Goal: Task Accomplishment & Management: Manage account settings

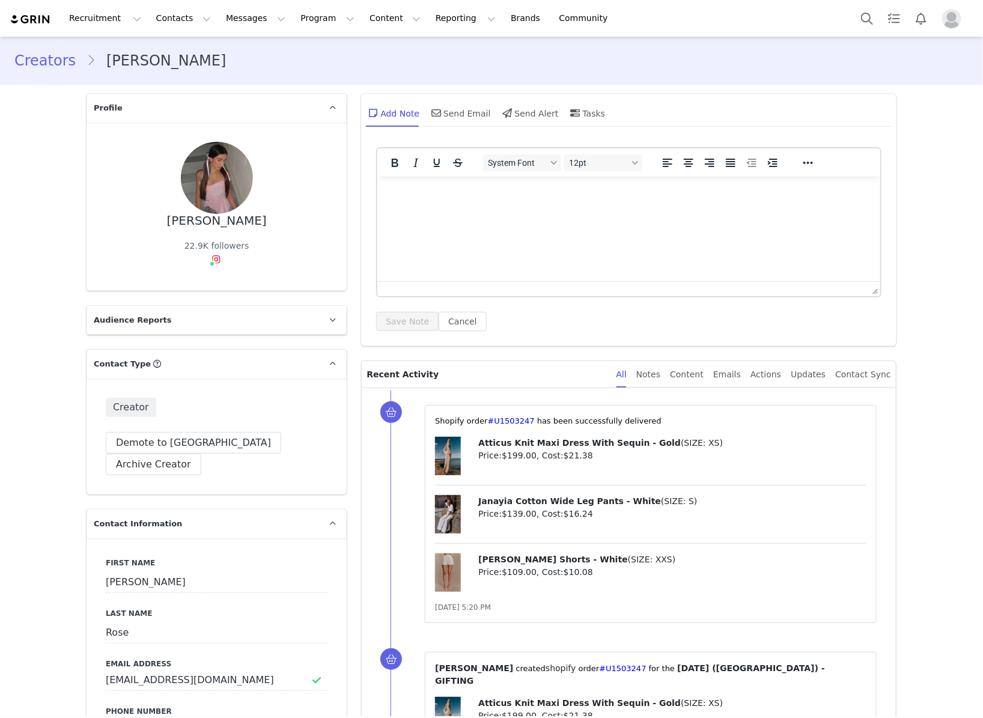
type input "+1 ([GEOGRAPHIC_DATA])"
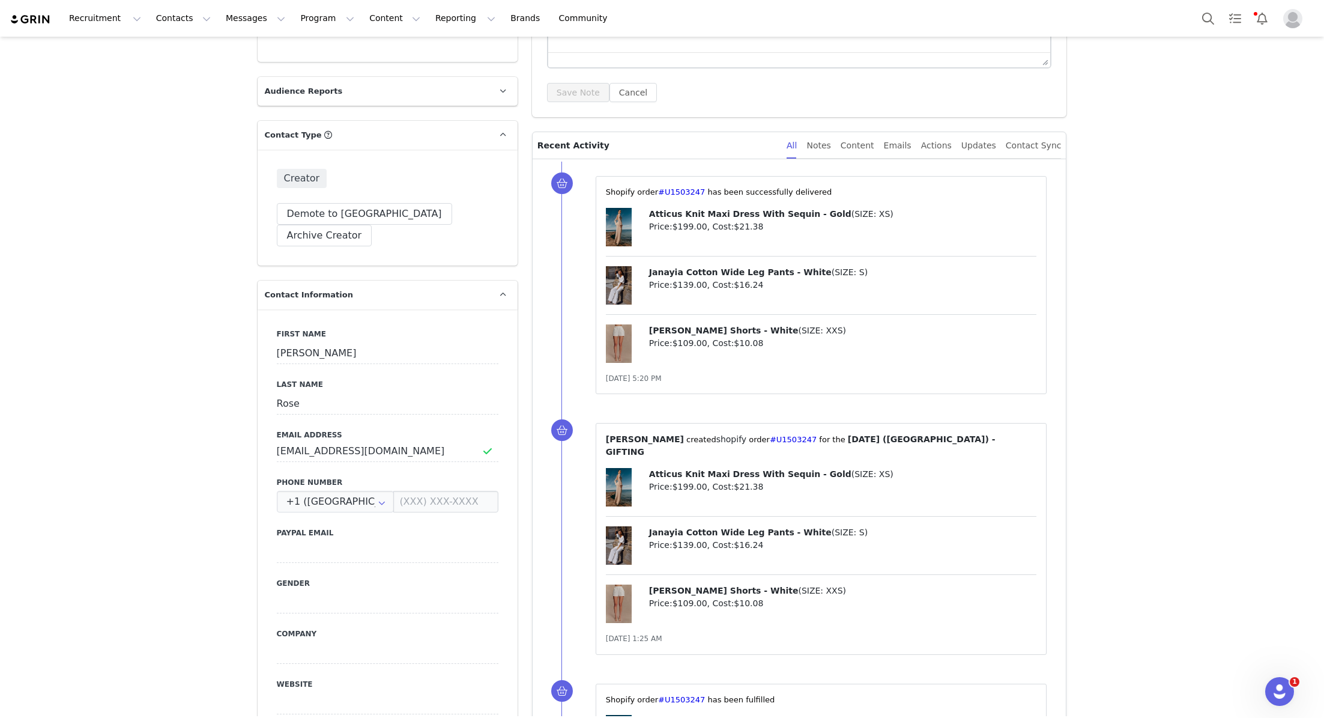
scroll to position [274, 0]
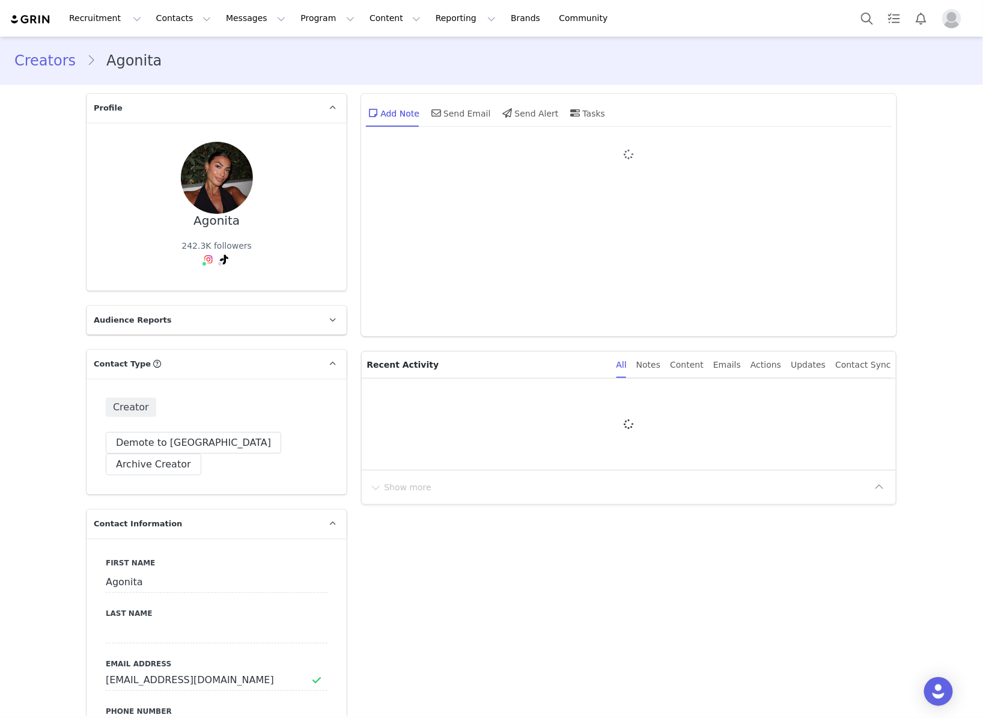
type input "+1 ([GEOGRAPHIC_DATA])"
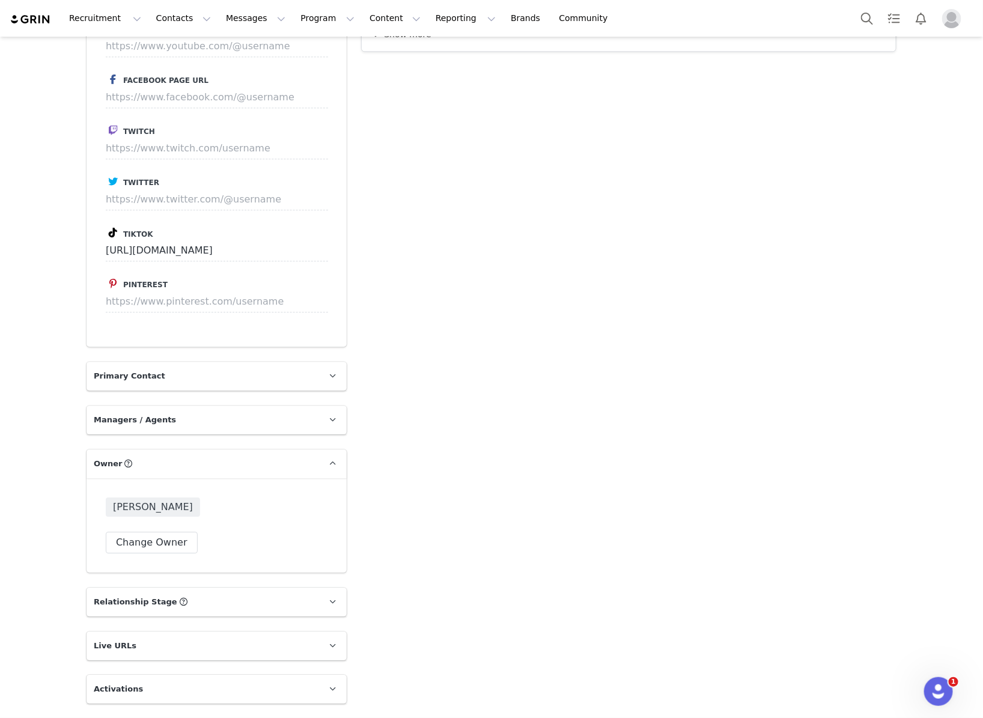
scroll to position [1885, 0]
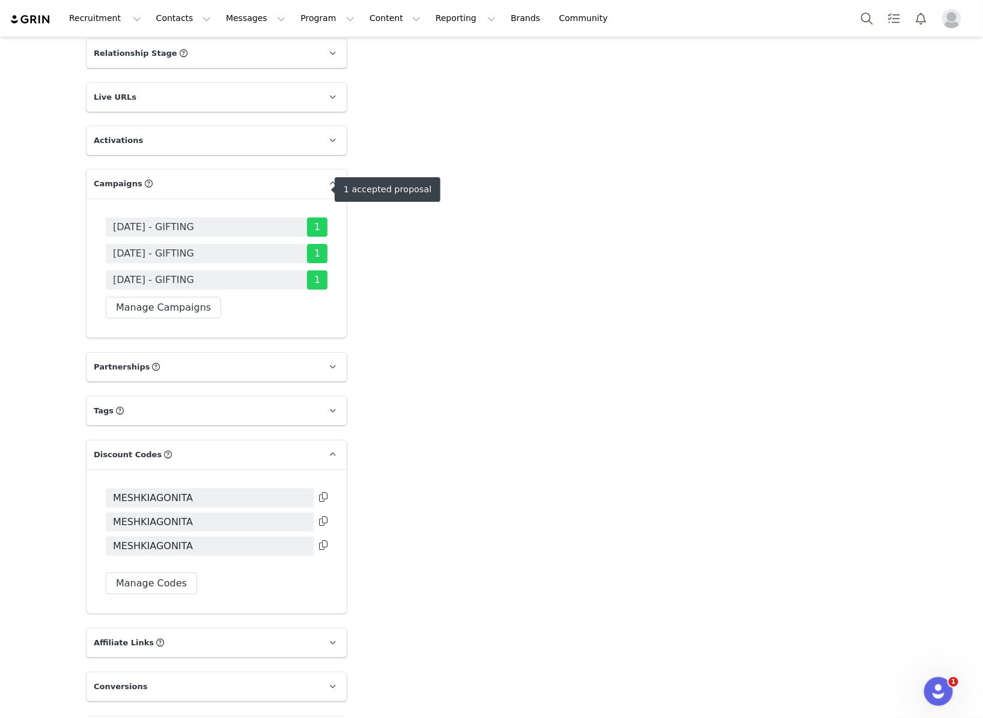
click at [194, 220] on span "[DATE] - GIFTING" at bounding box center [153, 227] width 81 height 14
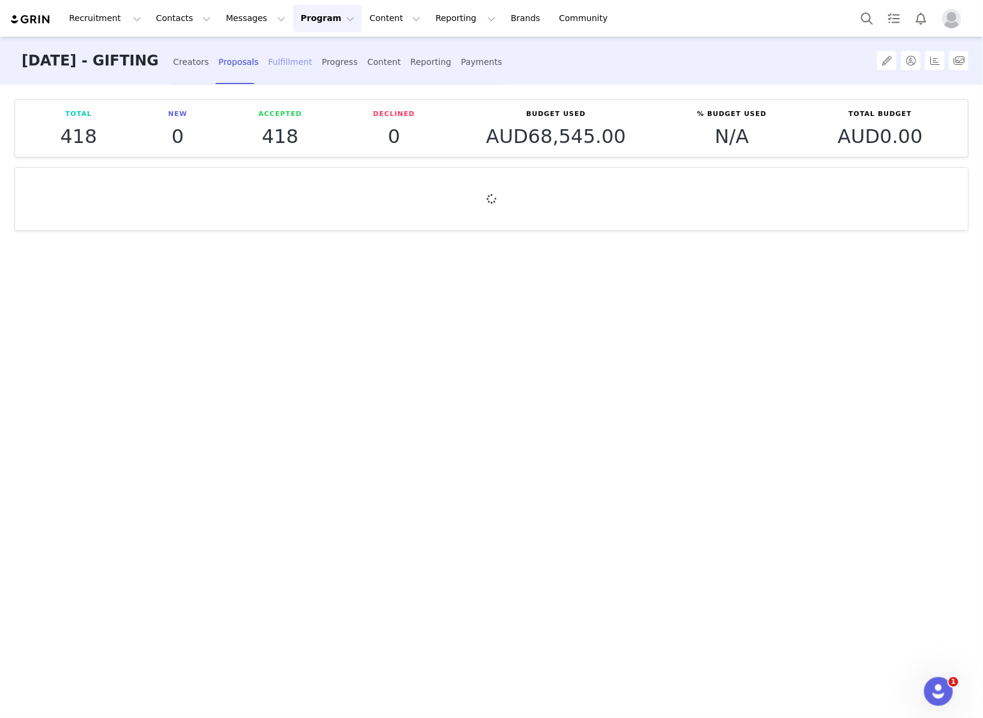
click at [312, 62] on div "Fulfillment" at bounding box center [290, 62] width 44 height 32
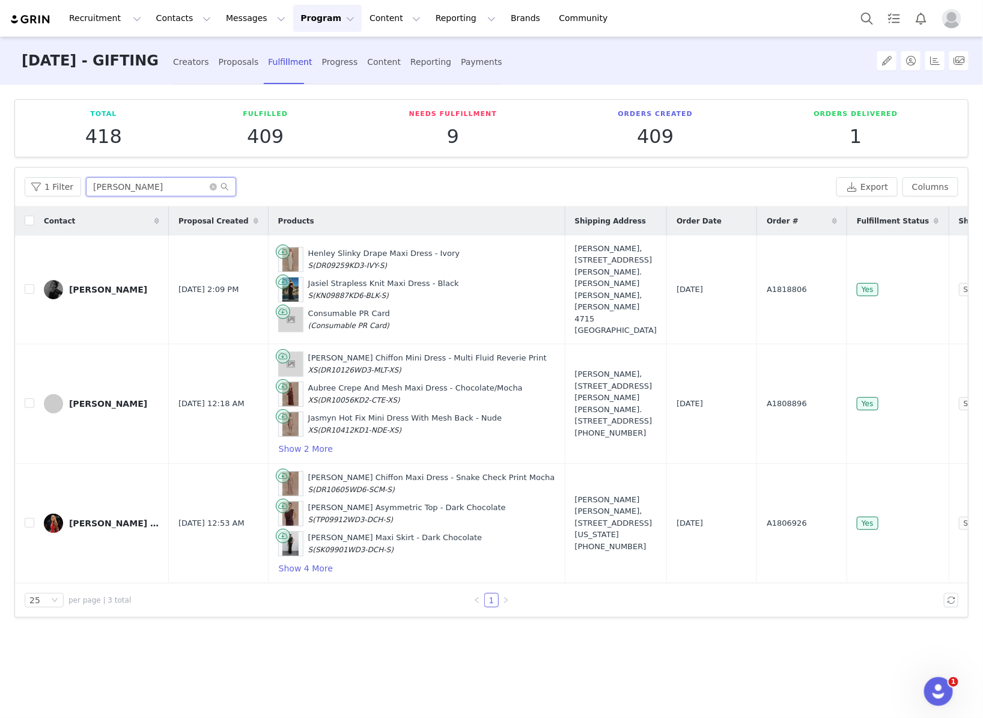
click at [135, 180] on input "nicole" at bounding box center [161, 186] width 150 height 19
drag, startPoint x: 126, startPoint y: 190, endPoint x: 43, endPoint y: 190, distance: 82.9
click at [43, 190] on div "1 Filter nicole" at bounding box center [428, 186] width 807 height 19
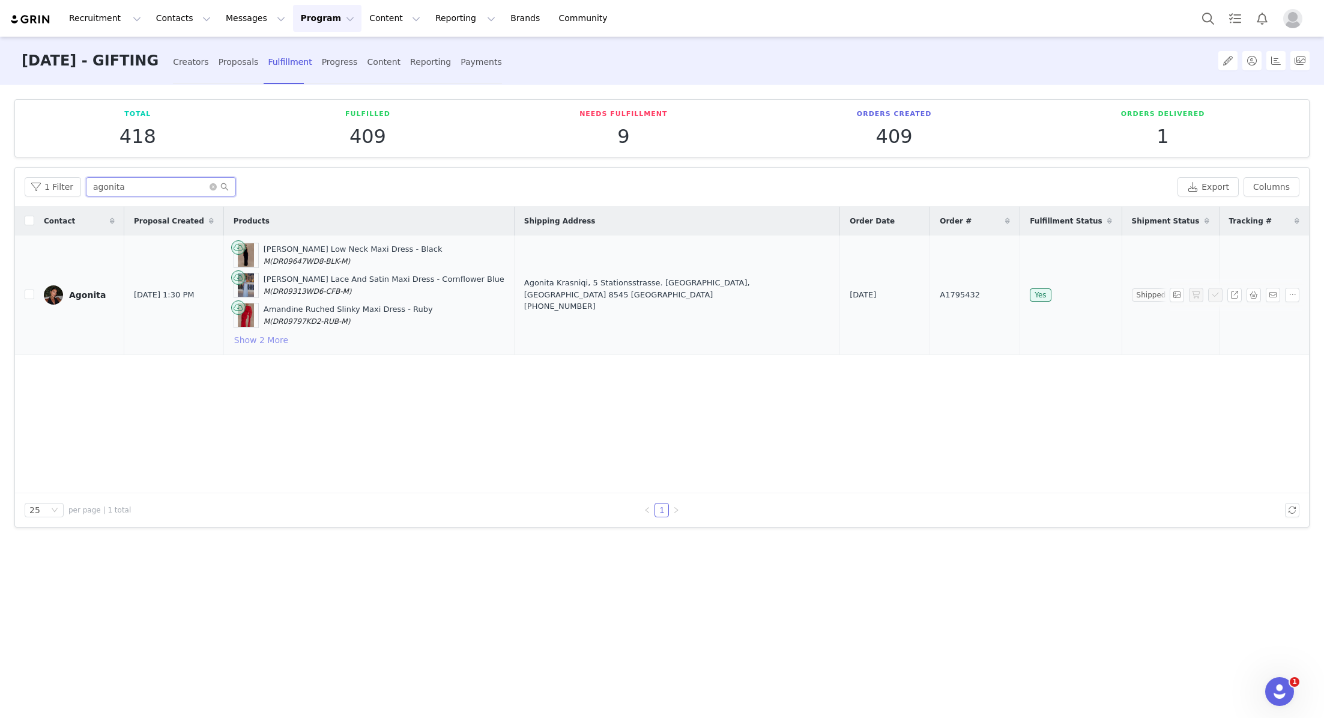
type input "agonita"
click at [283, 340] on button "Show 2 More" at bounding box center [261, 340] width 55 height 14
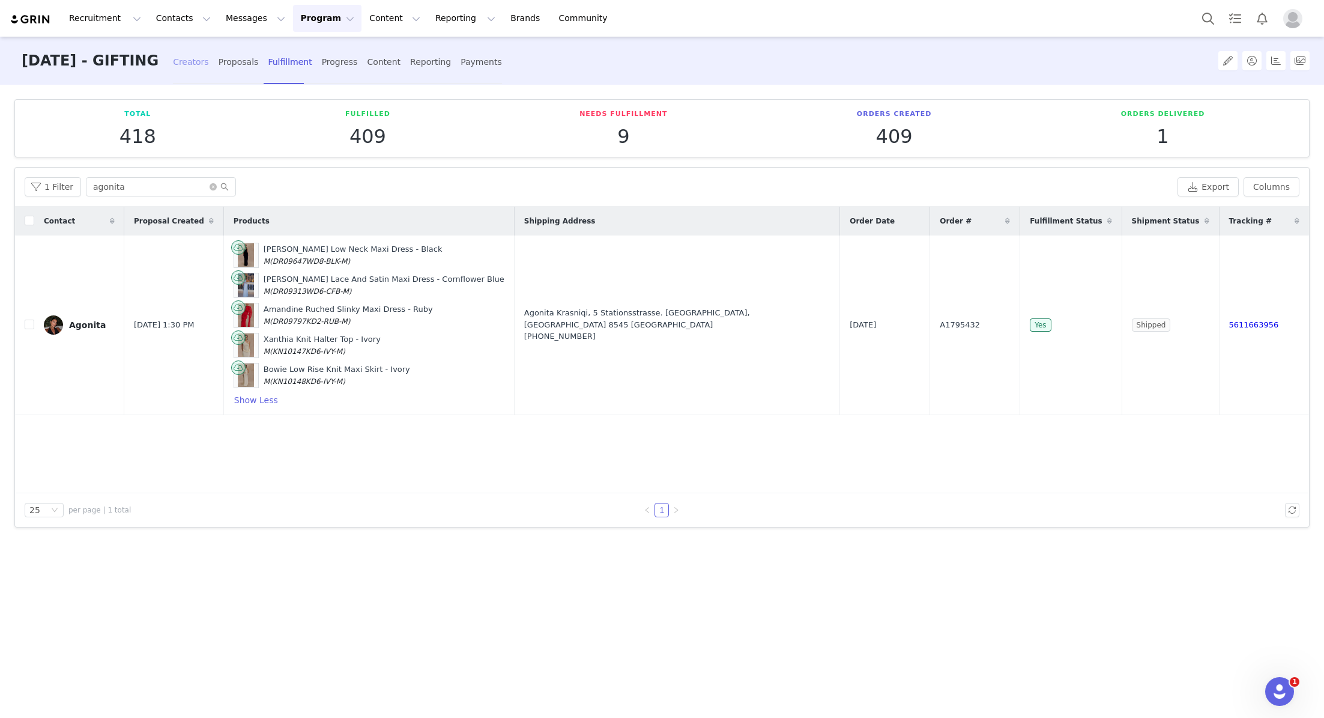
click at [209, 58] on div "Creators" at bounding box center [191, 62] width 36 height 32
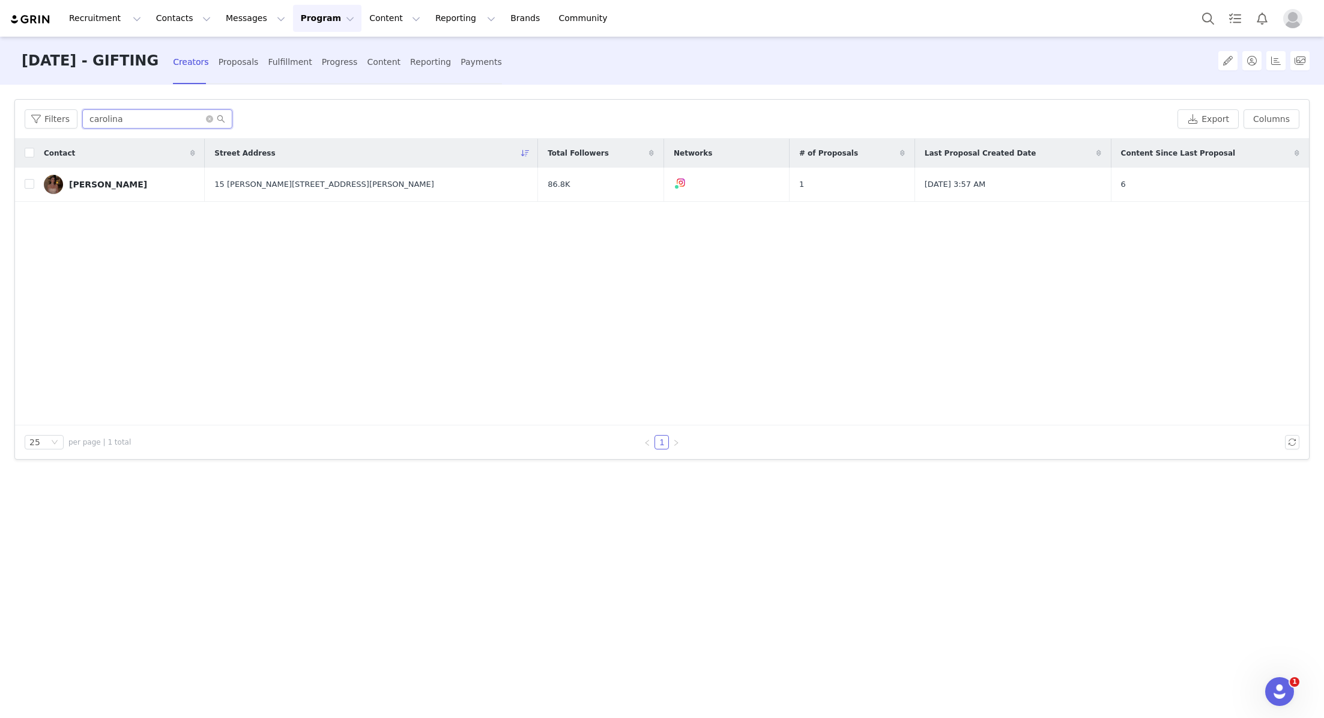
click at [142, 117] on input "carolina" at bounding box center [157, 118] width 150 height 19
drag, startPoint x: 46, startPoint y: 120, endPoint x: 17, endPoint y: 120, distance: 28.8
click at [17, 120] on div "Filters carolina Export Columns" at bounding box center [662, 119] width 1294 height 39
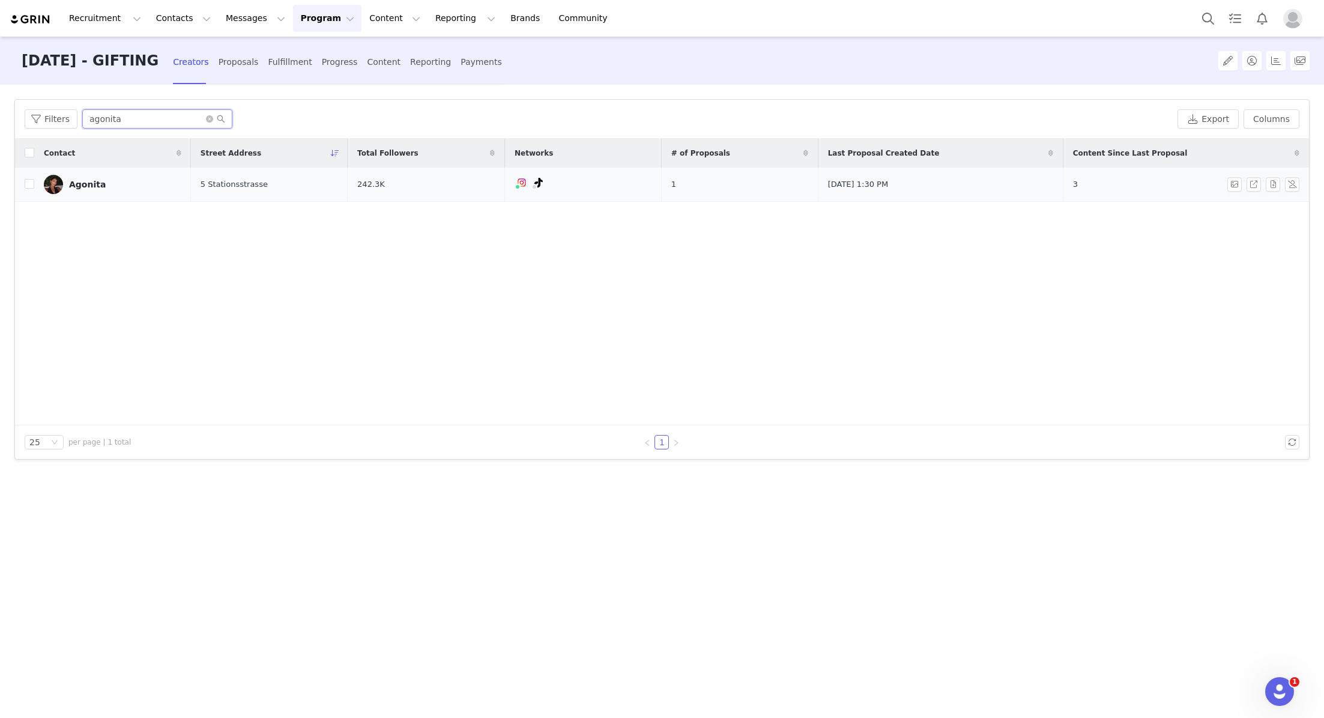
type input "agonita"
click at [82, 181] on div "Agonita" at bounding box center [87, 185] width 37 height 10
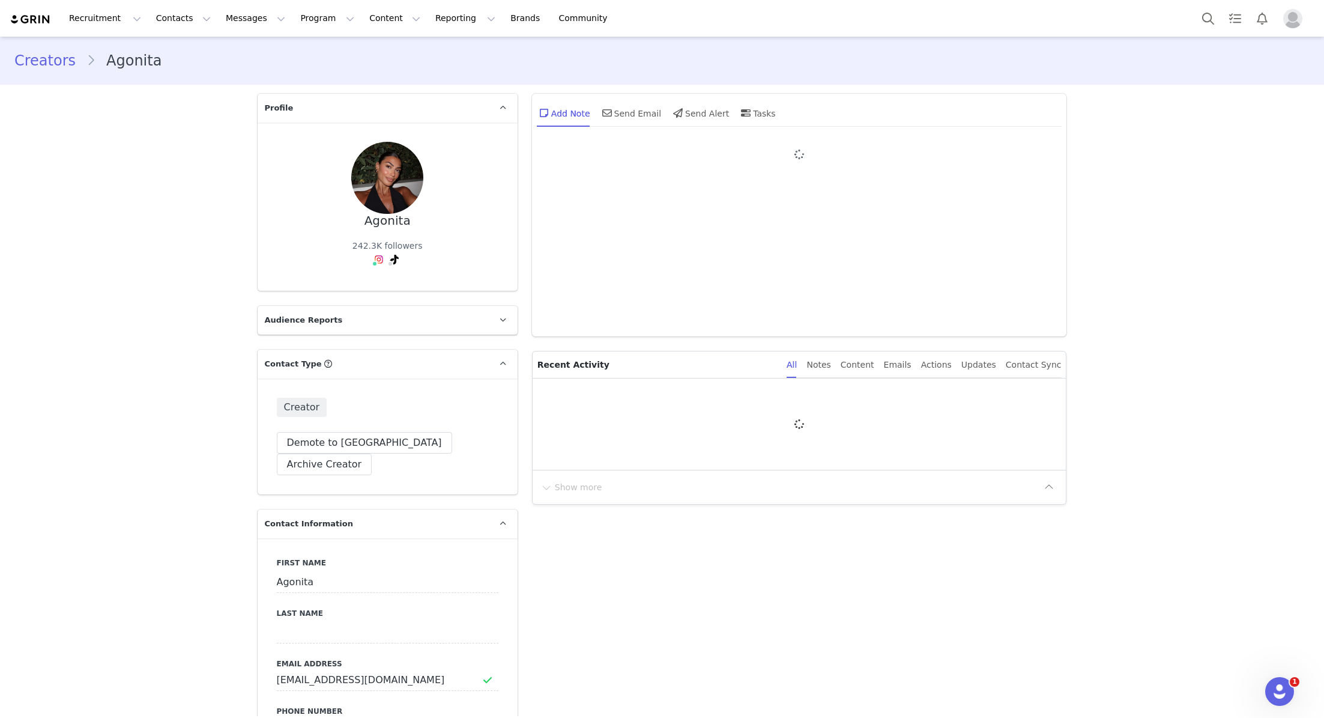
type input "+1 ([GEOGRAPHIC_DATA])"
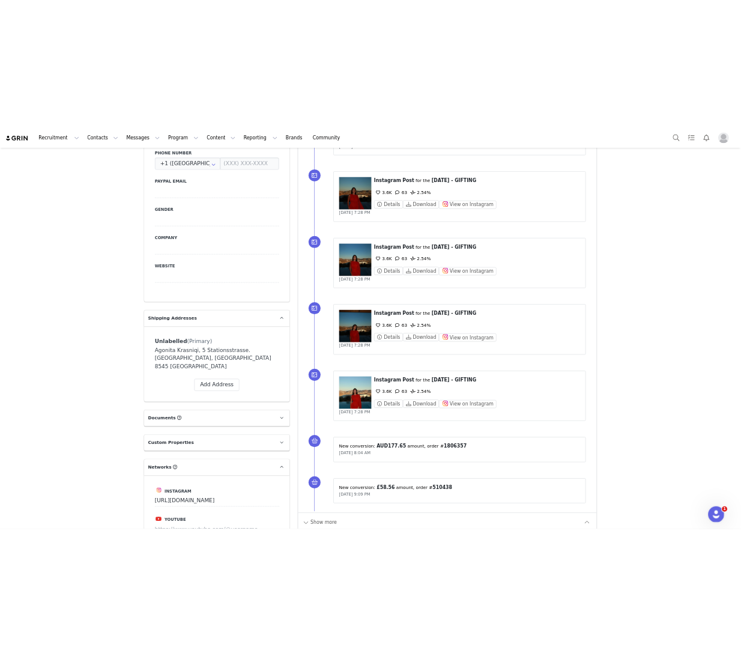
scroll to position [1885, 0]
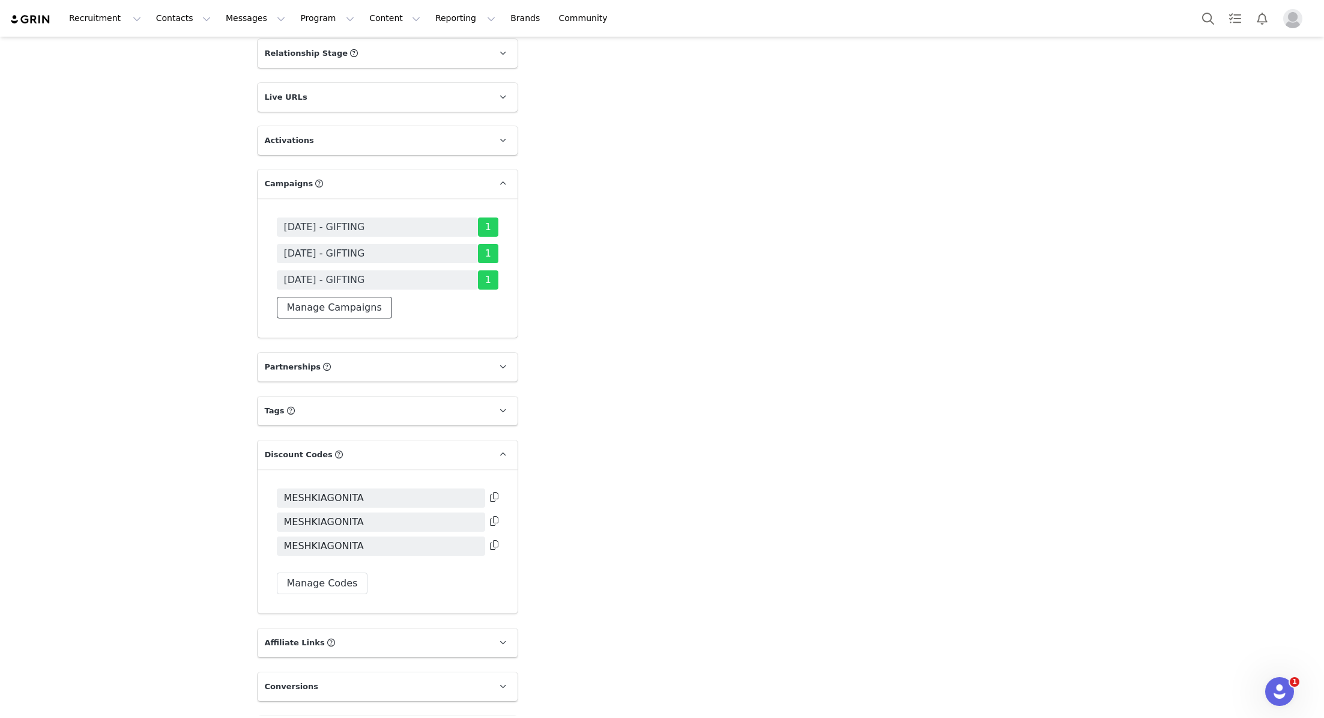
click at [371, 297] on button "Manage Campaigns" at bounding box center [334, 308] width 115 height 22
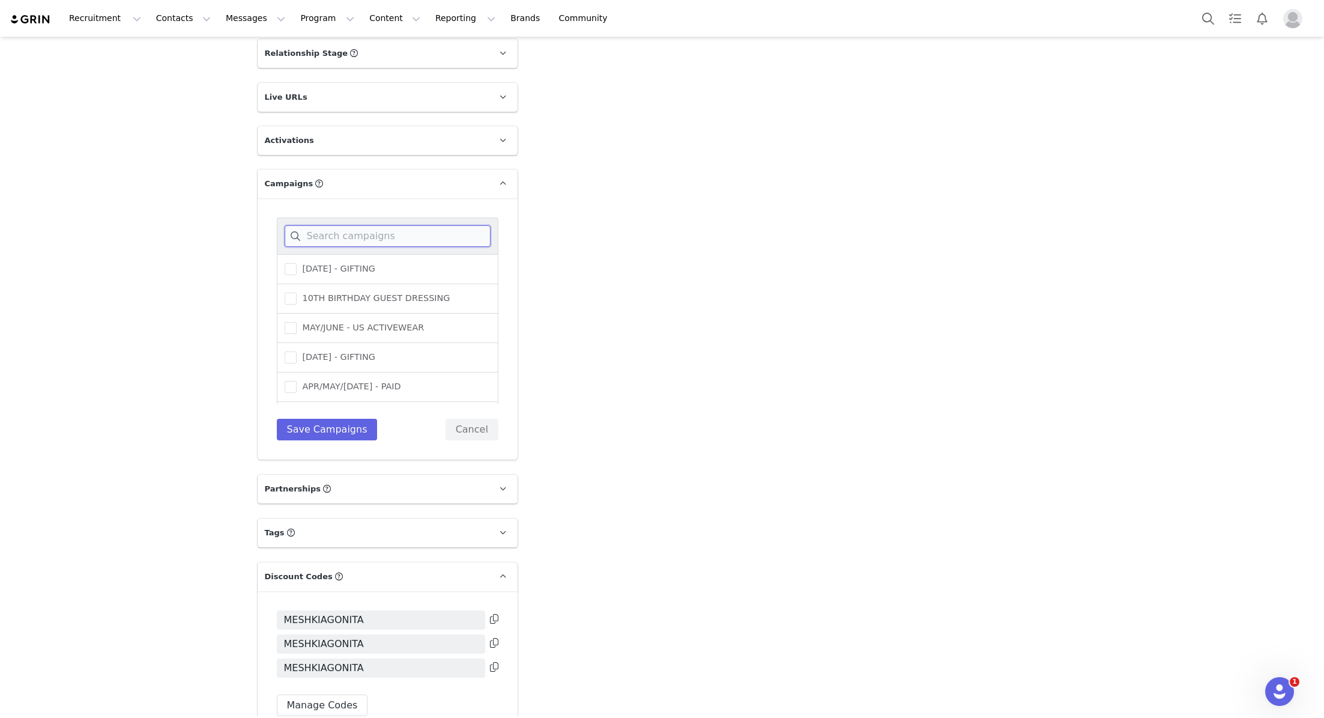
click at [347, 225] on input at bounding box center [388, 236] width 206 height 22
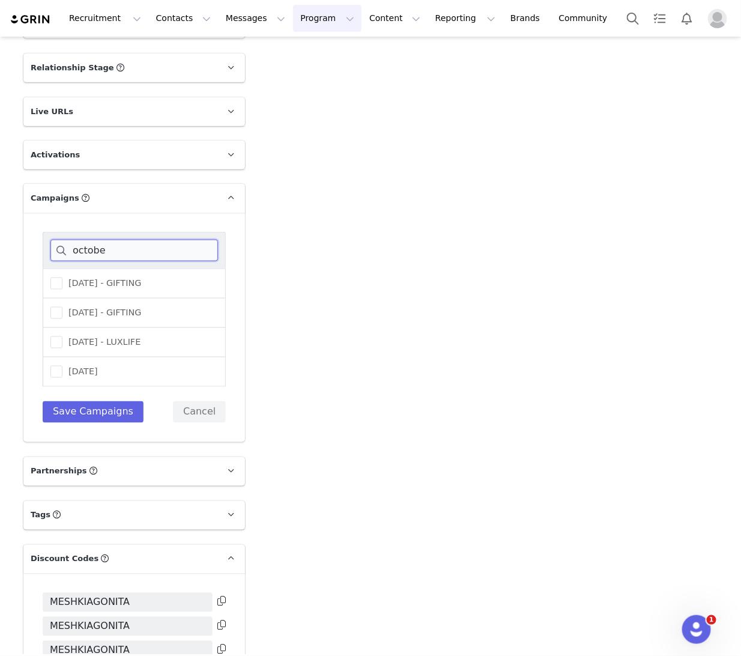
type input "octobe"
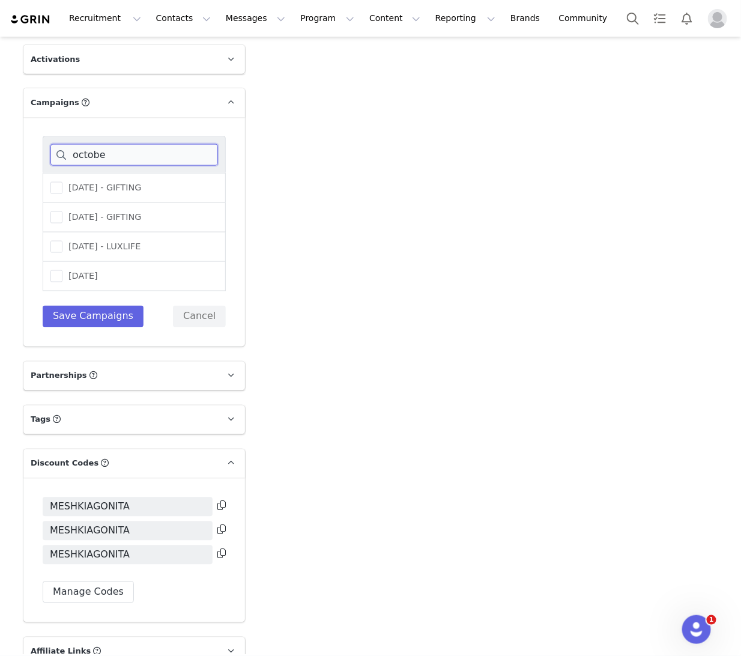
scroll to position [1889, 0]
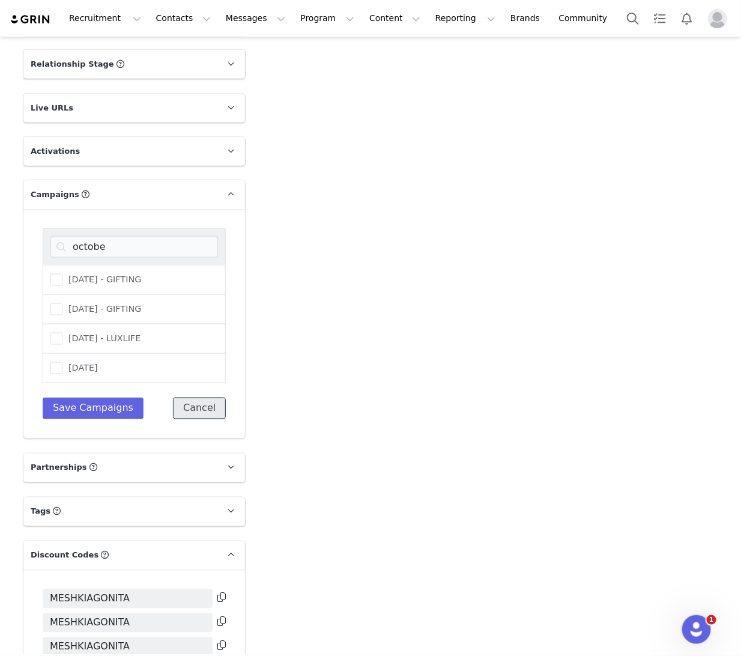
click at [213, 398] on button "Cancel" at bounding box center [199, 409] width 53 height 22
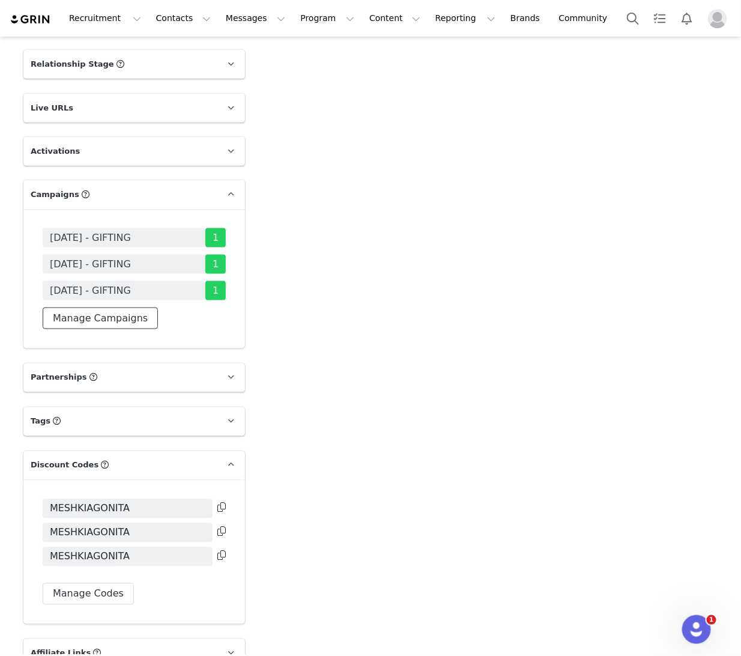
click at [112, 308] on button "Manage Campaigns" at bounding box center [100, 319] width 115 height 22
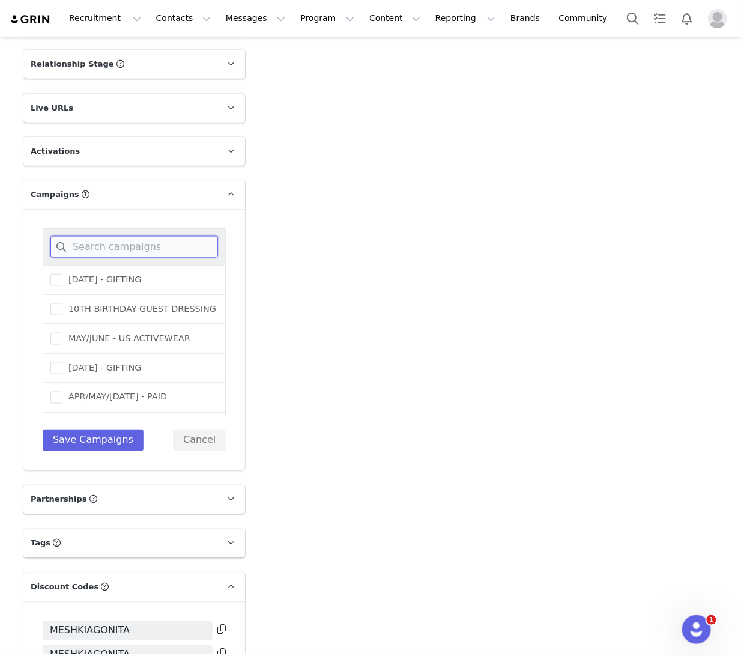
click at [141, 236] on input at bounding box center [134, 247] width 168 height 22
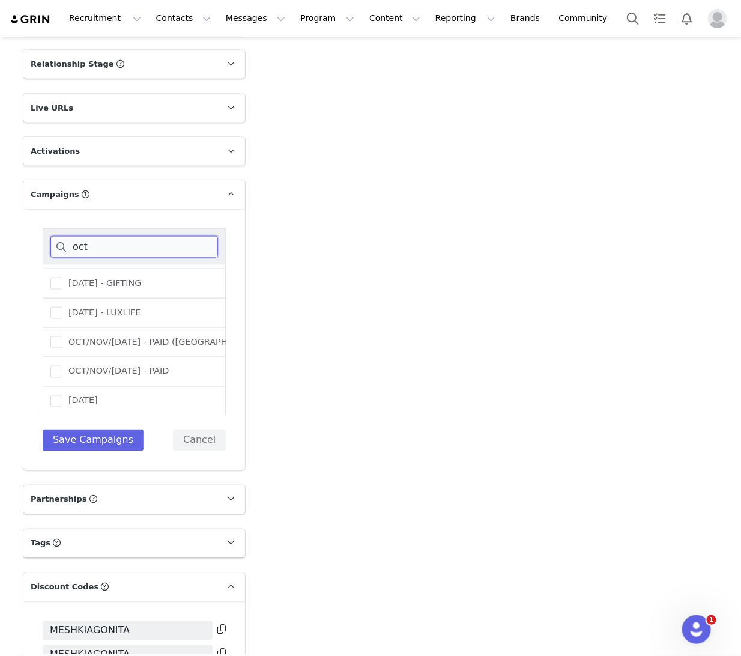
type input "oct"
click at [207, 429] on button "Cancel" at bounding box center [199, 440] width 53 height 22
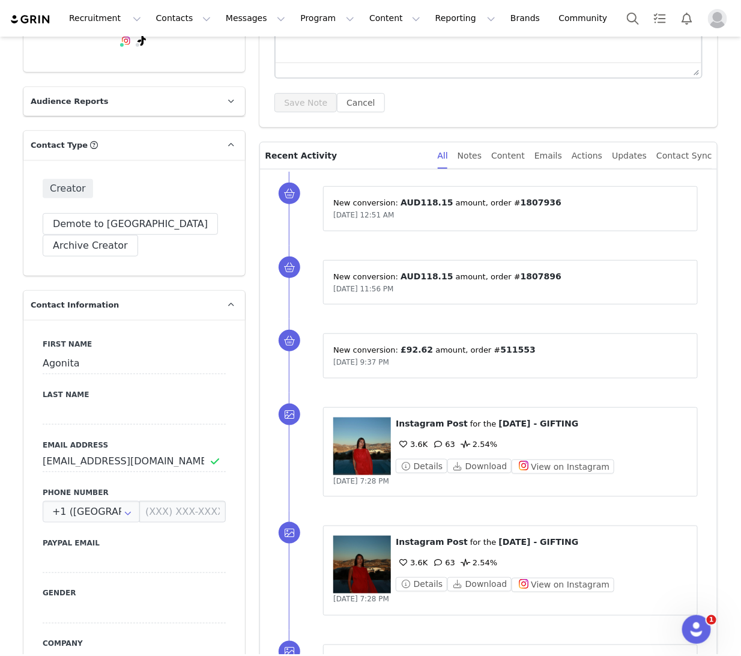
scroll to position [0, 0]
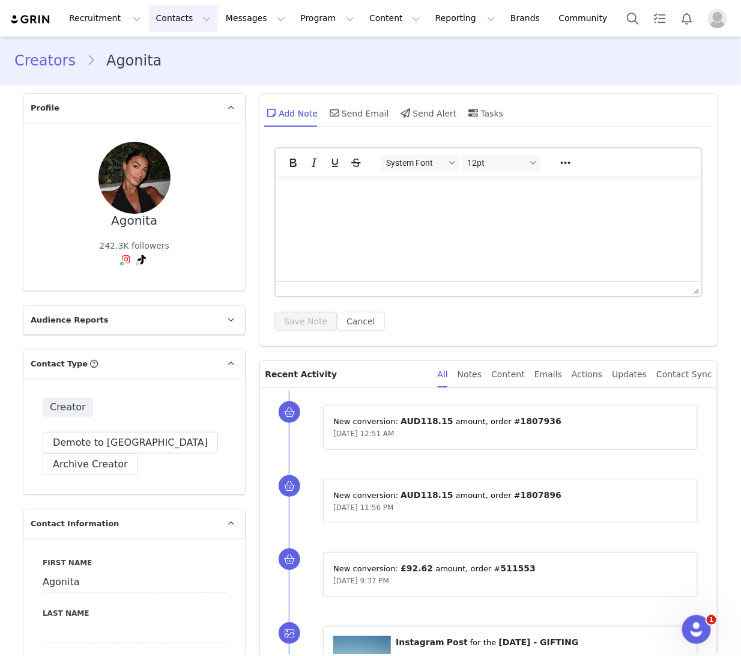
click at [168, 16] on button "Contacts Contacts" at bounding box center [183, 18] width 69 height 27
click at [171, 44] on link "Creators" at bounding box center [188, 53] width 95 height 22
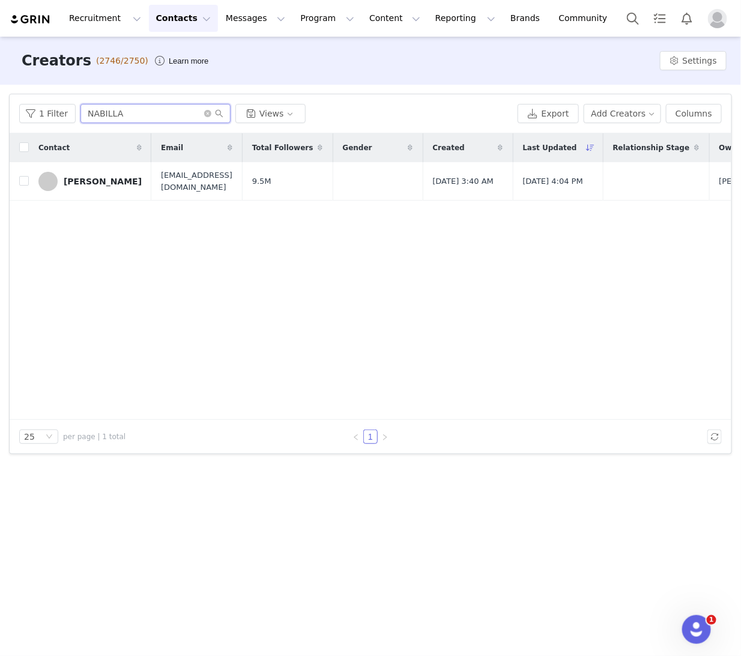
click at [114, 113] on input "NABILLA" at bounding box center [155, 113] width 150 height 19
drag, startPoint x: 97, startPoint y: 113, endPoint x: 0, endPoint y: 111, distance: 97.3
click at [0, 111] on div "Filters Filter Logic And Or Archived Select Owner Select Alana Grasso Contact T…" at bounding box center [370, 274] width 741 height 378
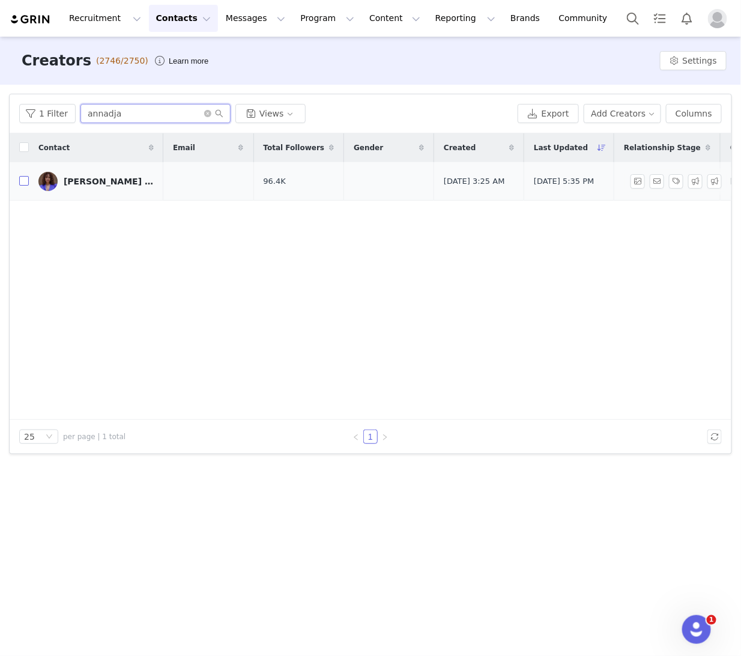
type input "annadja"
click at [25, 181] on input "checkbox" at bounding box center [24, 181] width 10 height 10
checkbox input "true"
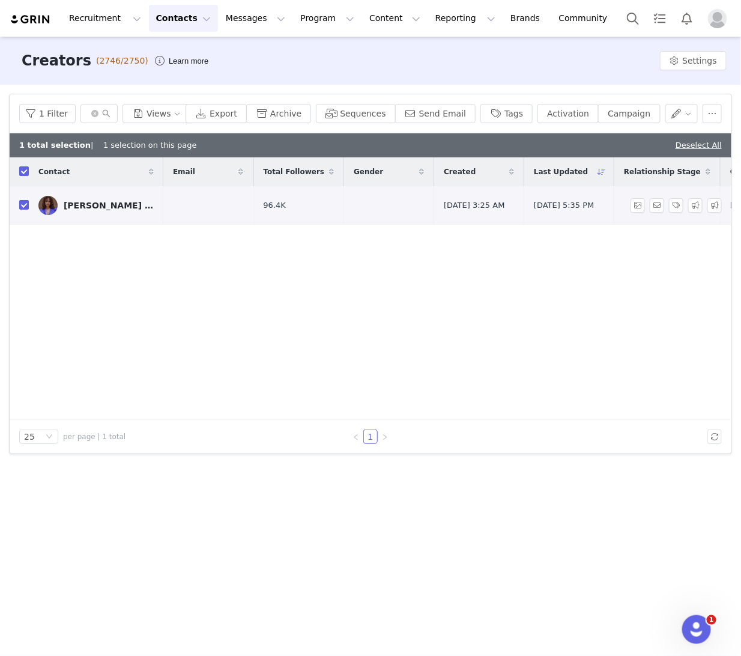
click at [119, 207] on div "Annabelle Ciseran Demba" at bounding box center [109, 206] width 90 height 10
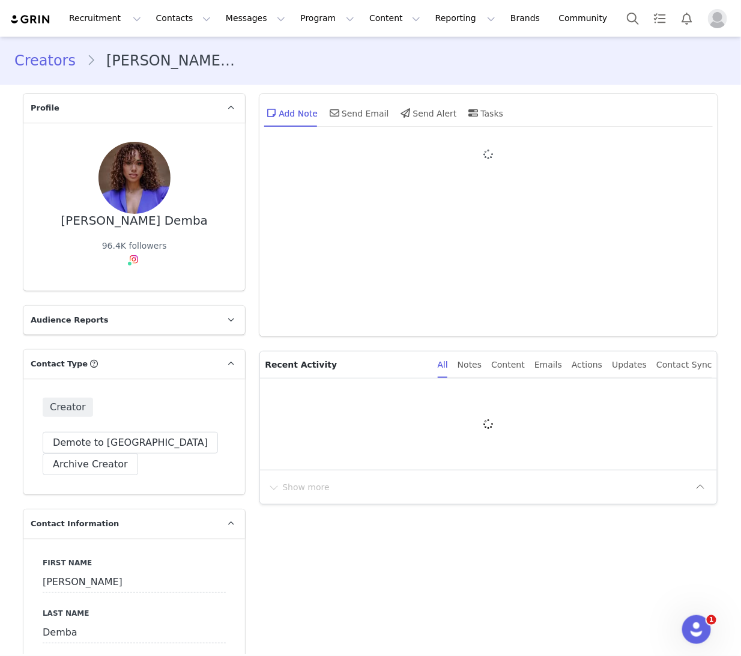
type input "+1 ([GEOGRAPHIC_DATA])"
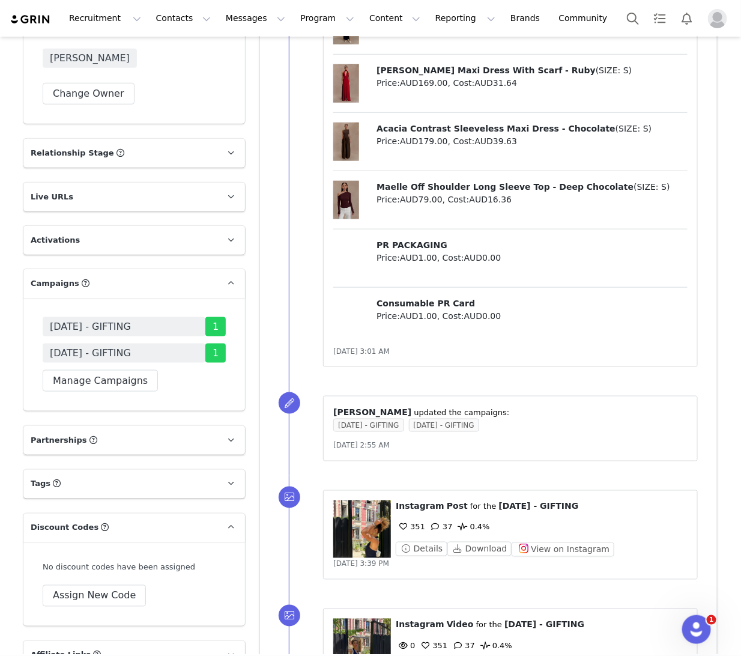
scroll to position [2098, 0]
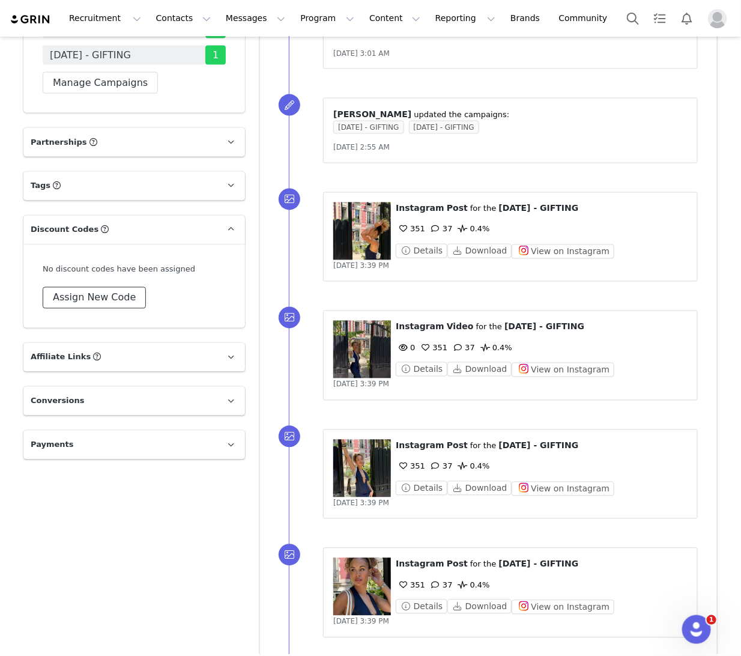
click at [103, 287] on button "Assign New Code" at bounding box center [94, 298] width 103 height 22
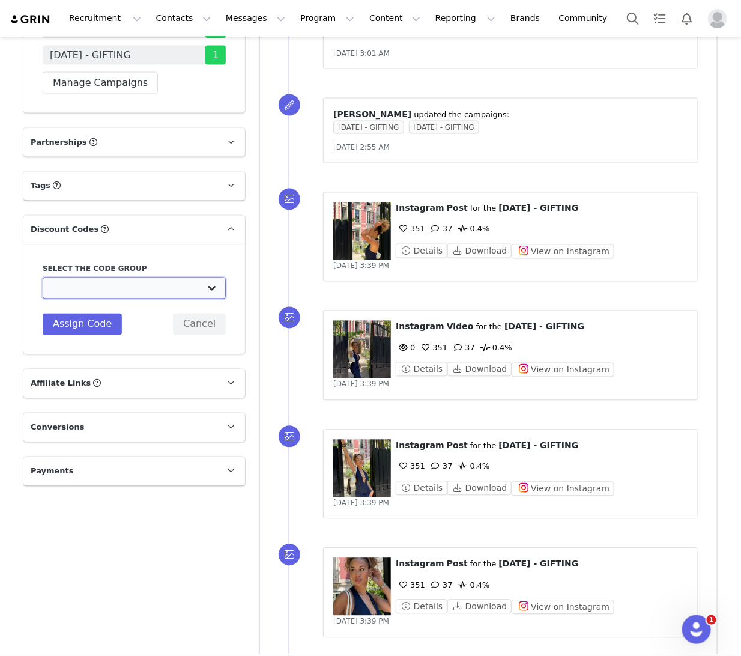
click at [208, 277] on select "MESHKI (US): TIKTOK CODES 2022 MESHKI (US): IG PAID 2022 MESHKI (US): Jan/Feb/M…" at bounding box center [134, 288] width 183 height 22
select select "10010027"
click at [43, 277] on select "MESHKI (US): TIKTOK CODES 2022 MESHKI (US): IG PAID 2022 MESHKI (US): Jan/Feb/M…" at bounding box center [134, 288] width 183 height 22
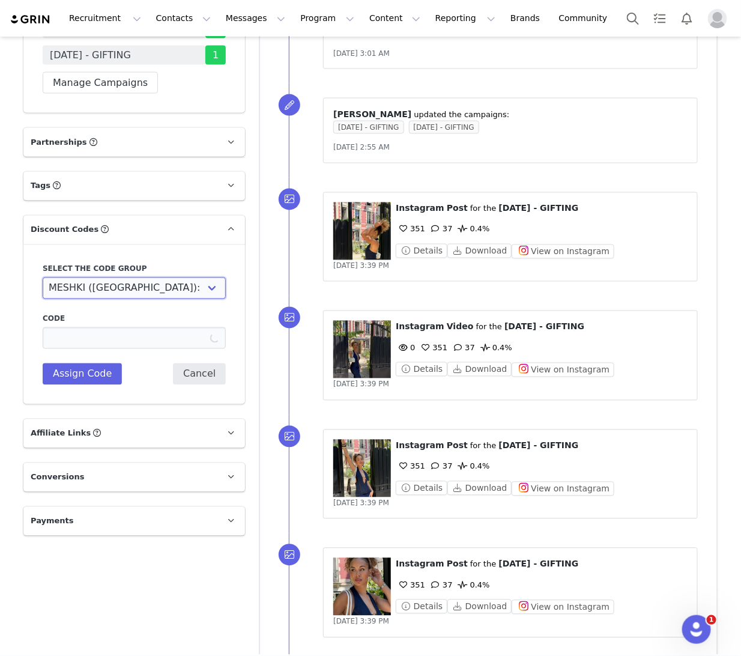
type input "ANNADJA_MESHKI"
click at [100, 363] on button "Assign Code" at bounding box center [82, 374] width 79 height 22
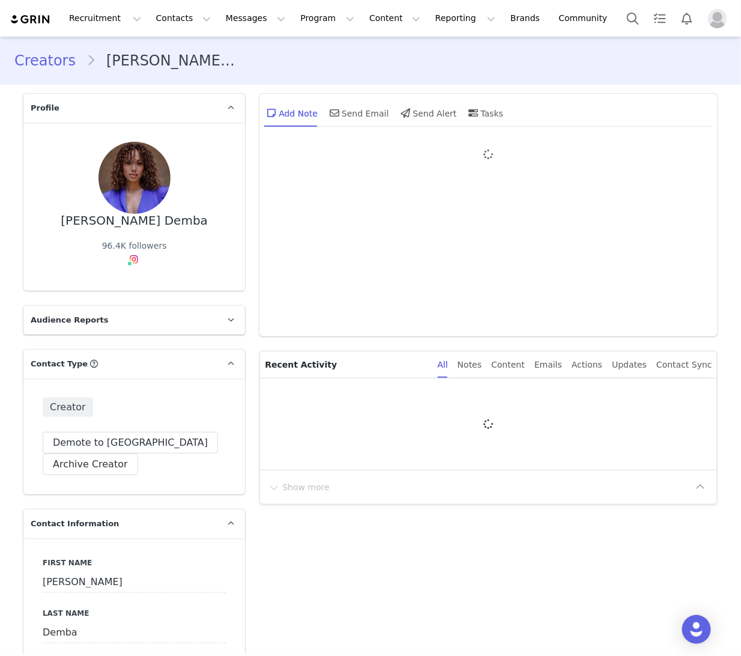
type input "+1 ([GEOGRAPHIC_DATA])"
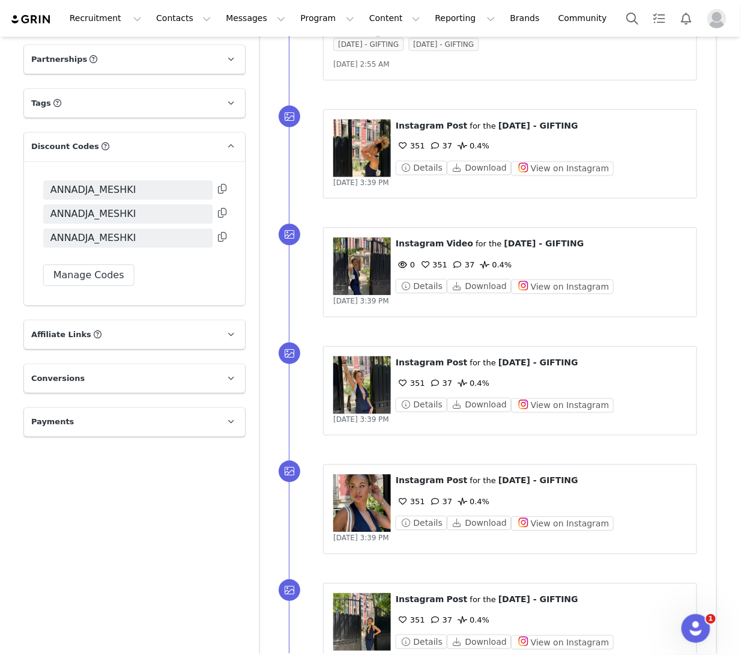
scroll to position [1900, 0]
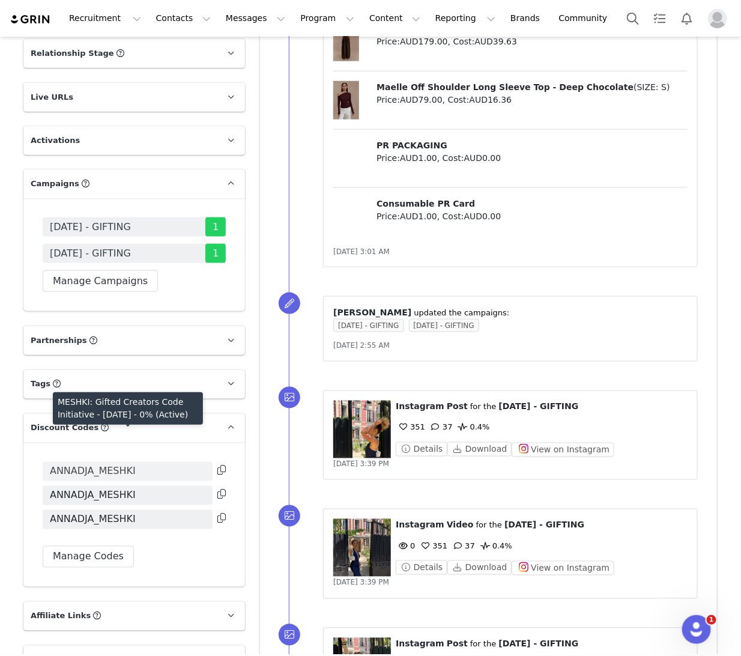
click at [115, 464] on span "ANNADJA_MESHKI" at bounding box center [93, 471] width 86 height 14
copy div "ANNADJA_MESHKI"
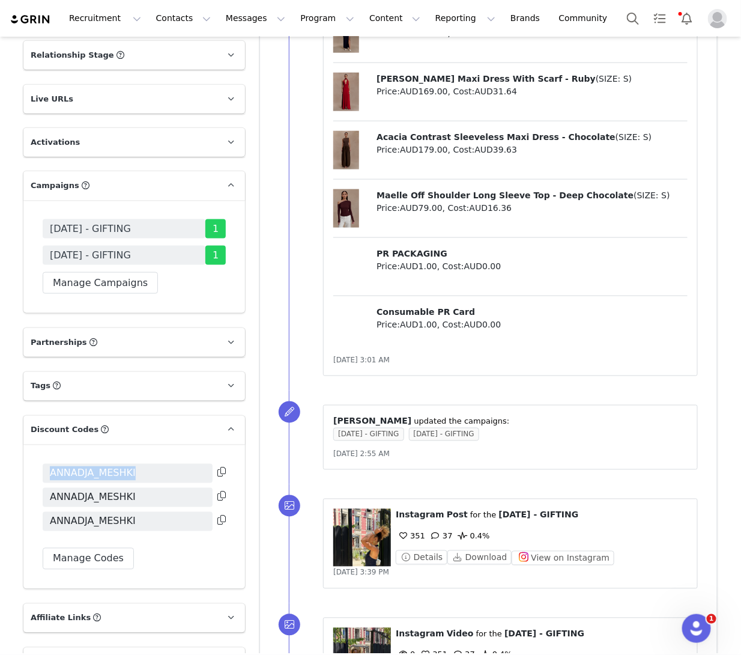
scroll to position [1887, 0]
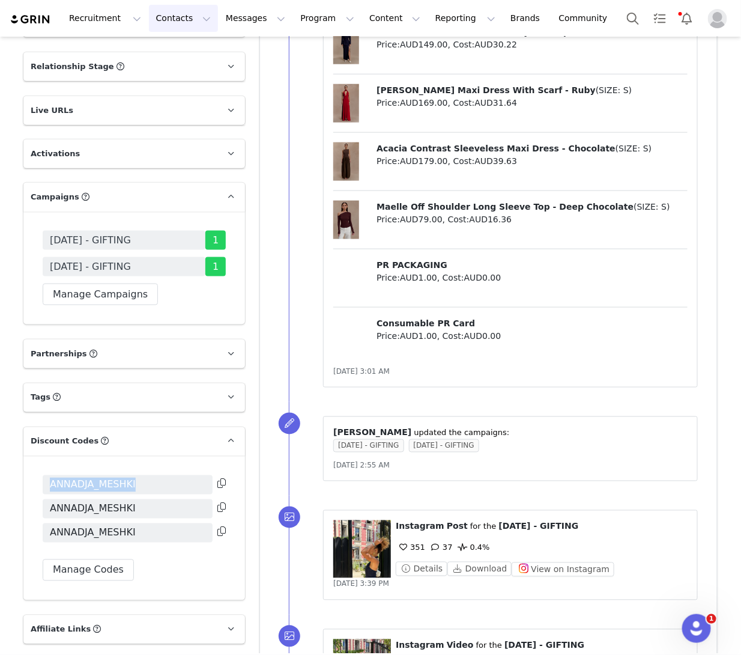
click at [190, 15] on button "Contacts Contacts" at bounding box center [183, 18] width 69 height 27
click at [187, 50] on div "Creators" at bounding box center [188, 53] width 80 height 13
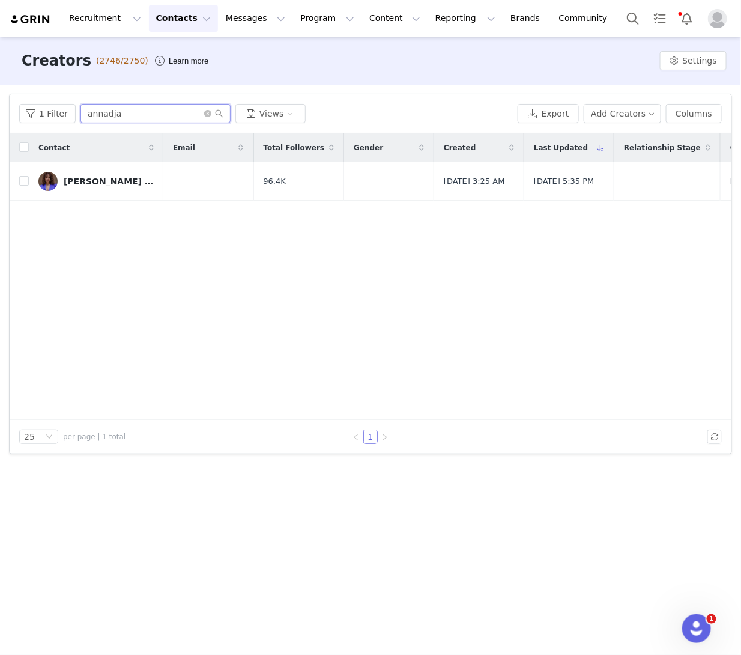
click at [118, 114] on input "annadja" at bounding box center [155, 113] width 150 height 19
drag, startPoint x: 132, startPoint y: 114, endPoint x: 24, endPoint y: 76, distance: 114.5
click at [24, 76] on div "Creators (2746/2750) Learn more Settings Filters Filter Logic And Or Archived S…" at bounding box center [370, 345] width 741 height 616
type input "agonita"
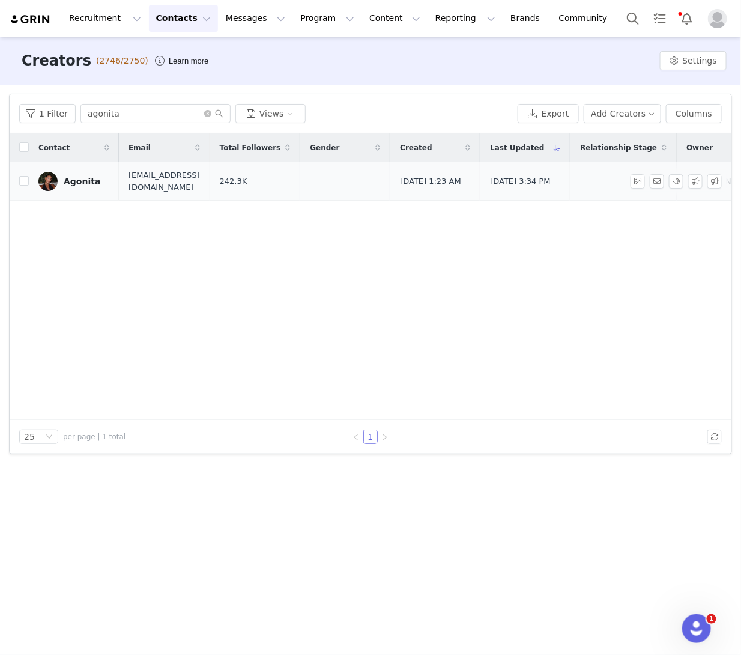
click at [79, 177] on div "Agonita" at bounding box center [82, 182] width 37 height 10
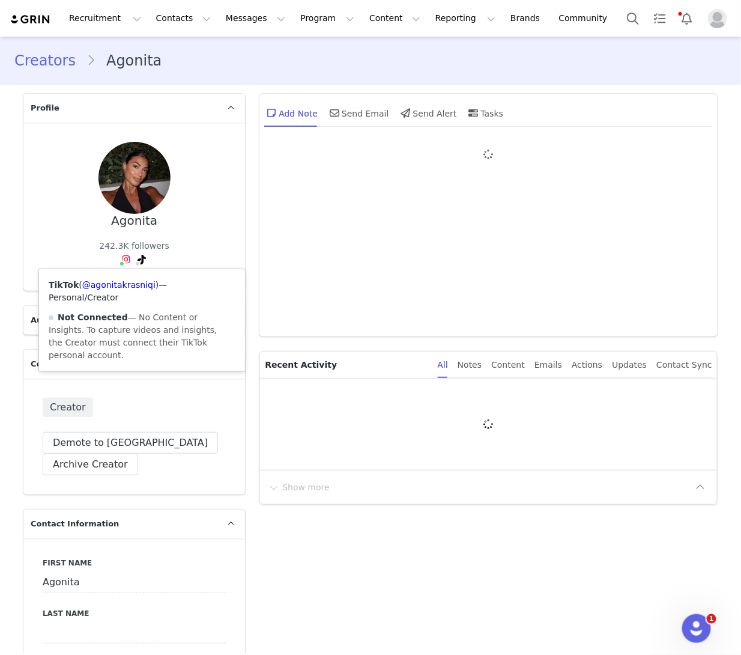
type input "+1 ([GEOGRAPHIC_DATA])"
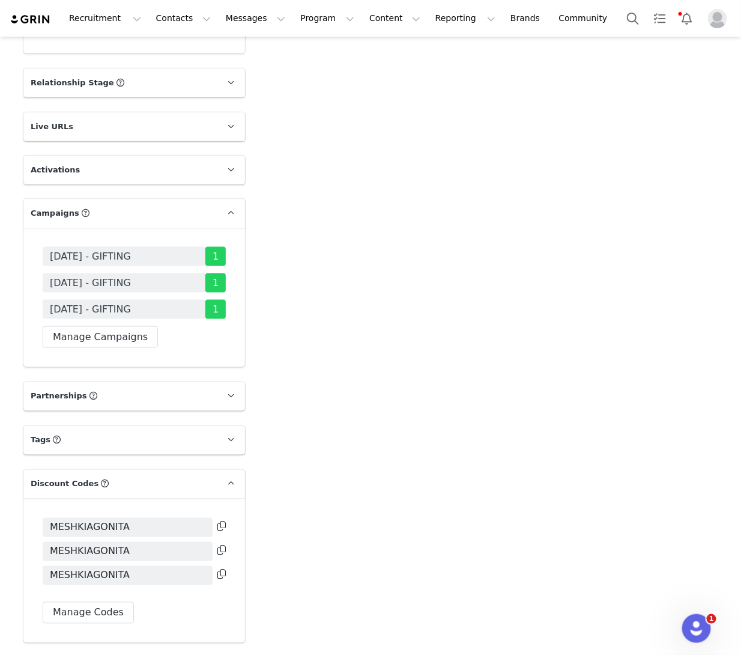
scroll to position [1930, 0]
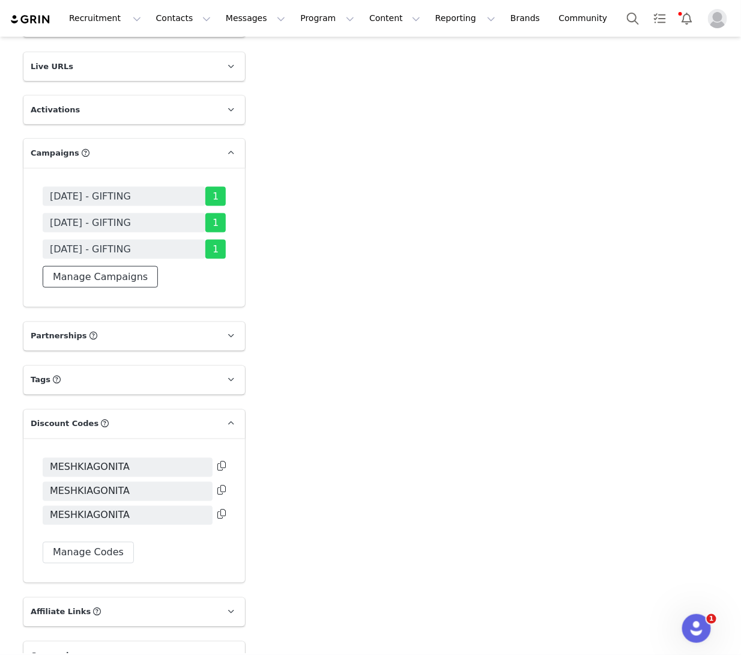
click at [131, 266] on button "Manage Campaigns" at bounding box center [100, 277] width 115 height 22
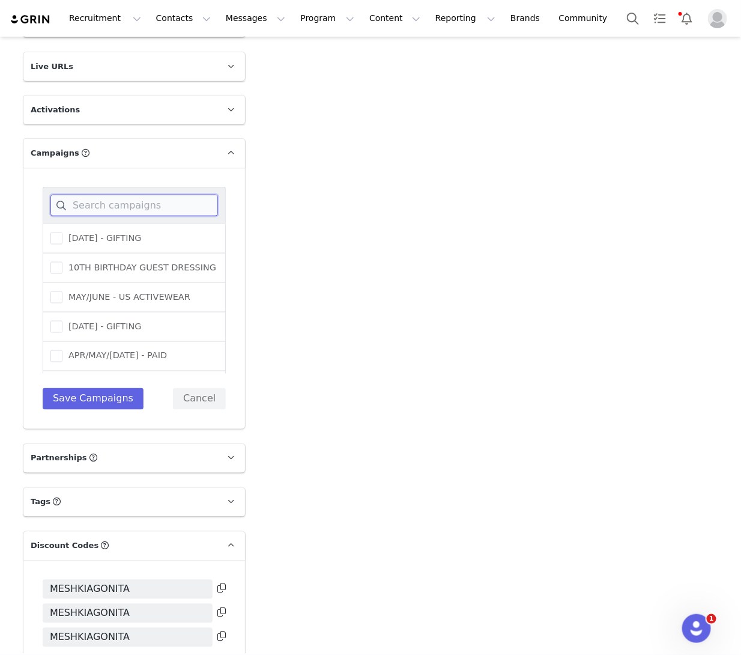
click at [161, 195] on input at bounding box center [134, 206] width 168 height 22
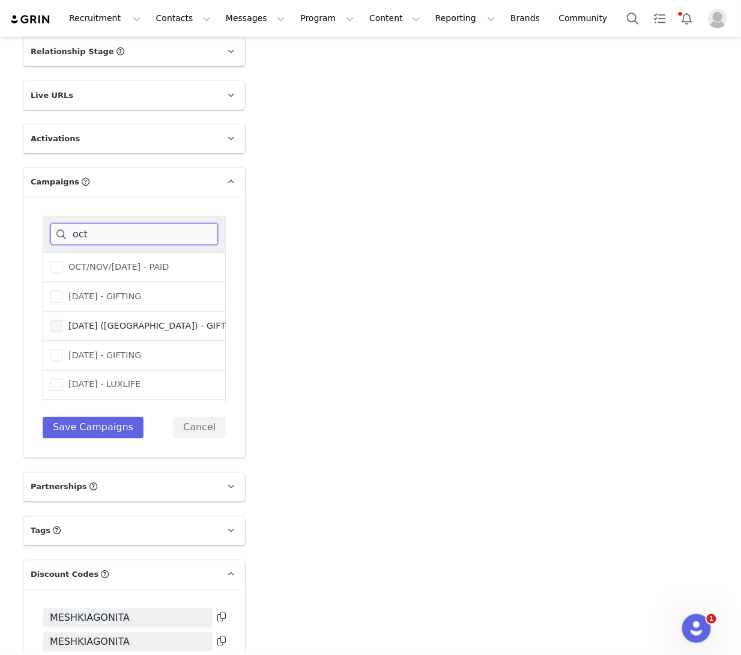
scroll to position [1896, 0]
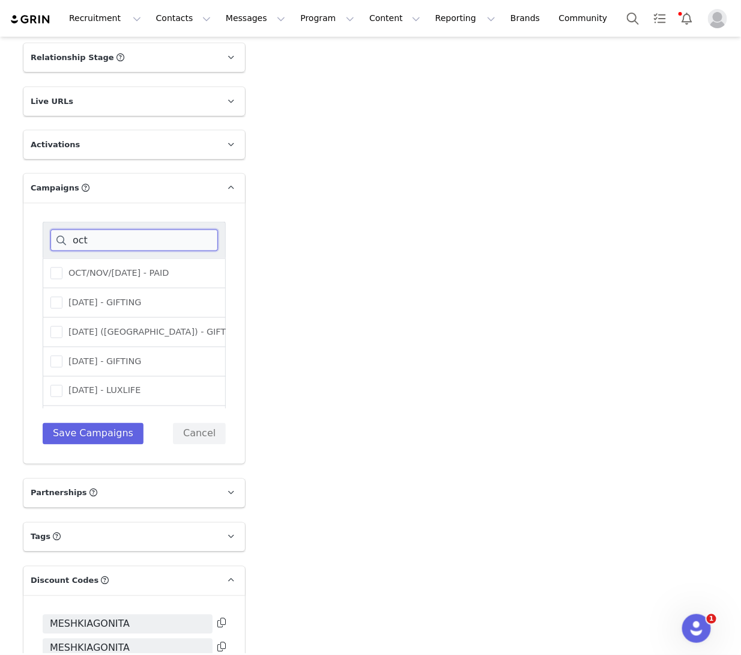
type input "oct"
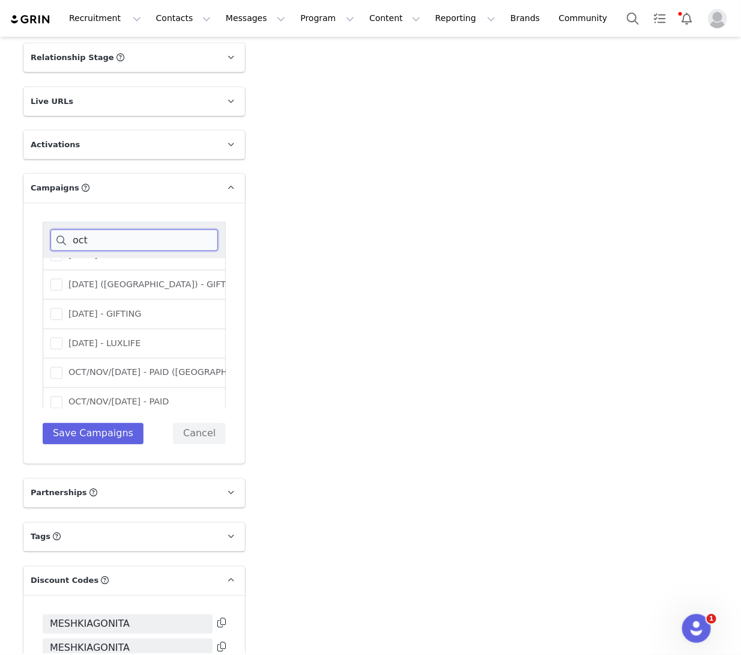
scroll to position [112, 0]
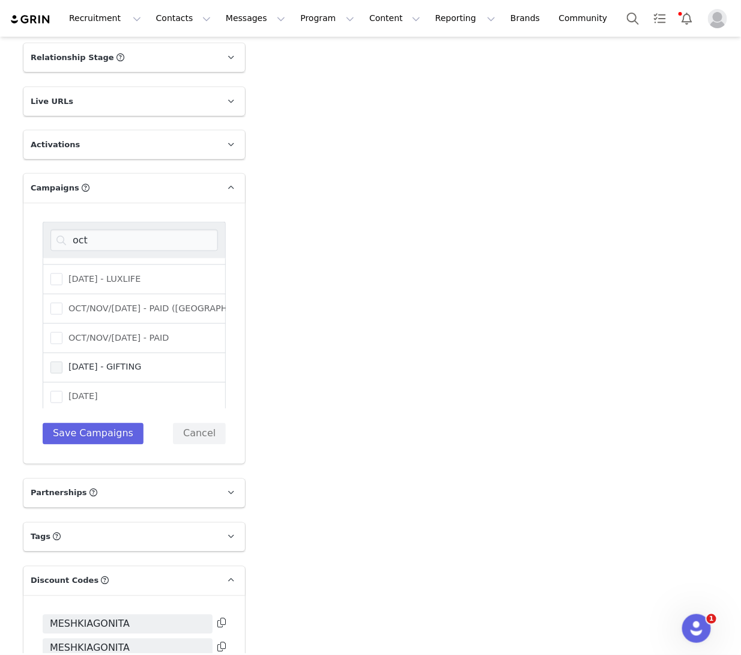
click at [53, 362] on span at bounding box center [56, 368] width 12 height 12
click at [62, 362] on input "[DATE] - GIFTING" at bounding box center [62, 362] width 0 height 0
click at [95, 423] on button "Save Campaigns" at bounding box center [93, 434] width 101 height 22
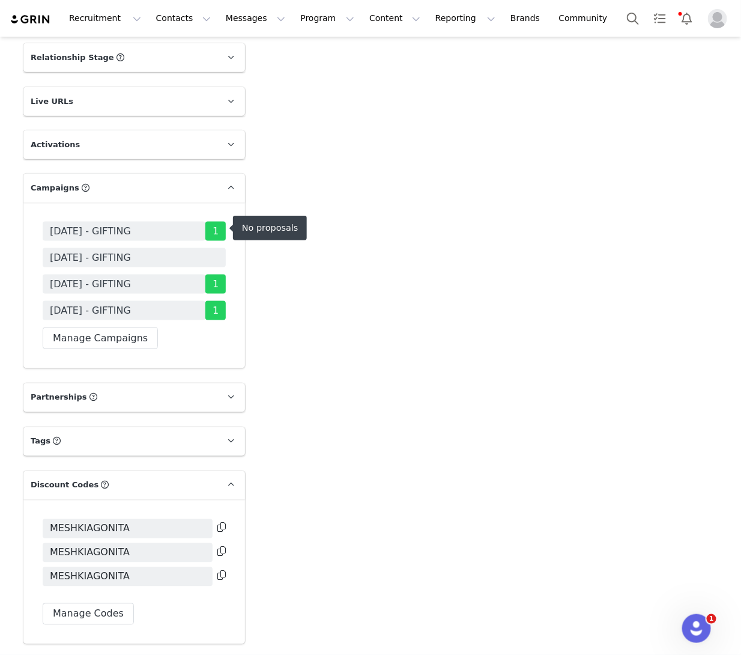
click at [100, 250] on span "[DATE] - GIFTING" at bounding box center [90, 257] width 81 height 14
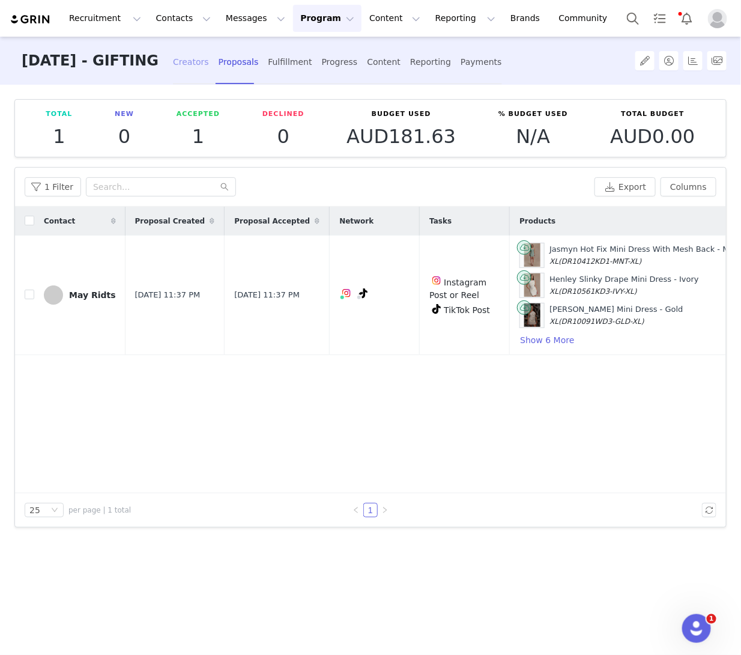
click at [205, 67] on div "Creators" at bounding box center [191, 62] width 36 height 32
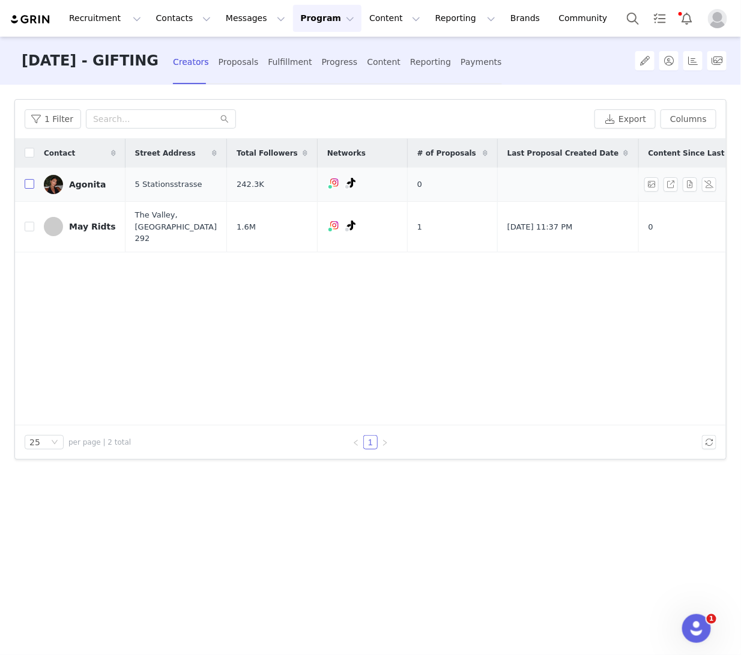
click at [25, 186] on input "checkbox" at bounding box center [30, 184] width 10 height 10
checkbox input "true"
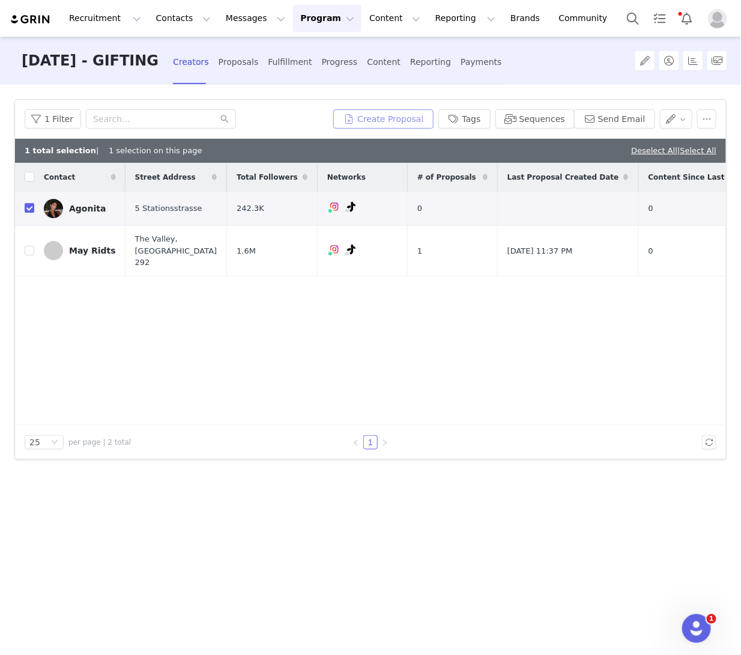
click at [402, 117] on button "Create Proposal" at bounding box center [383, 118] width 100 height 19
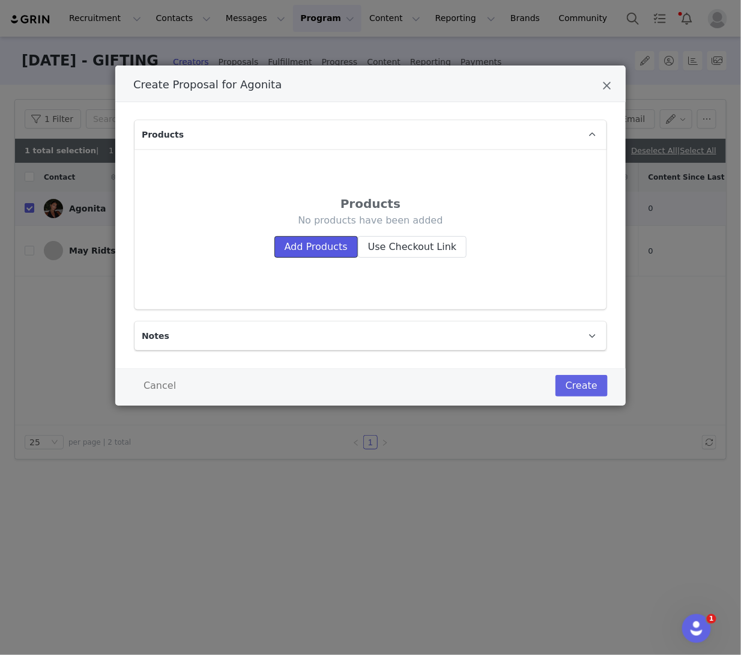
click at [297, 254] on button "Add Products" at bounding box center [315, 247] width 83 height 22
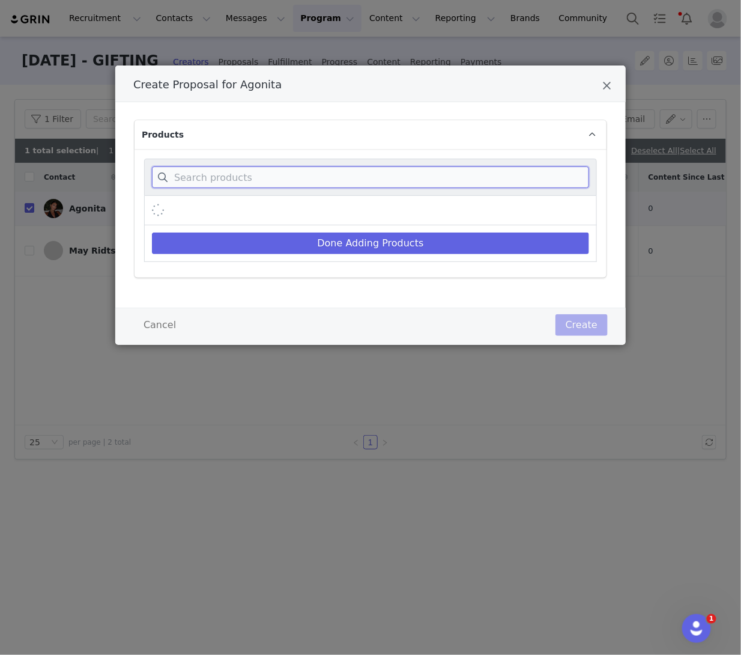
click at [254, 172] on input "Create Proposal for Agonita" at bounding box center [370, 177] width 437 height 22
type input "bowie"
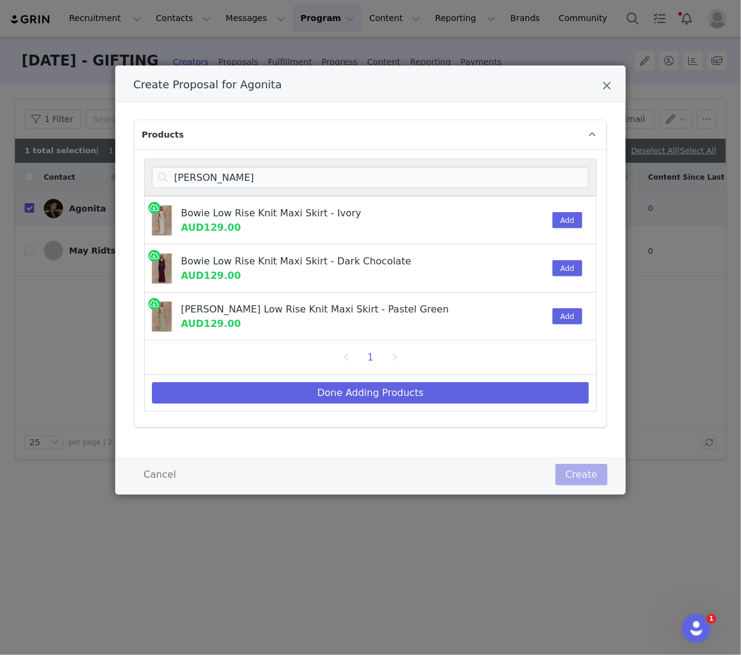
click at [408, 206] on div "Bowie Low Rise Knit Maxi Skirt - Ivory" at bounding box center [333, 213] width 305 height 14
click at [567, 213] on button "Add" at bounding box center [567, 220] width 29 height 16
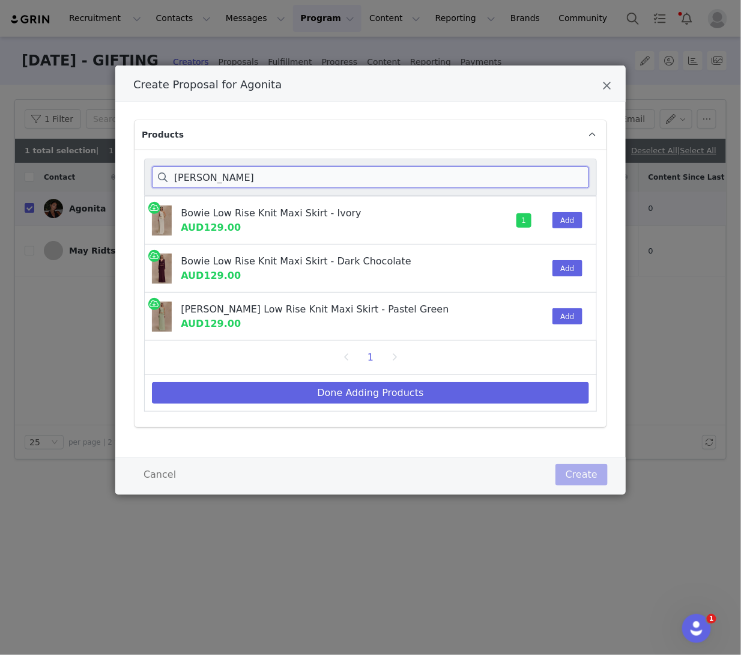
click at [220, 175] on input "bowie" at bounding box center [370, 177] width 437 height 22
drag, startPoint x: 220, startPoint y: 175, endPoint x: 160, endPoint y: 174, distance: 59.5
click at [160, 174] on input "bowie" at bounding box center [370, 177] width 437 height 22
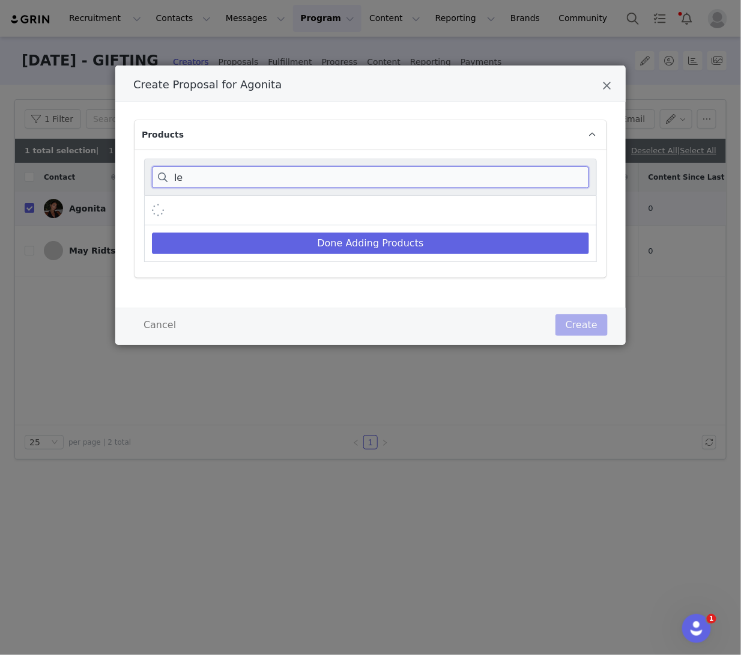
type input "l"
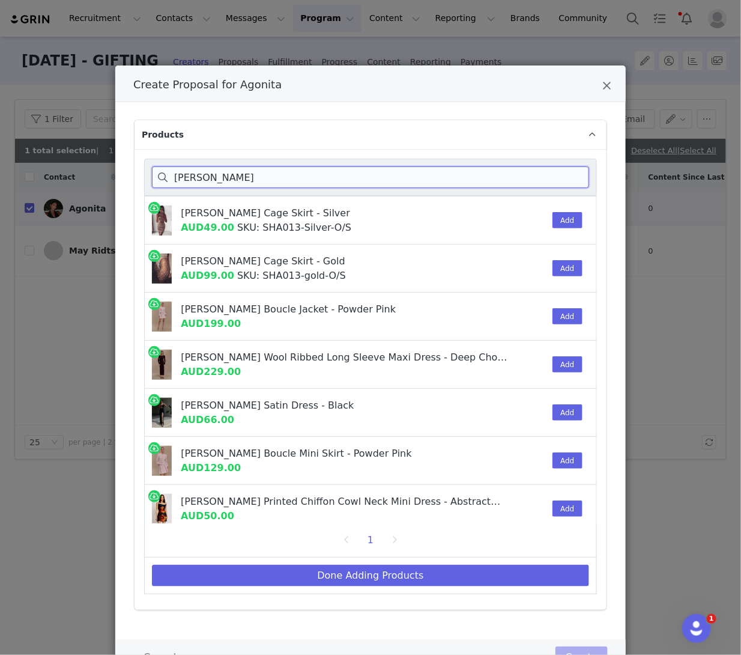
type input "cleo"
click at [449, 316] on div "Cleo Boucle Jacket - Powder Pink AUD199.00" at bounding box center [341, 316] width 321 height 29
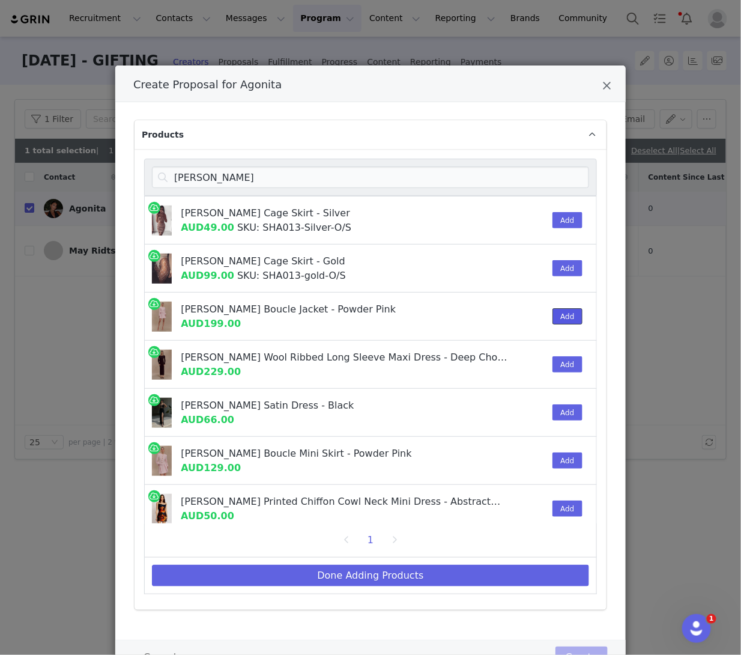
click at [573, 318] on button "Add" at bounding box center [567, 316] width 29 height 16
click at [381, 460] on div "Cleo Boucle Mini Skirt - Powder Pink AUD129.00" at bounding box center [341, 460] width 321 height 29
click at [559, 470] on div "Add" at bounding box center [563, 460] width 37 height 47
click at [568, 459] on button "Add" at bounding box center [567, 460] width 29 height 16
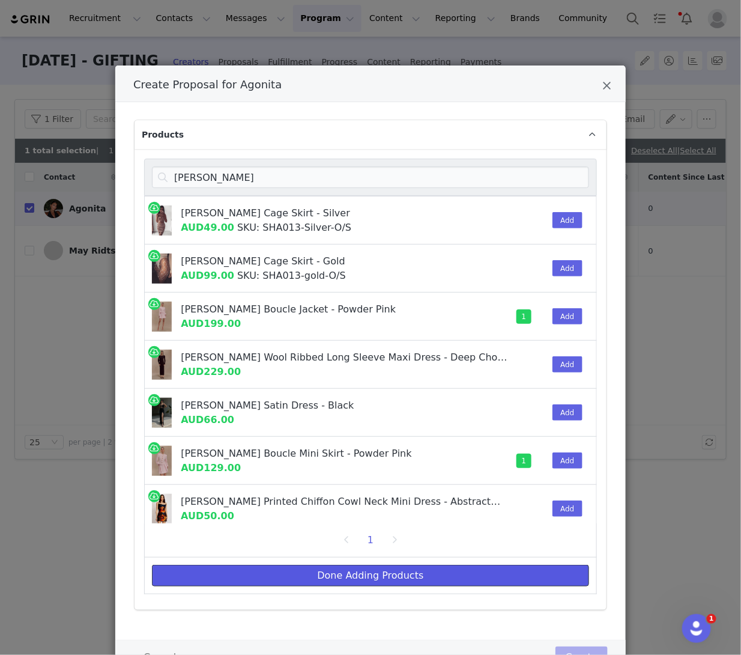
click at [329, 579] on button "Done Adding Products" at bounding box center [370, 576] width 437 height 22
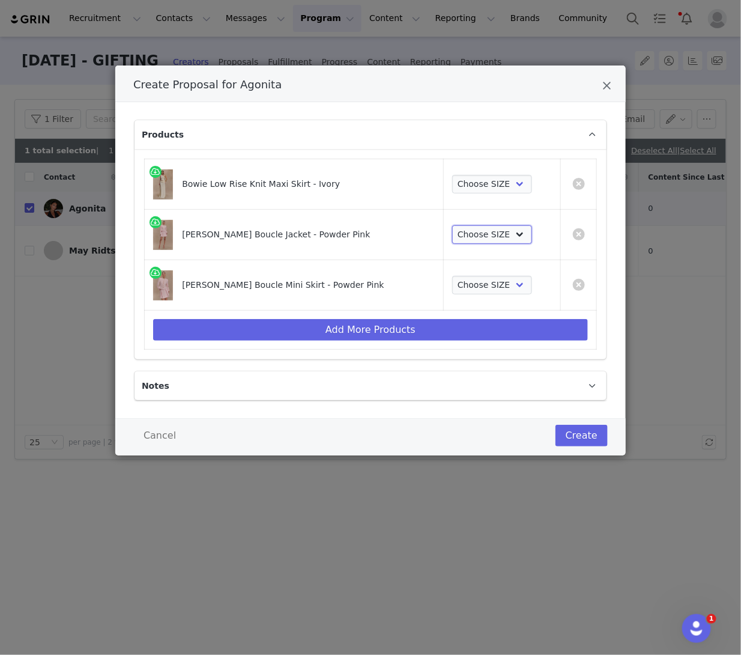
click at [452, 232] on select "Choose SIZE XXS XS S M L XL XXL 3XL" at bounding box center [492, 234] width 80 height 19
click at [452, 225] on select "Choose SIZE XXS XS S M L XL XXL 3XL" at bounding box center [492, 234] width 80 height 19
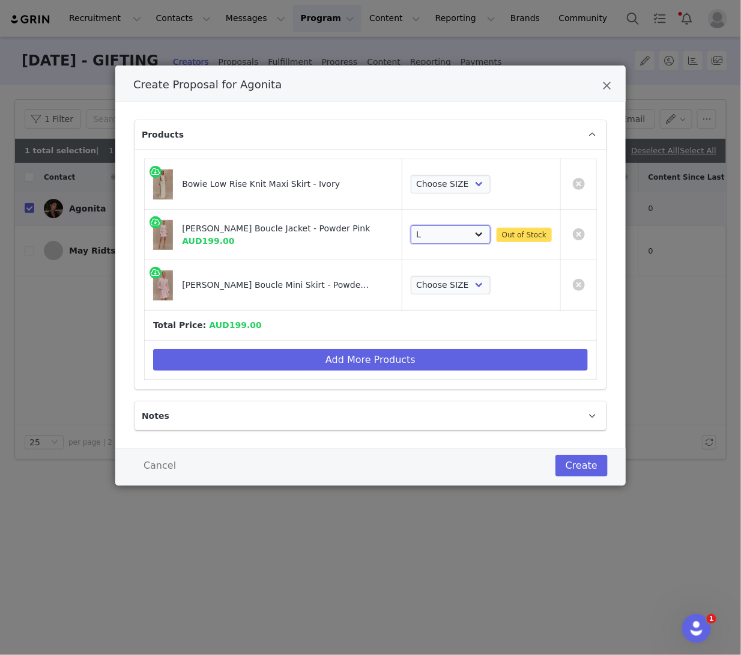
click at [450, 226] on select "Choose SIZE XXS XS S M L XL XXL 3XL" at bounding box center [451, 234] width 80 height 19
click at [411, 225] on select "Choose SIZE XXS XS S M L XL XXL 3XL" at bounding box center [451, 234] width 80 height 19
click at [430, 228] on select "Choose SIZE XXS XS S M L XL XXL 3XL" at bounding box center [451, 234] width 80 height 19
click at [411, 225] on select "Choose SIZE XXS XS S M L XL XXL 3XL" at bounding box center [451, 234] width 80 height 19
click at [420, 237] on select "Choose SIZE XXS XS S M L XL XXL 3XL" at bounding box center [451, 234] width 80 height 19
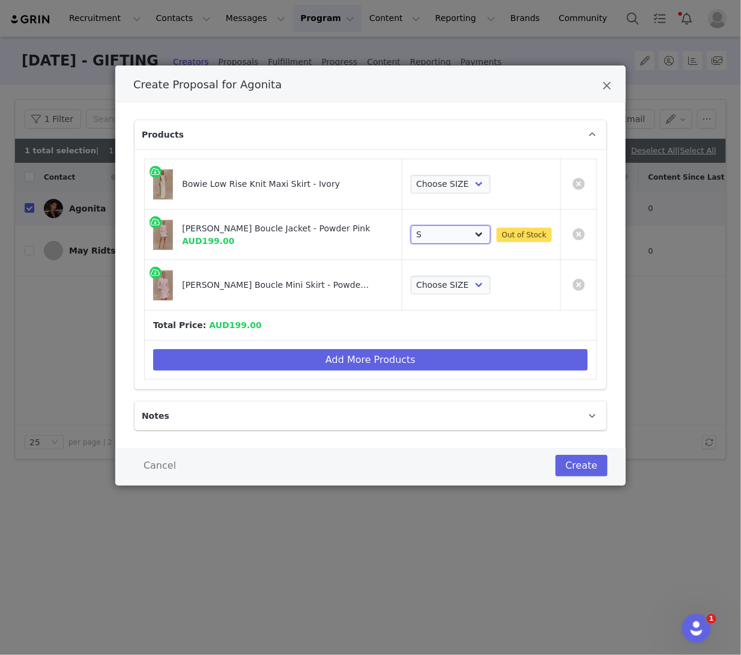
select select "25625139"
click at [411, 225] on select "Choose SIZE XXS XS S M L XL XXL 3XL" at bounding box center [451, 234] width 80 height 19
click at [419, 230] on select "Choose SIZE XXS XS S M L XL XXL 3XL" at bounding box center [451, 234] width 80 height 19
click at [432, 225] on select "Choose SIZE XXS XS S M L XL XXL 3XL" at bounding box center [451, 234] width 80 height 19
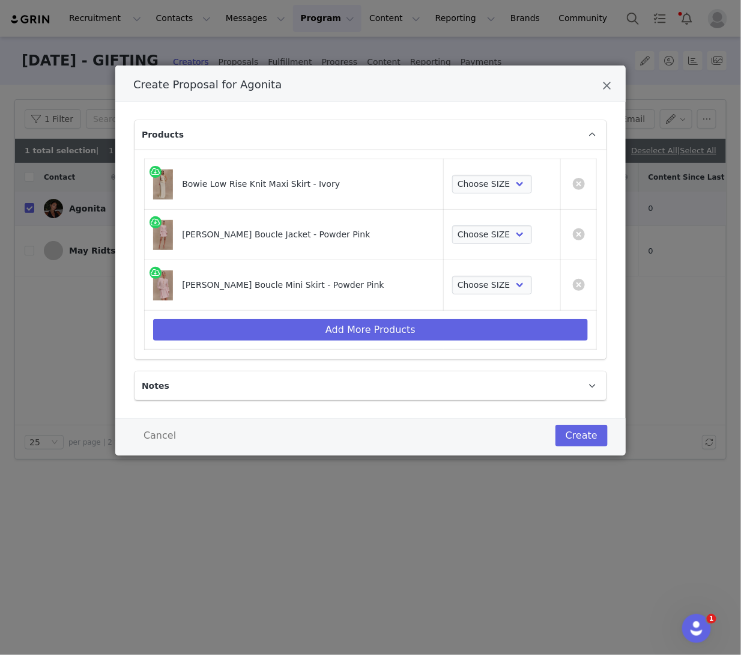
click at [417, 223] on td "[PERSON_NAME] Boucle Jacket - Powder Pink" at bounding box center [294, 235] width 299 height 50
click at [452, 231] on select "Choose SIZE XXS XS S M L XL XXL 3XL" at bounding box center [492, 234] width 80 height 19
click at [452, 225] on select "Choose SIZE XXS XS S M L XL XXL 3XL" at bounding box center [492, 234] width 80 height 19
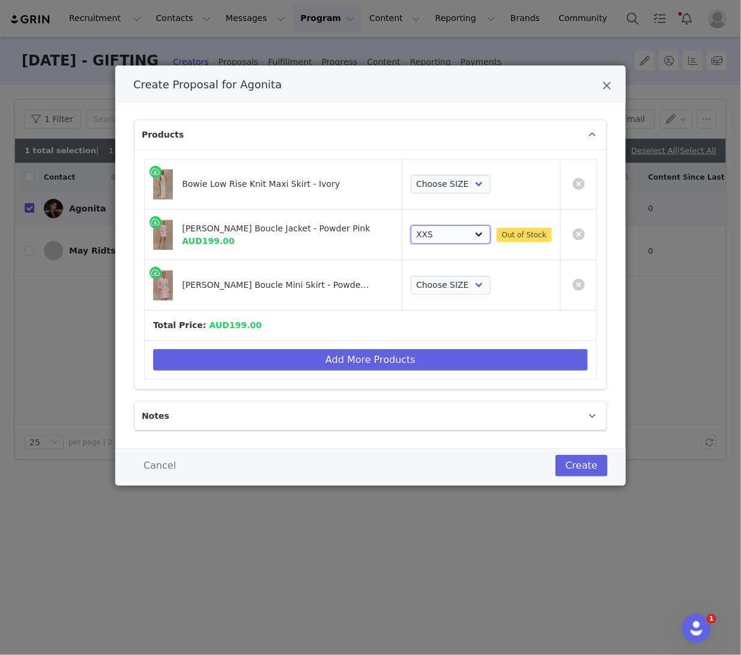
click at [450, 235] on select "Choose SIZE XXS XS S M L XL XXL 3XL" at bounding box center [451, 234] width 80 height 19
click at [411, 225] on select "Choose SIZE XXS XS S M L XL XXL 3XL" at bounding box center [451, 234] width 80 height 19
click at [439, 238] on select "Choose SIZE XXS XS S M L XL XXL 3XL" at bounding box center [451, 234] width 80 height 19
click at [411, 225] on select "Choose SIZE XXS XS S M L XL XXL 3XL" at bounding box center [451, 234] width 80 height 19
click at [435, 233] on select "Choose SIZE XXS XS S M L XL XXL 3XL" at bounding box center [451, 234] width 80 height 19
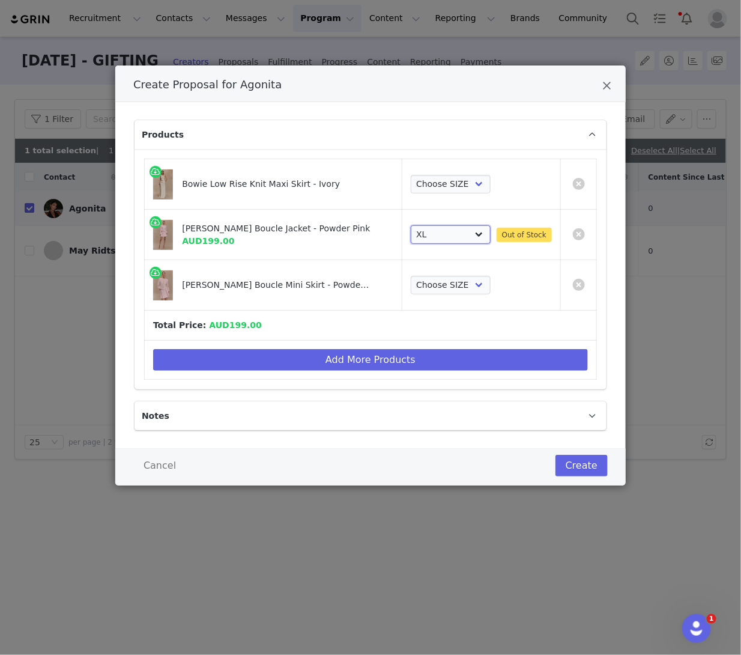
click at [411, 225] on select "Choose SIZE XXS XS S M L XL XXL 3XL" at bounding box center [451, 234] width 80 height 19
click at [422, 235] on select "Choose SIZE XXS XS S M L XL XXL 3XL" at bounding box center [451, 234] width 80 height 19
select select "25625145"
click at [432, 225] on select "Choose SIZE XXS XS S M L XL XXL 3XL" at bounding box center [451, 234] width 80 height 19
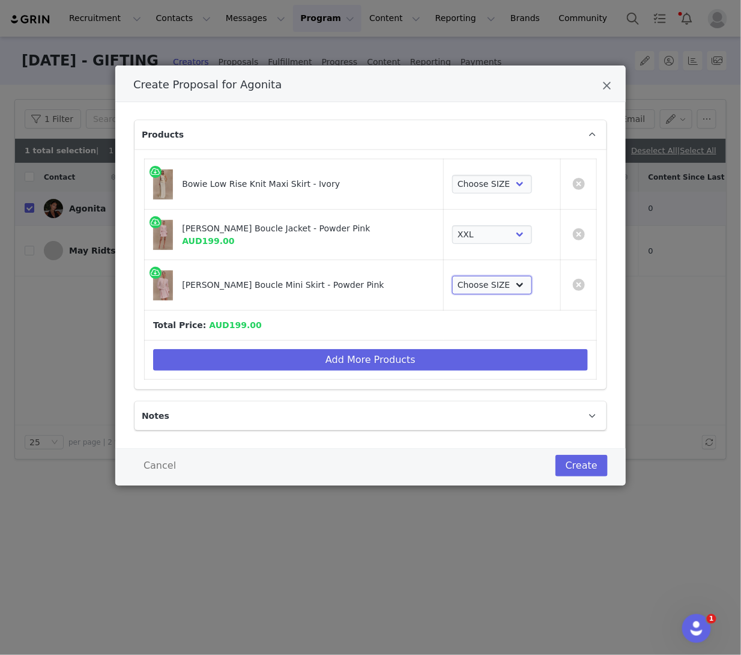
click at [490, 288] on select "Choose SIZE XXS XS S M L XL XXL 3XL" at bounding box center [492, 285] width 80 height 19
select select "25625134"
click at [452, 276] on select "Choose SIZE XXS XS S M L XL XXL 3XL" at bounding box center [492, 285] width 80 height 19
click at [389, 198] on div "Bowie Low Rise Knit Maxi Skirt - Ivory" at bounding box center [294, 184] width 282 height 33
click at [474, 192] on select "Choose SIZE XXS XS S M L XL XXL 3XL" at bounding box center [492, 184] width 80 height 19
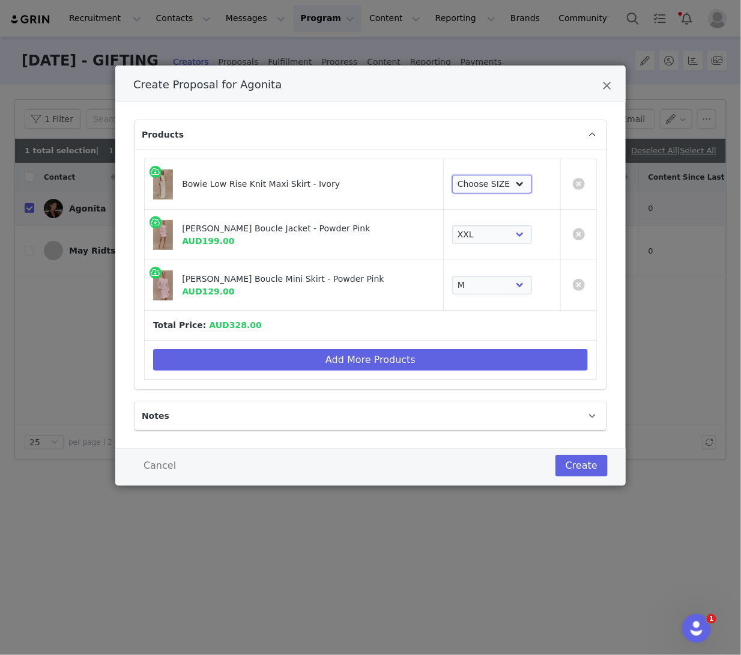
select select "27418138"
click at [452, 175] on select "Choose SIZE XXS XS S M L XL XXL 3XL" at bounding box center [492, 184] width 80 height 19
click at [444, 195] on td "Choose SIZE XXS XS S M L XL XXL 3XL" at bounding box center [502, 184] width 117 height 50
click at [589, 461] on button "Create" at bounding box center [582, 466] width 52 height 22
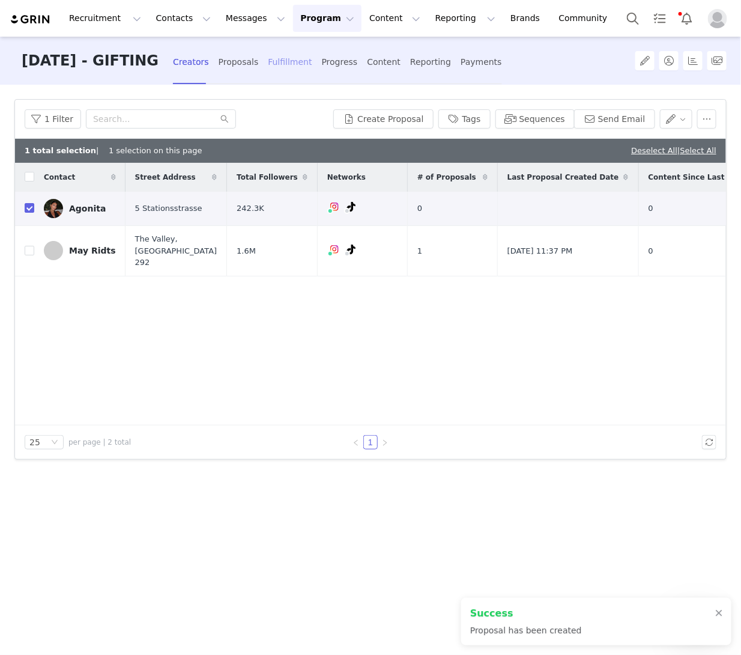
click at [302, 47] on div "Fulfillment" at bounding box center [290, 62] width 44 height 32
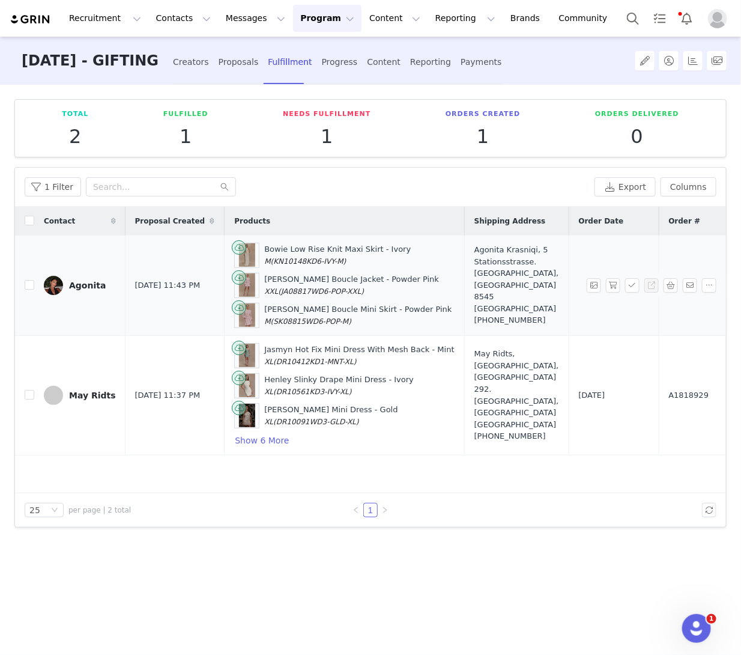
click at [485, 283] on div "Agonita Krasniqi, 5 Stationsstrasse. Rickenbach, Zürich 8545 Switzerland +41796…" at bounding box center [516, 285] width 85 height 82
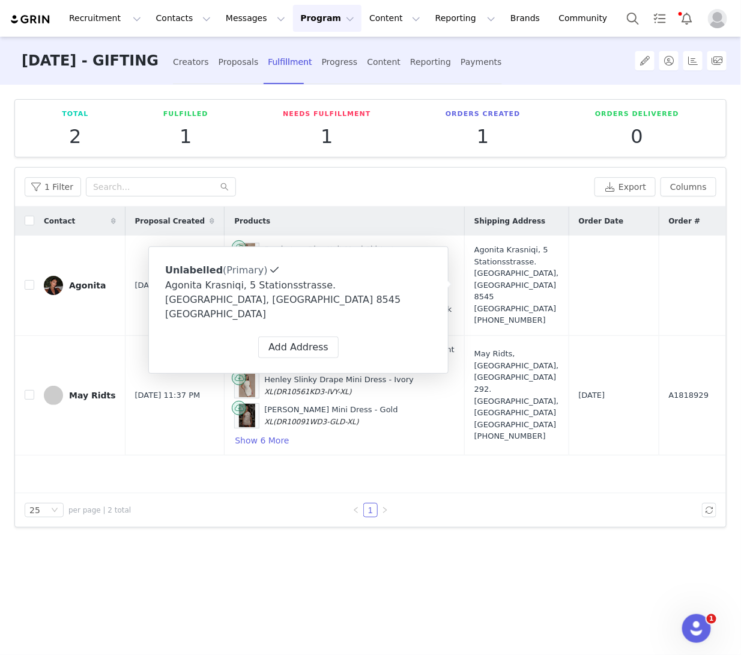
click at [400, 508] on div "1" at bounding box center [370, 510] width 288 height 14
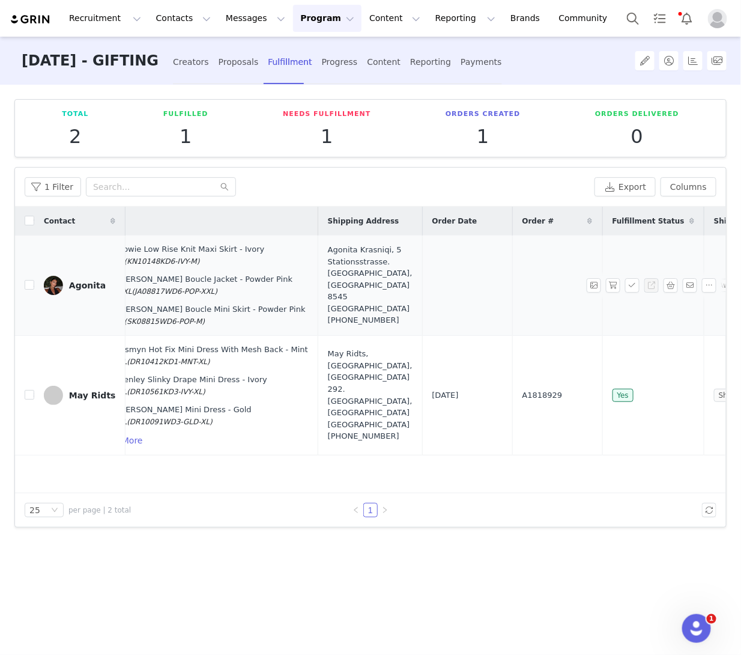
scroll to position [0, 270]
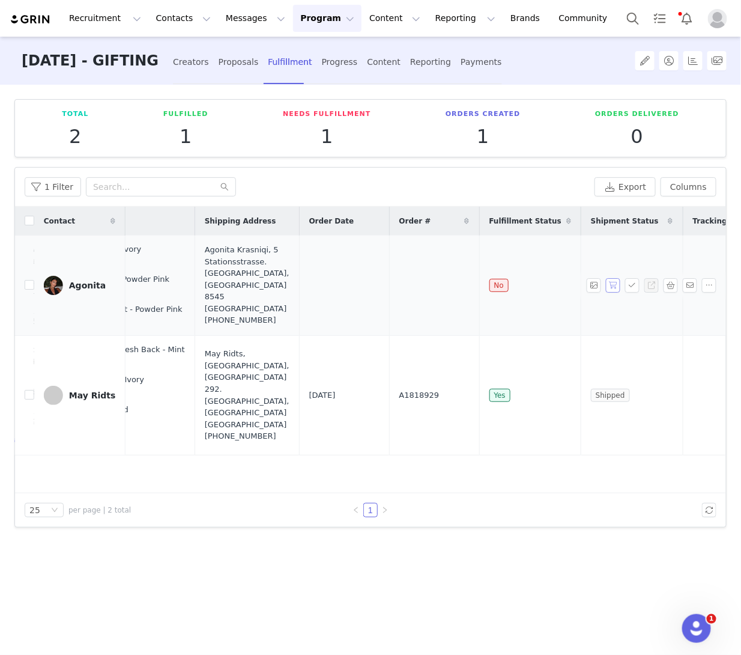
click at [610, 288] on button "button" at bounding box center [613, 285] width 14 height 14
click at [631, 288] on button "button" at bounding box center [632, 285] width 14 height 14
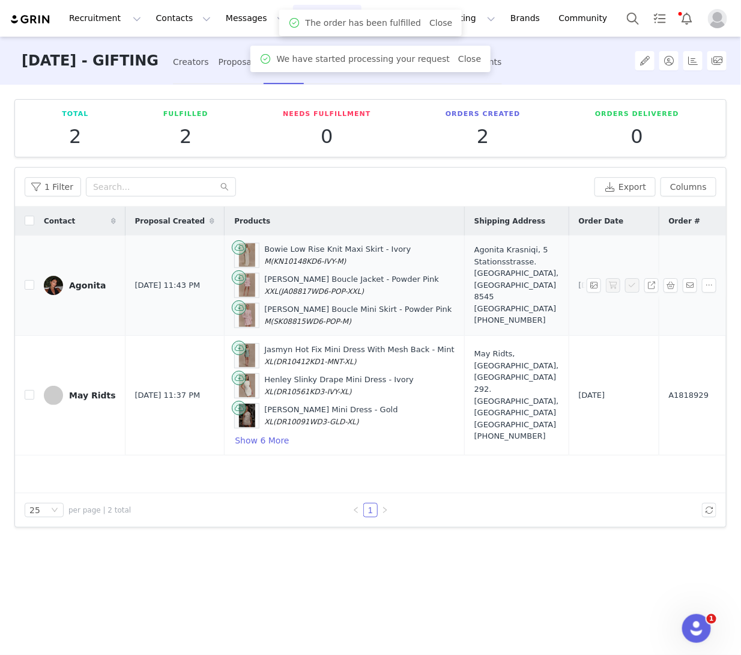
scroll to position [0, 263]
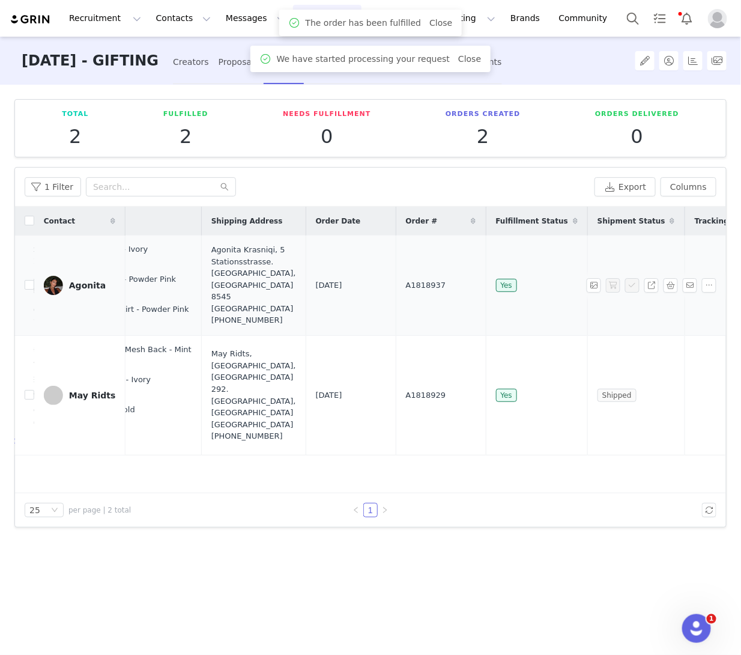
click at [406, 282] on span "A1818937" at bounding box center [426, 285] width 40 height 12
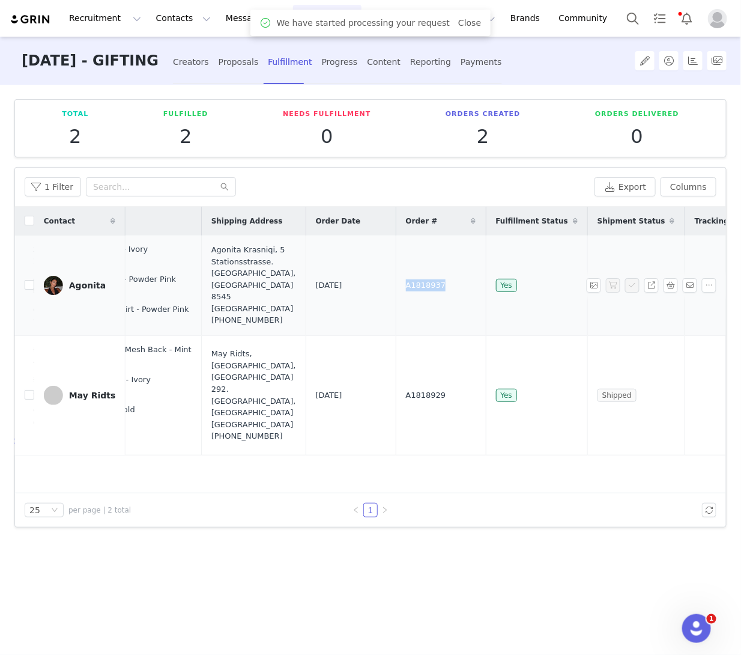
click at [406, 282] on span "A1818937" at bounding box center [426, 285] width 40 height 12
copy span "A1818937"
click at [406, 288] on span "A1818937" at bounding box center [426, 285] width 40 height 12
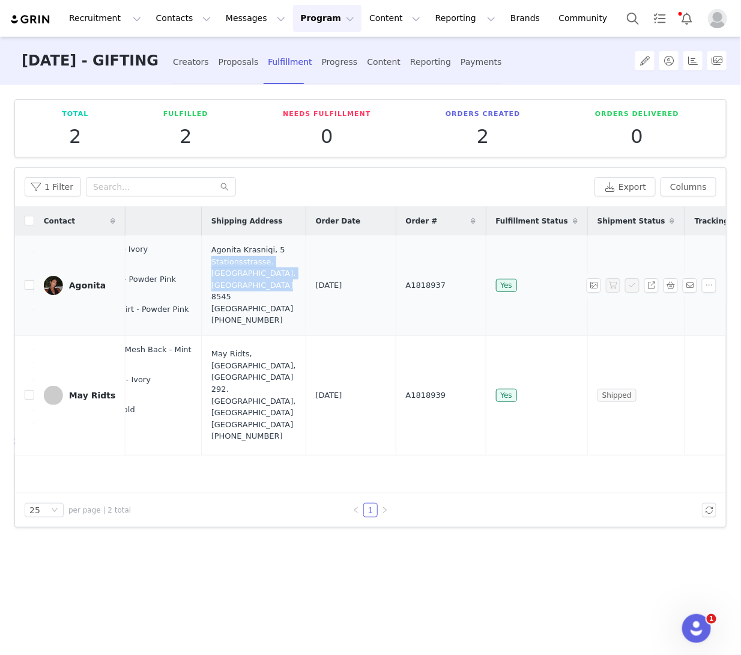
drag, startPoint x: 254, startPoint y: 286, endPoint x: 256, endPoint y: 263, distance: 22.9
click at [256, 263] on div "Agonita Krasniqi, 5 Stationsstrasse. Rickenbach, Zürich 8545 Switzerland +41796…" at bounding box center [253, 285] width 85 height 82
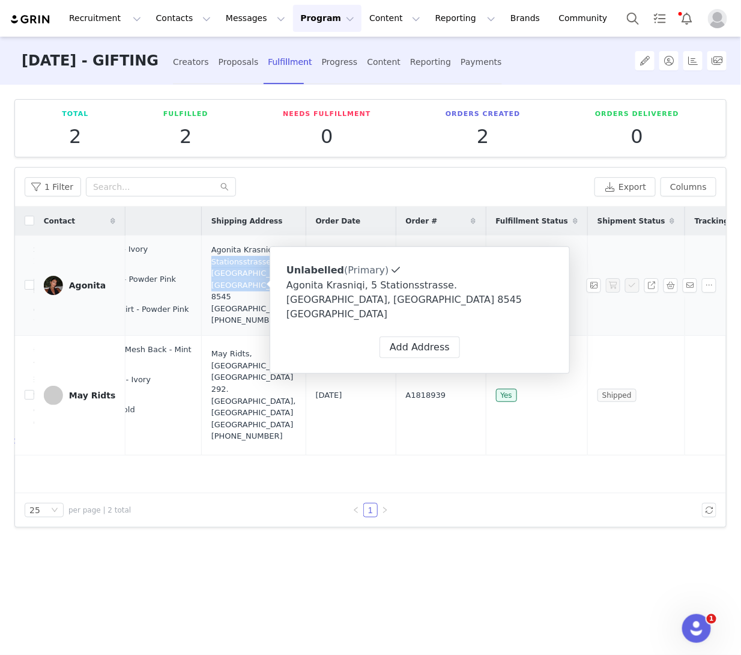
copy div "5 Stationsstrasse. Rickenbach, Zürich 8545 Switzerland"
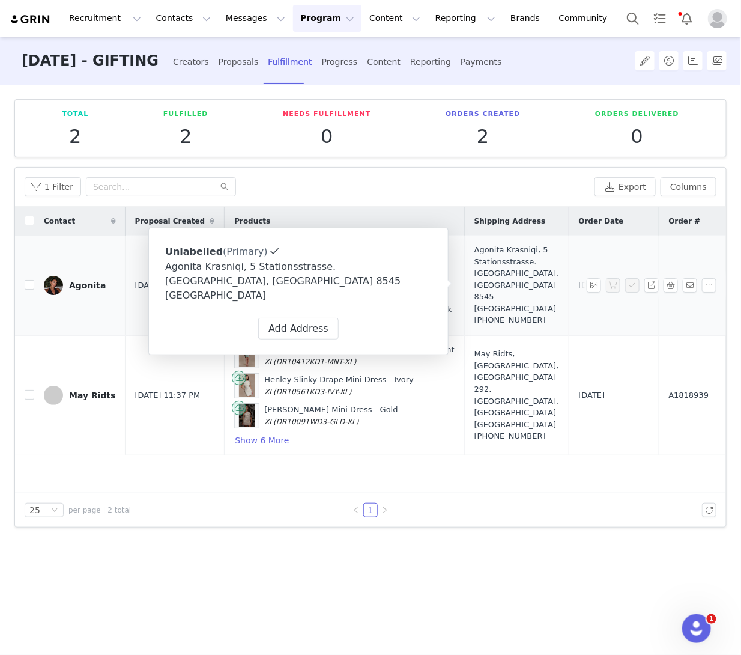
click at [494, 314] on div "[PHONE_NUMBER]" at bounding box center [516, 320] width 85 height 12
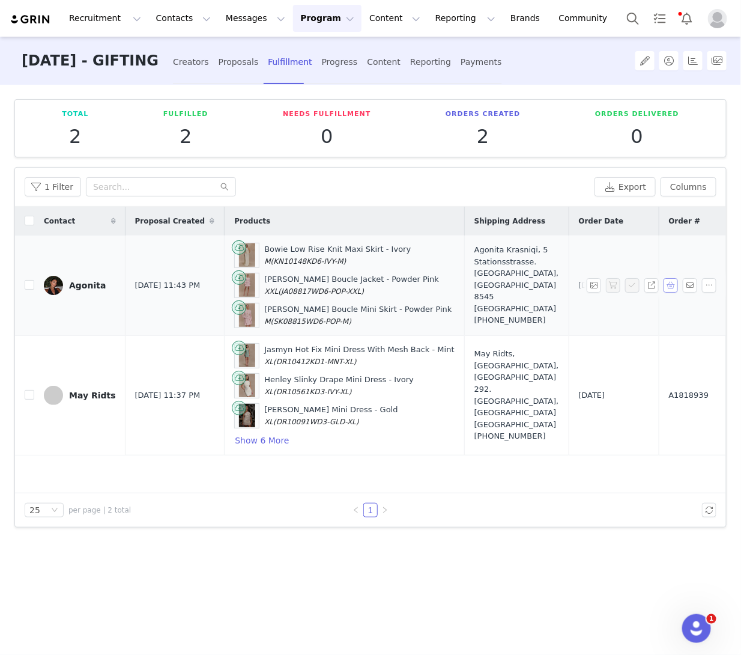
click at [671, 286] on button "button" at bounding box center [671, 285] width 14 height 14
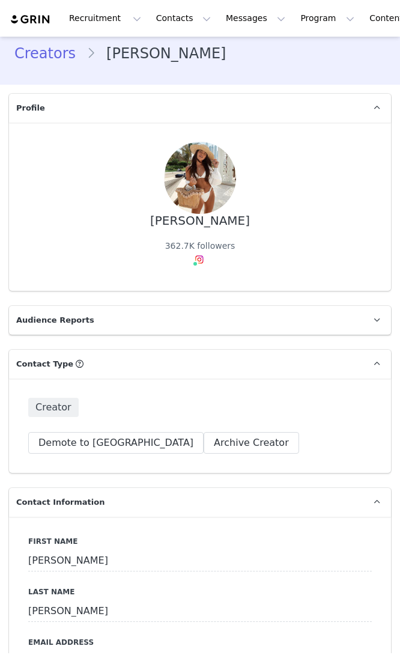
type input "+1 ([GEOGRAPHIC_DATA])"
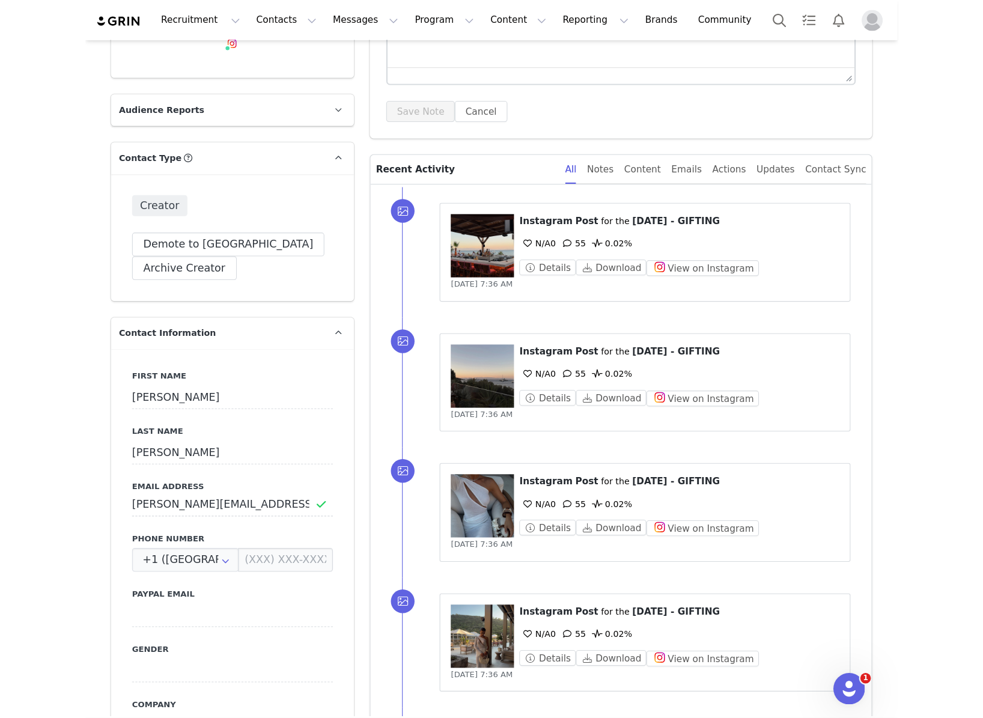
scroll to position [214, 0]
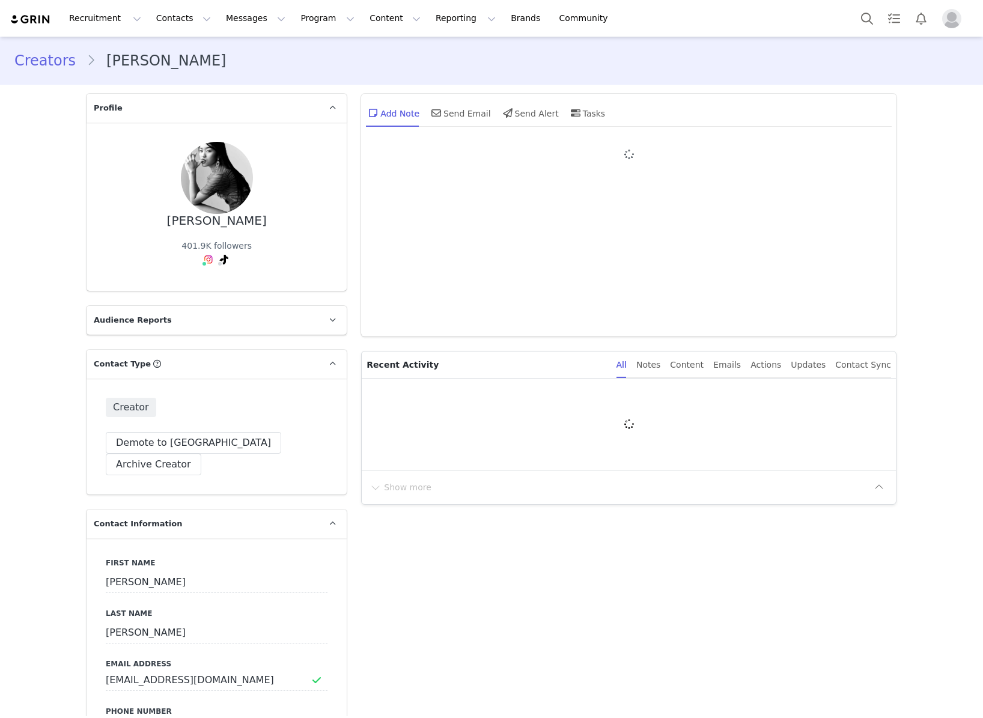
type input "+1 ([GEOGRAPHIC_DATA])"
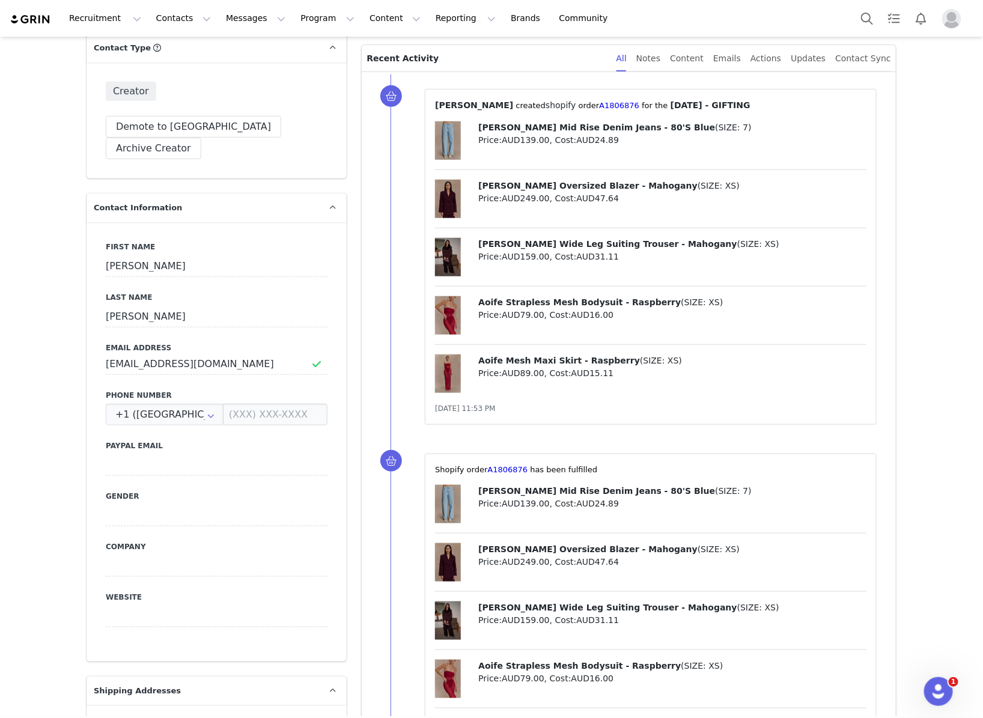
scroll to position [323, 0]
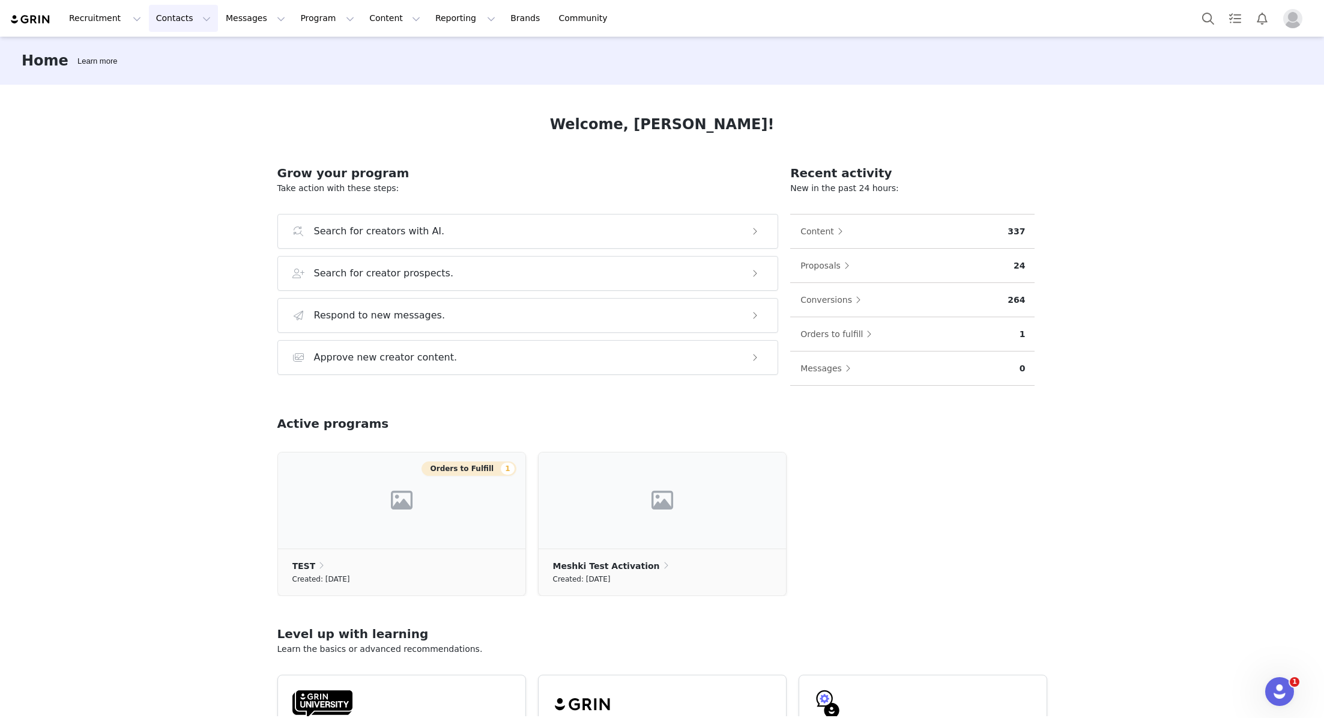
click at [169, 10] on button "Contacts Contacts" at bounding box center [183, 18] width 69 height 27
click at [173, 39] on div "Creators Prospects Applicants" at bounding box center [188, 75] width 96 height 77
click at [172, 47] on p "Creators" at bounding box center [168, 53] width 36 height 13
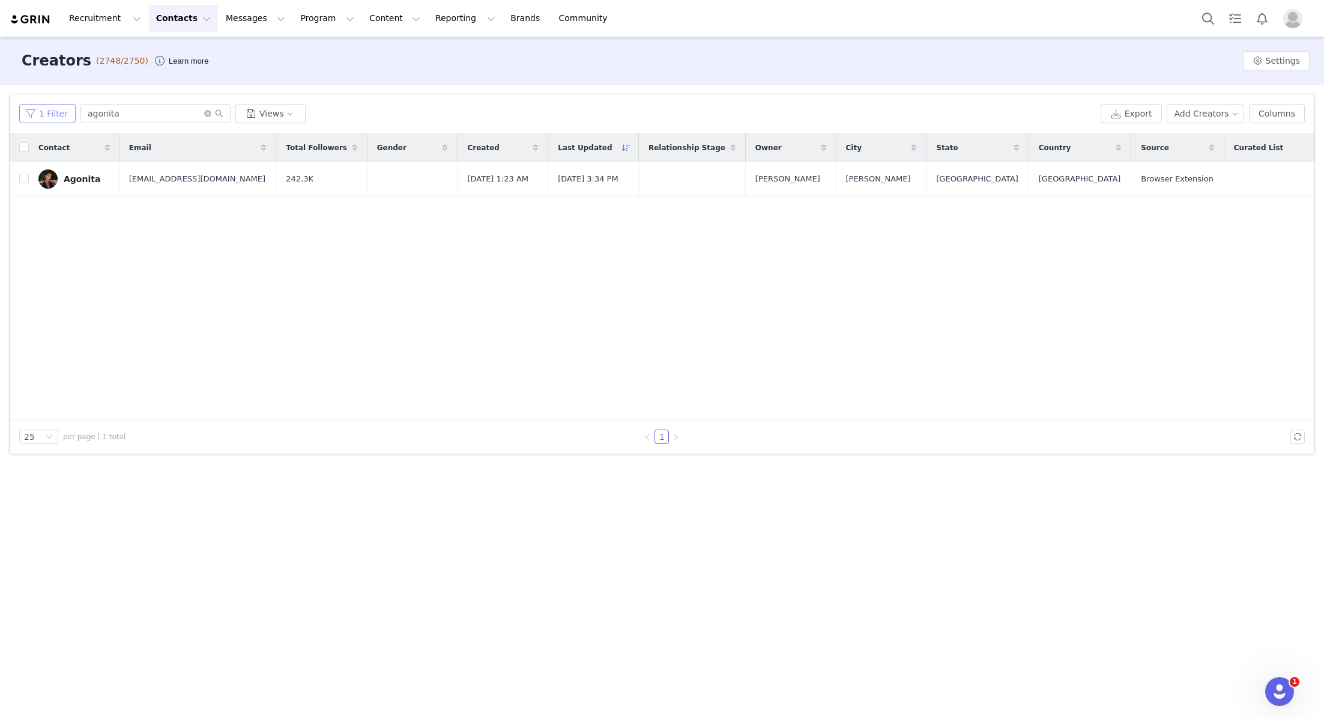
click at [43, 111] on button "1 Filter" at bounding box center [47, 113] width 56 height 19
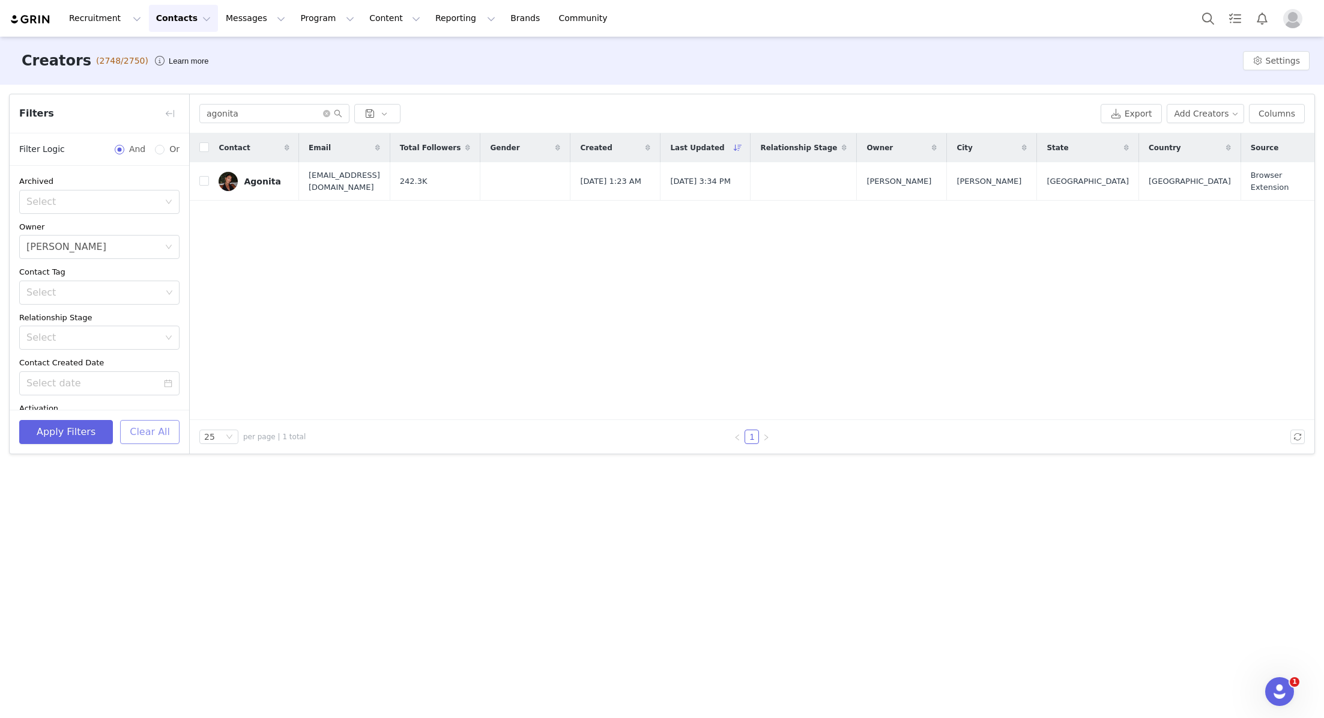
click at [151, 420] on button "Clear All" at bounding box center [149, 432] width 59 height 24
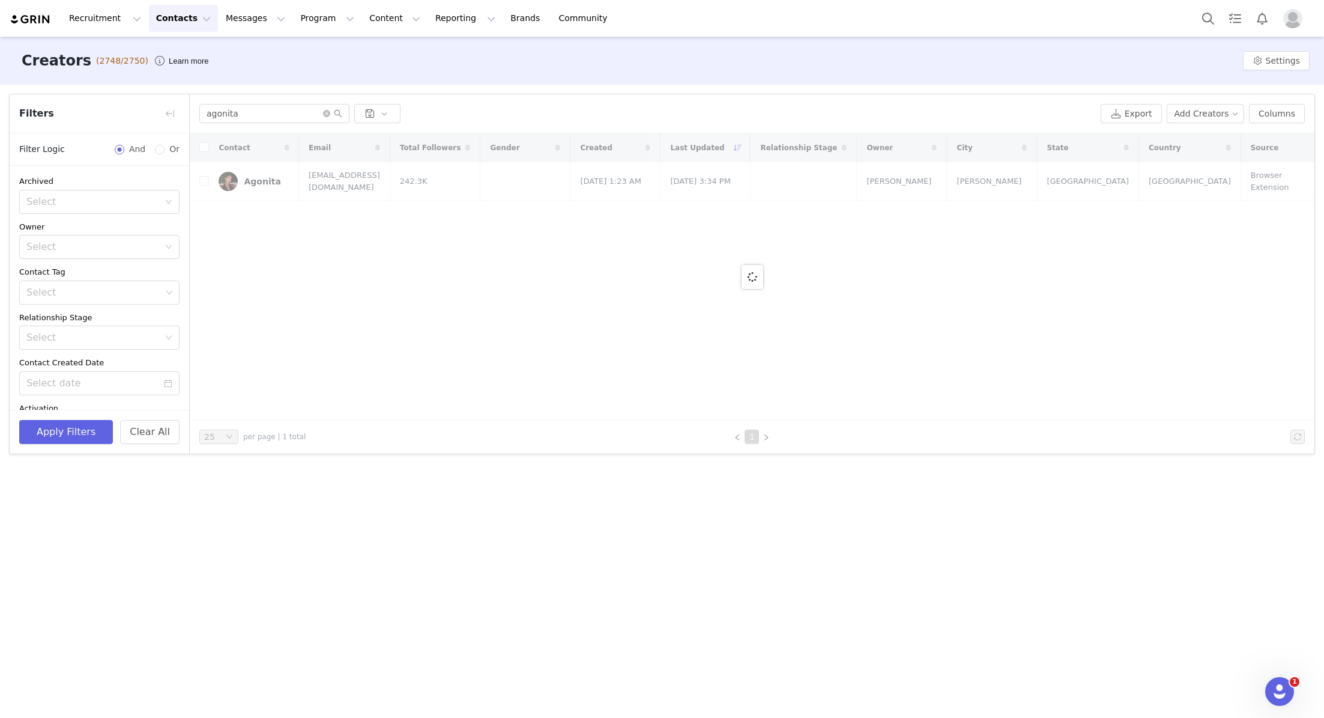
click at [429, 332] on div at bounding box center [752, 276] width 1125 height 286
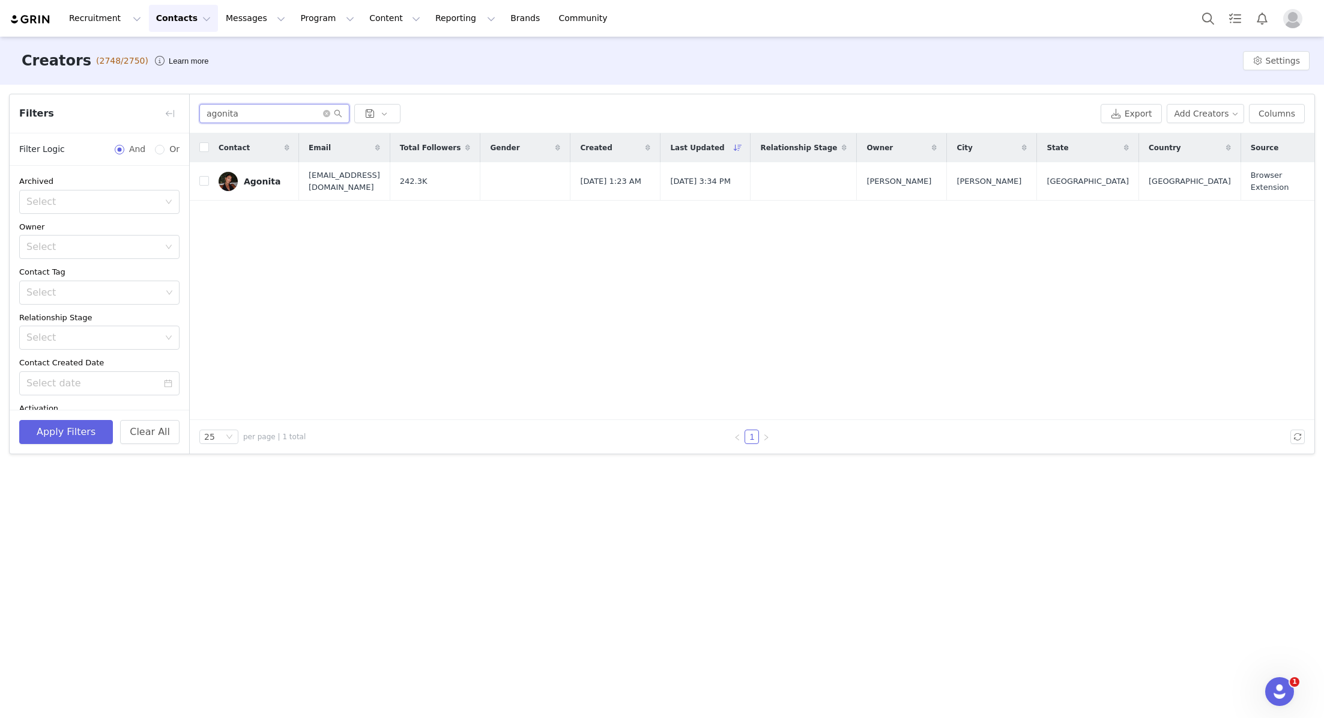
click at [238, 112] on input "agonita" at bounding box center [274, 113] width 150 height 19
drag, startPoint x: 237, startPoint y: 112, endPoint x: 162, endPoint y: 112, distance: 75.1
click at [181, 112] on article "Filters Filter Logic And Or Archived Select Owner Select Contact Tag Select Rel…" at bounding box center [662, 274] width 1306 height 360
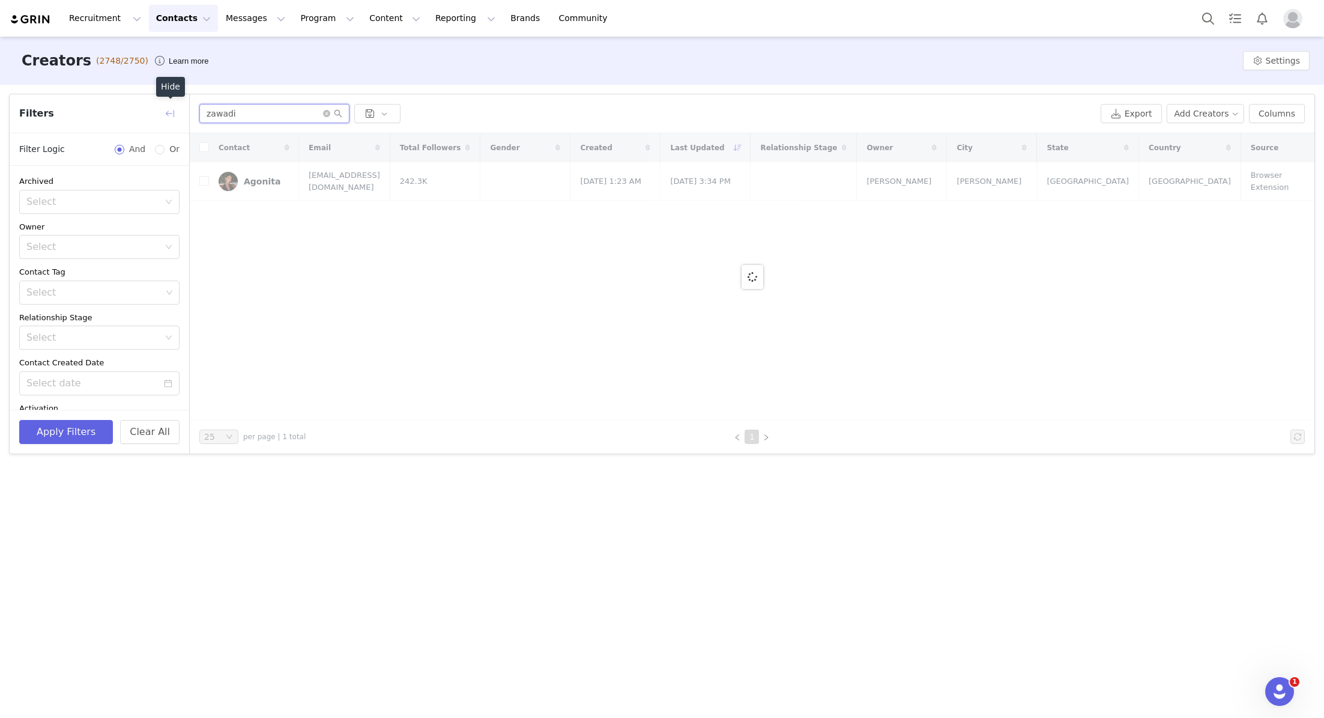
type input "zawadi"
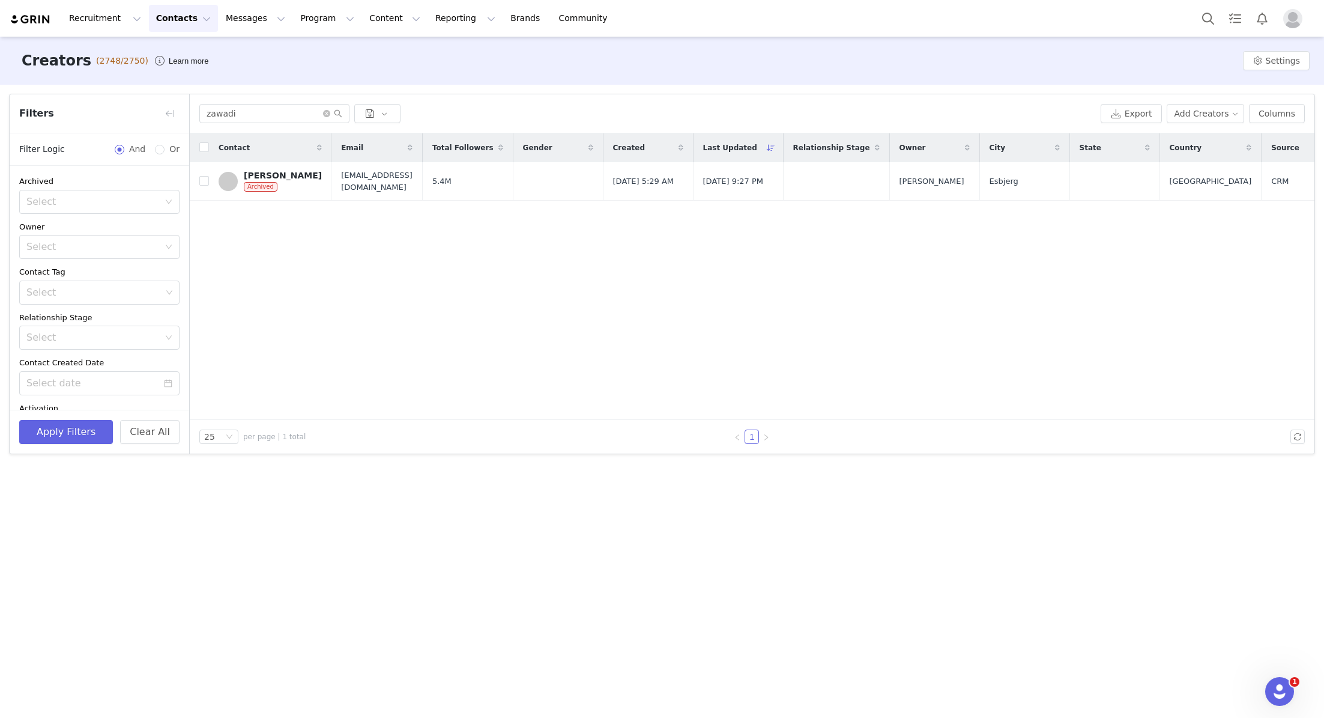
click at [290, 177] on div "[PERSON_NAME]" at bounding box center [283, 176] width 78 height 10
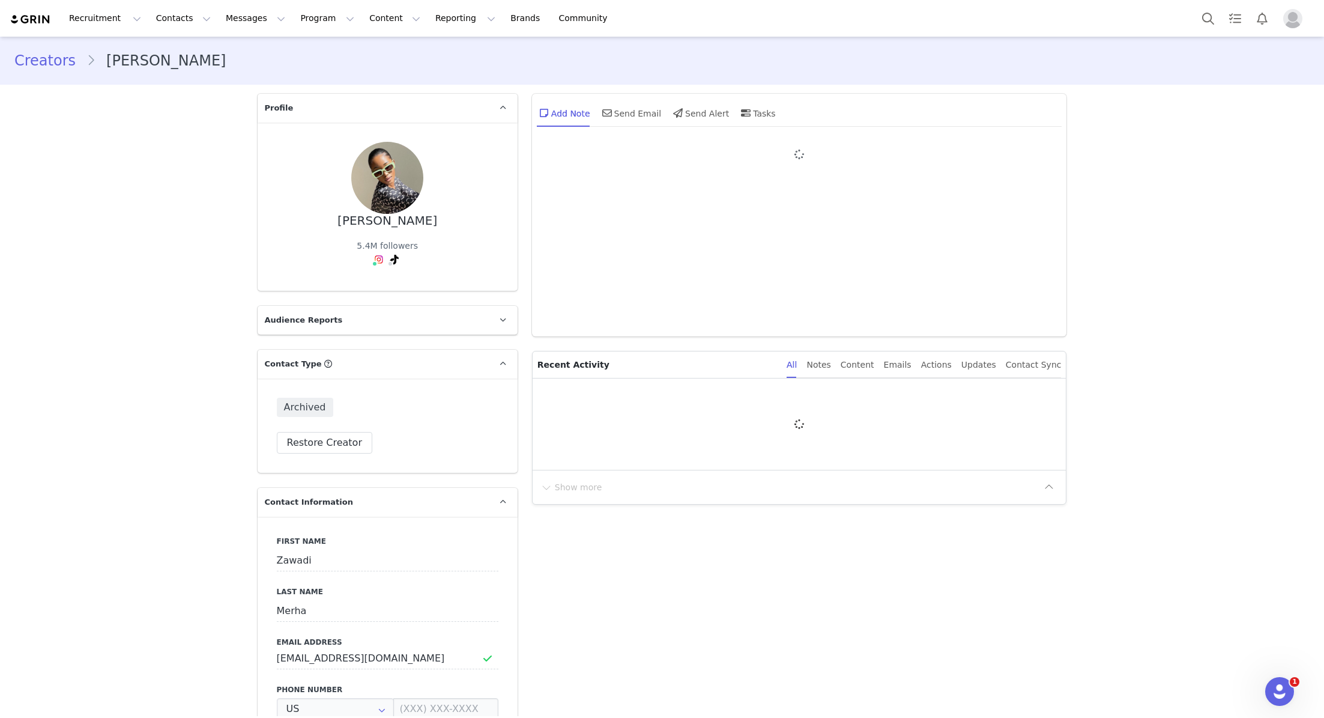
type input "+1 ([GEOGRAPHIC_DATA])"
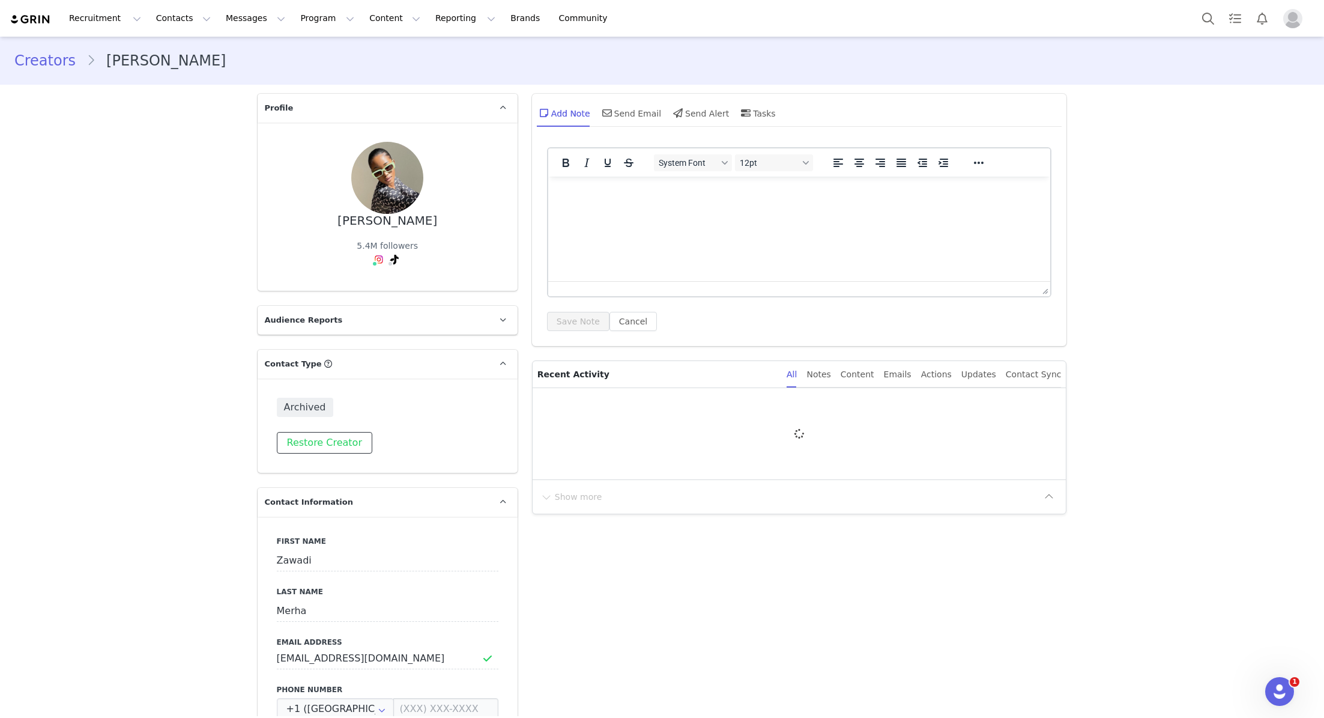
click at [320, 432] on button "Restore Creator" at bounding box center [324, 443] width 95 height 22
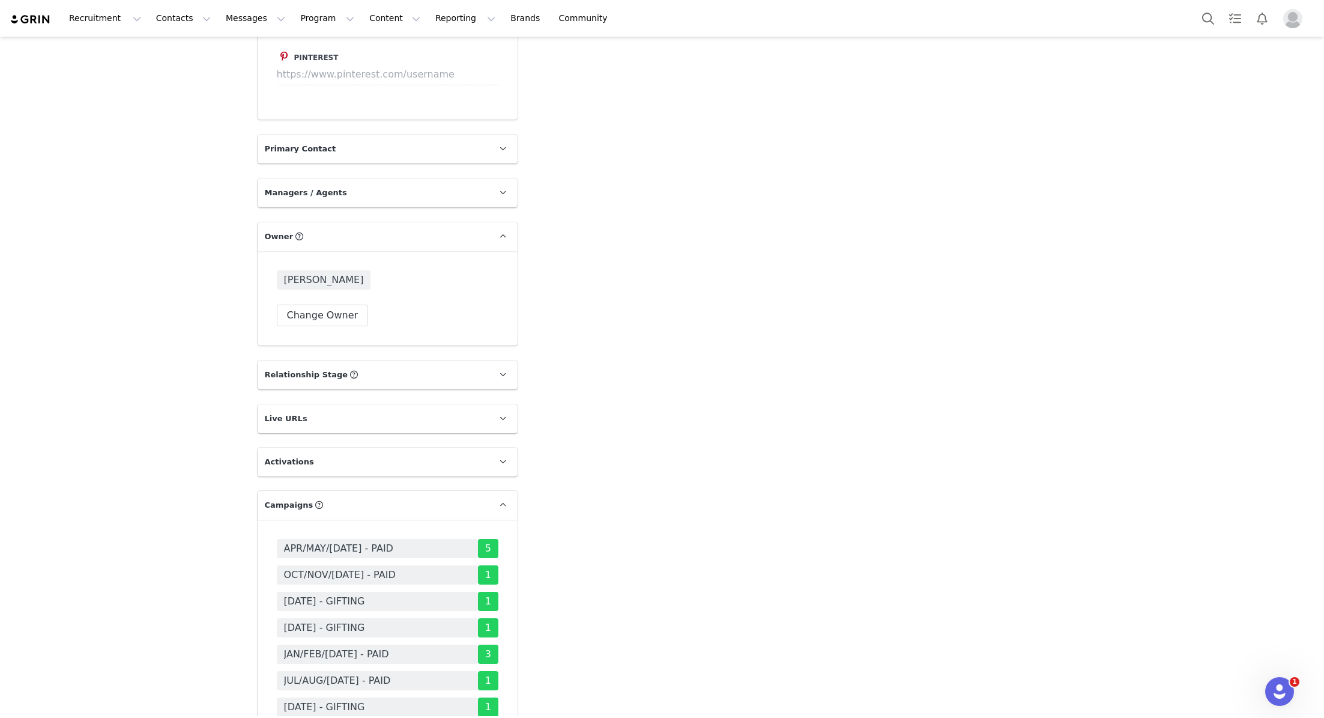
scroll to position [1670, 0]
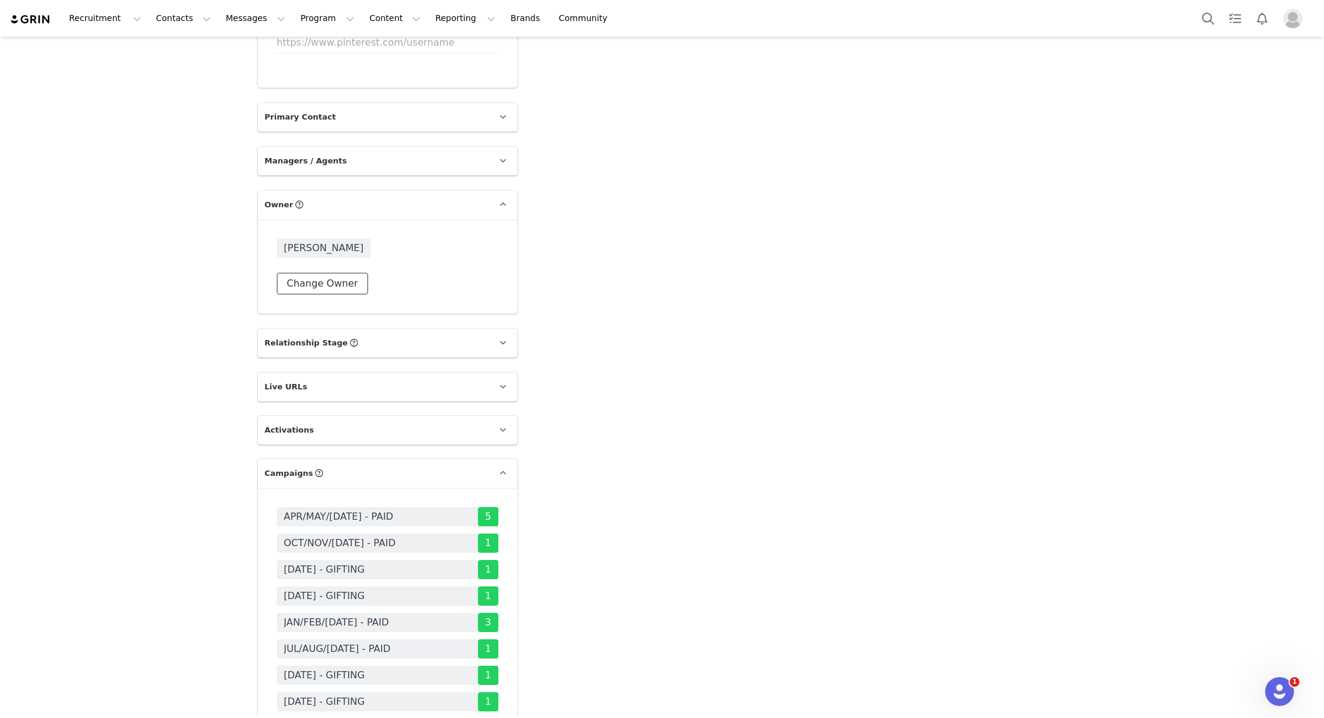
click at [321, 273] on button "Change Owner" at bounding box center [323, 284] width 92 height 22
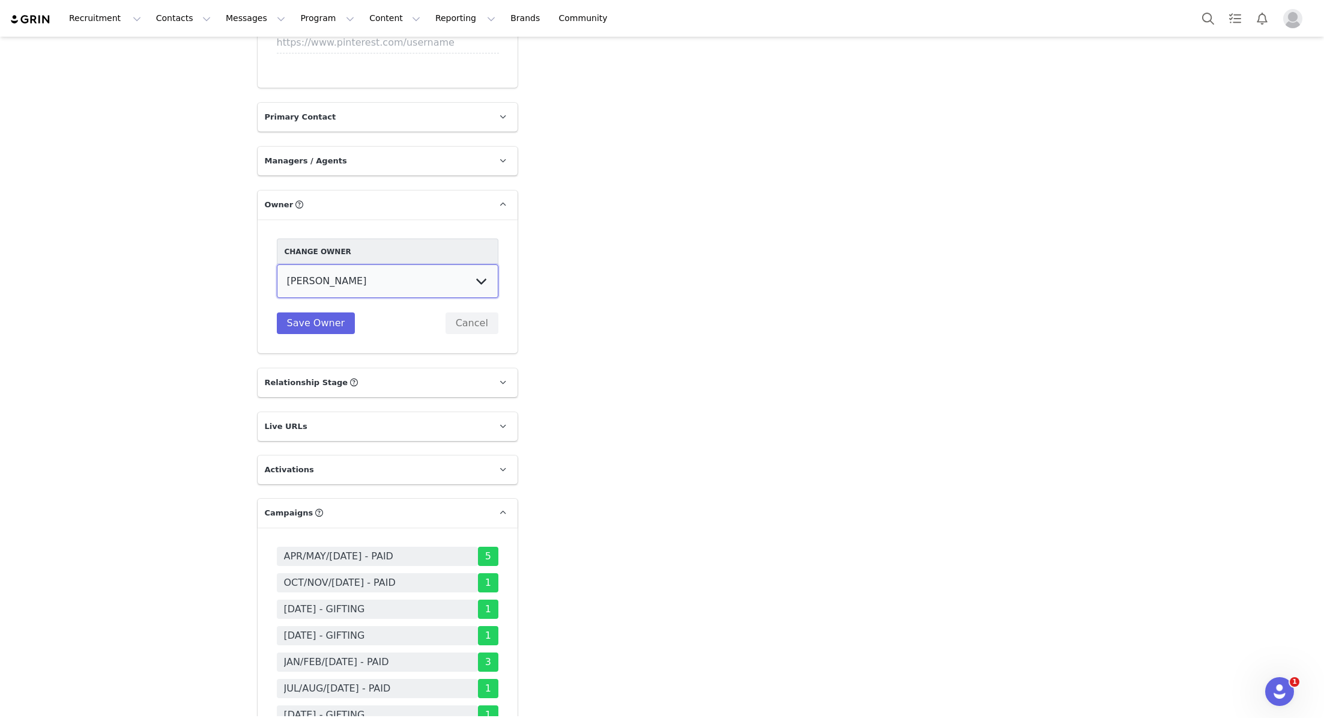
click at [484, 264] on select "Vivienne Lee Georgia Kalatzis Sabrina Nicholas Vendela Byrnes Samantha Wong Isa…" at bounding box center [388, 281] width 222 height 34
click at [277, 264] on select "Vivienne Lee Georgia Kalatzis Sabrina Nicholas Vendela Byrnes Samantha Wong Isa…" at bounding box center [388, 281] width 222 height 34
click at [479, 264] on select "Vivienne Lee Georgia Kalatzis Sabrina Nicholas Vendela Byrnes Samantha Wong Isa…" at bounding box center [388, 281] width 222 height 34
select select "8cb49ddd-fec6-4a65-b9df-5988c8c58674"
click at [277, 264] on select "Vivienne Lee Georgia Kalatzis Sabrina Nicholas Vendela Byrnes Samantha Wong Isa…" at bounding box center [388, 281] width 222 height 34
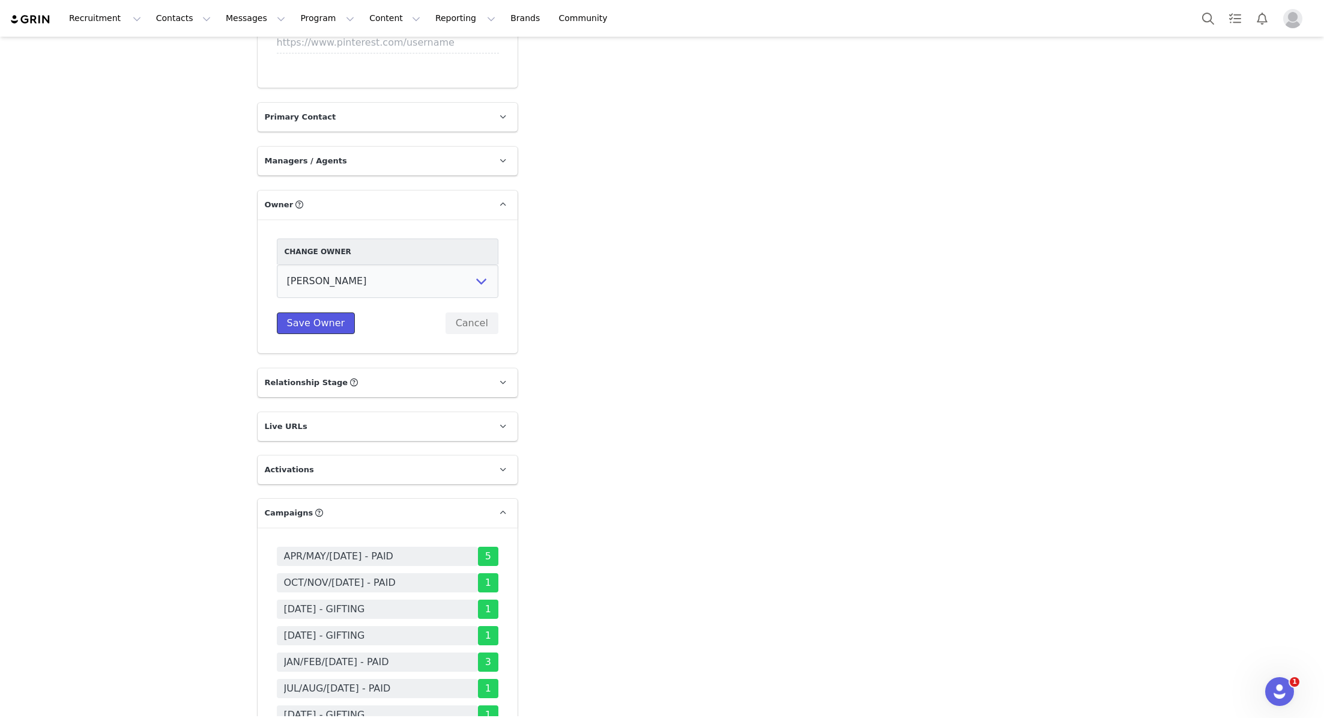
click at [320, 312] on button "Save Owner" at bounding box center [316, 323] width 79 height 22
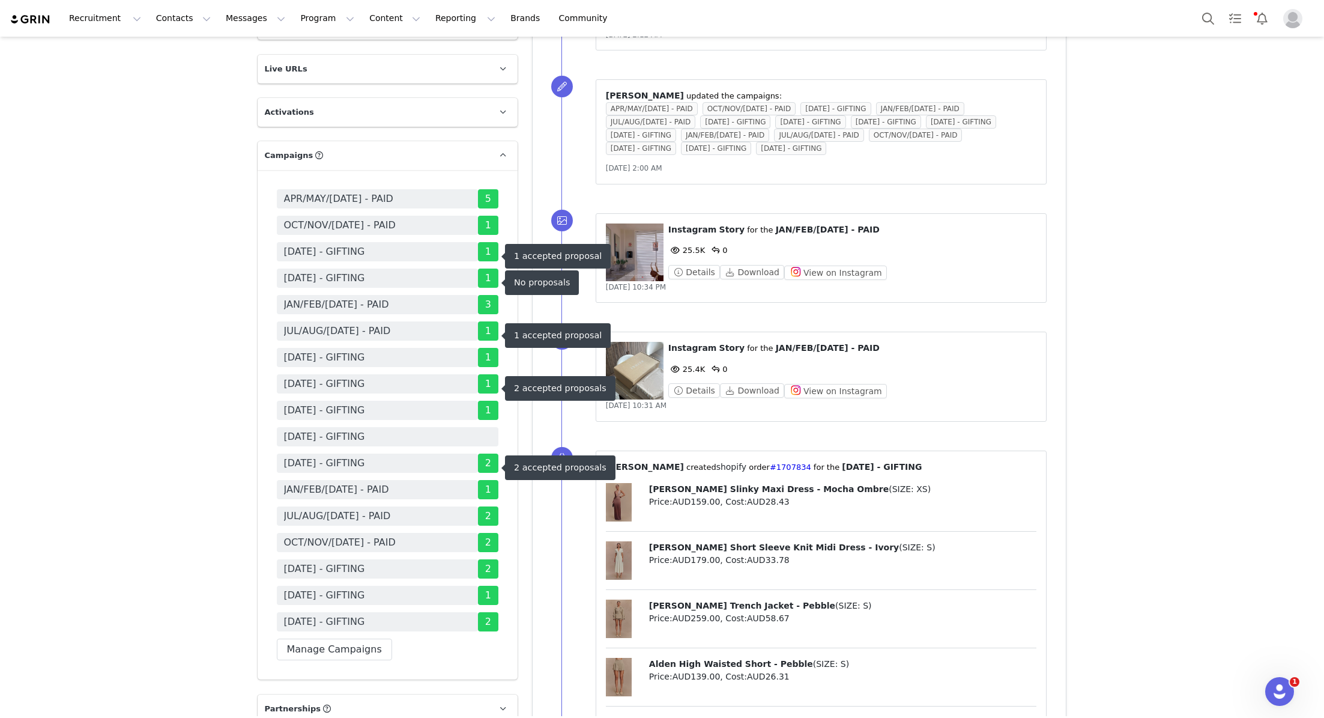
scroll to position [2033, 0]
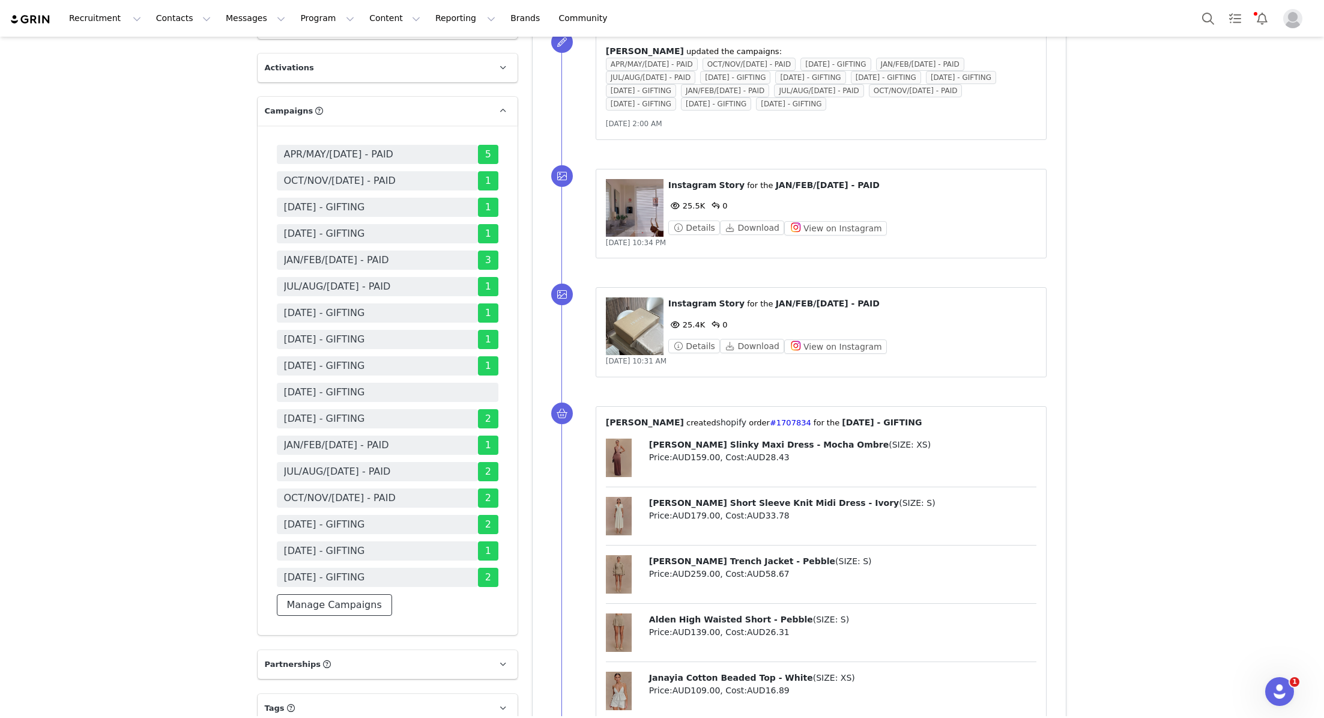
click at [360, 594] on button "Manage Campaigns" at bounding box center [334, 605] width 115 height 22
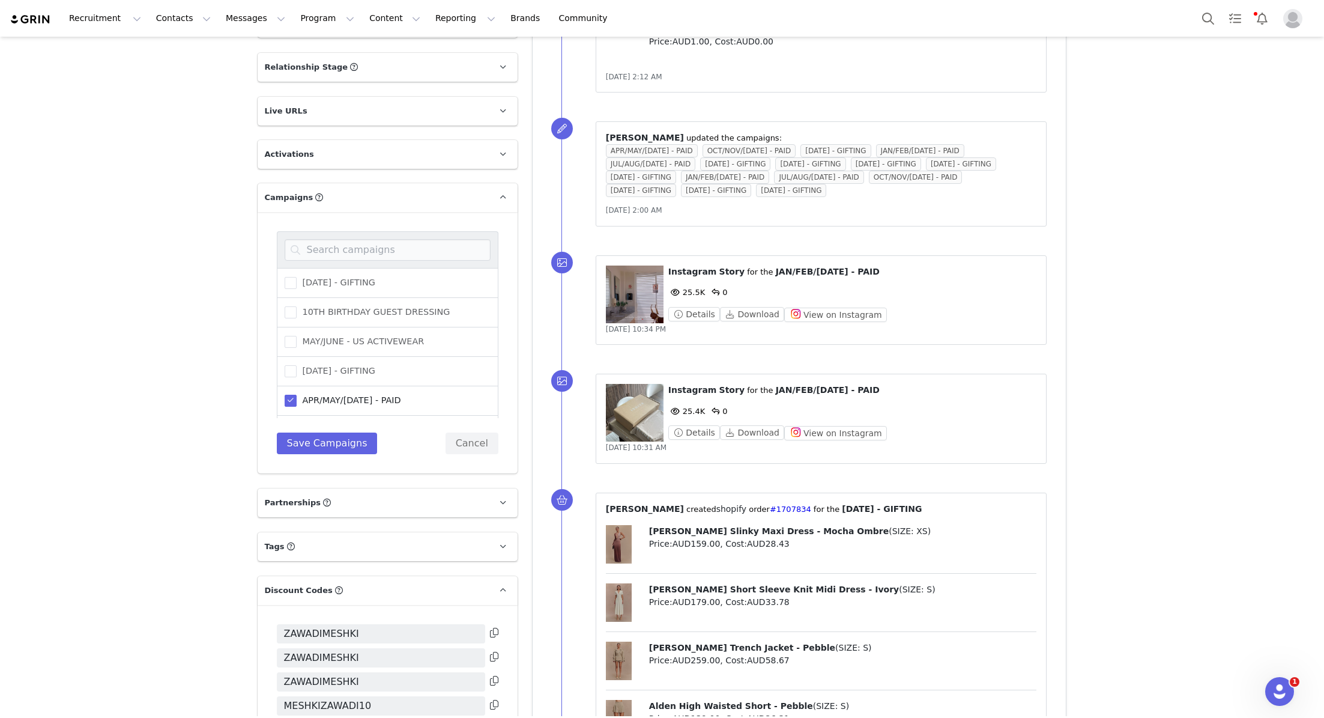
scroll to position [1916, 0]
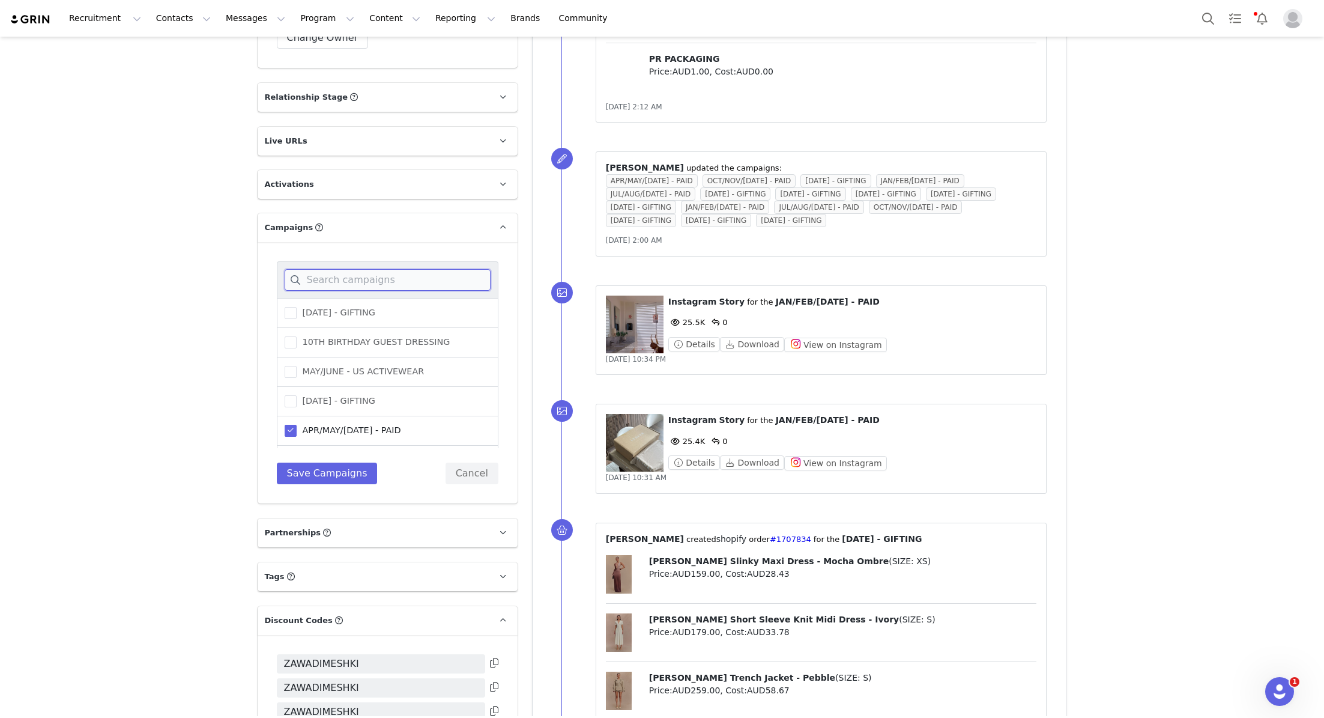
click at [371, 269] on input at bounding box center [388, 280] width 206 height 22
type input "octob"
click at [292, 425] on span at bounding box center [291, 431] width 12 height 12
click at [297, 425] on input "OCTOBER 25 - GIFTING" at bounding box center [297, 425] width 0 height 0
click at [321, 375] on div "octob OCTOBER 23 - GIFTING OCTOBER 25 (USA) - GIFTING OCTOBER 24 - GIFTING OCTO…" at bounding box center [388, 372] width 260 height 261
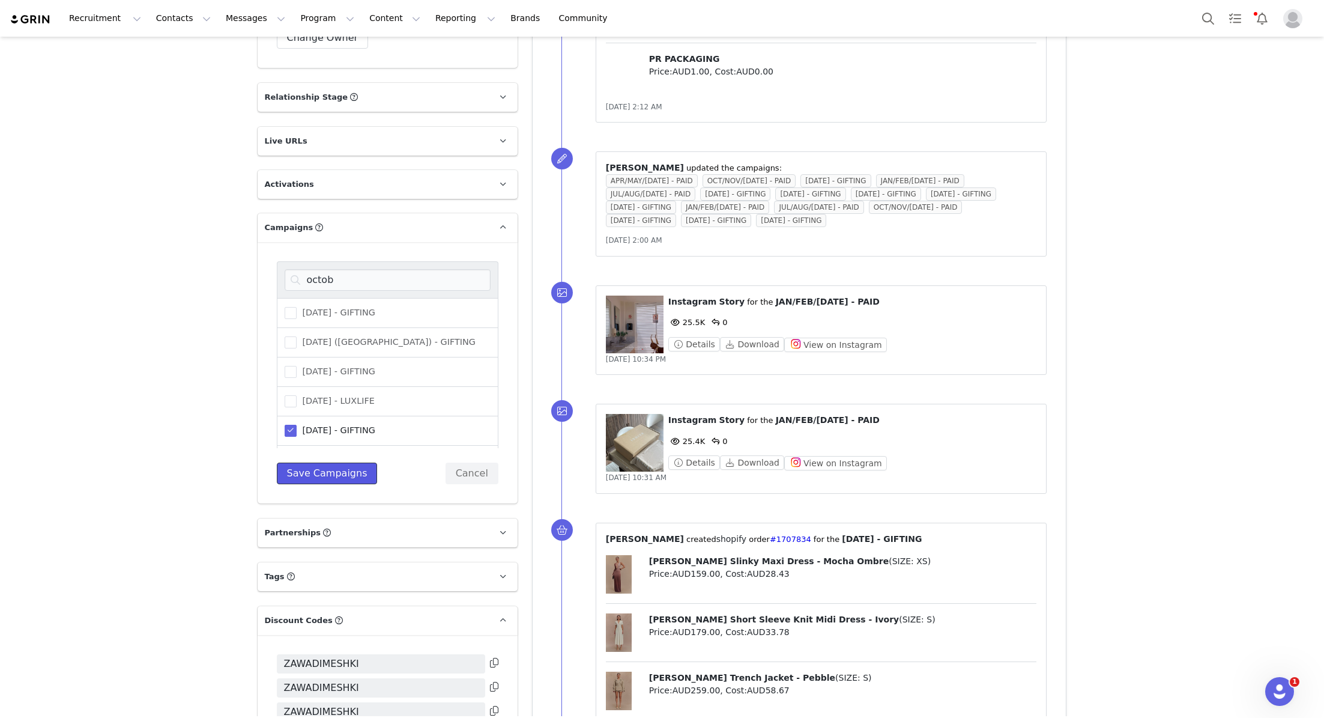
click at [327, 462] on button "Save Campaigns" at bounding box center [327, 473] width 101 height 22
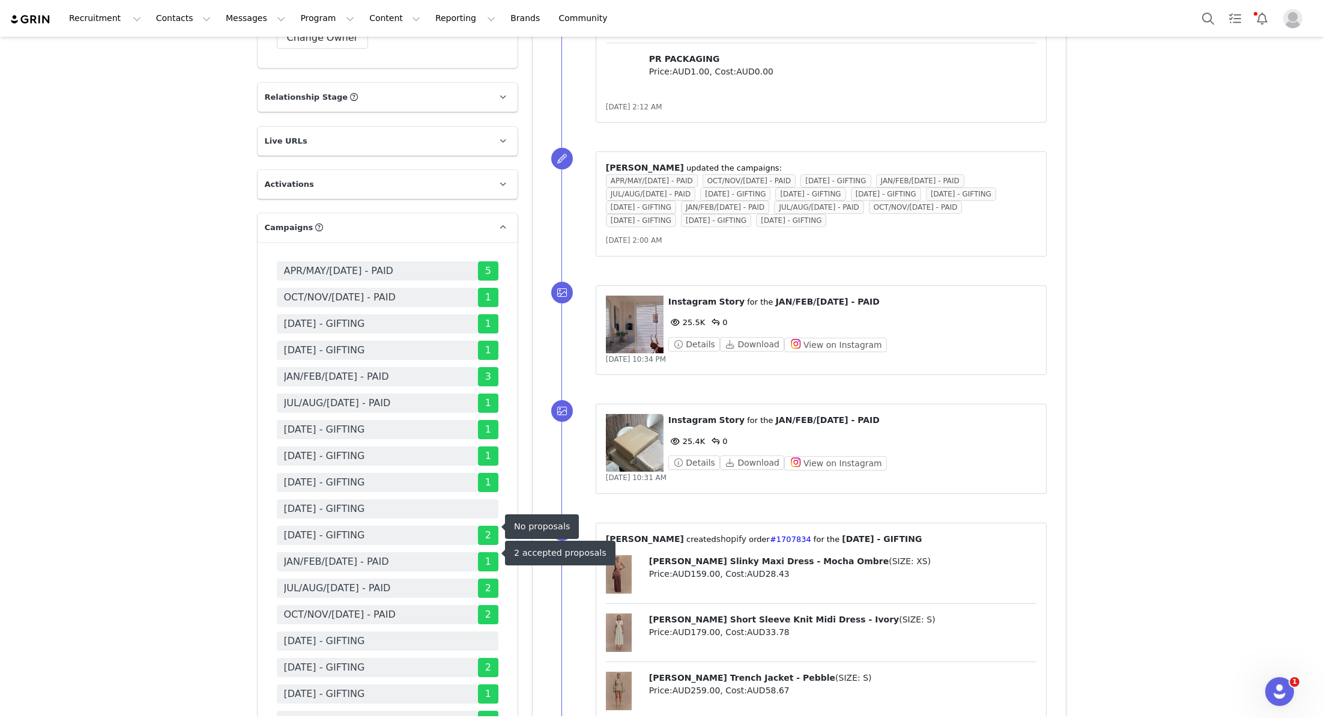
click at [365, 634] on span "[DATE] - GIFTING" at bounding box center [324, 641] width 81 height 14
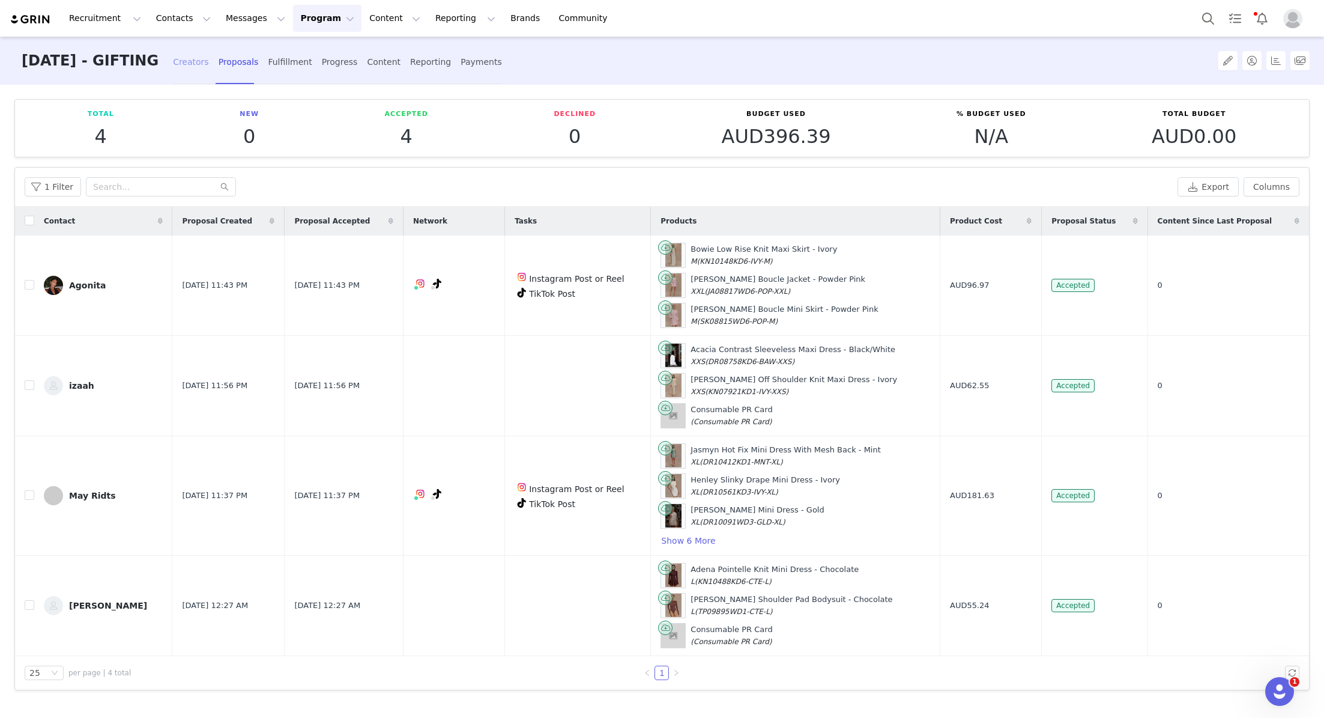
click at [209, 50] on div "Creators" at bounding box center [191, 62] width 36 height 32
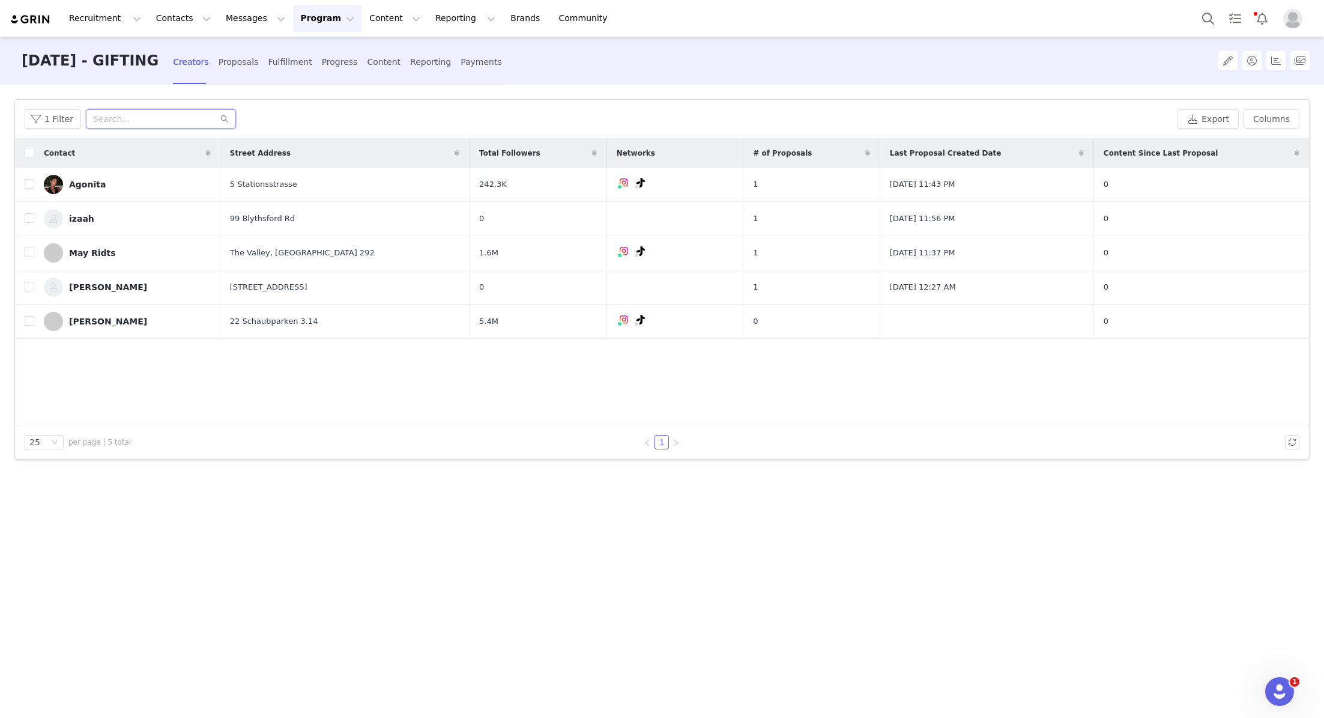
click at [126, 117] on input "text" at bounding box center [161, 118] width 150 height 19
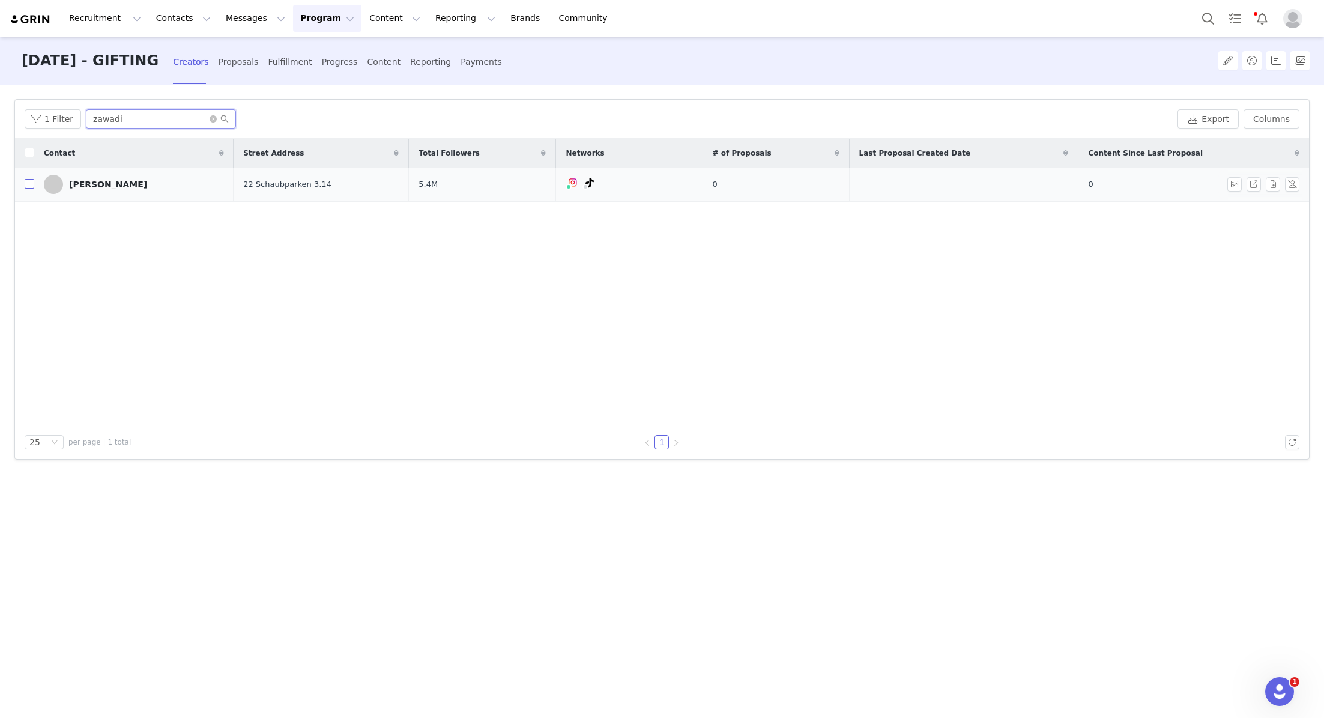
type input "zawadi"
click at [33, 180] on input "checkbox" at bounding box center [30, 184] width 10 height 10
checkbox input "true"
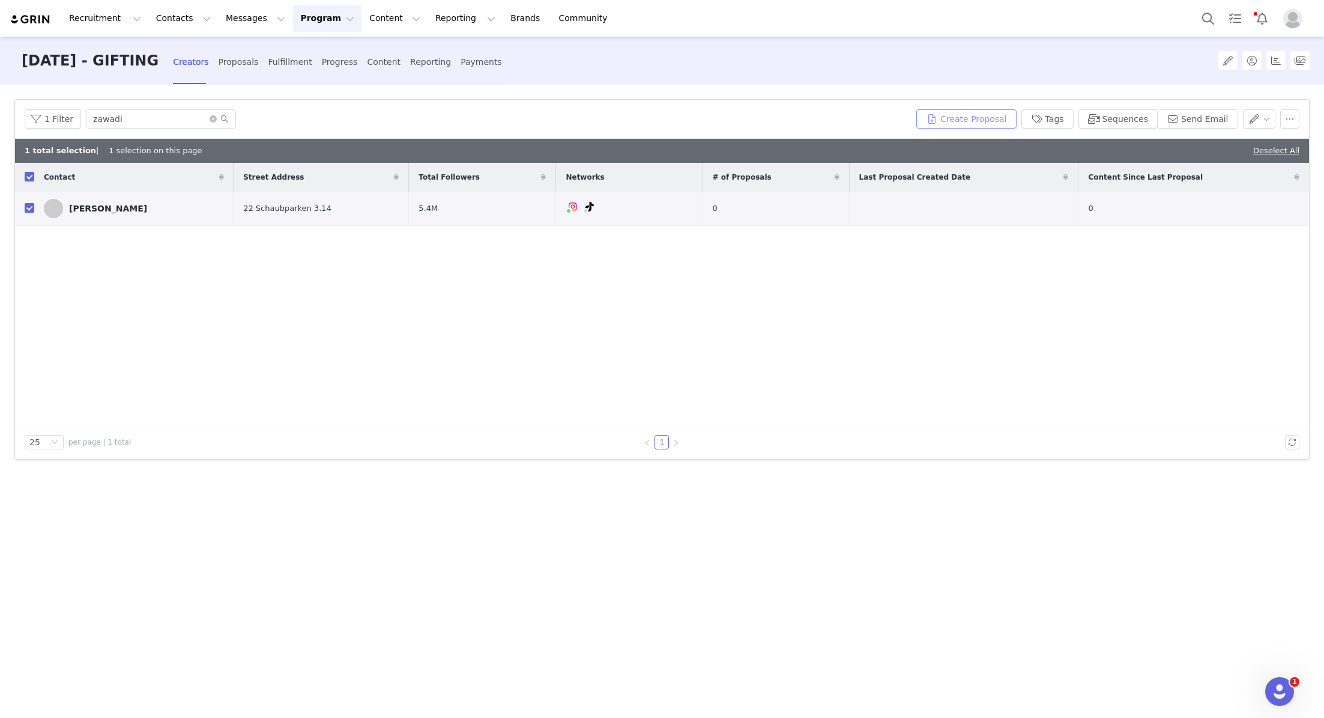
click at [988, 109] on button "Create Proposal" at bounding box center [967, 118] width 100 height 19
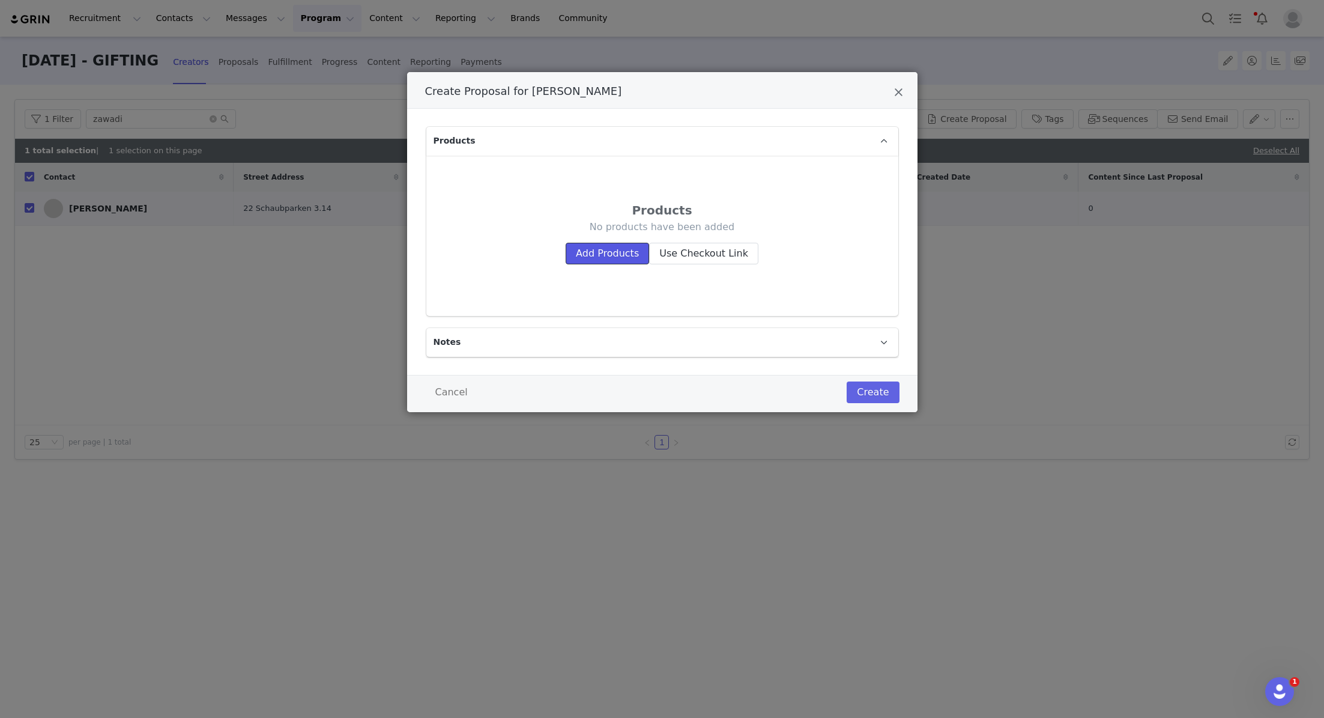
click at [637, 263] on button "Add Products" at bounding box center [607, 254] width 83 height 22
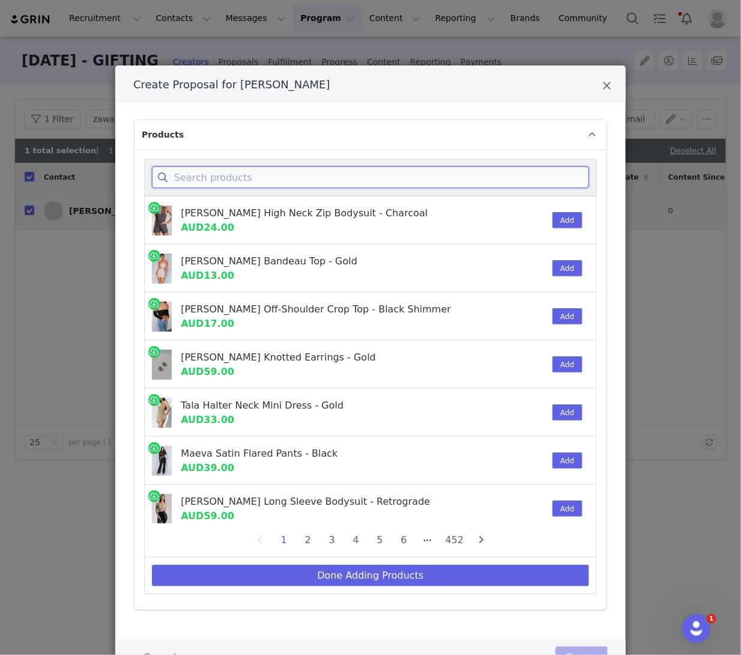
click at [315, 177] on input "Create Proposal for Zawadi Merha" at bounding box center [370, 177] width 437 height 22
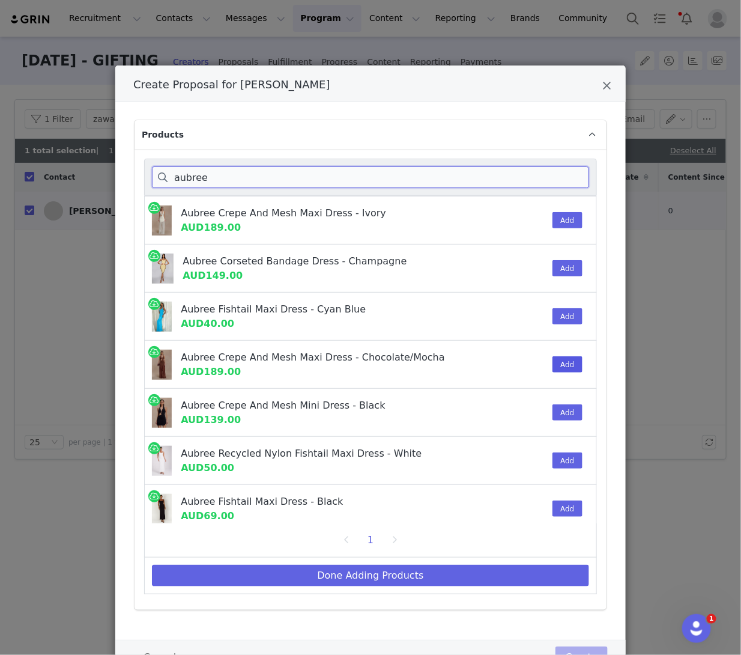
type input "aubree"
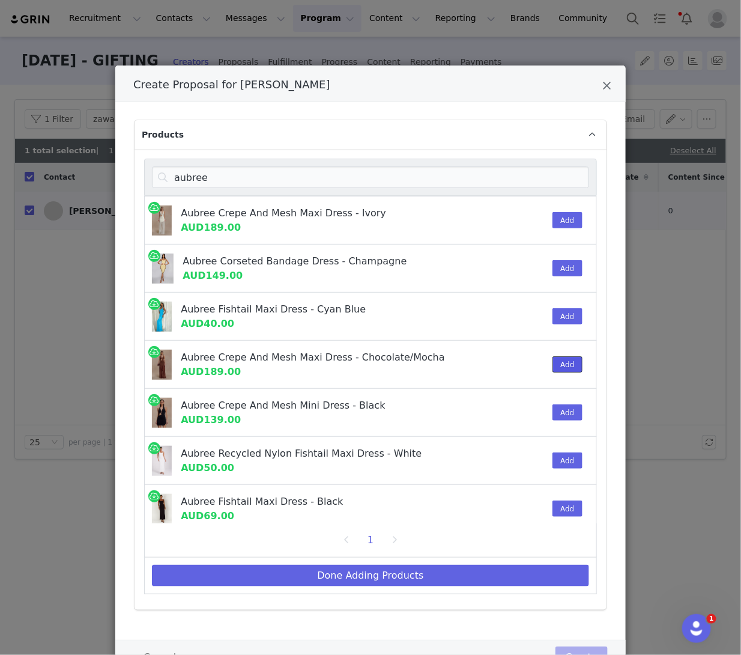
click at [563, 357] on button "Add" at bounding box center [567, 364] width 29 height 16
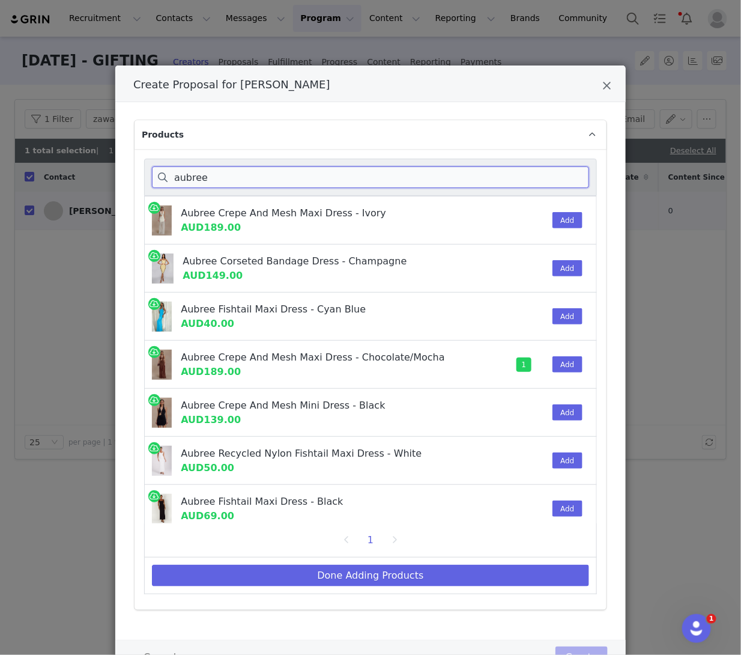
click at [230, 171] on input "aubree" at bounding box center [370, 177] width 437 height 22
drag, startPoint x: 225, startPoint y: 172, endPoint x: 68, endPoint y: 172, distance: 156.2
click at [68, 172] on div "Create Proposal for Zawadi Merha Products aubree Aubree Crepe And Mesh Maxi Dre…" at bounding box center [370, 327] width 741 height 655
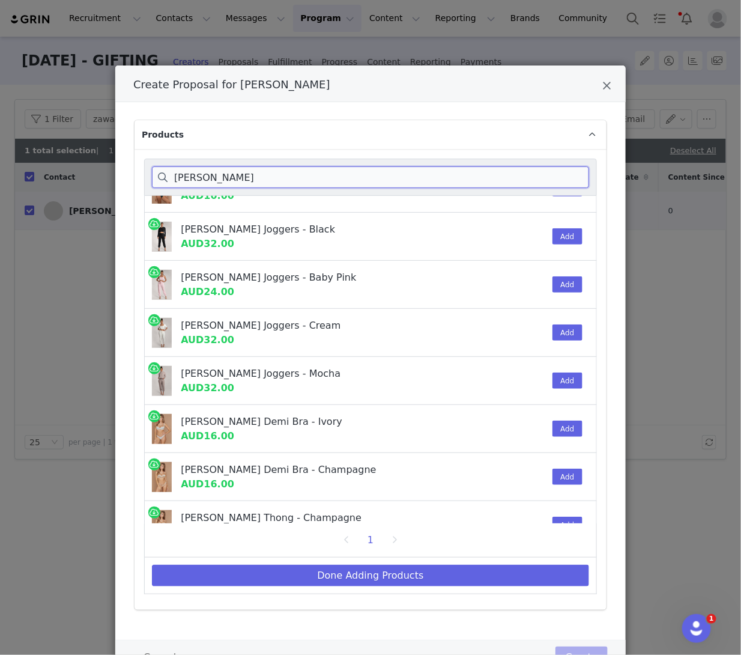
scroll to position [391, 0]
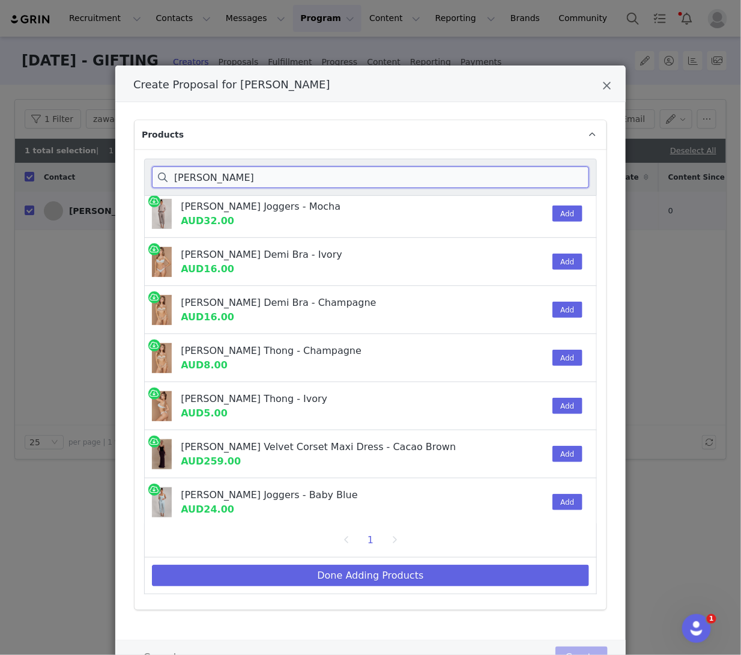
type input "roxanne"
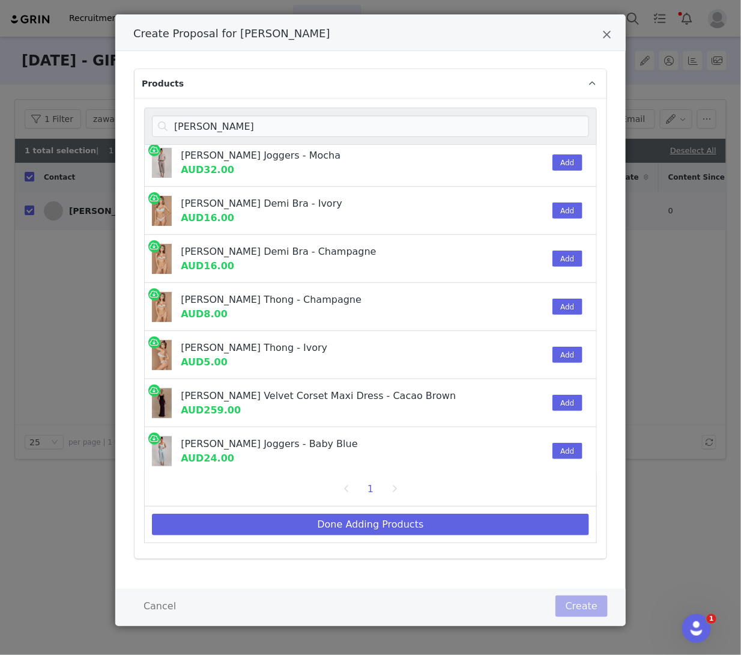
click at [335, 397] on div "[PERSON_NAME] Velvet Corset Maxi Dress - Cacao Brown" at bounding box center [333, 396] width 305 height 14
click at [571, 398] on button "Add" at bounding box center [567, 403] width 29 height 16
click at [195, 123] on input "roxanne" at bounding box center [370, 126] width 437 height 22
drag, startPoint x: 150, startPoint y: 125, endPoint x: 38, endPoint y: 125, distance: 112.3
click at [38, 125] on div "Create Proposal for Zawadi Merha Products roxanne Roxanne Satin Demi Bra - Turq…" at bounding box center [370, 327] width 741 height 655
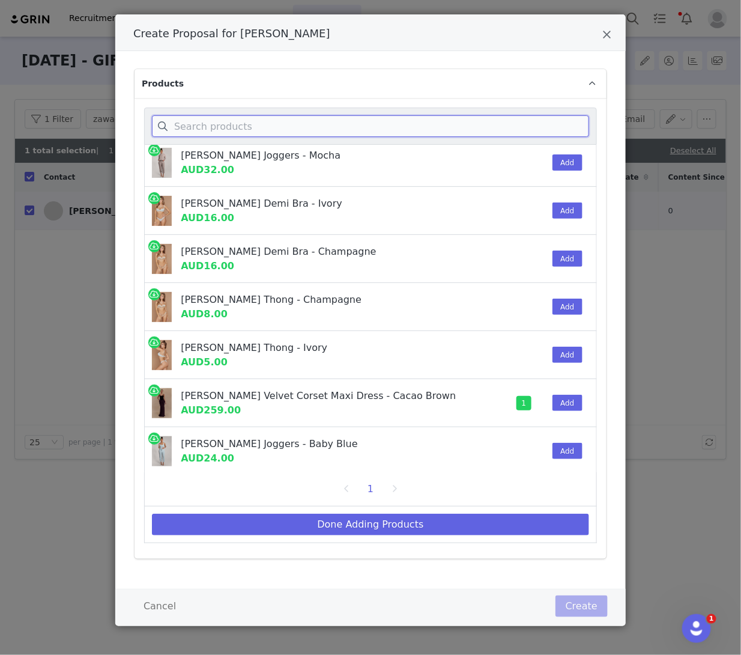
scroll to position [0, 0]
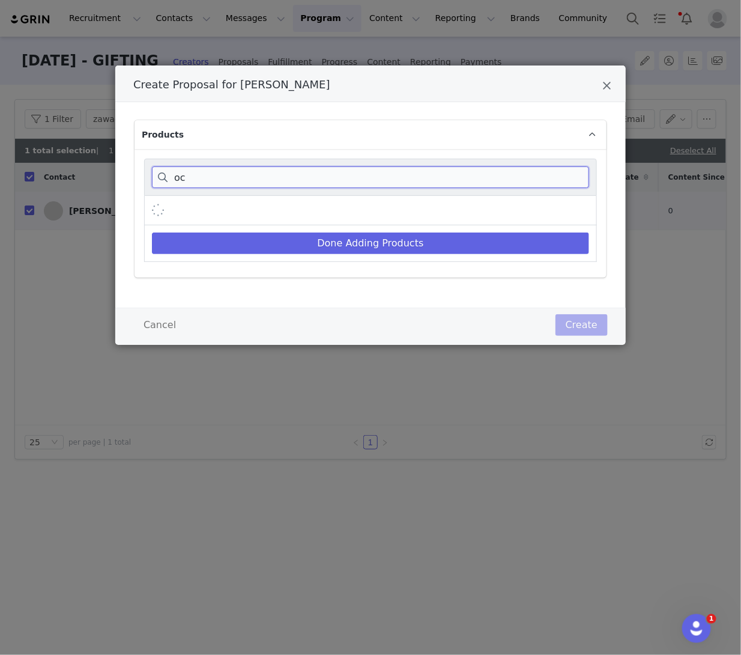
type input "o"
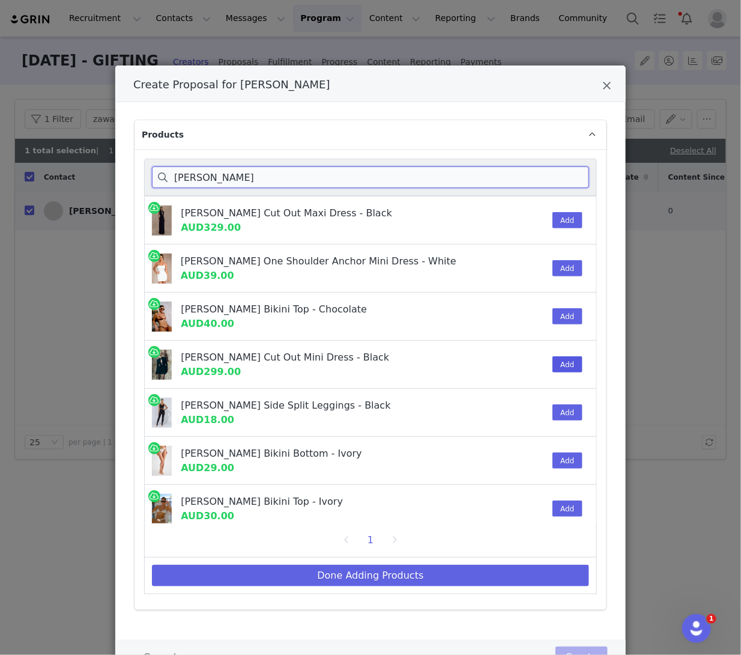
type input "michelle"
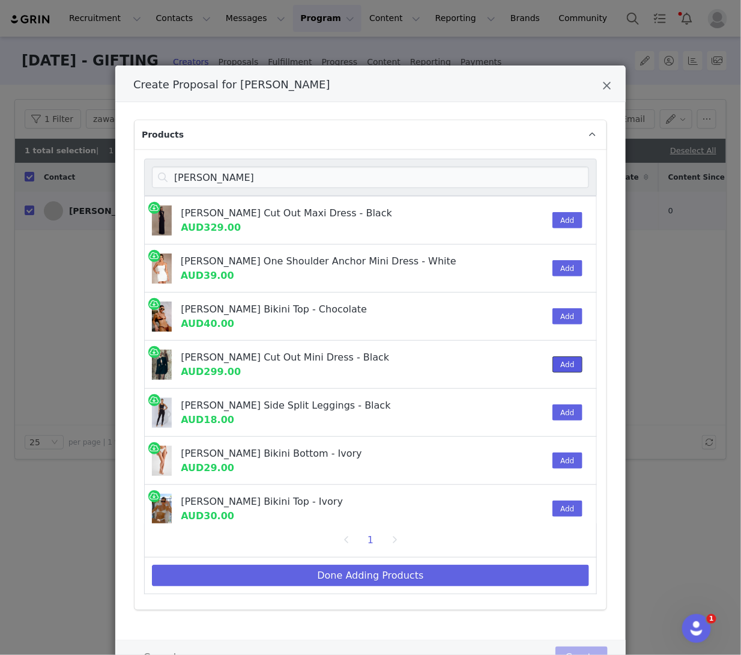
click at [575, 363] on button "Add" at bounding box center [567, 364] width 29 height 16
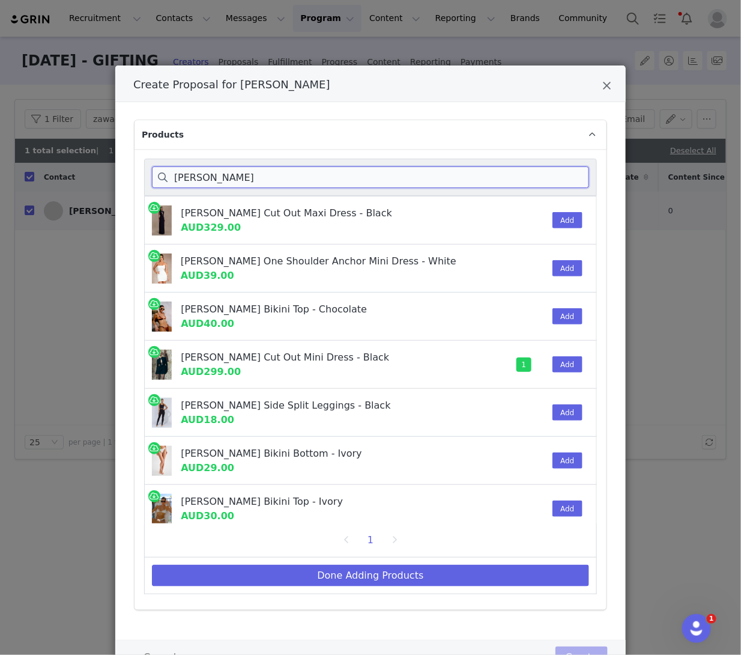
click at [205, 186] on input "michelle" at bounding box center [370, 177] width 437 height 22
click at [218, 186] on input "michelle" at bounding box center [370, 177] width 437 height 22
drag, startPoint x: 239, startPoint y: 181, endPoint x: 82, endPoint y: 180, distance: 156.8
click at [82, 180] on div "Create Proposal for Zawadi Merha Products michelle Michelle Cut Out Maxi Dress …" at bounding box center [370, 327] width 741 height 655
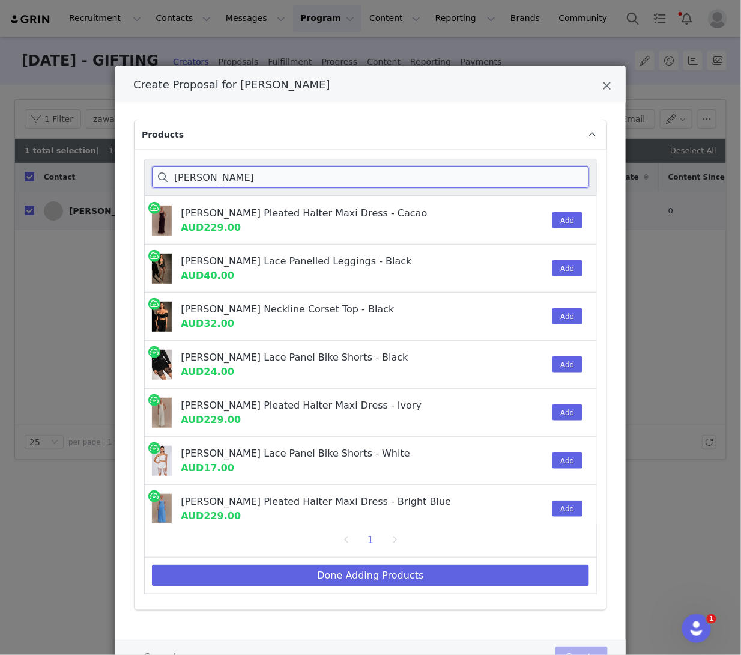
type input "stacie"
click at [339, 210] on div "[PERSON_NAME] Pleated Halter Maxi Dress - Cacao" at bounding box center [333, 213] width 305 height 14
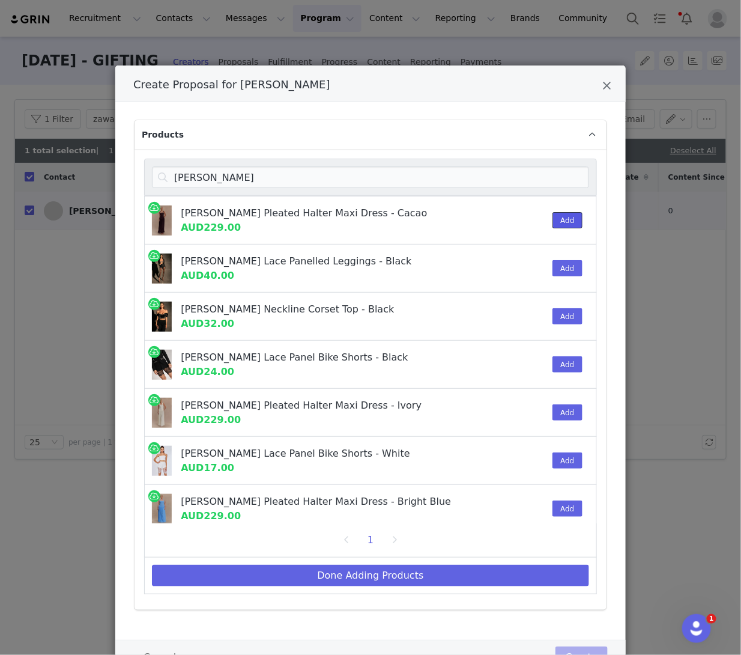
click at [555, 213] on button "Add" at bounding box center [567, 220] width 29 height 16
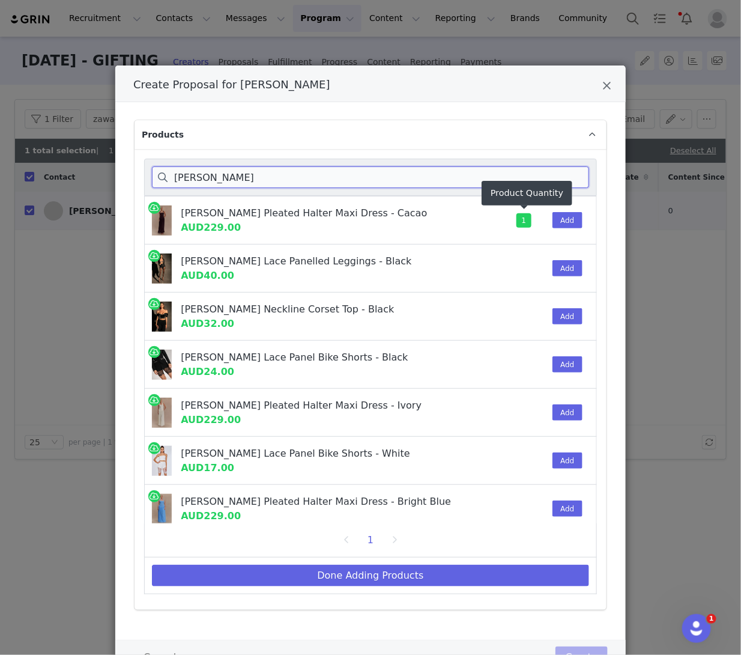
click at [228, 173] on input "stacie" at bounding box center [370, 177] width 437 height 22
click at [75, 174] on div "Create Proposal for Zawadi Merha Products stacie Stacie Pleated Halter Maxi Dre…" at bounding box center [370, 327] width 741 height 655
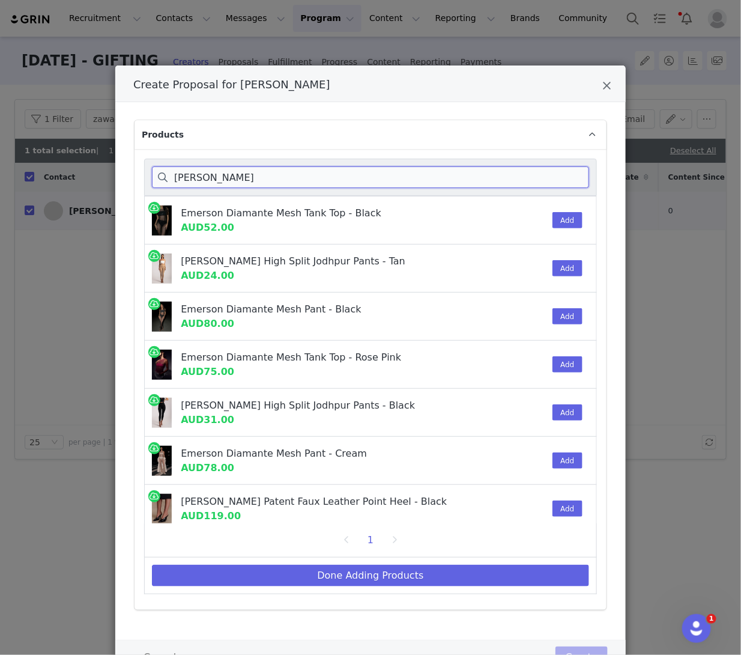
scroll to position [151, 0]
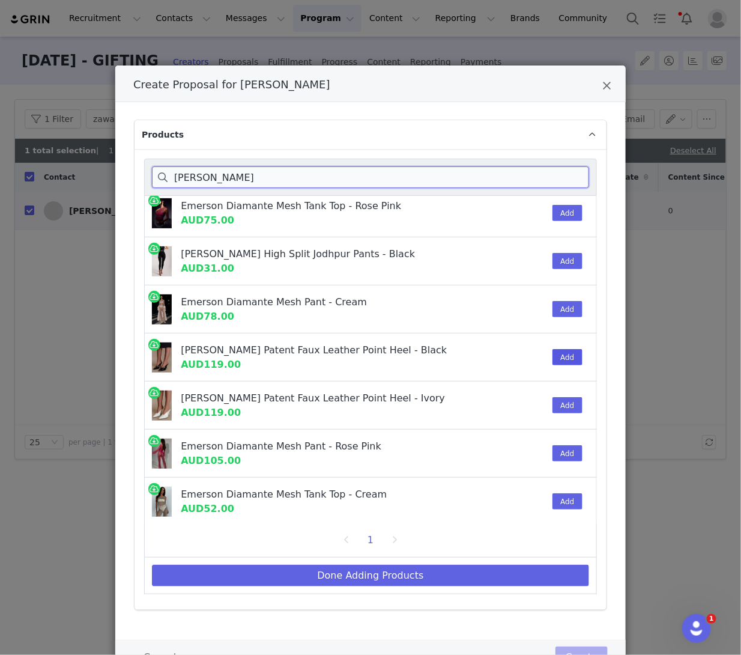
type input "emerson"
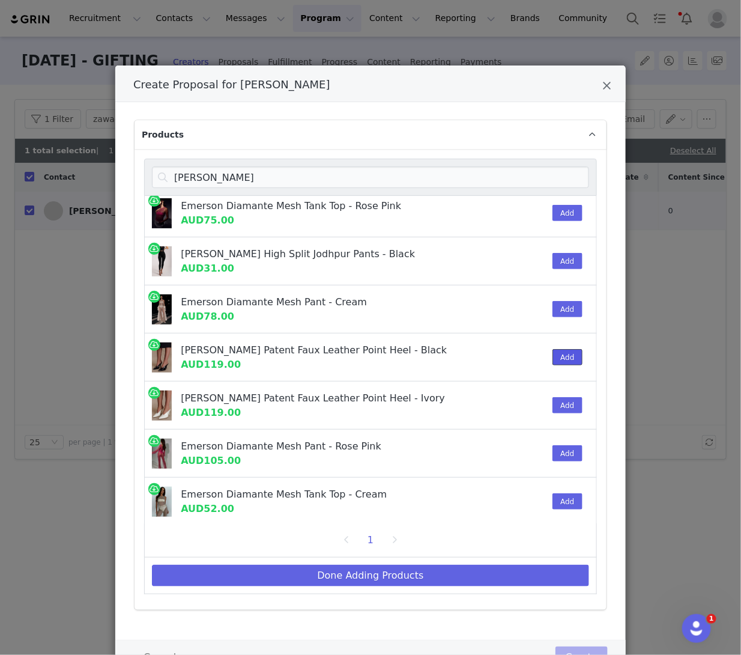
click at [560, 354] on button "Add" at bounding box center [567, 357] width 29 height 16
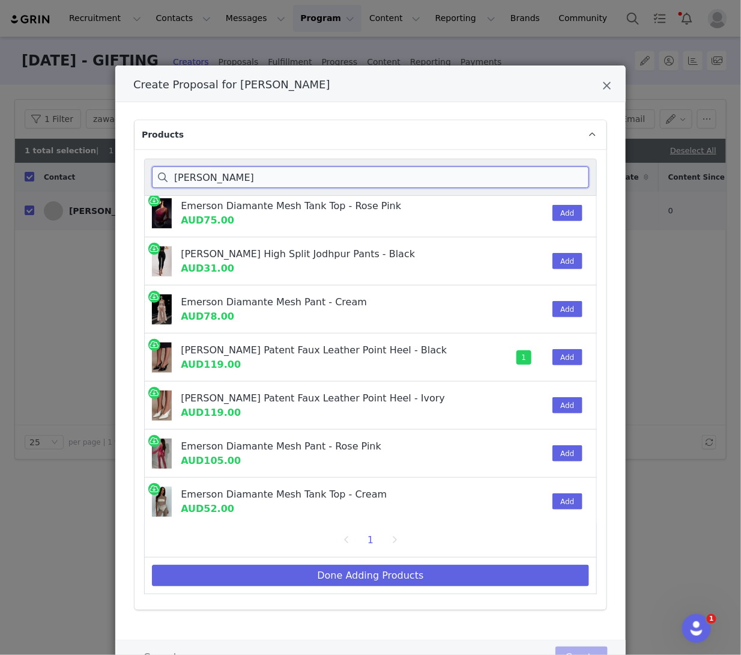
click at [225, 175] on input "emerson" at bounding box center [370, 177] width 437 height 22
drag, startPoint x: 196, startPoint y: 178, endPoint x: 171, endPoint y: 177, distance: 24.7
click at [171, 177] on input "emerson" at bounding box center [370, 177] width 437 height 22
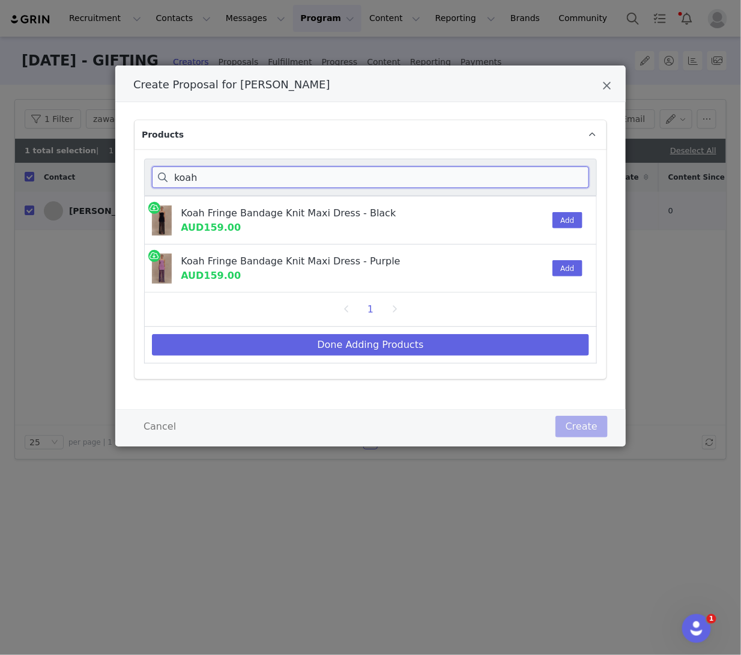
scroll to position [0, 0]
type input "koah"
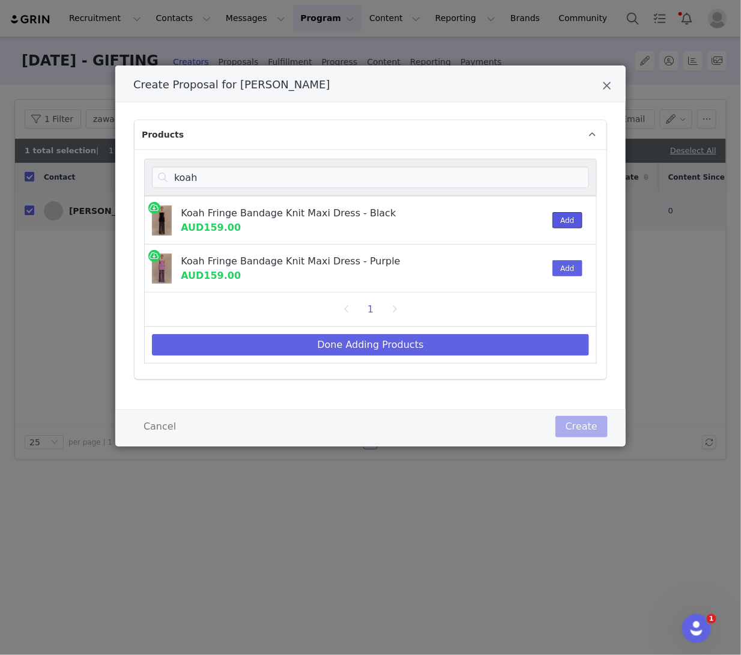
click at [565, 214] on button "Add" at bounding box center [567, 220] width 29 height 16
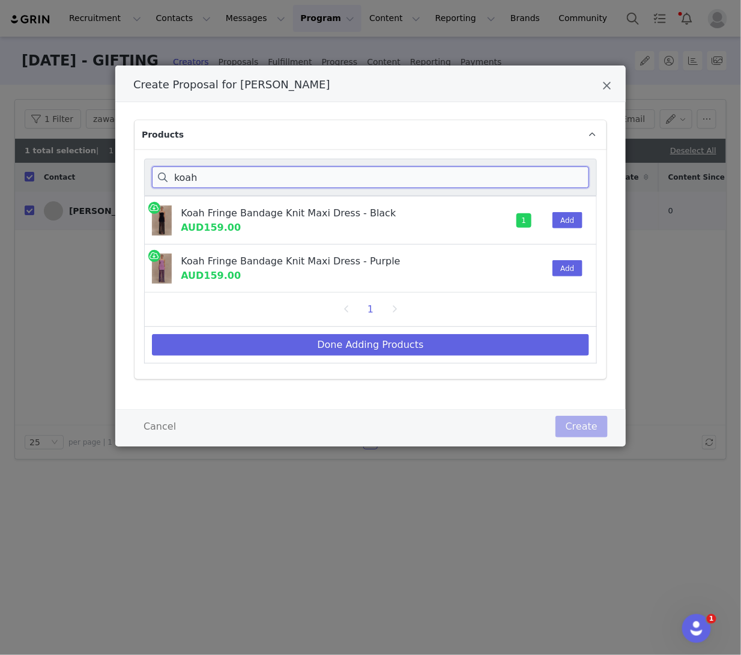
click at [202, 171] on input "koah" at bounding box center [370, 177] width 437 height 22
drag, startPoint x: 202, startPoint y: 172, endPoint x: 162, endPoint y: 166, distance: 40.7
click at [169, 172] on input "koah" at bounding box center [370, 177] width 437 height 22
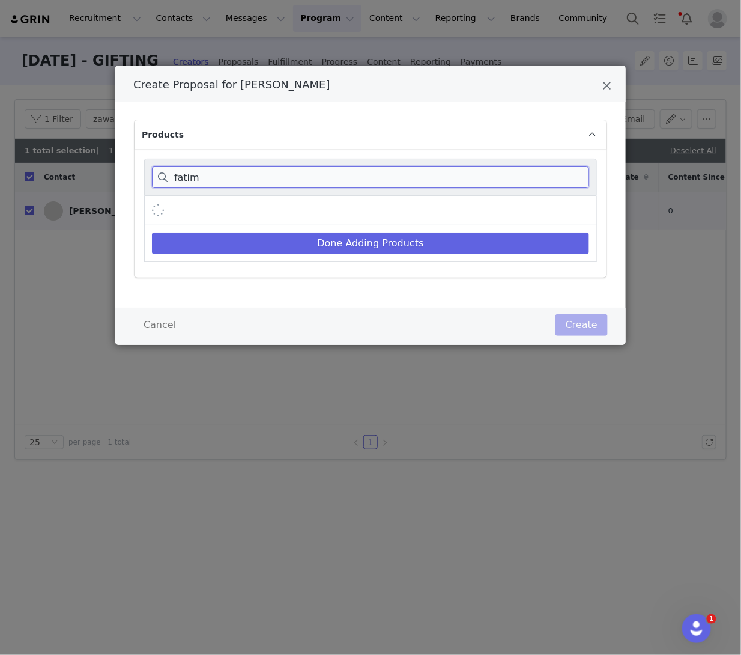
type input "fatima"
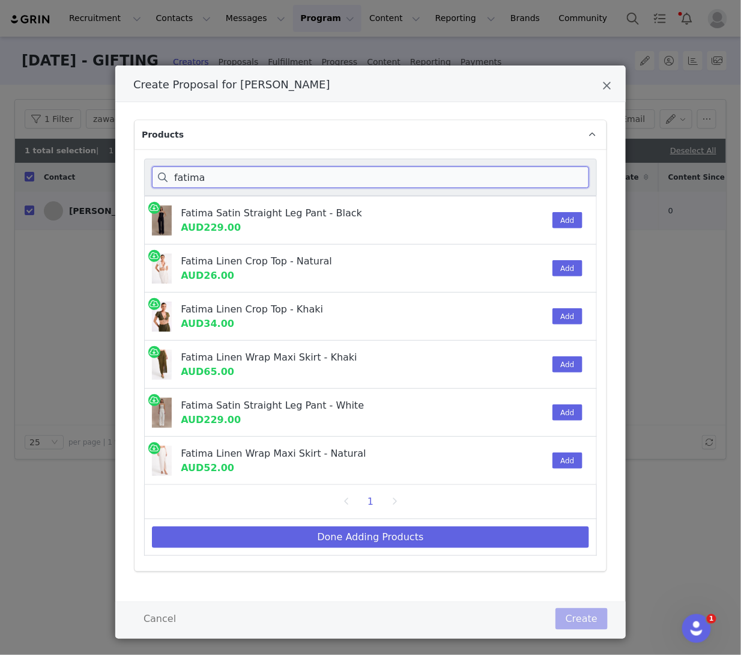
drag, startPoint x: 230, startPoint y: 177, endPoint x: 168, endPoint y: 174, distance: 62.5
click at [168, 174] on input "fatima" at bounding box center [370, 177] width 437 height 22
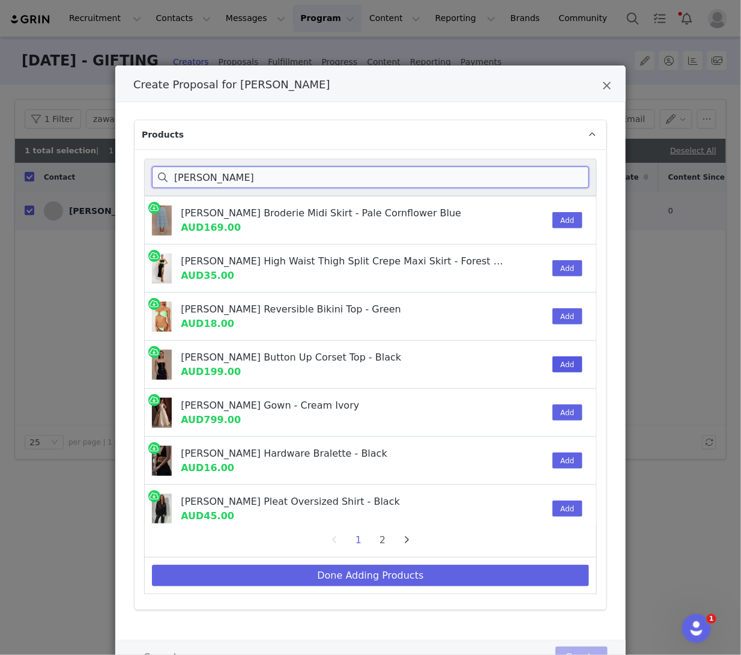
type input "arla"
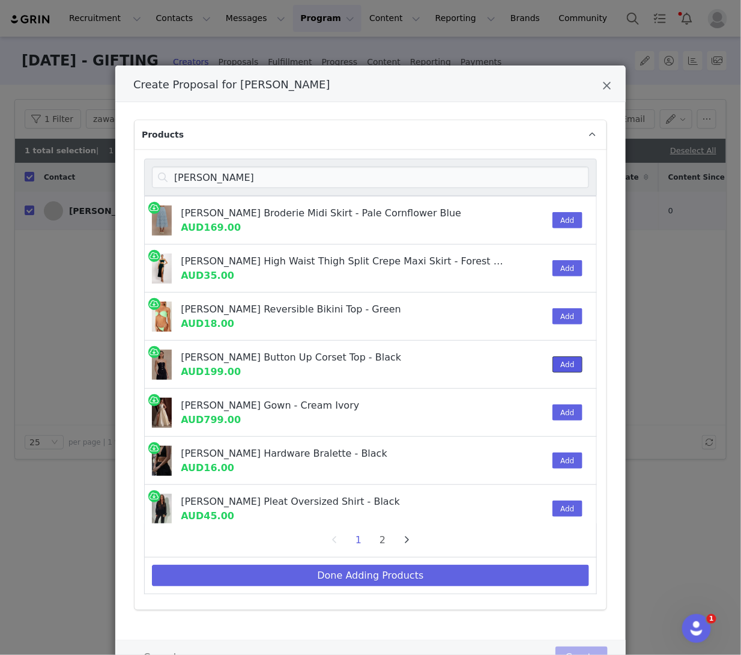
click at [559, 357] on button "Add" at bounding box center [567, 364] width 29 height 16
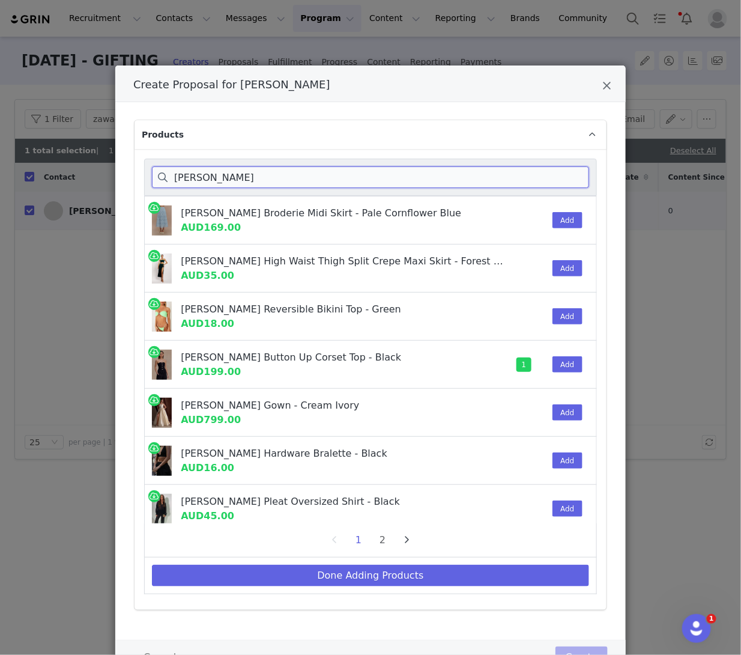
click at [199, 174] on input "arla" at bounding box center [370, 177] width 437 height 22
click at [99, 163] on div "Create Proposal for Zawadi Merha Products arla Arla Broderie Midi Skirt - Pale …" at bounding box center [370, 327] width 741 height 655
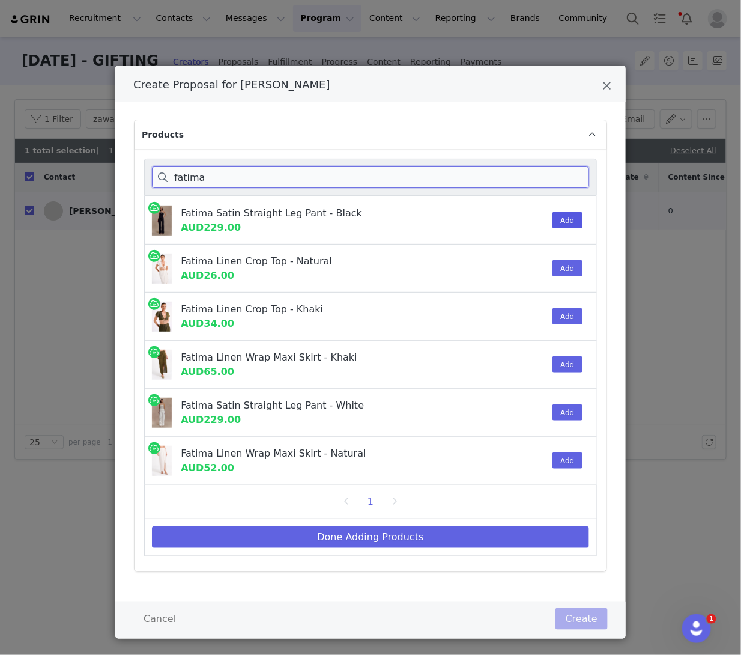
type input "fatima"
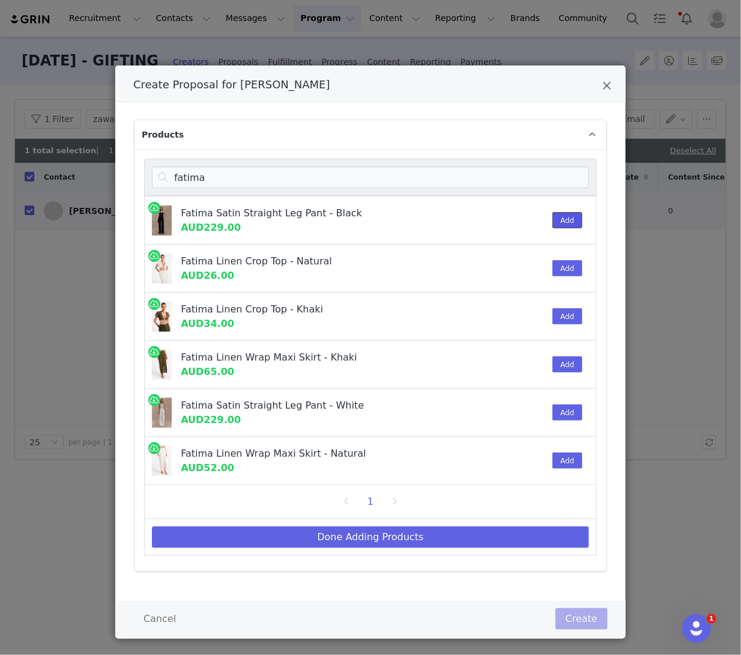
click at [561, 220] on button "Add" at bounding box center [567, 220] width 29 height 16
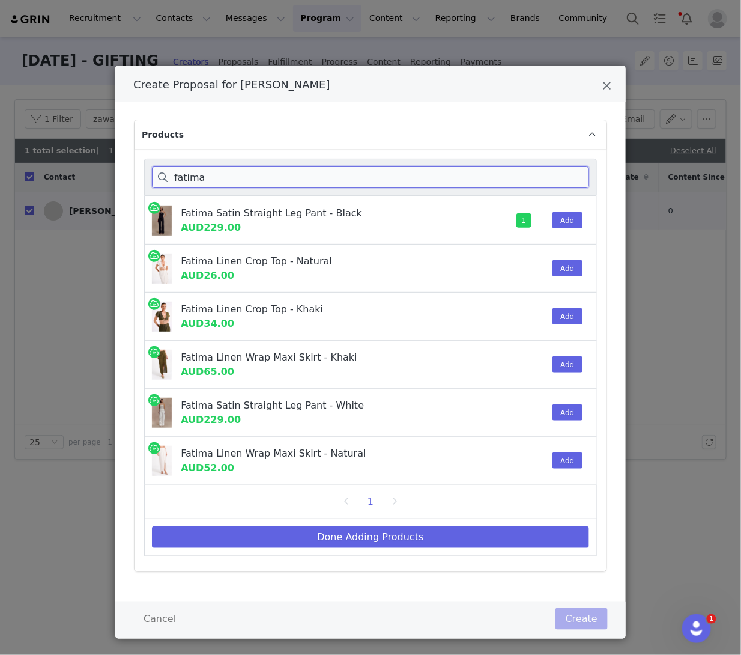
click at [239, 178] on input "fatima" at bounding box center [370, 177] width 437 height 22
drag, startPoint x: 239, startPoint y: 178, endPoint x: 94, endPoint y: 178, distance: 144.8
click at [94, 178] on div "Create Proposal for Zawadi Merha Products fatima Fatima Satin Straight Leg Pant…" at bounding box center [370, 327] width 741 height 655
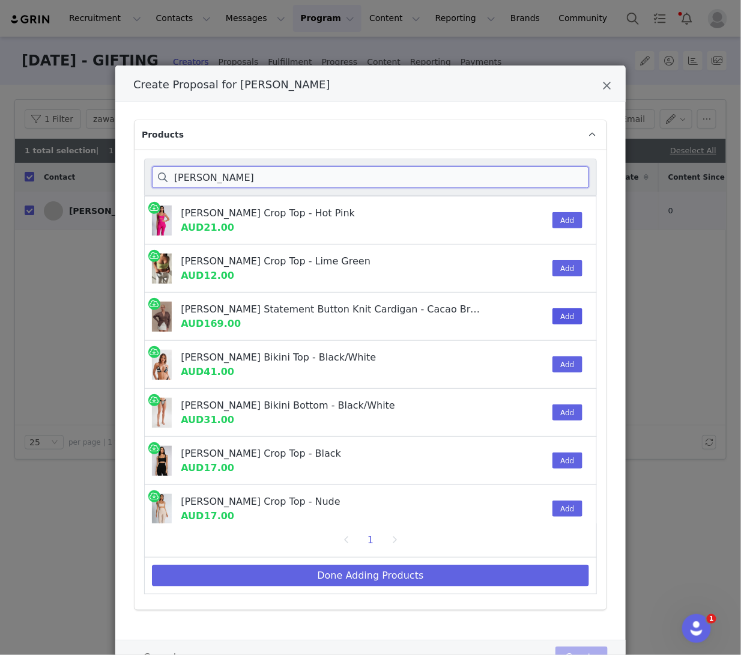
type input "amanda"
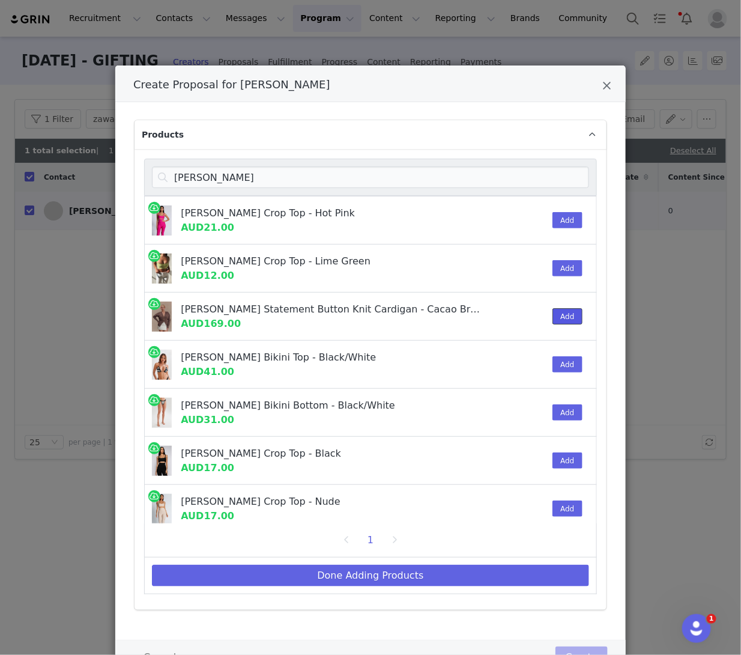
click at [559, 315] on button "Add" at bounding box center [567, 316] width 29 height 16
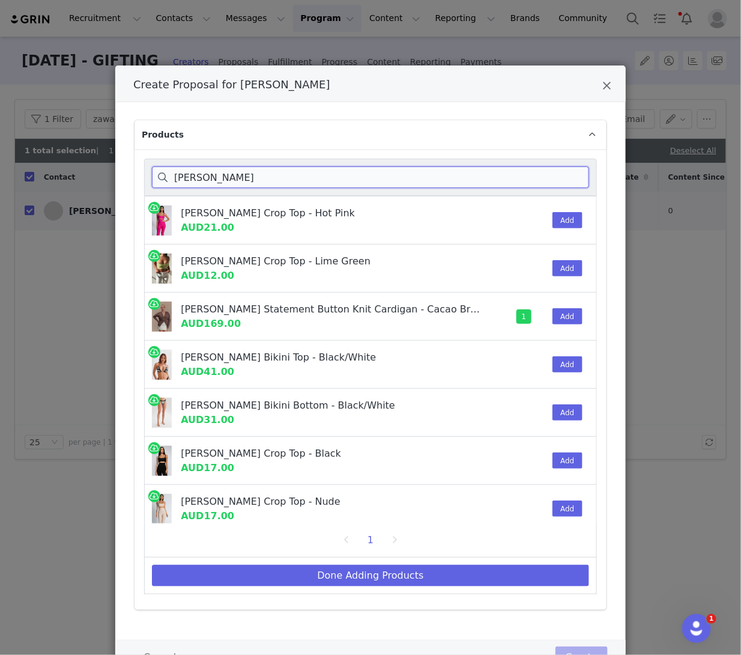
click at [202, 175] on input "amanda" at bounding box center [370, 177] width 437 height 22
drag, startPoint x: 169, startPoint y: 175, endPoint x: 142, endPoint y: 175, distance: 26.4
click at [156, 175] on input "amanda" at bounding box center [370, 177] width 437 height 22
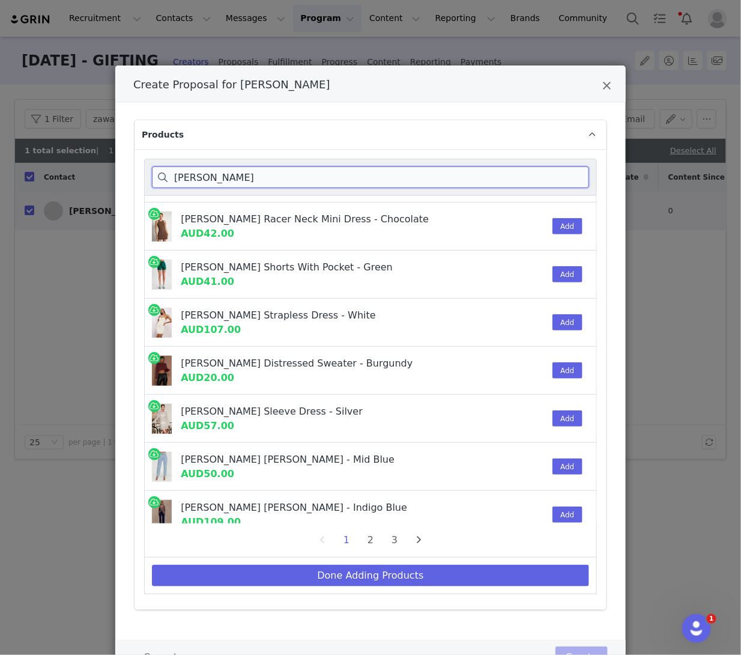
scroll to position [224, 0]
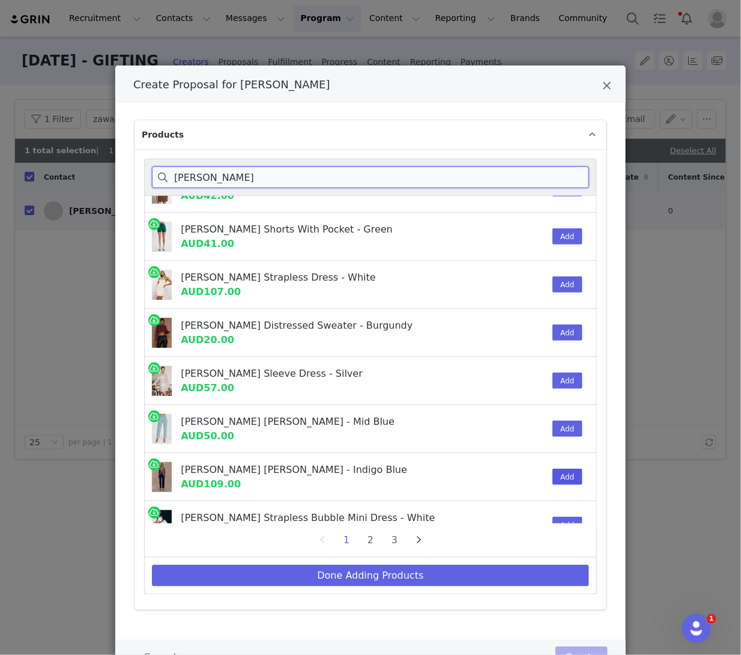
type input "tina"
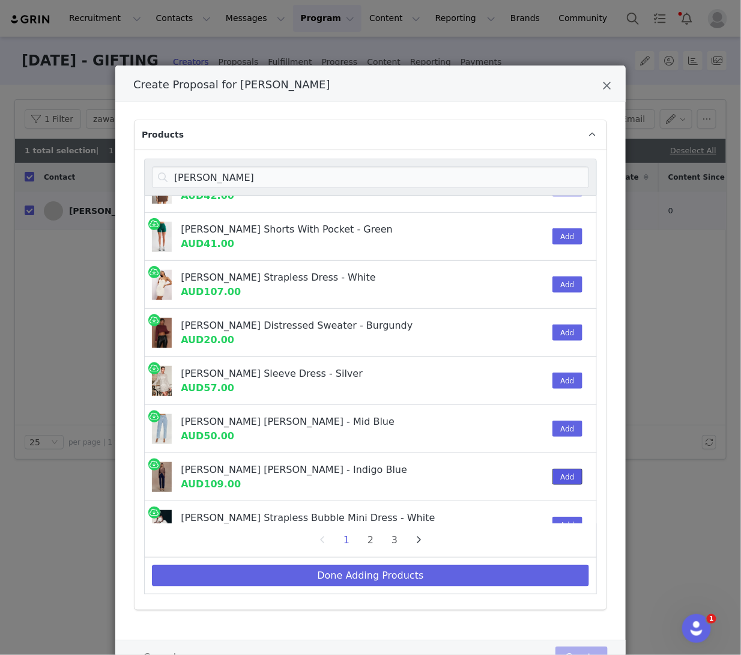
click at [562, 471] on button "Add" at bounding box center [567, 476] width 29 height 16
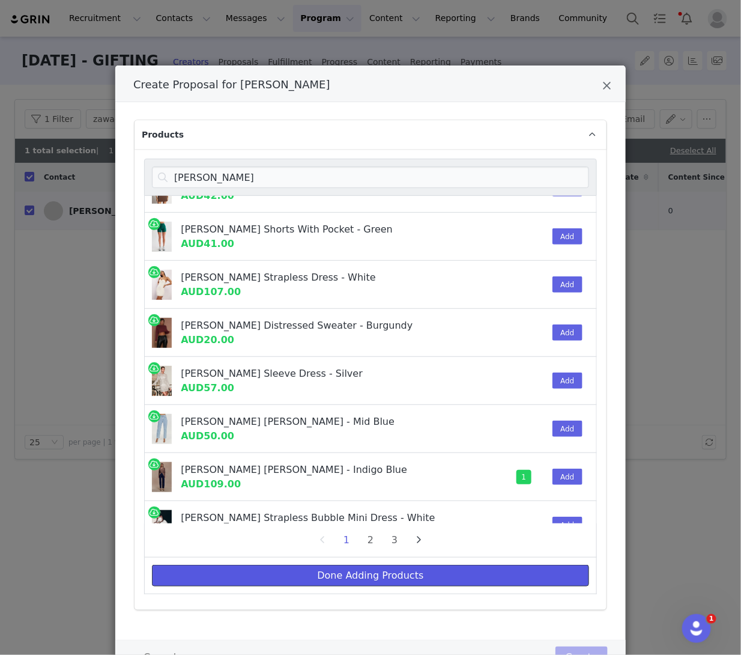
click at [258, 577] on button "Done Adding Products" at bounding box center [370, 576] width 437 height 22
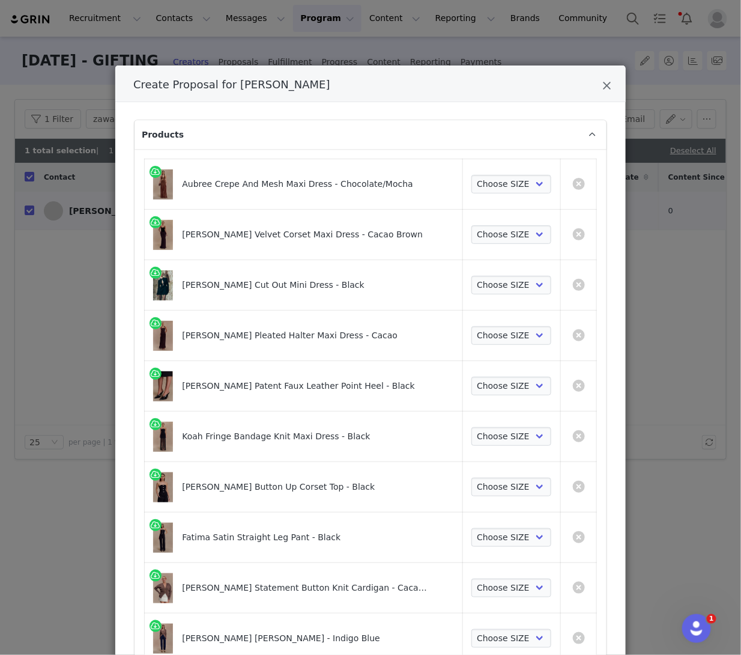
click at [484, 193] on td "Choose SIZE XXS XS S M L XL XXL 3XL" at bounding box center [512, 184] width 98 height 50
click at [485, 181] on select "Choose SIZE XXS XS S M L XL XXL 3XL" at bounding box center [511, 184] width 80 height 19
select select "27693849"
click at [471, 175] on select "Choose SIZE XXS XS S M L XL XXL 3XL" at bounding box center [511, 184] width 80 height 19
click at [486, 229] on select "Choose SIZE XXS XS S M L XL XXL 3XL" at bounding box center [511, 234] width 80 height 19
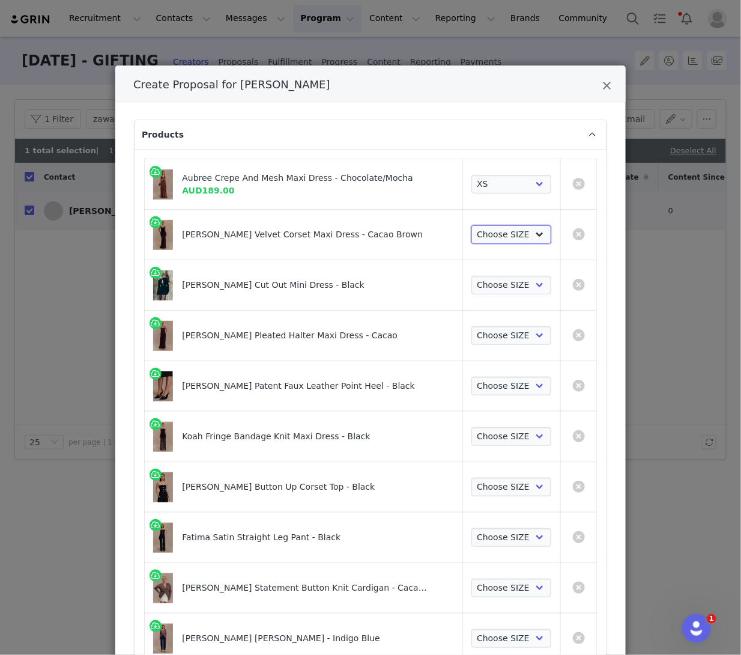
select select "24649702"
click at [471, 225] on select "Choose SIZE XXS XS S M L XL XXL 3XL" at bounding box center [511, 234] width 80 height 19
click at [487, 294] on td "Choose SIZE XXS XS S M L XL XXL 3XL" at bounding box center [512, 285] width 98 height 50
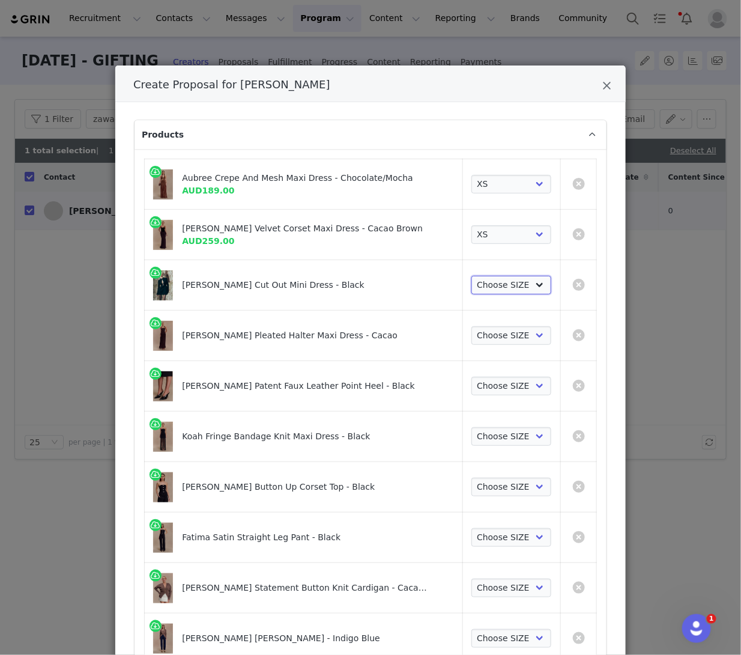
click at [482, 286] on select "Choose SIZE XXS XS S M L XL XXL 3XL" at bounding box center [511, 285] width 80 height 19
select select "27695691"
click at [471, 276] on select "Choose SIZE XXS XS S M L XL XXL 3XL" at bounding box center [511, 285] width 80 height 19
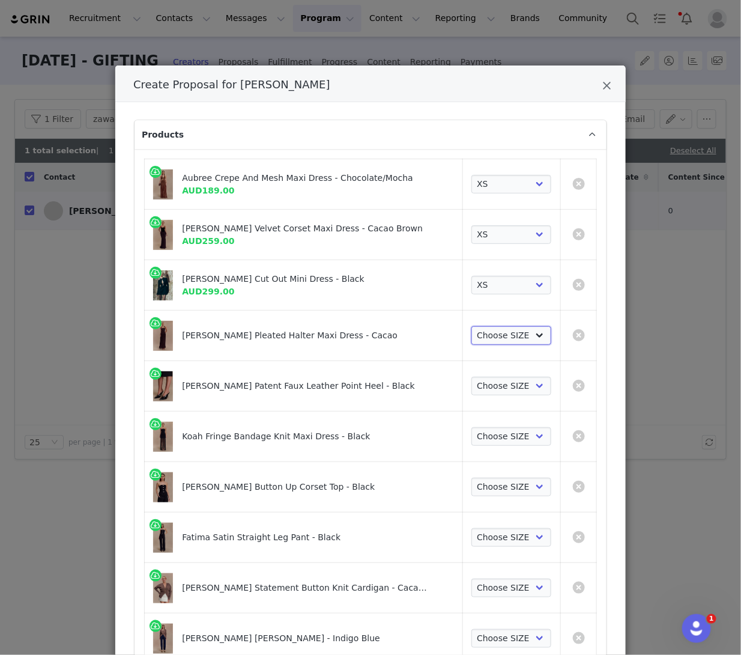
click at [484, 328] on select "Choose SIZE XXS XS S M L XL XXL 3XL" at bounding box center [511, 335] width 80 height 19
select select "25949267"
click at [471, 326] on select "Choose SIZE XXS XS S M L XL XXL 3XL" at bounding box center [511, 335] width 80 height 19
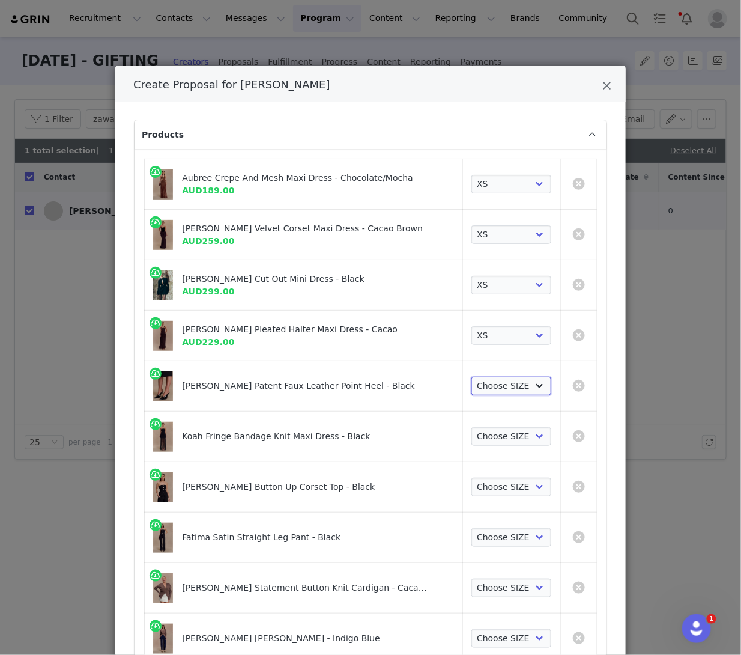
click at [487, 378] on select "Choose SIZE 35 36 37 38 39 40 41" at bounding box center [511, 386] width 80 height 19
select select "27693768"
click at [471, 377] on select "Choose SIZE 35 36 37 38 39 40 41" at bounding box center [511, 386] width 80 height 19
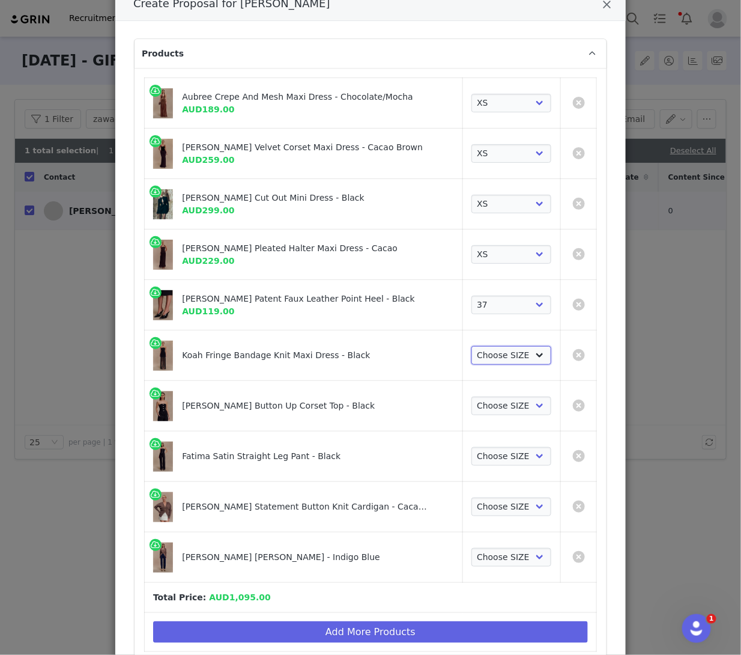
click at [488, 347] on select "Choose SIZE XXS XS S M L XL XXL 3XL" at bounding box center [511, 355] width 80 height 19
click at [471, 346] on select "Choose SIZE XXS XS S M L XL XXL 3XL" at bounding box center [511, 355] width 80 height 19
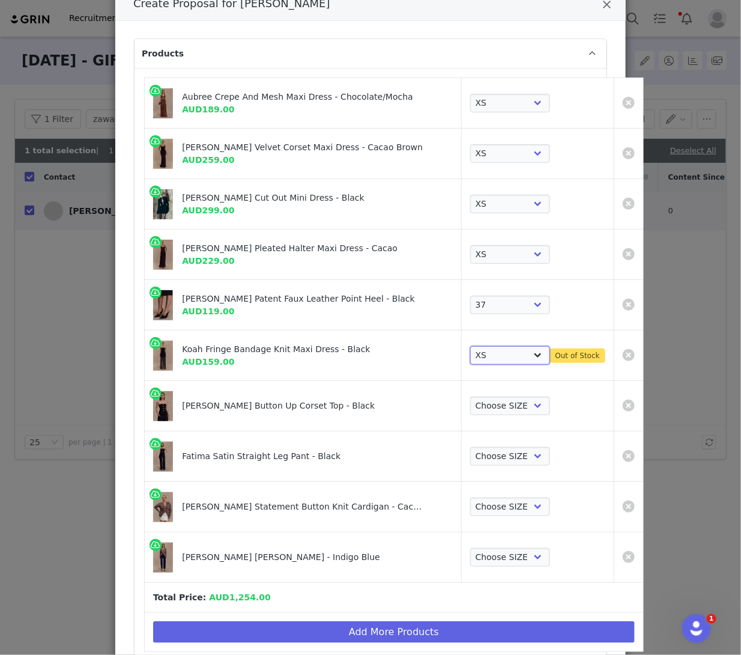
click at [482, 363] on select "Choose SIZE XXS XS S M L XL XXL 3XL" at bounding box center [510, 355] width 80 height 19
select select "27128010"
click at [470, 346] on select "Choose SIZE XXS XS S M L XL XXL 3XL" at bounding box center [510, 355] width 80 height 19
click at [623, 350] on link "Create Proposal for Zawadi Merha" at bounding box center [629, 355] width 12 height 12
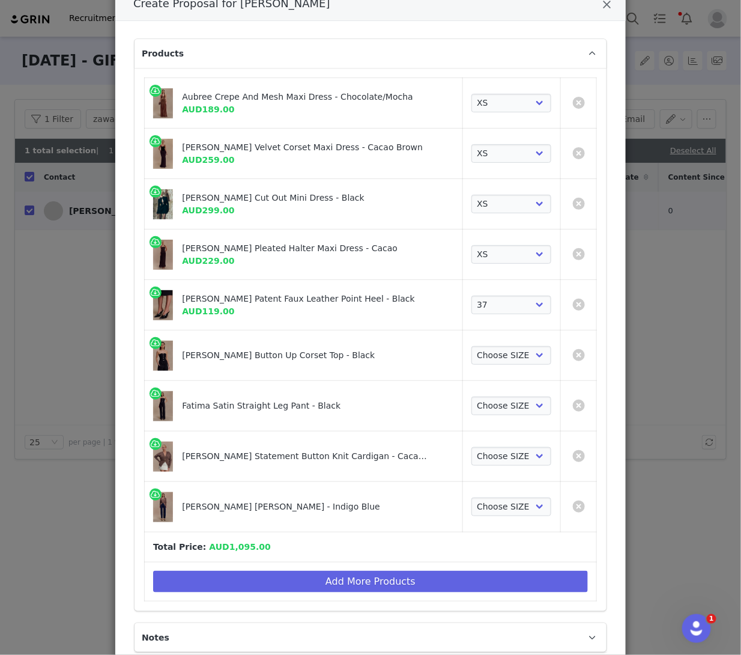
click at [319, 396] on div "Fatima Satin Straight Leg Pant - Black" at bounding box center [303, 405] width 301 height 33
click at [515, 329] on table "Aubree Crepe And Mesh Maxi Dress - Chocolate/Mocha AUD189.00 Choose SIZE XXS XS…" at bounding box center [370, 339] width 453 height 524
click at [500, 352] on select "Choose SIZE XXS XS S M L XL XXL 3XL" at bounding box center [511, 355] width 80 height 19
select select "27694568"
click at [471, 346] on select "Choose SIZE XXS XS S M L XL XXL 3XL" at bounding box center [511, 355] width 80 height 19
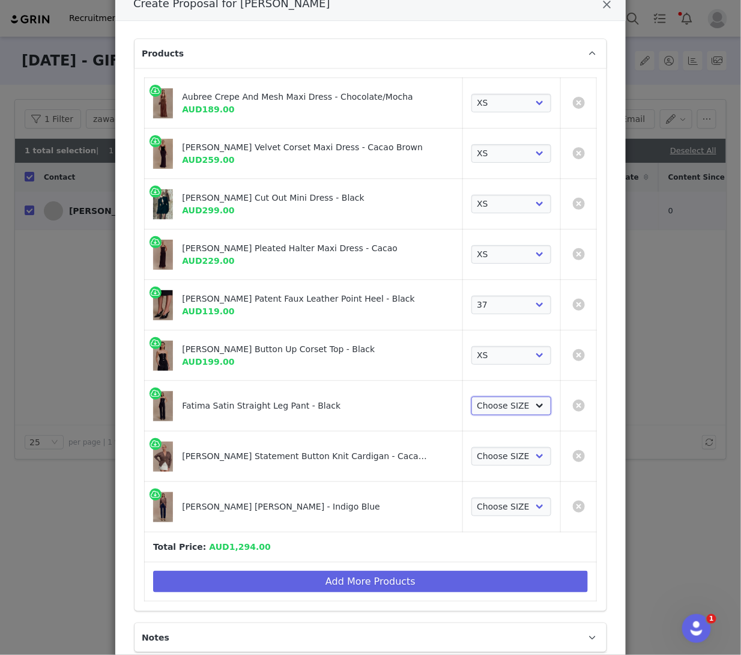
click at [491, 409] on select "Choose SIZE XXS XS S M L XL XXL 3XL" at bounding box center [511, 405] width 80 height 19
select select "27694255"
click at [471, 396] on select "Choose SIZE XXS XS S M L XL XXL 3XL" at bounding box center [511, 405] width 80 height 19
click at [485, 461] on select "Choose SIZE XXS XS S M L XL XXL 3XL" at bounding box center [511, 456] width 80 height 19
select select "27861877"
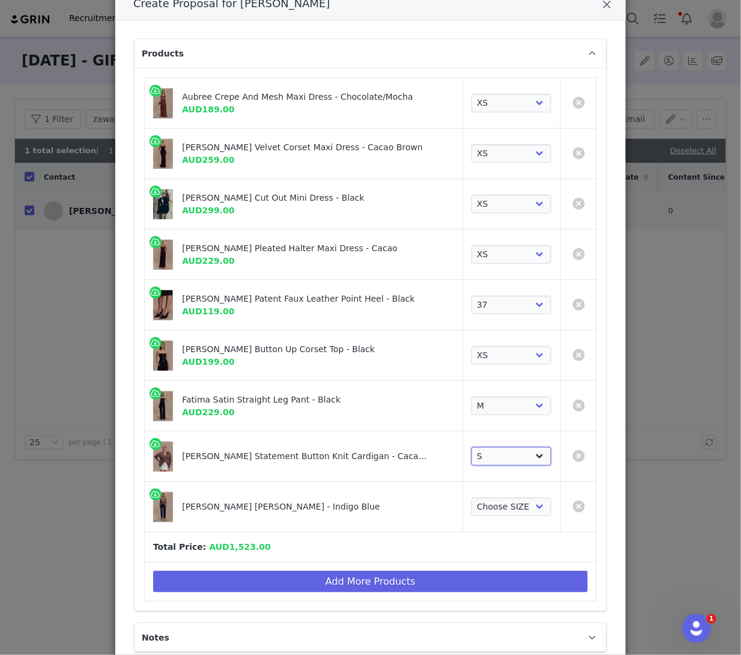
click at [471, 447] on select "Choose SIZE XXS XS S M L XL XXL 3XL" at bounding box center [511, 456] width 80 height 19
click at [484, 500] on select "Choose SIZE 22 23 24 25 26 27 28 29 30 31 32 33 34 35 36" at bounding box center [511, 506] width 80 height 19
select select "27696015"
click at [471, 497] on select "Choose SIZE 22 23 24 25 26 27 28 29 30 31 32 33 34 35 36" at bounding box center [511, 506] width 80 height 19
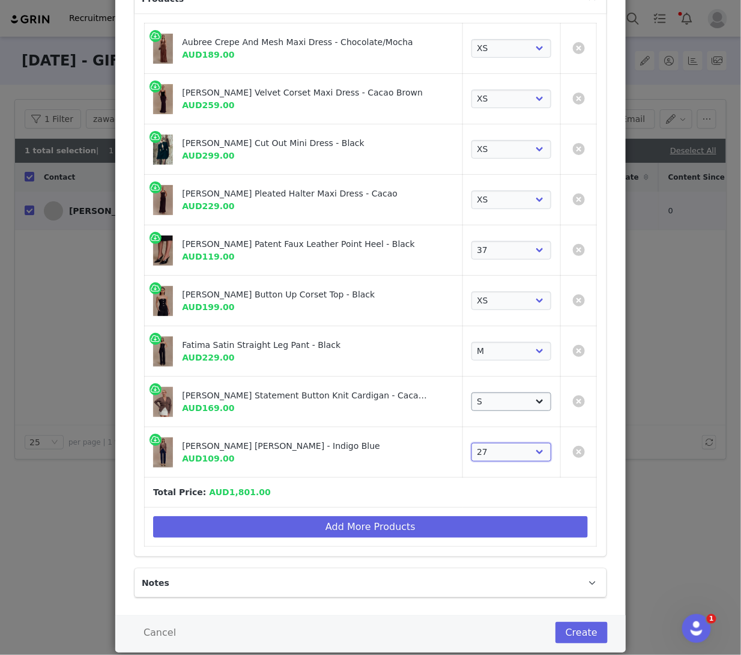
scroll to position [137, 0]
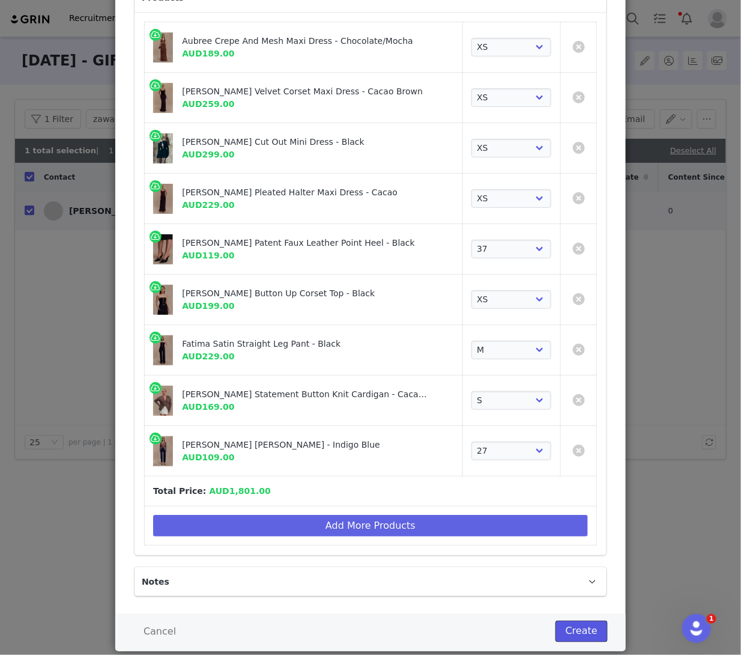
click at [581, 630] on button "Create" at bounding box center [582, 631] width 52 height 22
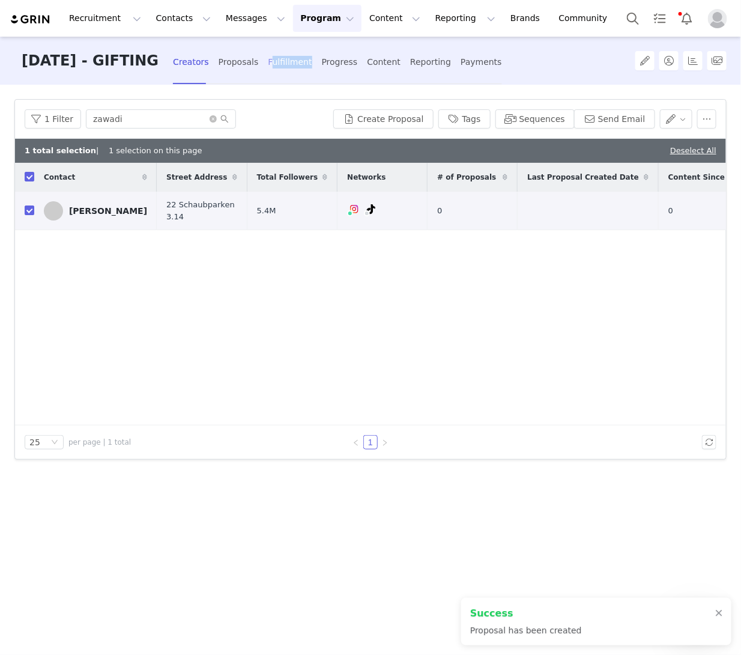
click at [287, 67] on div "Fulfillment" at bounding box center [290, 62] width 44 height 32
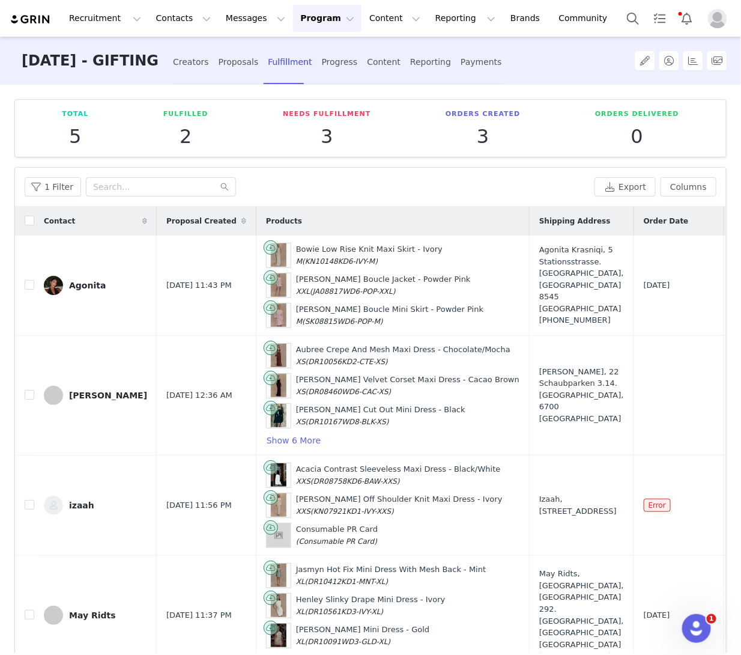
click at [80, 183] on div "1 Filter" at bounding box center [307, 186] width 565 height 19
click at [103, 185] on input "text" at bounding box center [161, 186] width 150 height 19
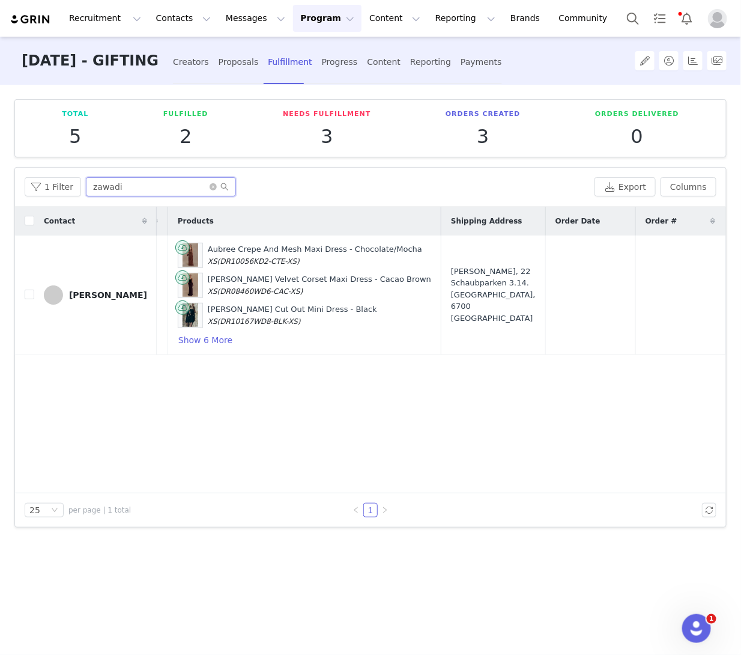
scroll to position [0, 114]
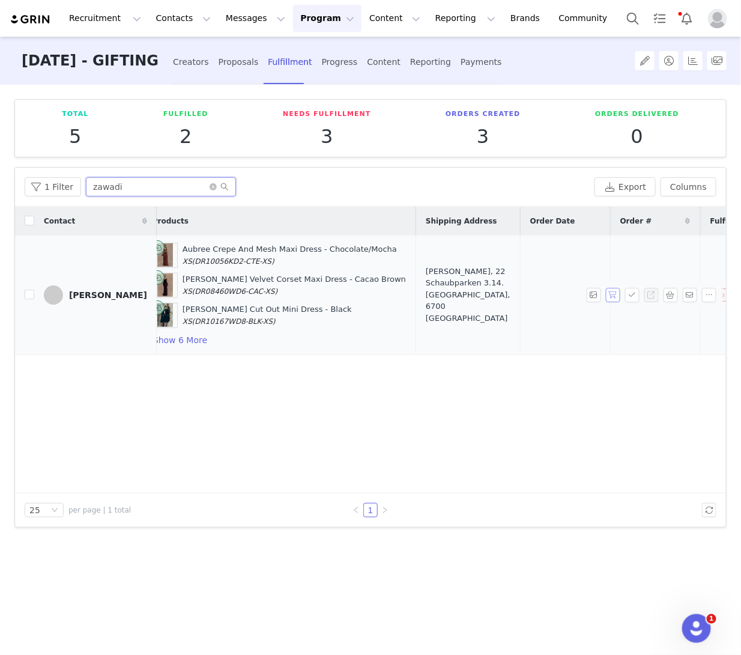
type input "zawadi"
click at [615, 293] on button "button" at bounding box center [613, 295] width 14 height 14
click at [631, 293] on button "button" at bounding box center [632, 295] width 14 height 14
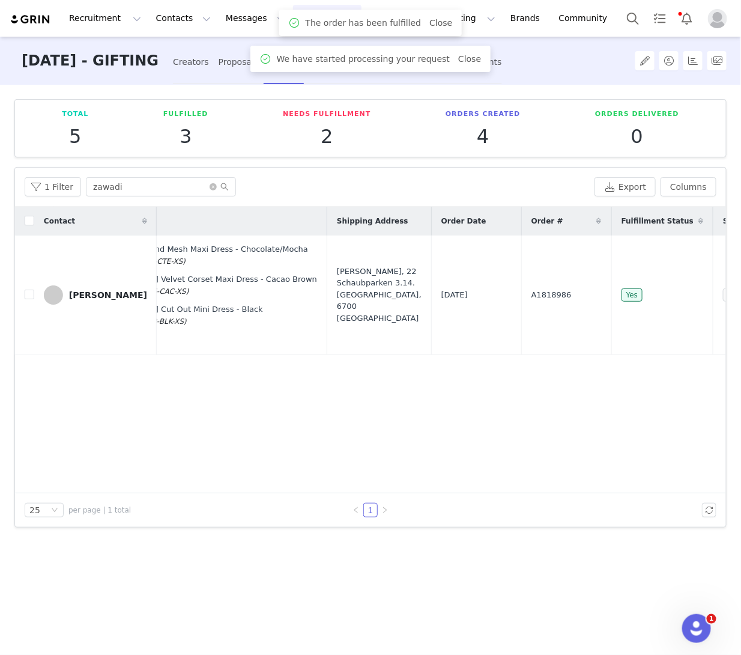
scroll to position [0, 296]
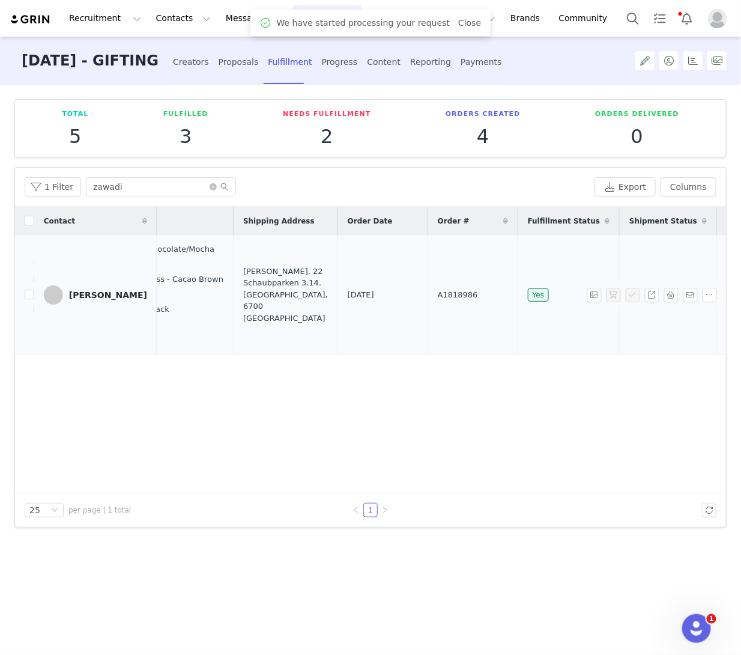
click at [438, 289] on span "A1818986" at bounding box center [458, 295] width 40 height 12
copy span "A1818986"
click at [487, 400] on div "Contact Proposal Created Products Shipping Address Order Date Order # Fulfillme…" at bounding box center [370, 350] width 711 height 286
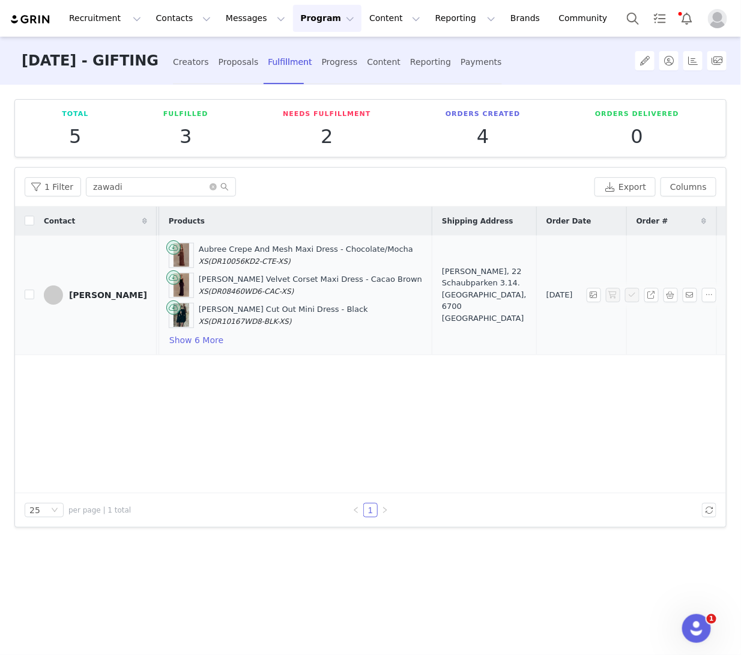
scroll to position [0, 49]
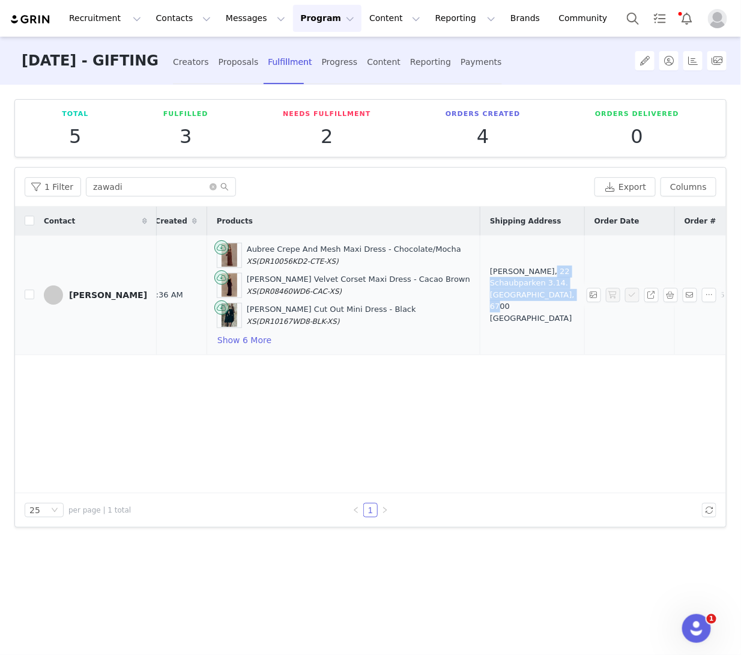
drag, startPoint x: 496, startPoint y: 320, endPoint x: 493, endPoint y: 278, distance: 41.6
click at [493, 278] on td "[PERSON_NAME], 22 Schaubparken 3.14. [GEOGRAPHIC_DATA], 6700 [GEOGRAPHIC_DATA]" at bounding box center [532, 295] width 105 height 120
copy div "22 Schaubparken 3.14. Esbjerg, 6700 Denmark"
click at [671, 297] on button "button" at bounding box center [671, 295] width 14 height 14
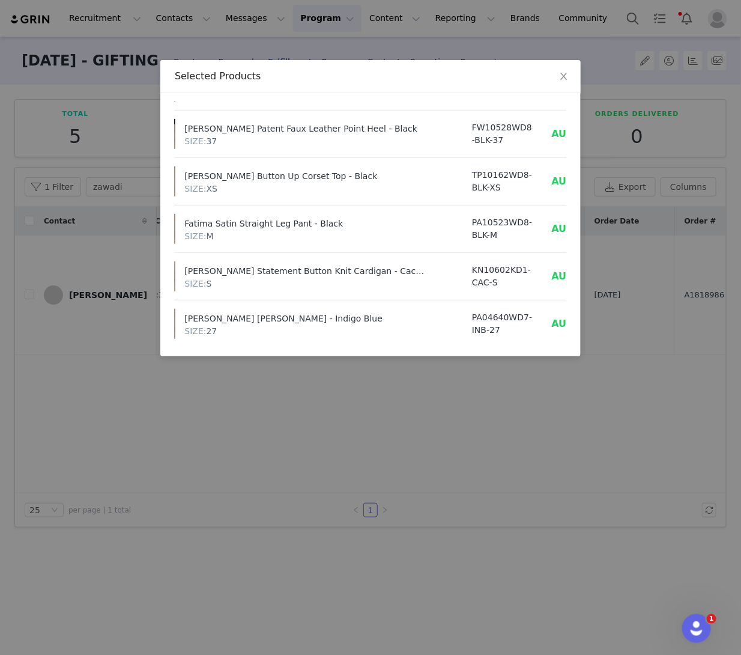
scroll to position [215, 28]
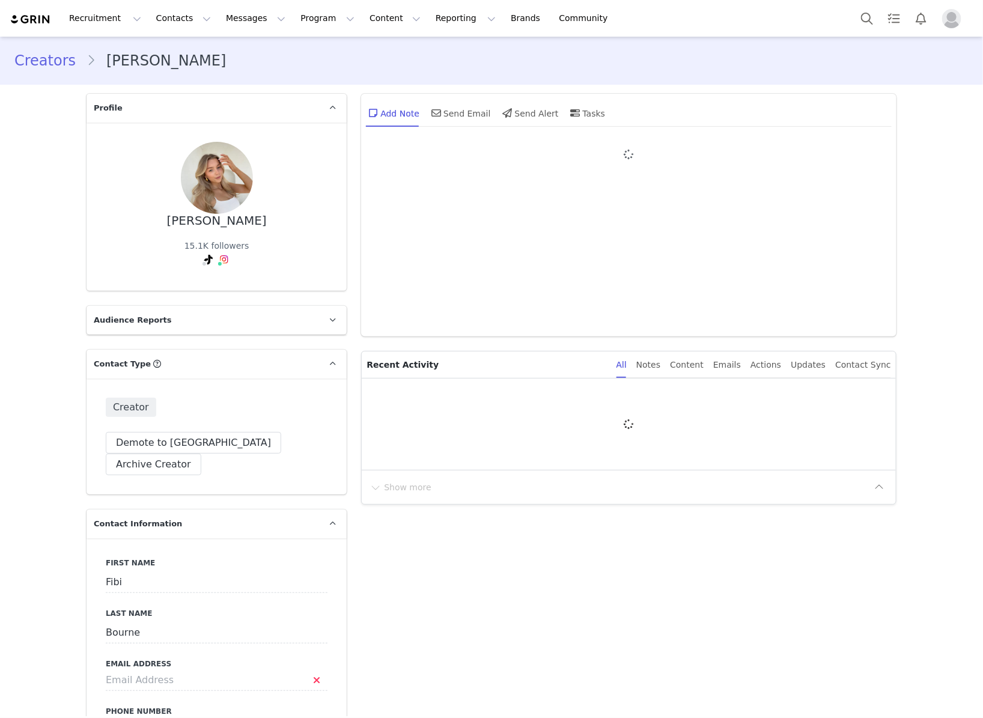
type input "+1 ([GEOGRAPHIC_DATA])"
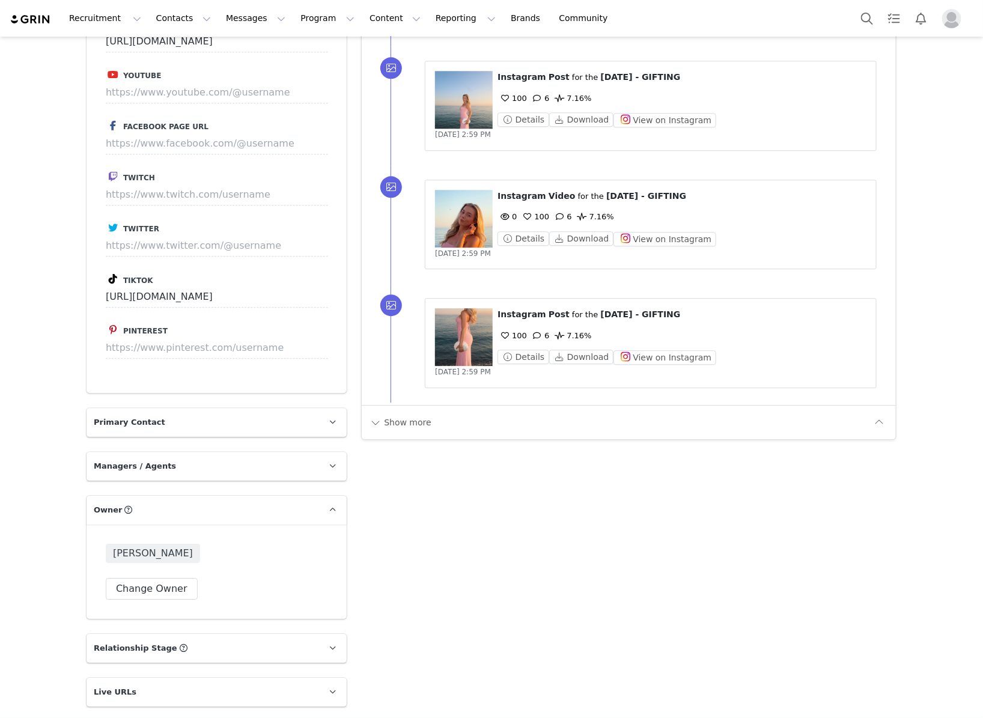
scroll to position [1760, 0]
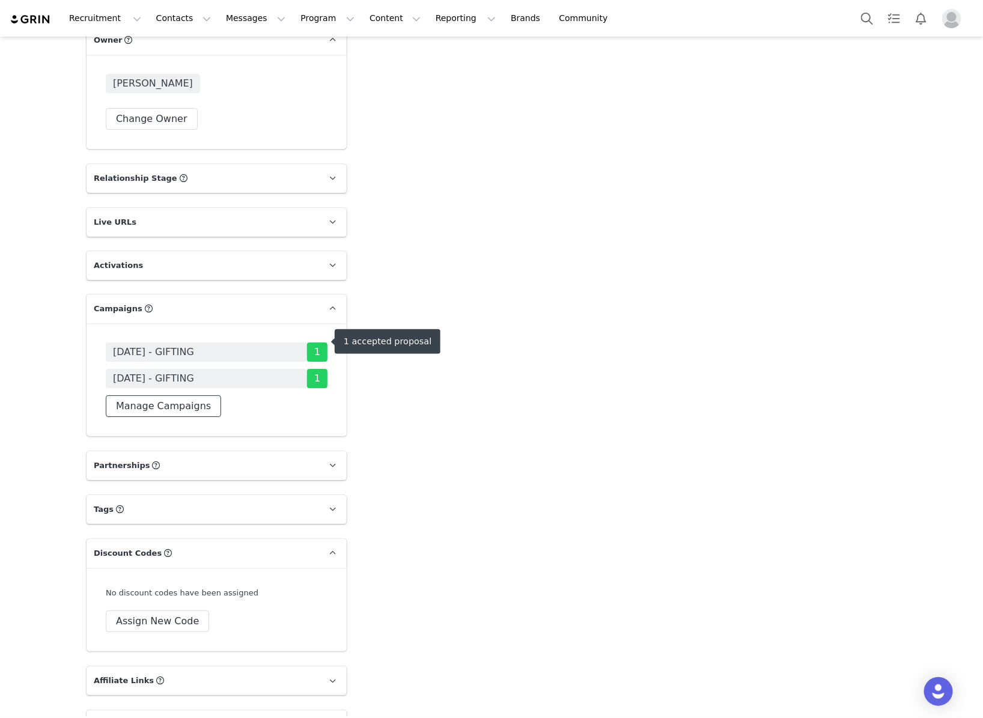
click at [157, 395] on button "Manage Campaigns" at bounding box center [163, 406] width 115 height 22
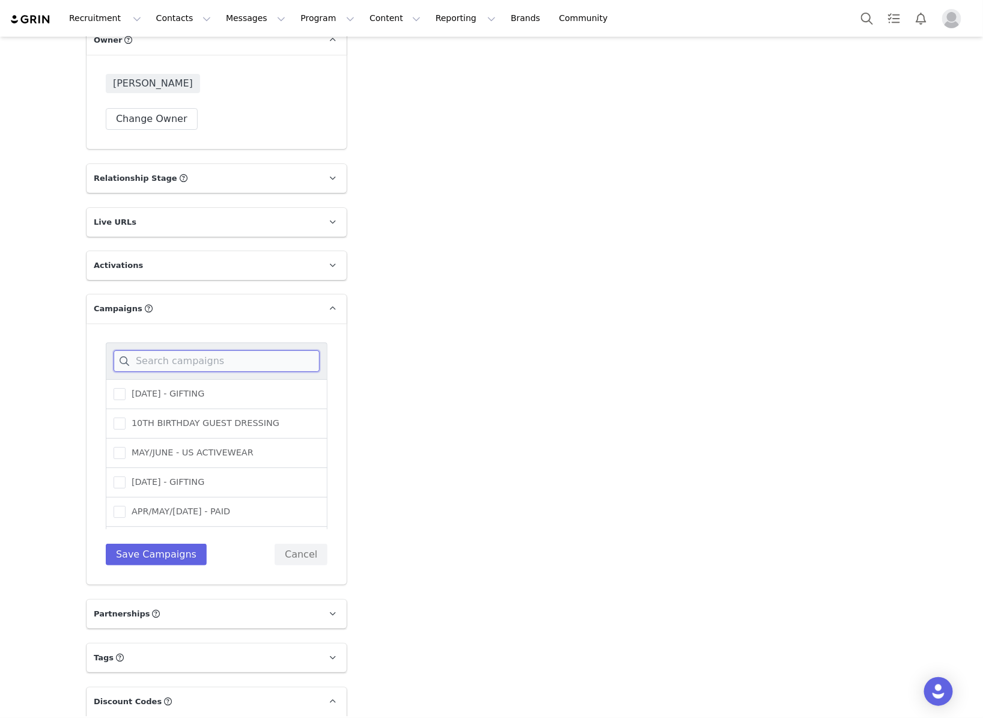
click at [172, 350] on input at bounding box center [217, 361] width 206 height 22
type input "octo"
click at [118, 506] on span at bounding box center [120, 512] width 12 height 12
click at [126, 506] on input "[DATE] - GIFTING" at bounding box center [126, 506] width 0 height 0
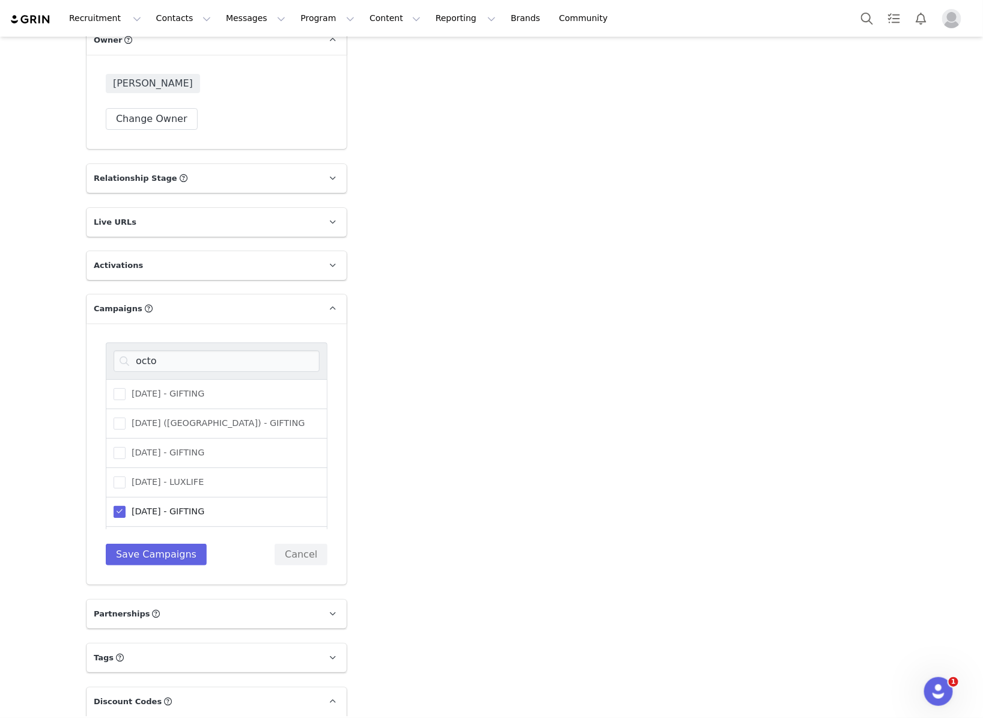
click at [141, 506] on div "octo [DATE] - GIFTING [DATE] ([GEOGRAPHIC_DATA]) - GIFTING [DATE] - GIFTING [DA…" at bounding box center [217, 453] width 222 height 223
click at [147, 544] on button "Save Campaigns" at bounding box center [156, 555] width 101 height 22
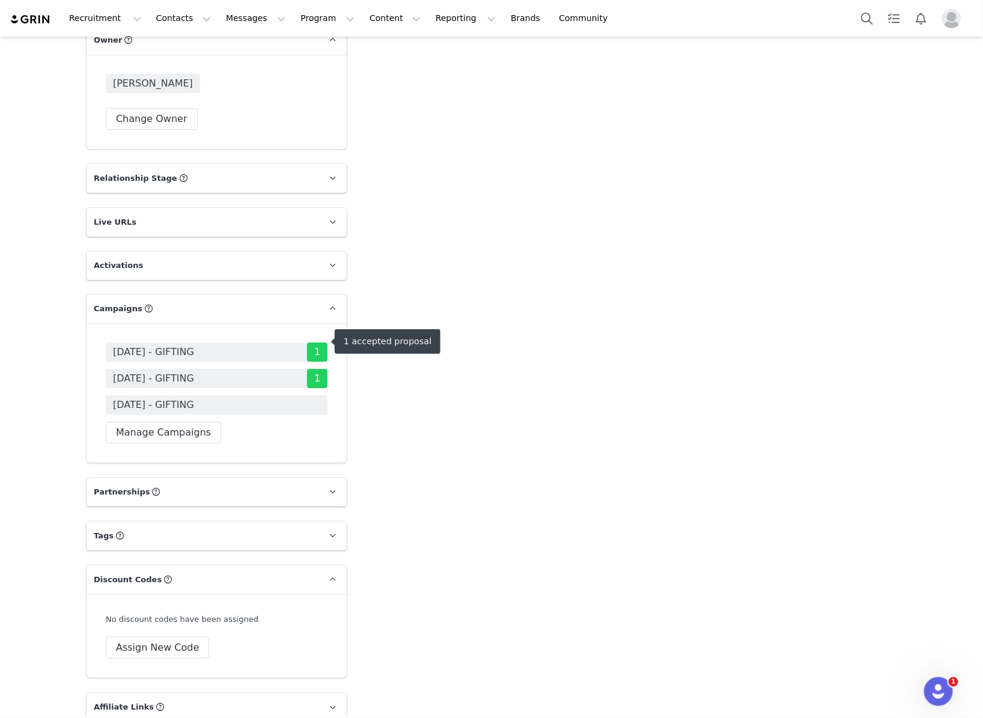
click at [170, 398] on span "[DATE] - GIFTING" at bounding box center [153, 405] width 81 height 14
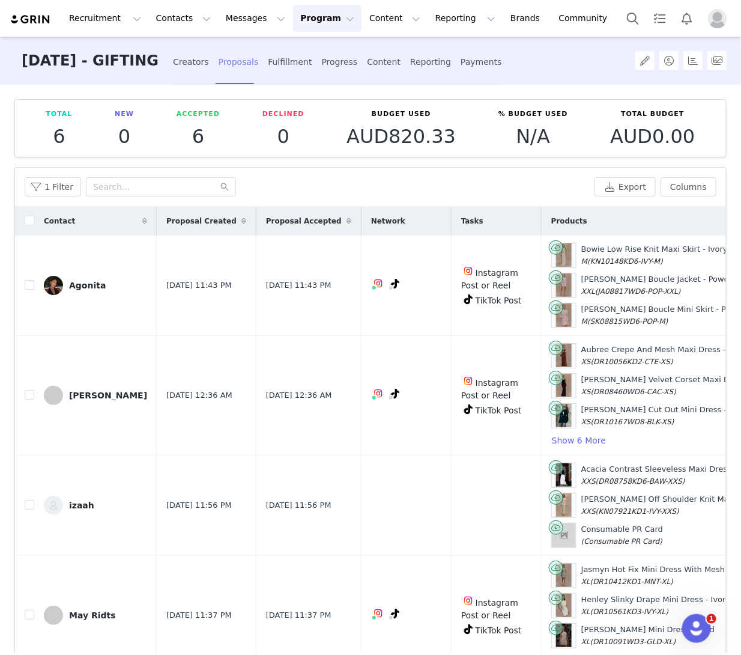
click at [241, 65] on div "Proposals" at bounding box center [239, 62] width 40 height 32
click at [209, 63] on div "Creators" at bounding box center [191, 62] width 36 height 32
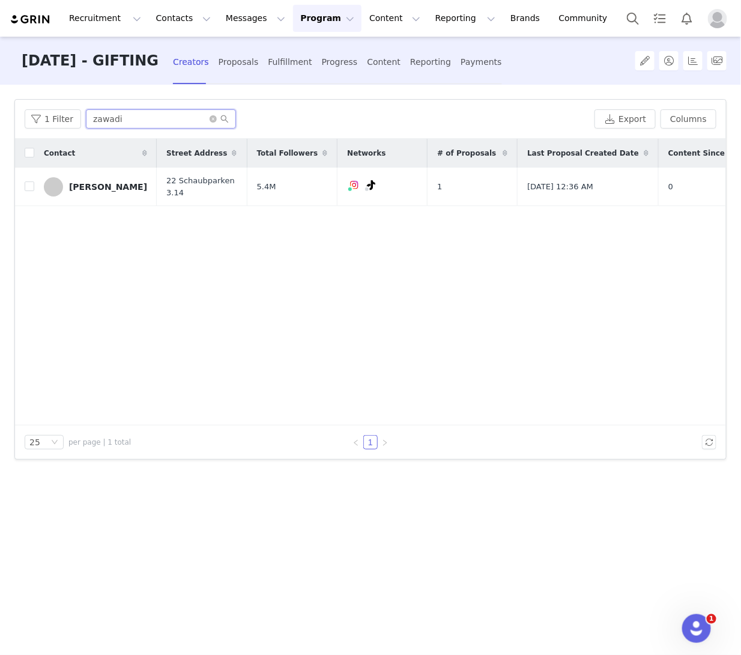
click at [125, 123] on input "zawadi" at bounding box center [161, 118] width 150 height 19
drag, startPoint x: 126, startPoint y: 123, endPoint x: 32, endPoint y: 123, distance: 93.7
click at [32, 123] on div "1 Filter zawadi" at bounding box center [307, 118] width 565 height 19
type input "fibi"
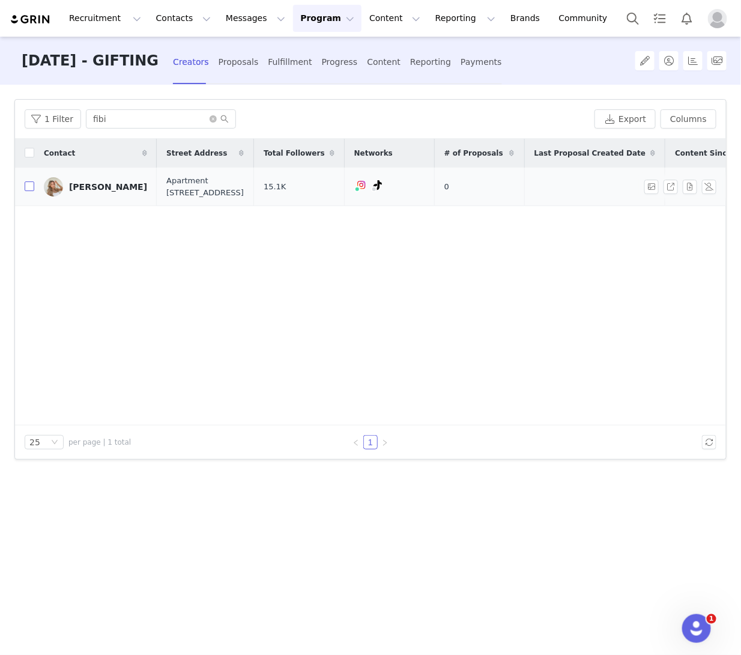
click at [29, 191] on input "checkbox" at bounding box center [30, 186] width 10 height 10
checkbox input "true"
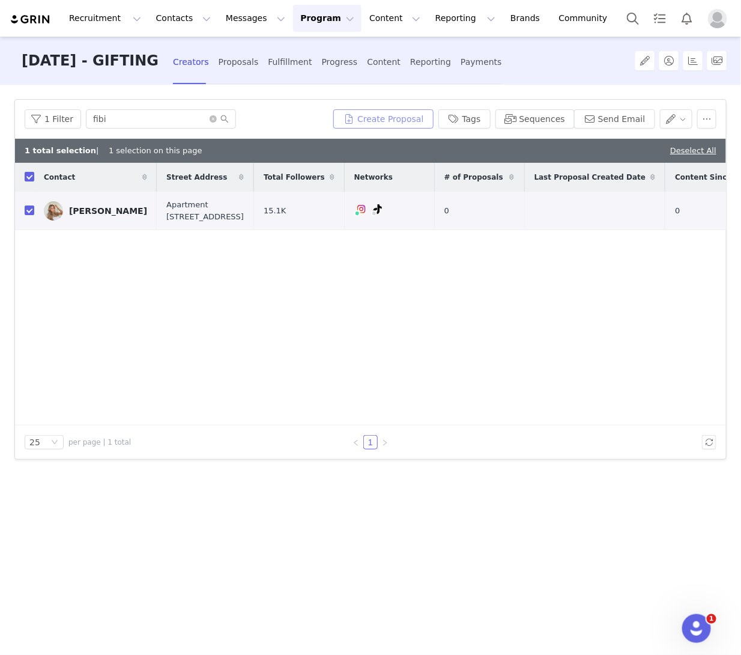
click at [417, 114] on button "Create Proposal" at bounding box center [383, 118] width 100 height 19
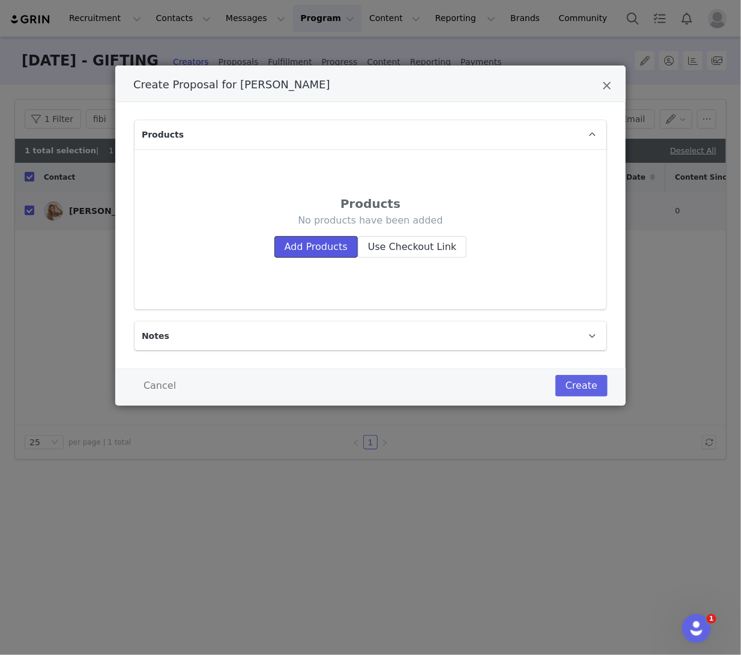
click at [297, 246] on button "Add Products" at bounding box center [315, 247] width 83 height 22
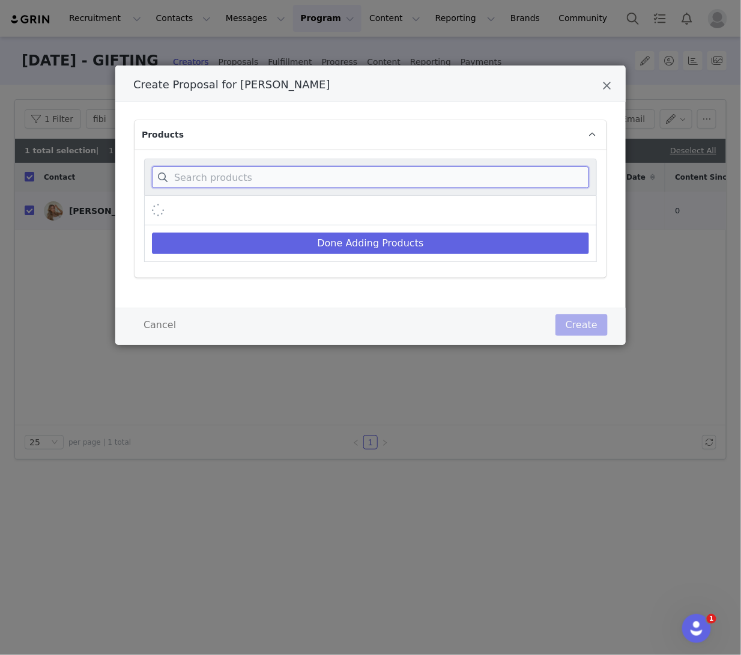
click at [223, 175] on input "Create Proposal for Fibi Bourne" at bounding box center [370, 177] width 437 height 22
type input "[PERSON_NAME]"
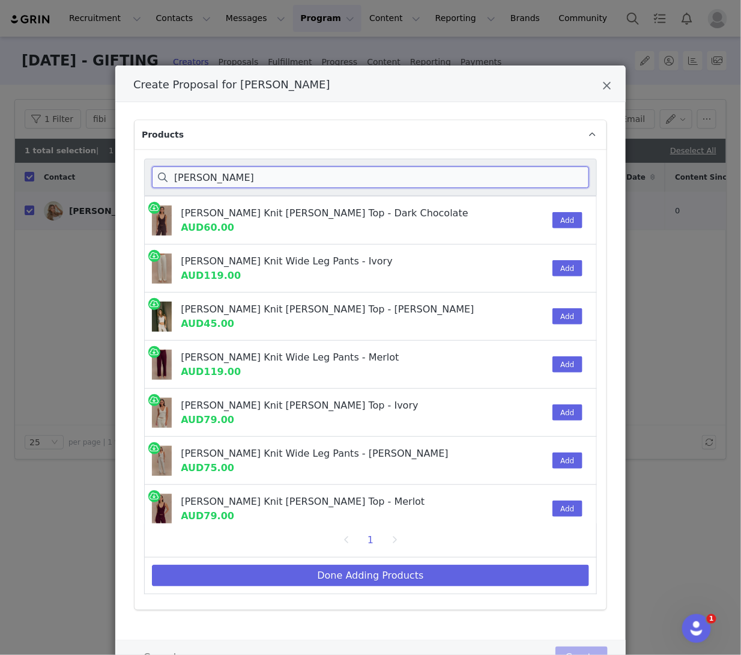
click at [160, 182] on input "[PERSON_NAME]" at bounding box center [370, 177] width 437 height 22
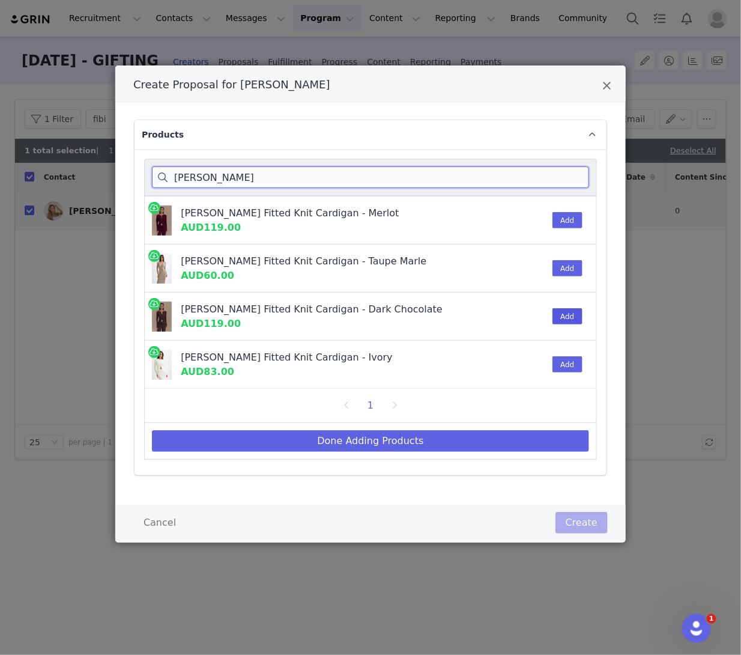
type input "[PERSON_NAME]"
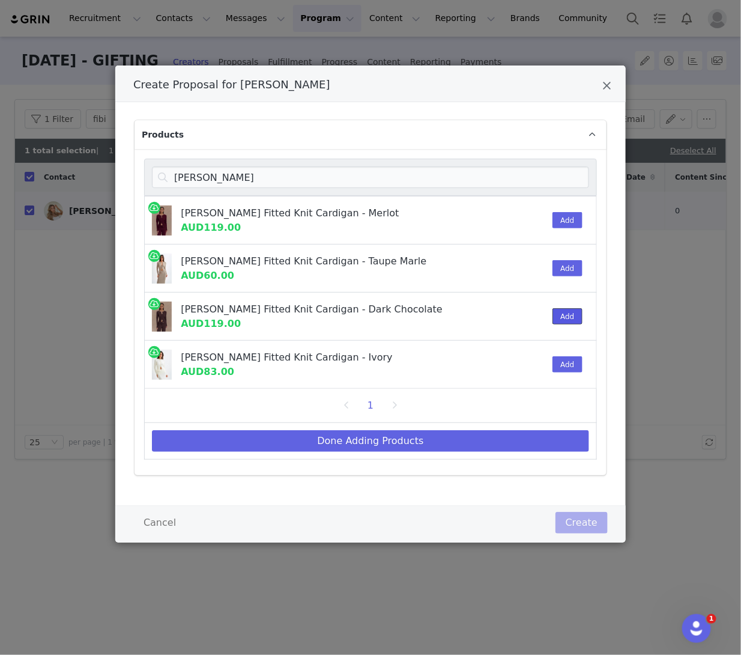
click at [569, 320] on button "Add" at bounding box center [567, 316] width 29 height 16
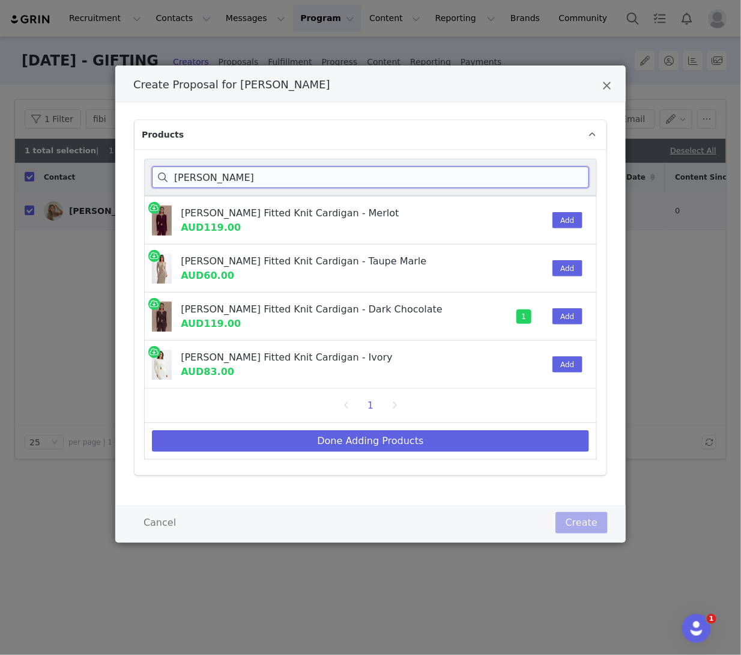
drag, startPoint x: 153, startPoint y: 173, endPoint x: 142, endPoint y: 172, distance: 10.9
click at [149, 173] on div "[PERSON_NAME]" at bounding box center [370, 177] width 453 height 37
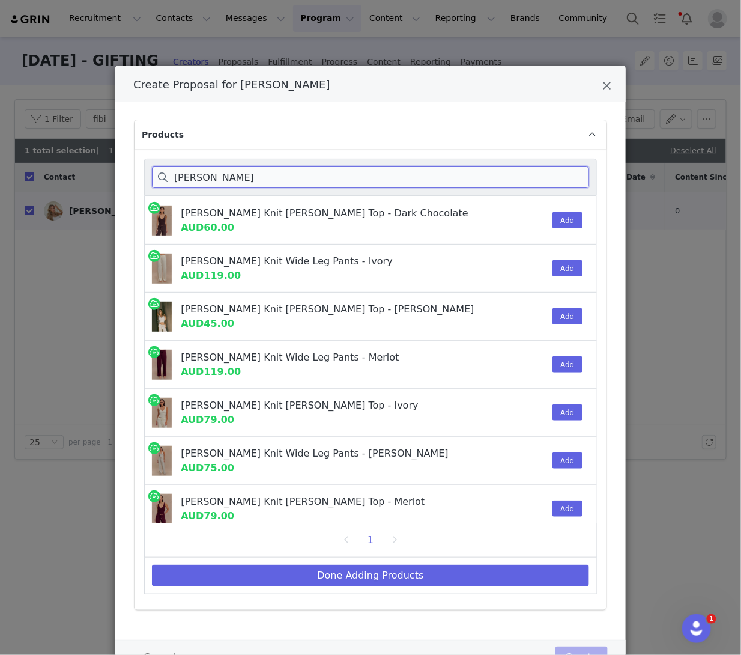
type input "[PERSON_NAME]"
click at [335, 350] on div "[PERSON_NAME] Knit Wide Leg Pants - Merlot" at bounding box center [333, 357] width 305 height 14
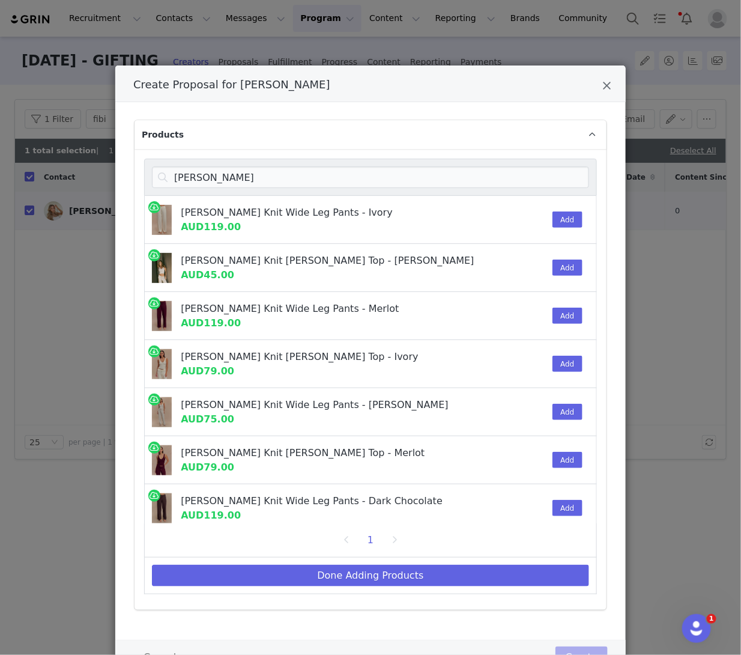
scroll to position [56, 0]
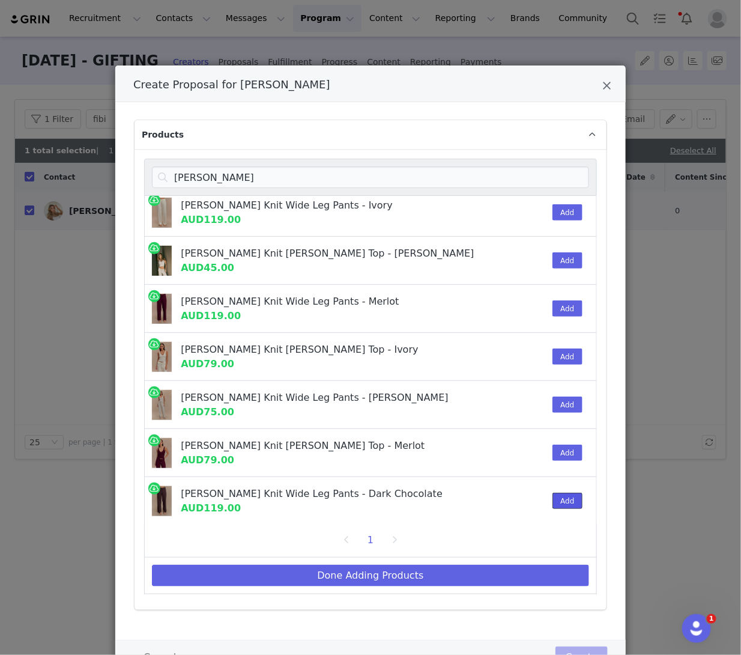
click at [562, 500] on button "Add" at bounding box center [567, 501] width 29 height 16
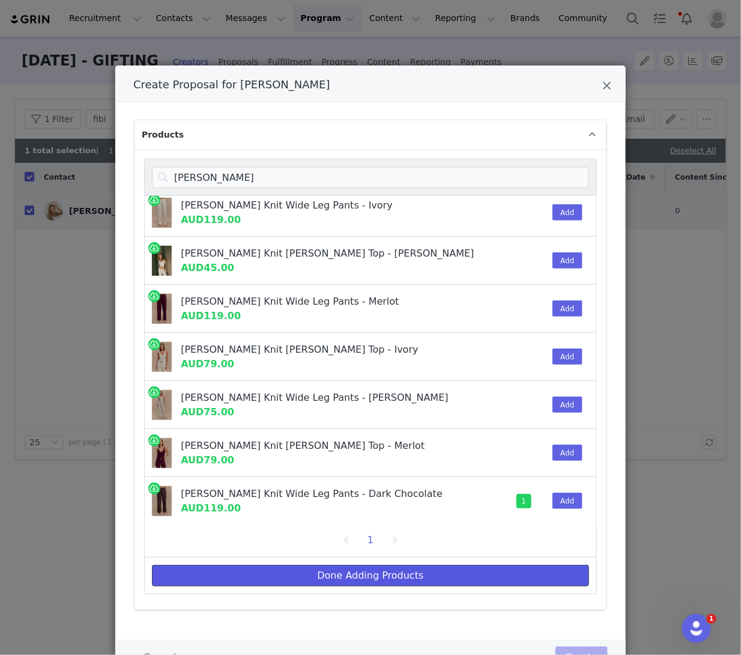
click at [217, 580] on button "Done Adding Products" at bounding box center [370, 576] width 437 height 22
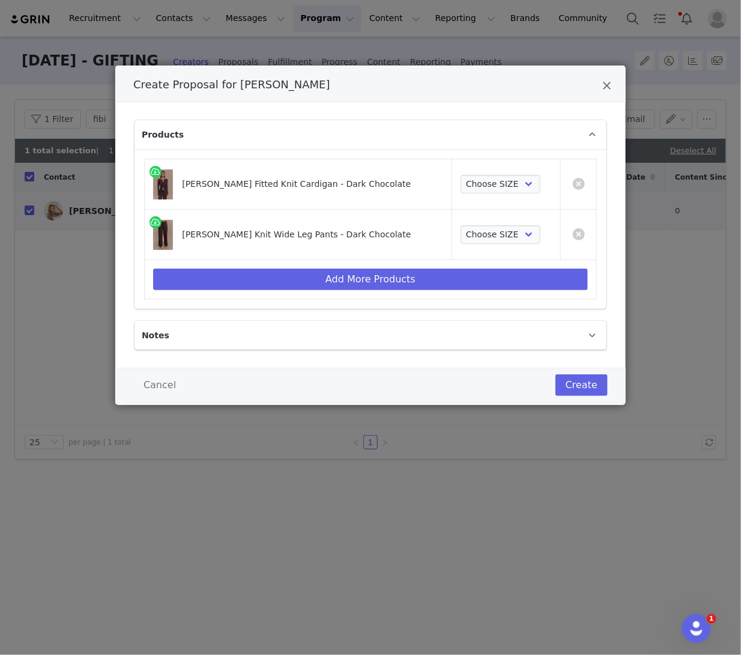
click at [217, 580] on div "Create Proposal for [PERSON_NAME] Products [PERSON_NAME] Fitted Knit Cardigan -…" at bounding box center [370, 327] width 741 height 655
click at [481, 232] on select "Choose SIZE XXS XS S M L XL XXL 3XL" at bounding box center [501, 234] width 80 height 19
select select "26188659"
click at [461, 225] on select "Choose SIZE XXS XS S M L XL XXL 3XL" at bounding box center [501, 234] width 80 height 19
click at [490, 183] on select "Choose SIZE XXS XS S M L XL XXL 3XL" at bounding box center [501, 184] width 80 height 19
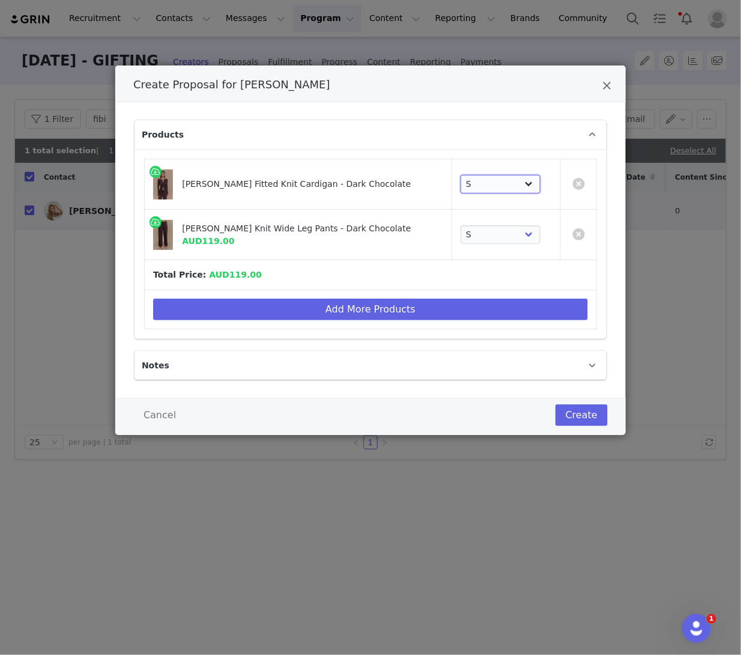
click at [461, 175] on select "Choose SIZE XXS XS S M L XL XXL 3XL" at bounding box center [501, 184] width 80 height 19
click at [466, 187] on select "Choose SIZE XXS XS S M L XL XXL 3XL" at bounding box center [501, 184] width 80 height 19
select select "26188772"
click at [461, 175] on select "Choose SIZE XXS XS S M L XL XXL 3XL" at bounding box center [501, 184] width 80 height 19
click at [590, 413] on button "Create" at bounding box center [582, 415] width 52 height 22
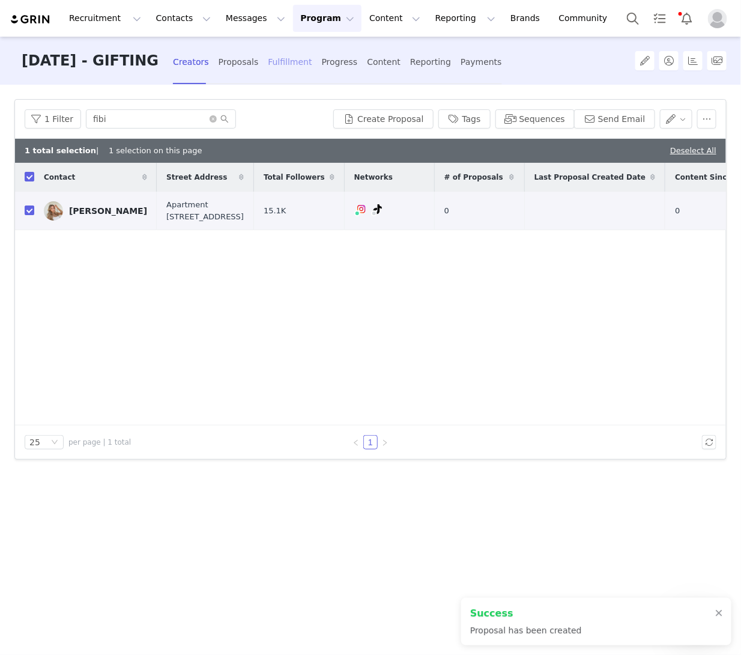
click at [312, 53] on div "Fulfillment" at bounding box center [290, 62] width 44 height 32
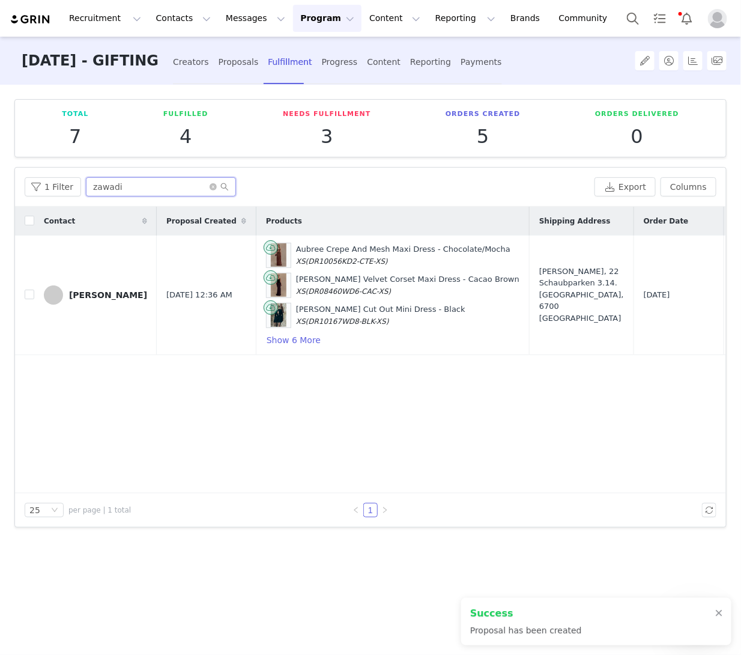
click at [121, 187] on input "zawadi" at bounding box center [161, 186] width 150 height 19
drag, startPoint x: 83, startPoint y: 187, endPoint x: -16, endPoint y: 180, distance: 99.4
click at [0, 180] on html "Recruitment Recruitment Creator Search Curated Lists Landing Pages Web Extensio…" at bounding box center [370, 327] width 741 height 655
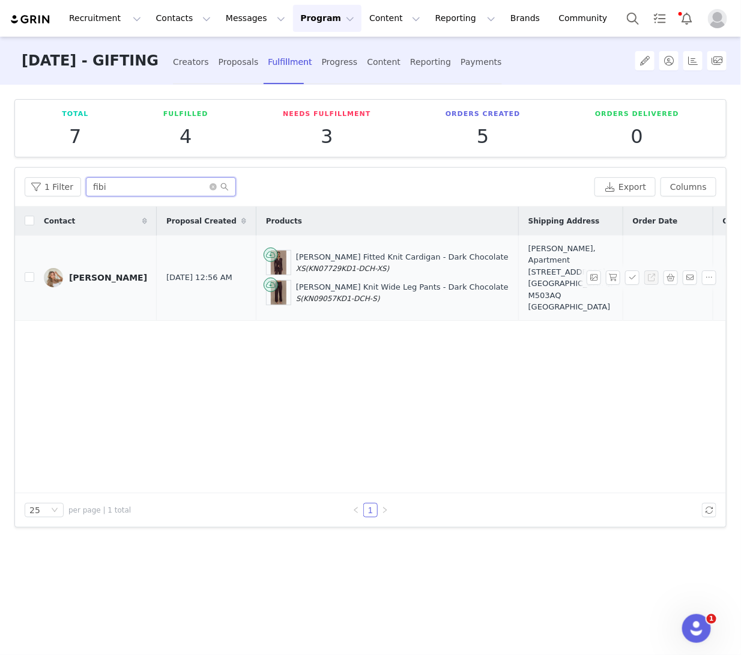
type input "fibi"
click at [529, 300] on div "[PERSON_NAME], Apartment [STREET_ADDRESS] [GEOGRAPHIC_DATA], M503AQ [GEOGRAPHIC…" at bounding box center [571, 278] width 85 height 70
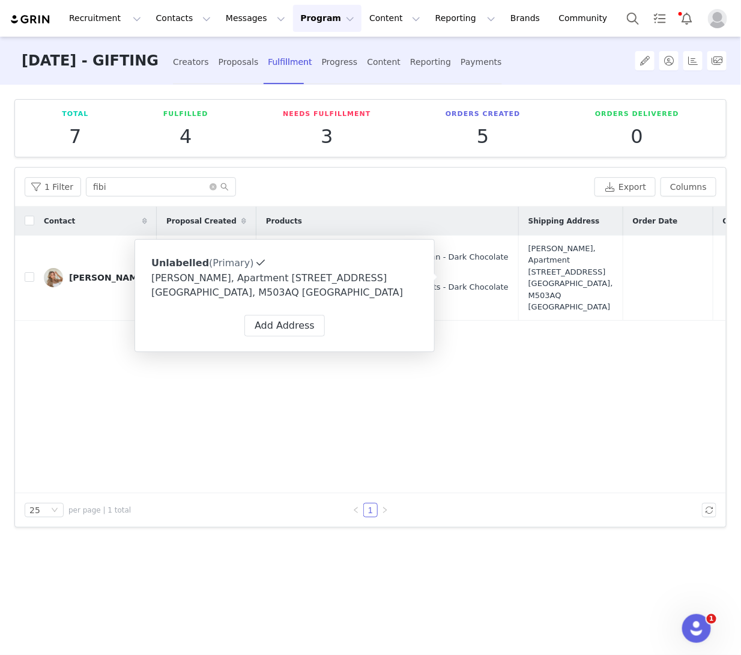
click at [373, 396] on div "Contact Proposal Created Products Shipping Address Order Date Order # Fulfillme…" at bounding box center [370, 350] width 711 height 286
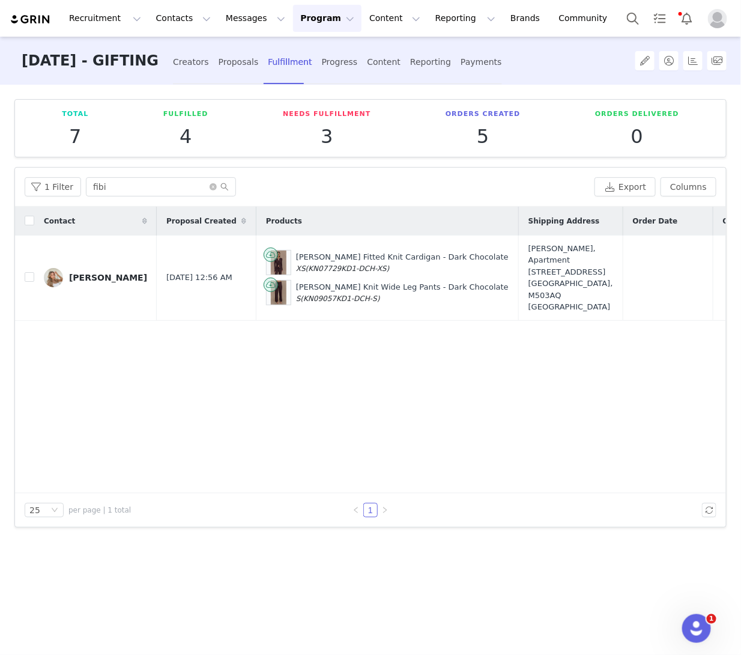
scroll to position [0, 8]
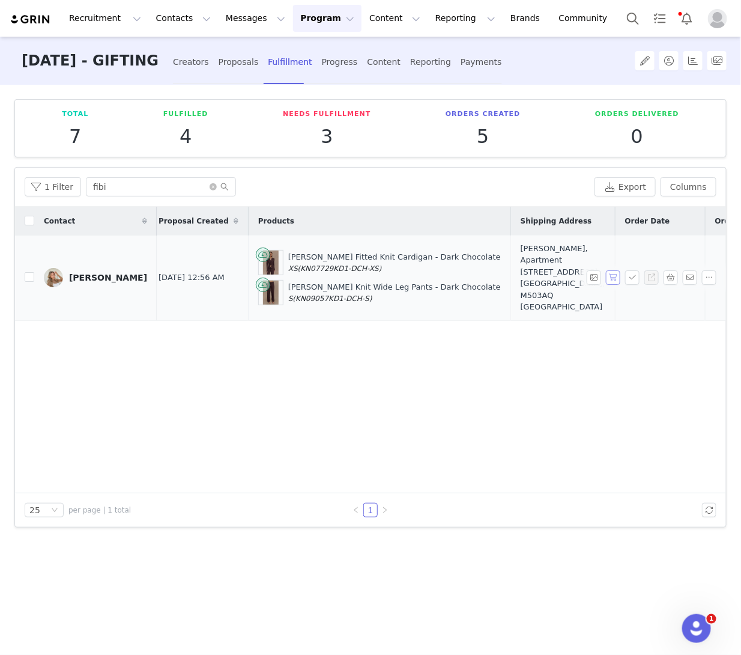
click at [618, 282] on button "button" at bounding box center [613, 277] width 14 height 14
click at [633, 282] on button "button" at bounding box center [632, 277] width 14 height 14
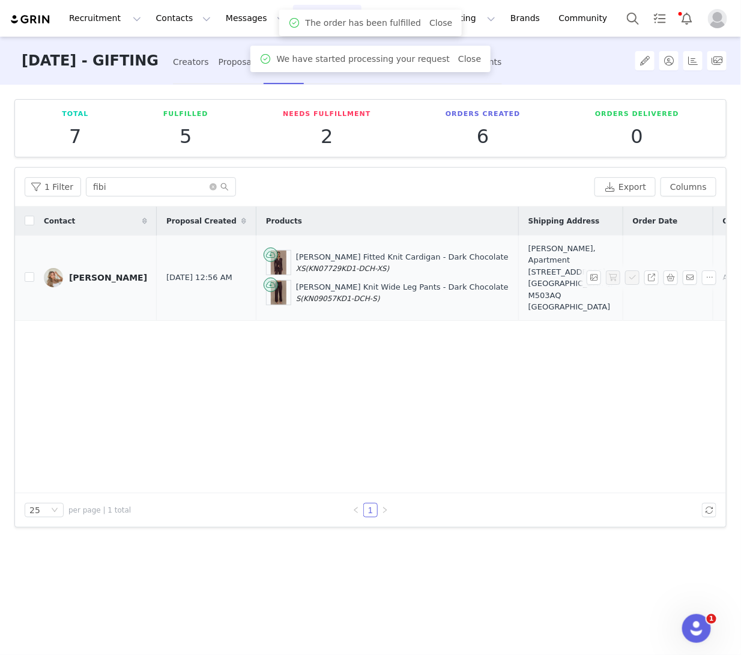
scroll to position [0, 249]
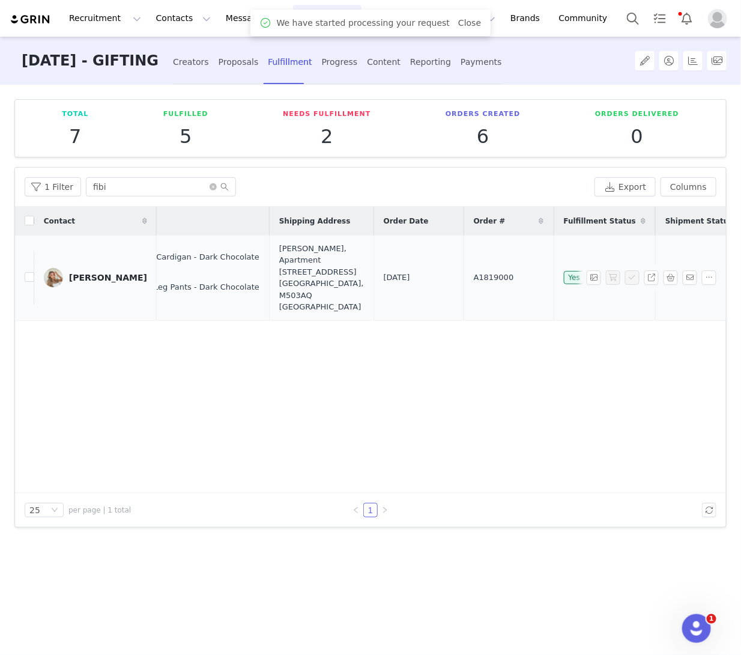
click at [474, 280] on span "A1819000" at bounding box center [494, 277] width 40 height 12
copy span "A1819000"
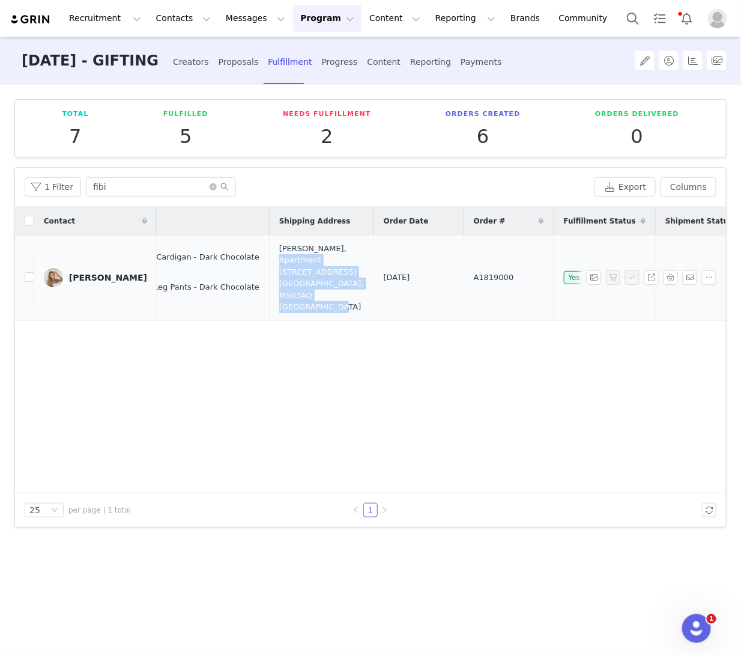
drag, startPoint x: 226, startPoint y: 290, endPoint x: 193, endPoint y: 261, distance: 43.8
click at [279, 261] on div "[PERSON_NAME], Apartment [STREET_ADDRESS] [GEOGRAPHIC_DATA], M503AQ [GEOGRAPHIC…" at bounding box center [321, 278] width 85 height 70
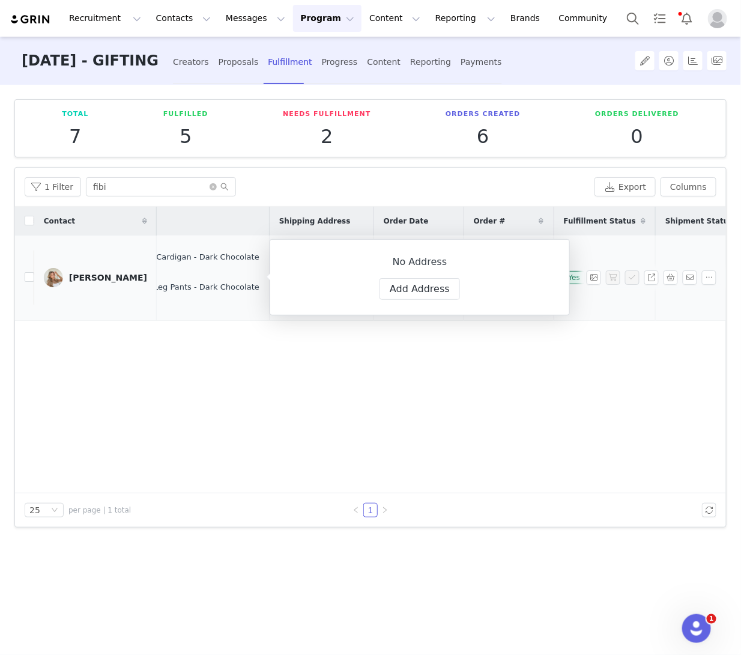
copy div "Apartment [STREET_ADDRESS] [GEOGRAPHIC_DATA], M503AQ [GEOGRAPHIC_DATA]"
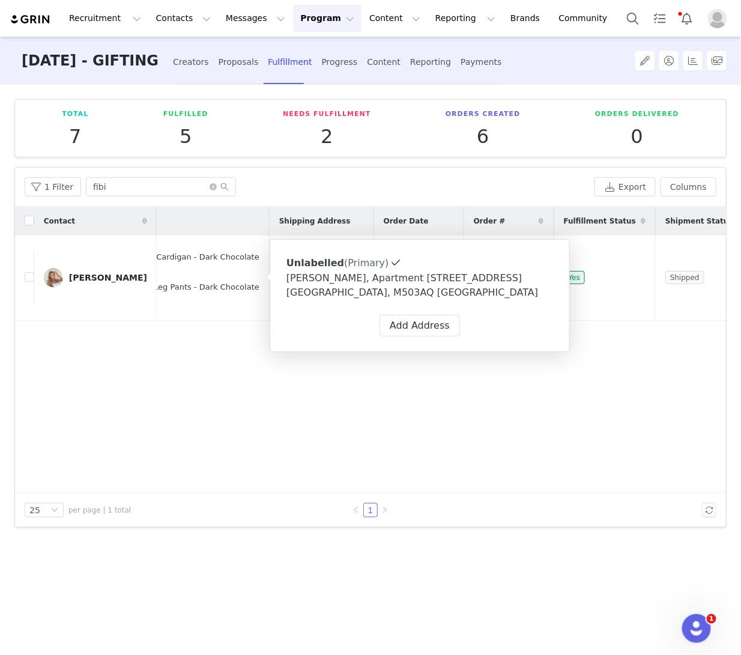
click at [255, 423] on div "Contact Proposal Created Products Shipping Address Order Date Order # Fulfillme…" at bounding box center [370, 350] width 711 height 286
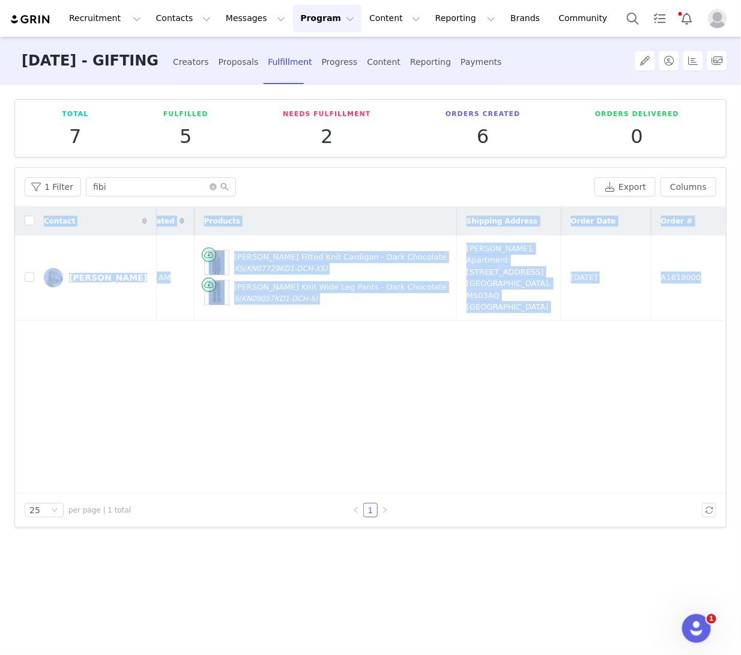
scroll to position [0, 63]
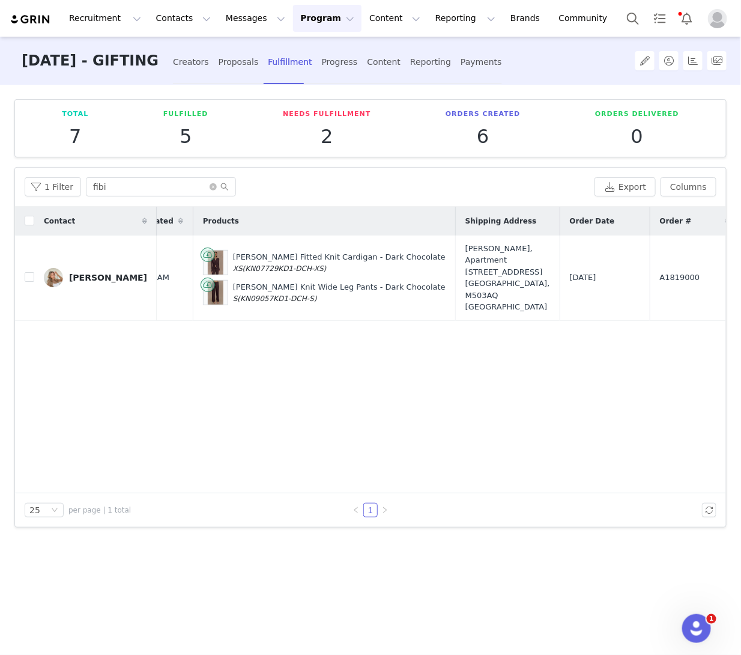
click at [352, 413] on div "Contact Proposal Created Products Shipping Address Order Date Order # Fulfillme…" at bounding box center [370, 350] width 711 height 286
click at [671, 277] on button "button" at bounding box center [671, 277] width 14 height 14
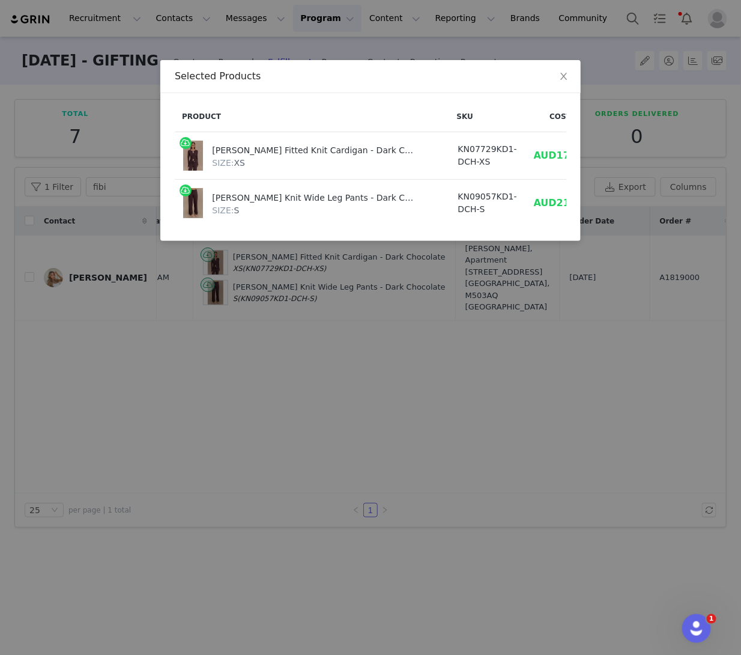
scroll to position [0, 44]
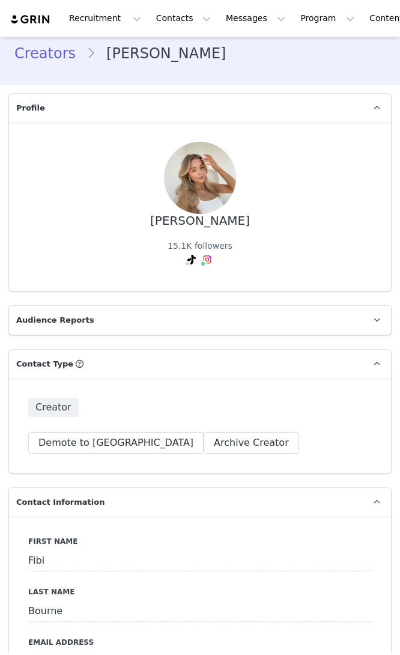
type input "+1 ([GEOGRAPHIC_DATA])"
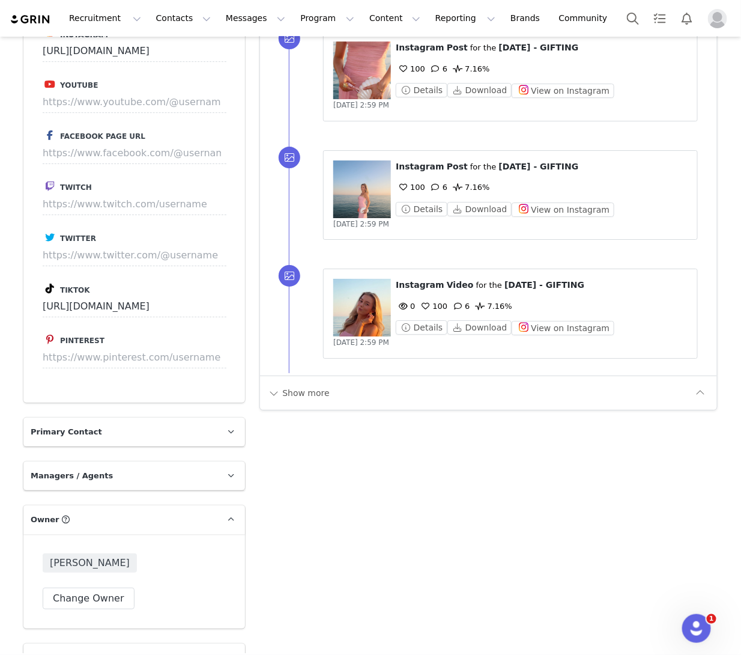
scroll to position [1392, 0]
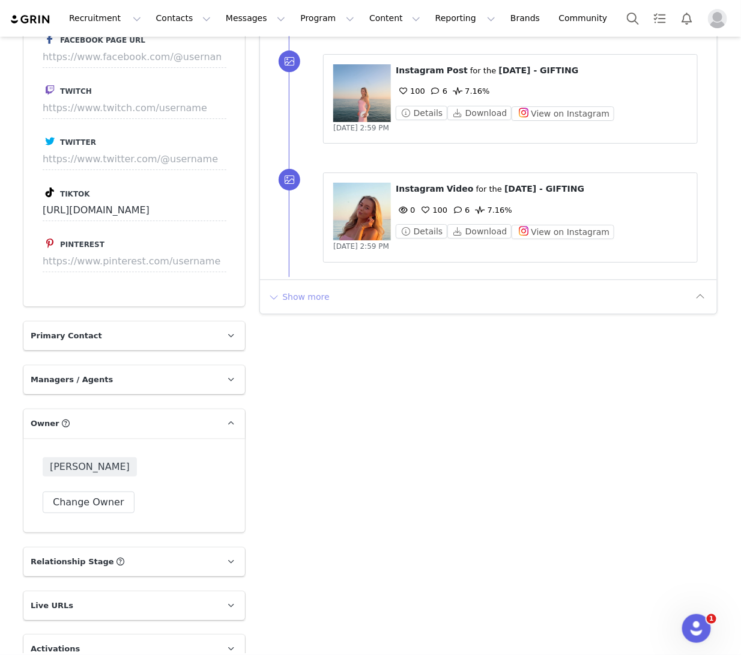
click at [311, 295] on button "Show more" at bounding box center [298, 296] width 63 height 19
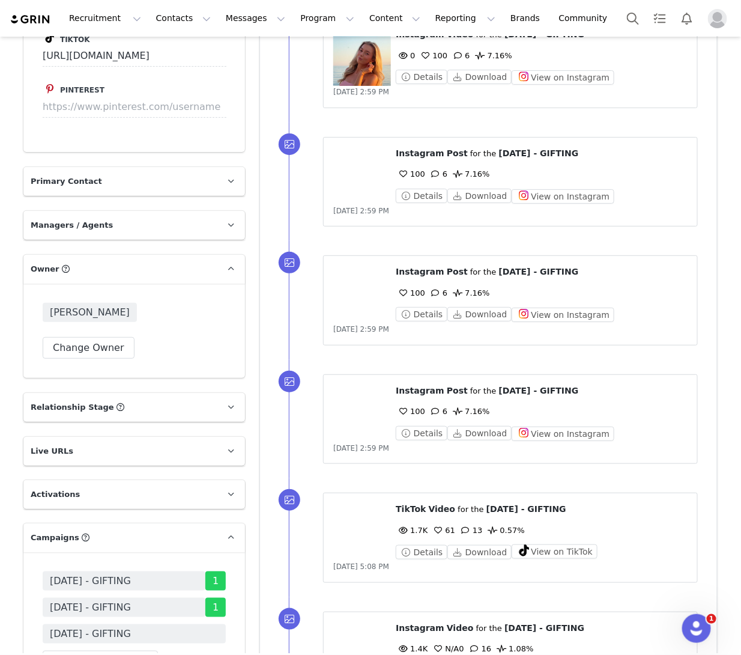
scroll to position [2014, 0]
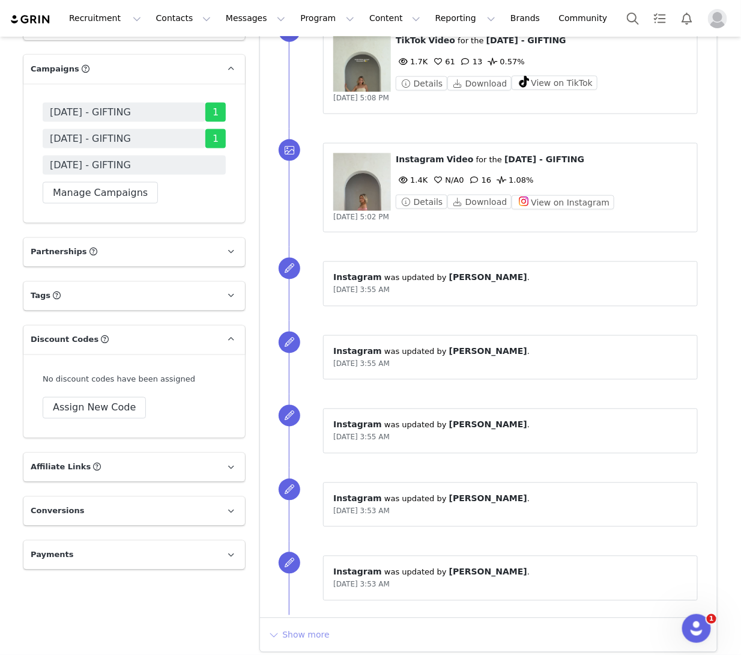
click at [295, 625] on button "Show more" at bounding box center [298, 634] width 63 height 19
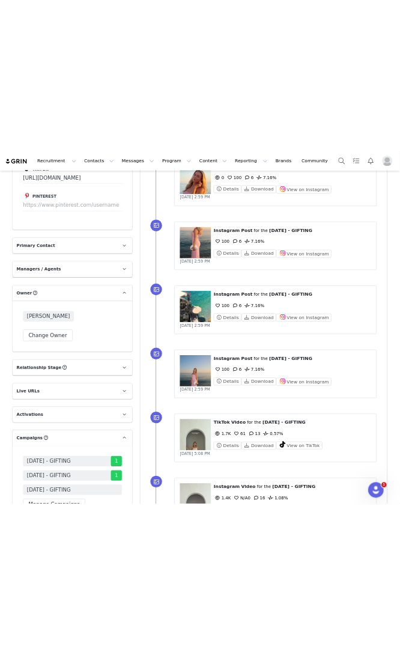
scroll to position [1738, 0]
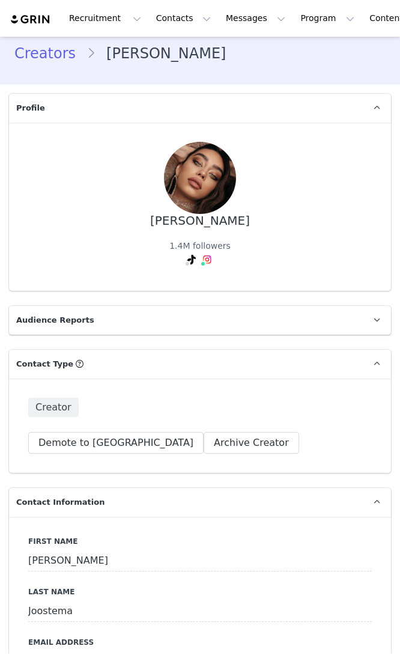
type input "+1 ([GEOGRAPHIC_DATA])"
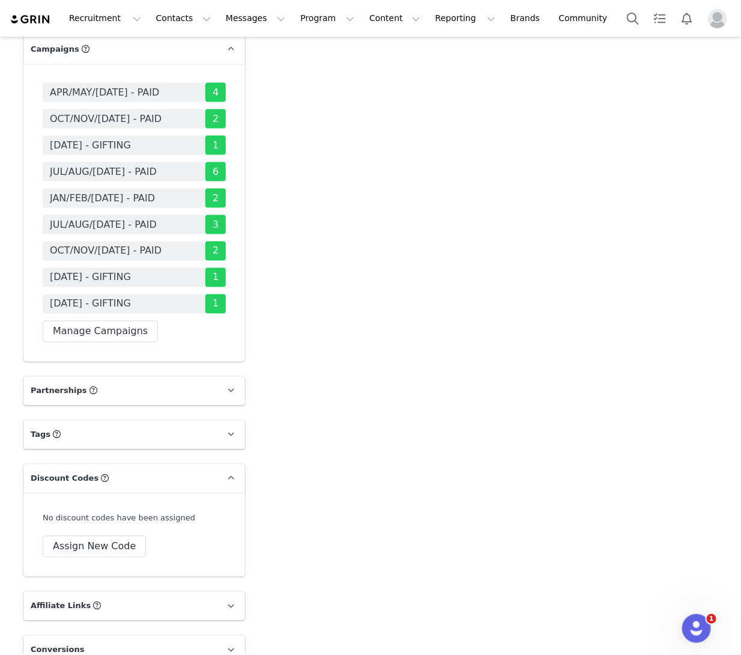
scroll to position [1800, 0]
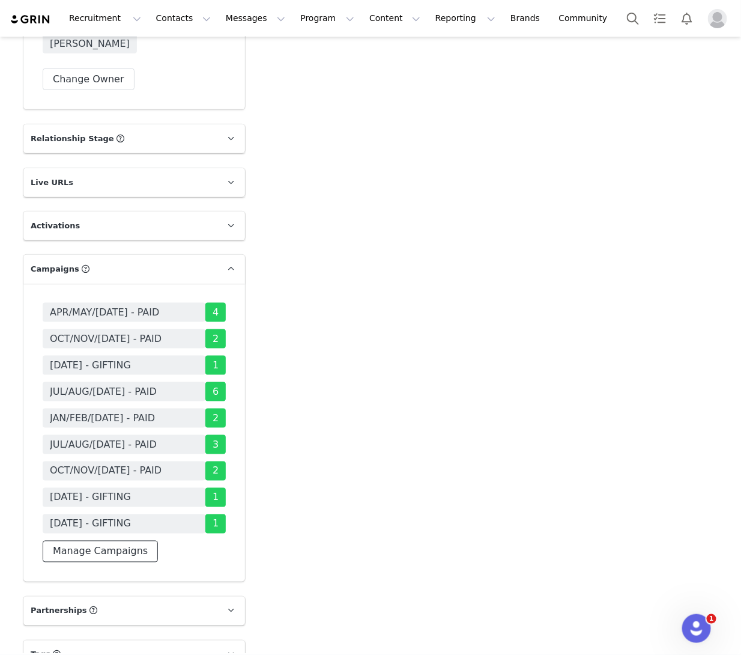
click at [80, 541] on button "Manage Campaigns" at bounding box center [100, 552] width 115 height 22
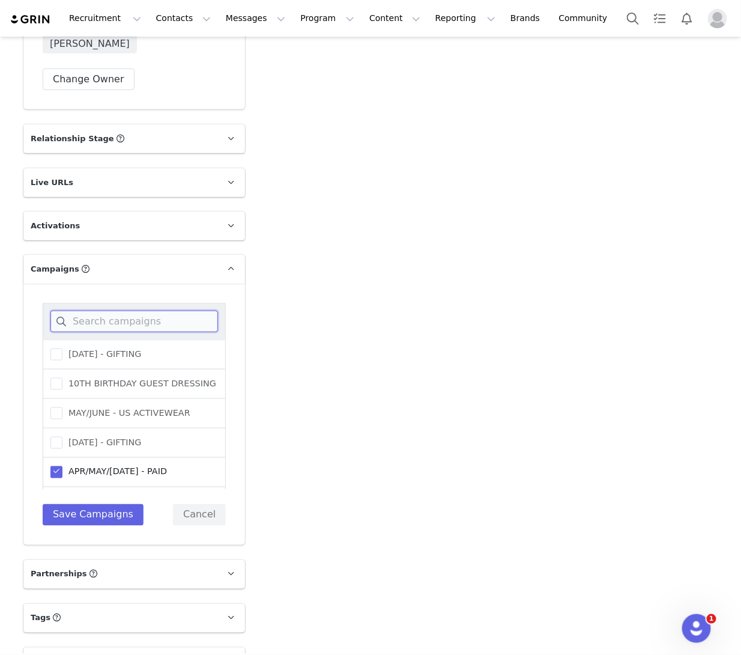
click at [121, 311] on input at bounding box center [134, 322] width 168 height 22
type input "se"
click at [66, 348] on span "[DATE] - GIFTING" at bounding box center [101, 353] width 79 height 11
click at [62, 348] on input "[DATE] - GIFTING" at bounding box center [62, 348] width 0 height 0
click at [60, 348] on span at bounding box center [56, 354] width 12 height 12
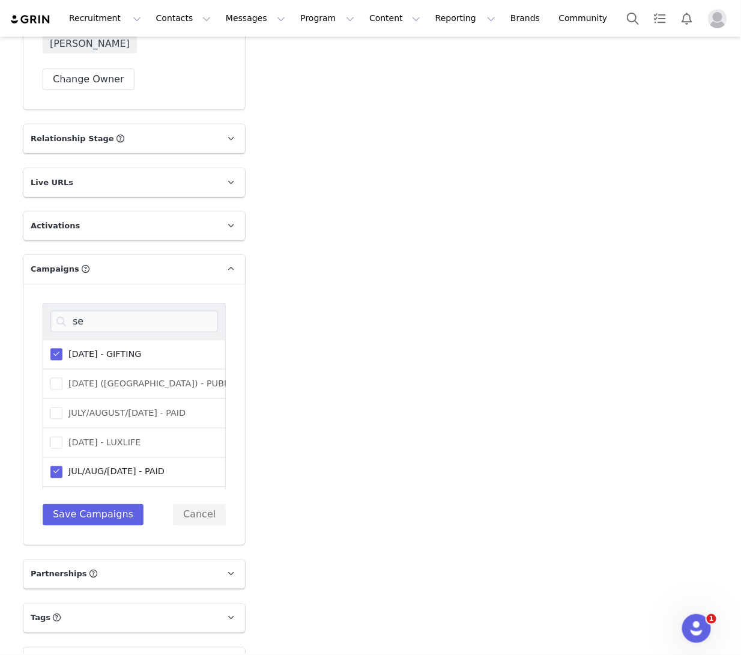
click at [62, 348] on input "SEPTEMBER 25 - GIFTING" at bounding box center [62, 348] width 0 height 0
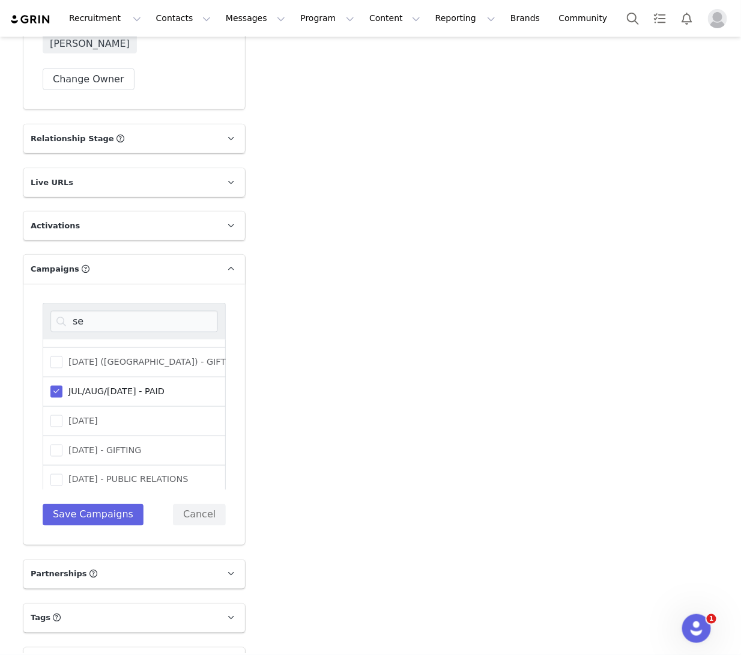
scroll to position [17, 0]
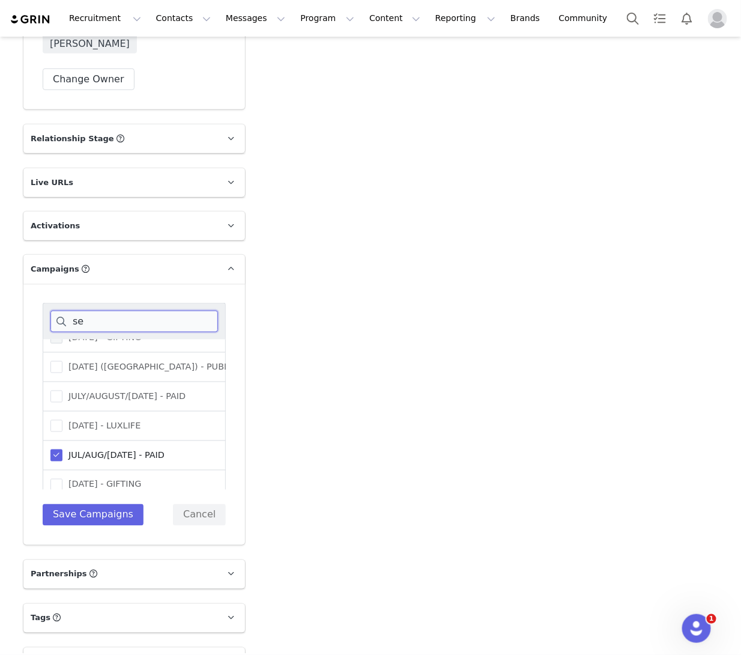
drag, startPoint x: 47, startPoint y: 259, endPoint x: 26, endPoint y: 232, distance: 34.2
click at [27, 283] on div "se SEPTEMBER 25 - GIFTING SEPTEMBER 25 (USA) - PUBLIC RELATIONS JULY/AUGUST/SEP…" at bounding box center [134, 413] width 222 height 261
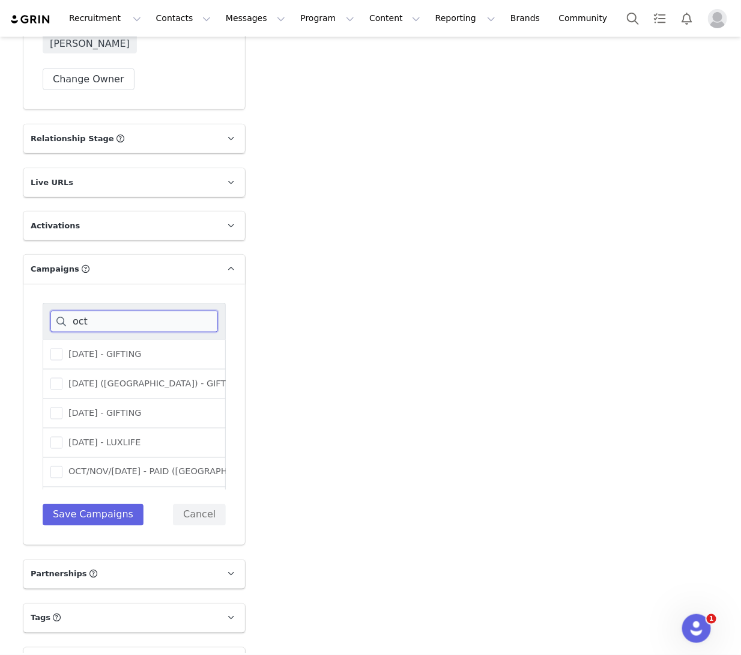
scroll to position [100, 0]
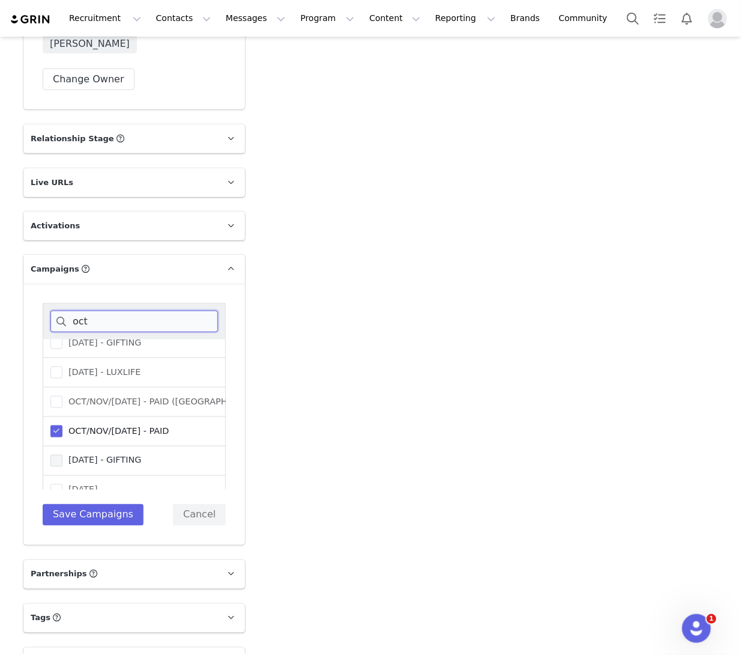
type input "oct"
click at [53, 455] on span at bounding box center [56, 461] width 12 height 12
click at [62, 455] on input "[DATE] - GIFTING" at bounding box center [62, 455] width 0 height 0
click at [88, 504] on button "Save Campaigns" at bounding box center [93, 515] width 101 height 22
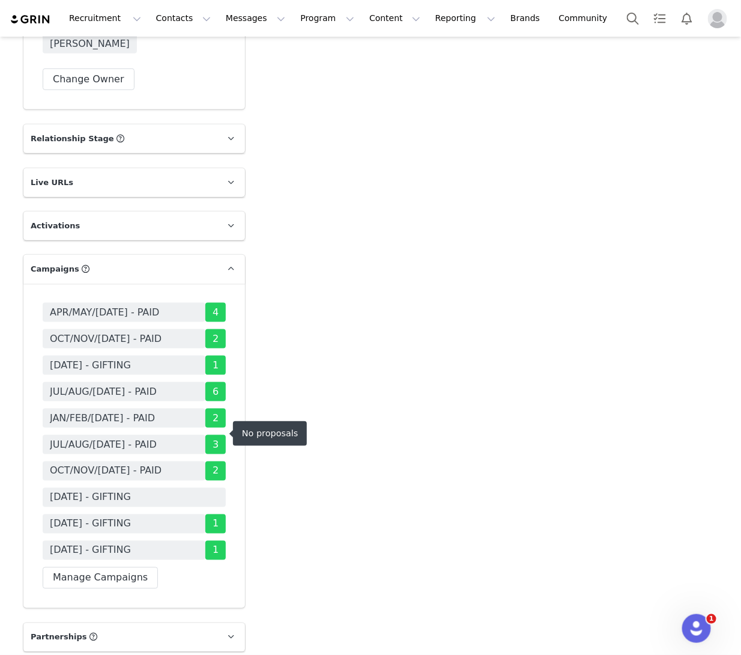
click at [120, 490] on span "[DATE] - GIFTING" at bounding box center [90, 497] width 81 height 14
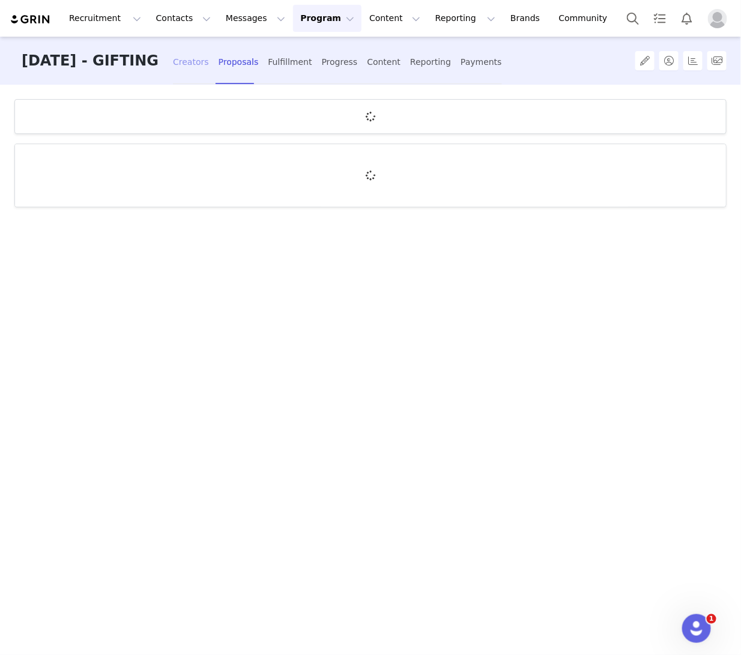
click at [207, 50] on div "Creators" at bounding box center [191, 62] width 36 height 32
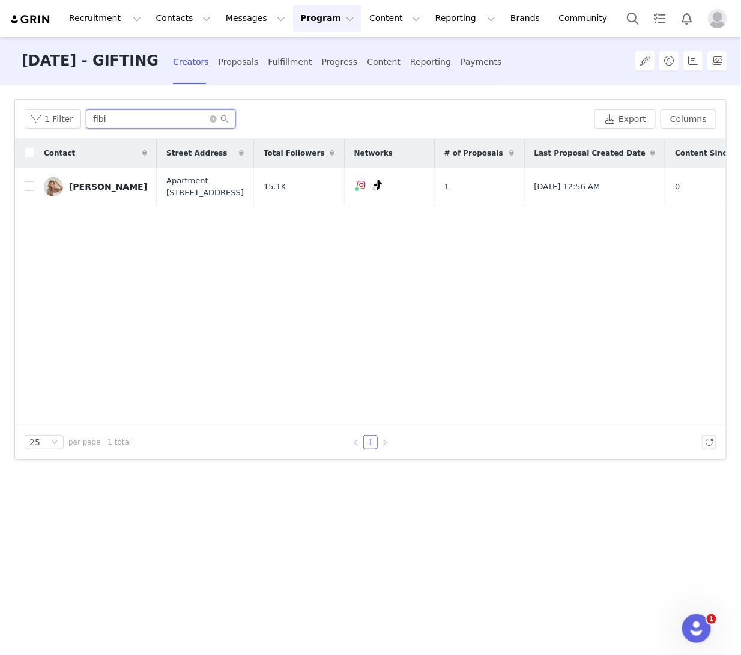
click at [114, 114] on input "fibi" at bounding box center [161, 118] width 150 height 19
drag, startPoint x: 120, startPoint y: 125, endPoint x: 63, endPoint y: 124, distance: 57.1
click at [63, 124] on div "1 Filter fibi" at bounding box center [307, 118] width 565 height 19
type input "f"
type input "janice"
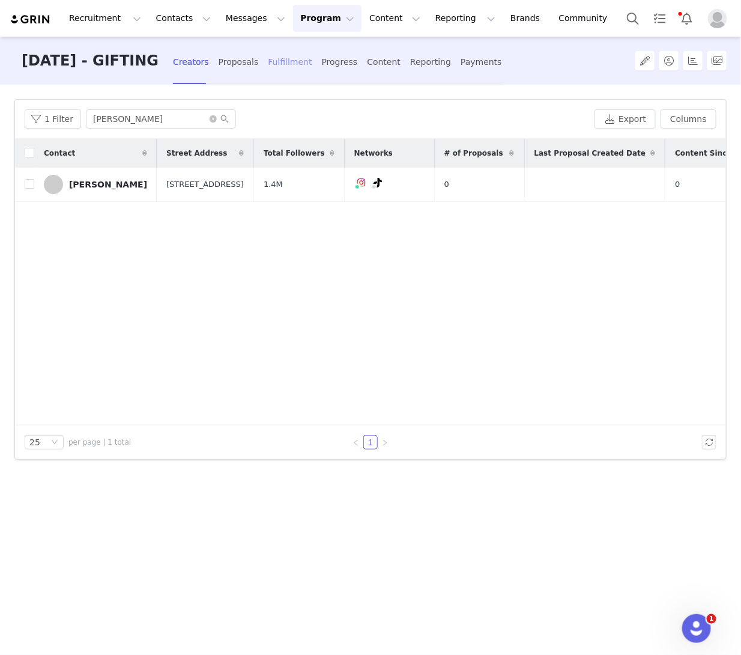
click at [286, 64] on div "Fulfillment" at bounding box center [290, 62] width 44 height 32
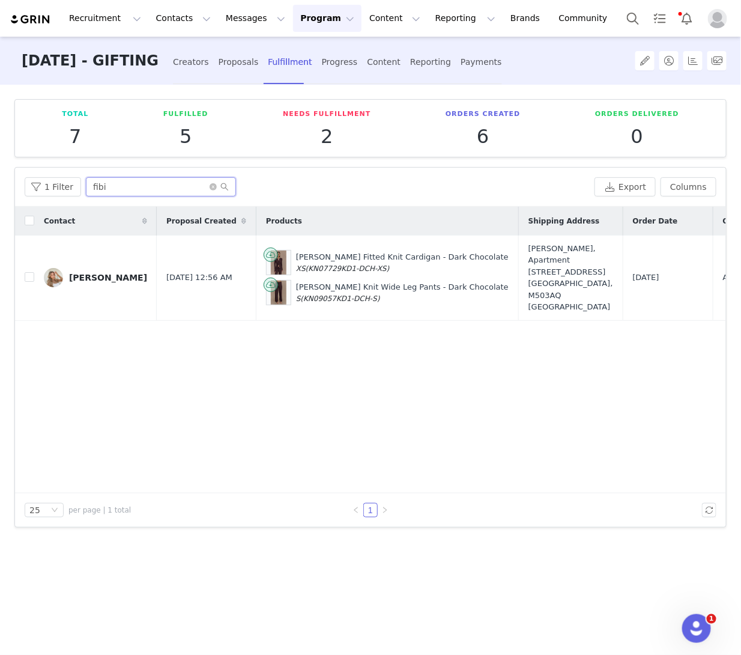
drag, startPoint x: 110, startPoint y: 184, endPoint x: 32, endPoint y: 173, distance: 78.3
click at [32, 173] on div "1 Filter fibi Export Columns" at bounding box center [370, 187] width 711 height 39
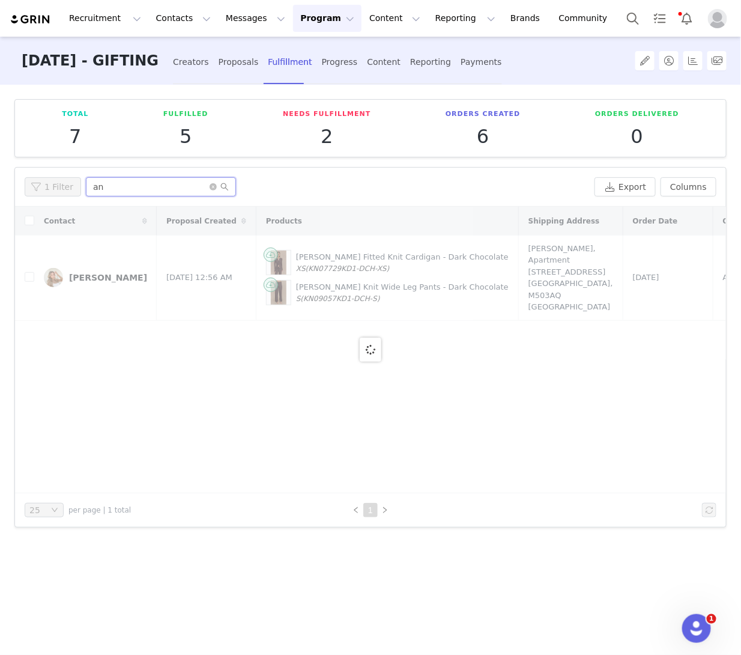
type input "a"
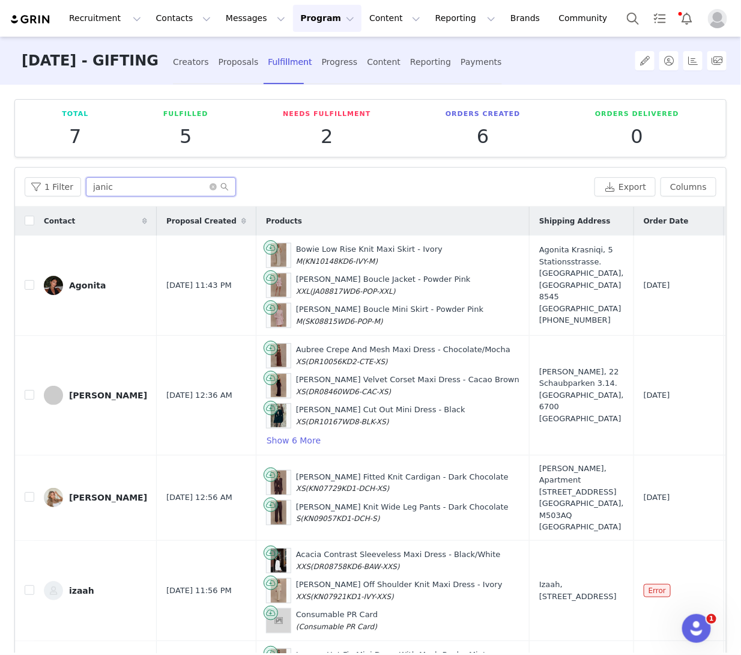
type input "janice"
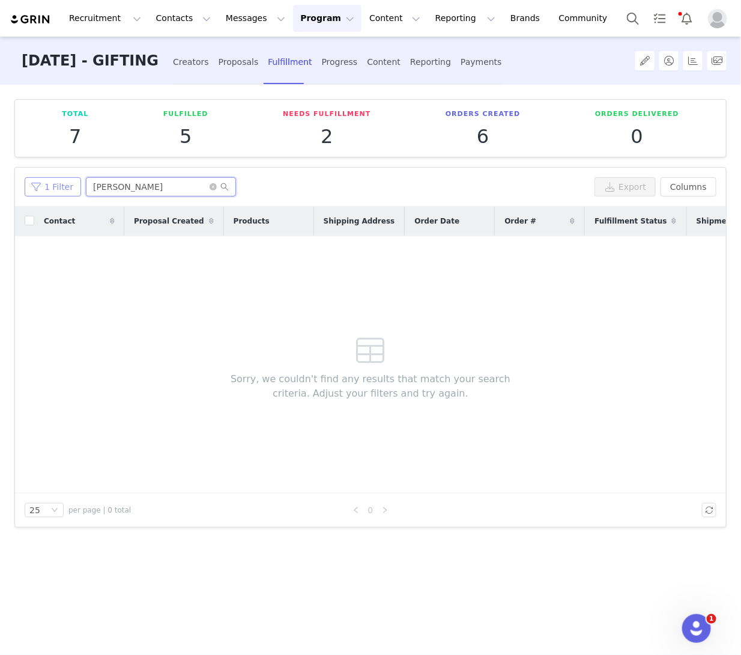
drag, startPoint x: 118, startPoint y: 189, endPoint x: 76, endPoint y: 189, distance: 42.0
click at [78, 189] on div "1 Filter janice" at bounding box center [307, 186] width 565 height 19
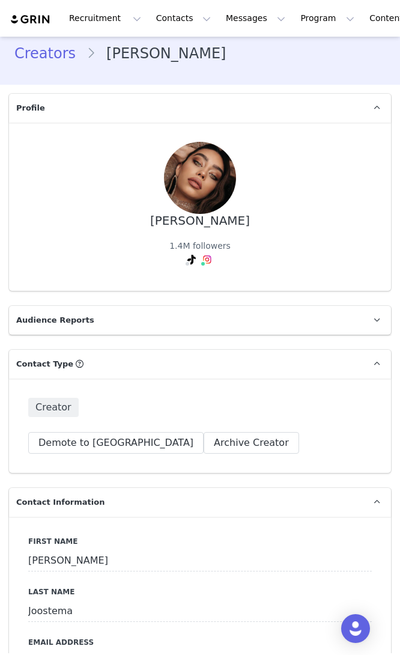
type input "+1 ([GEOGRAPHIC_DATA])"
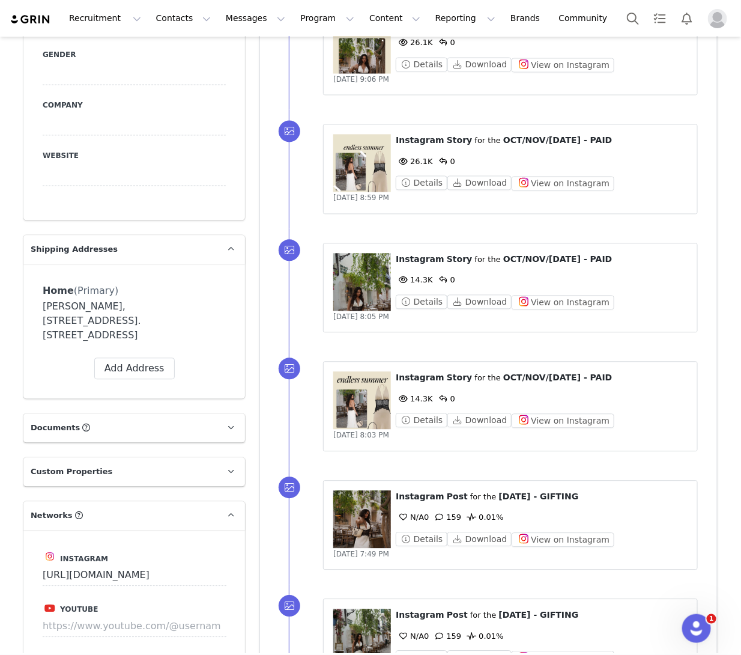
scroll to position [1274, 0]
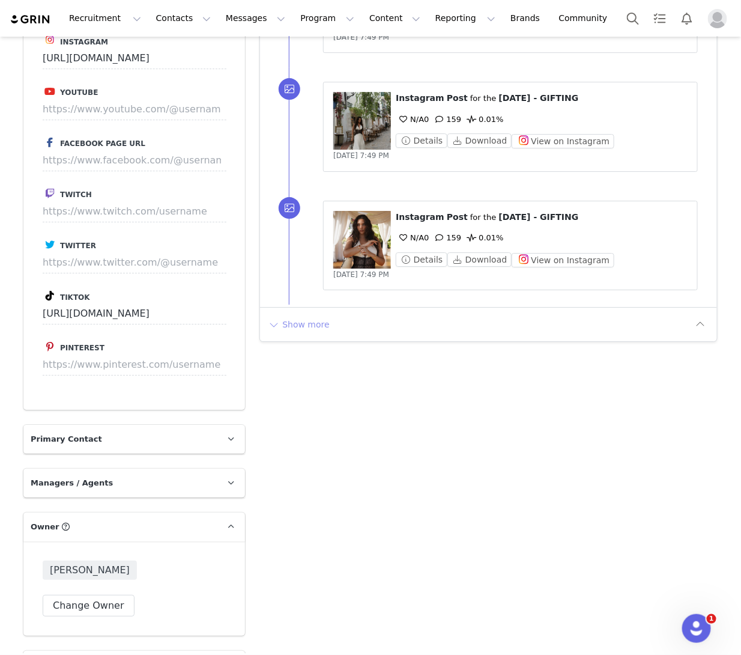
click at [317, 323] on button "Show more" at bounding box center [298, 324] width 63 height 19
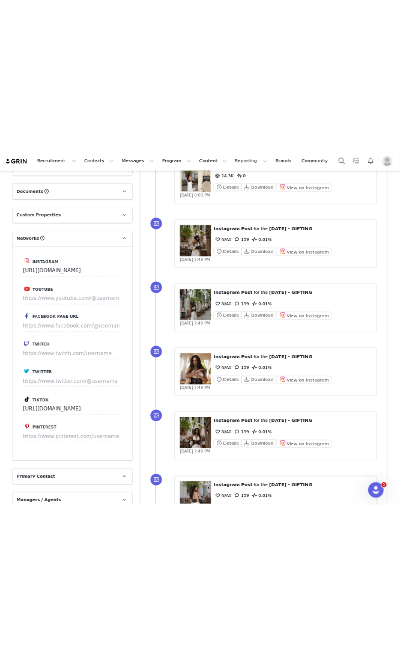
scroll to position [1710, 0]
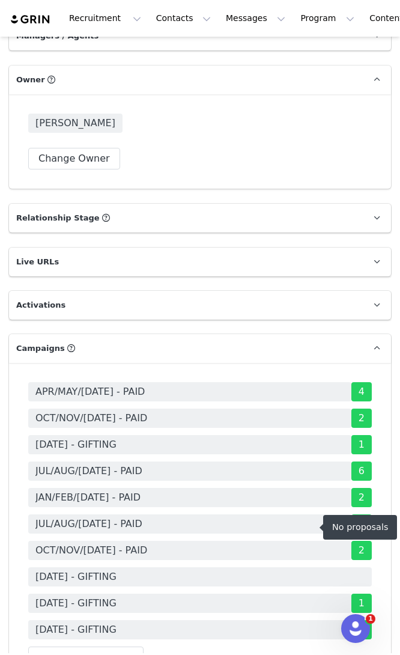
click at [162, 567] on span "OCTOBER 25 - GIFTING" at bounding box center [200, 576] width 344 height 19
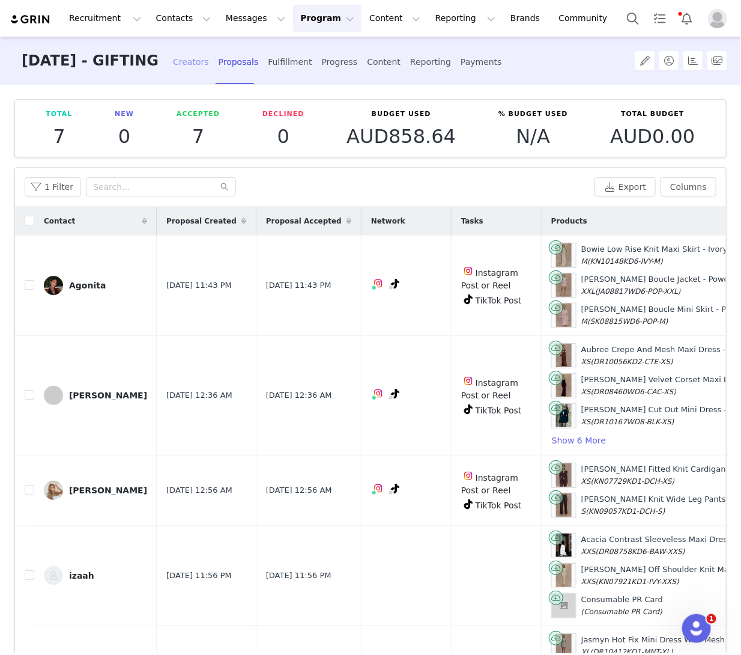
click at [201, 66] on div "Creators" at bounding box center [191, 62] width 36 height 32
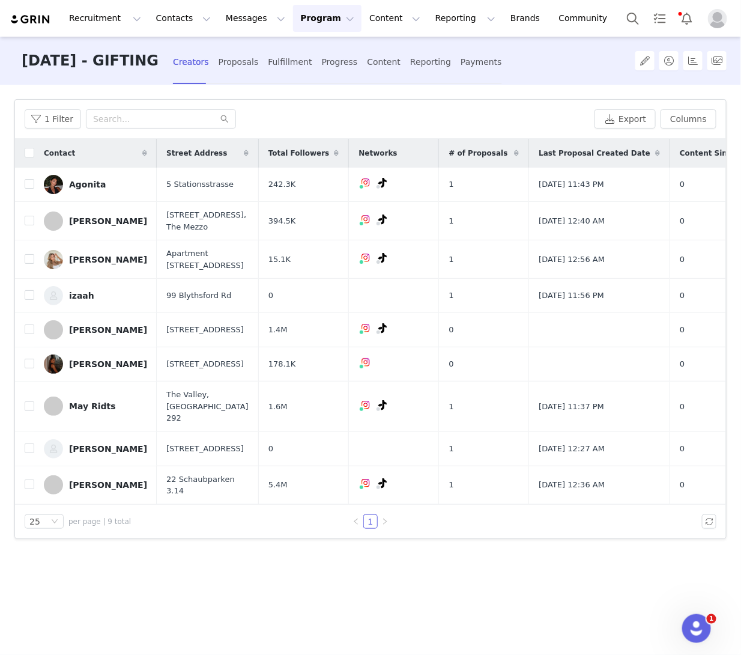
click at [114, 131] on div "1 Filter Export Columns" at bounding box center [370, 119] width 711 height 39
click at [195, 117] on input "text" at bounding box center [161, 118] width 150 height 19
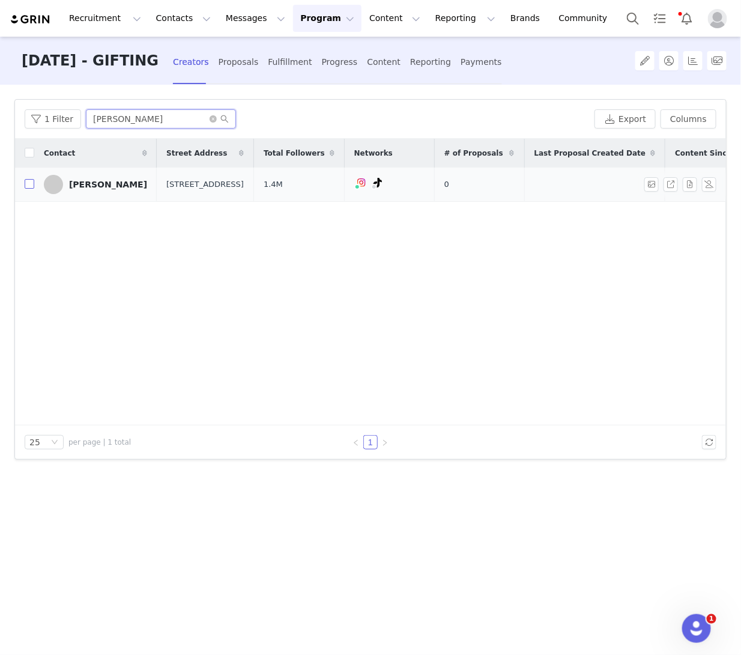
type input "janice"
click at [29, 182] on input "checkbox" at bounding box center [30, 184] width 10 height 10
checkbox input "true"
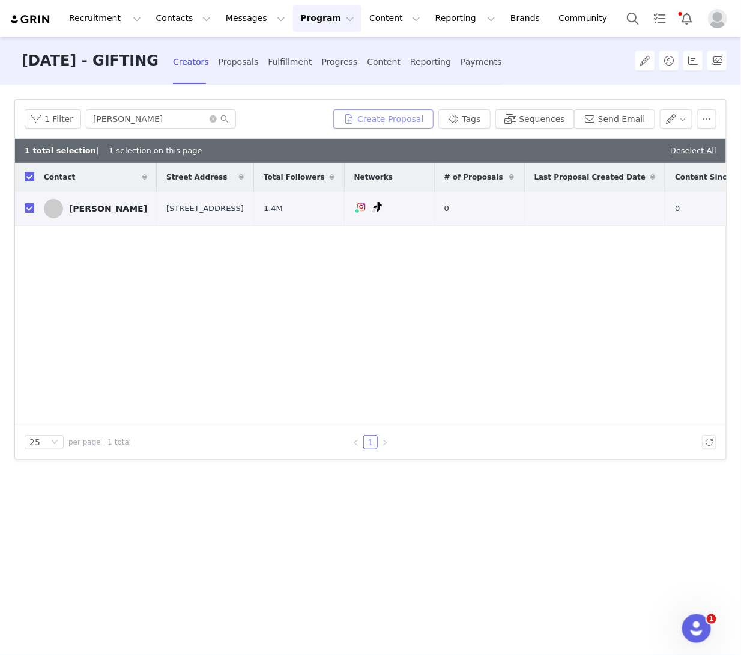
click at [374, 118] on button "Create Proposal" at bounding box center [383, 118] width 100 height 19
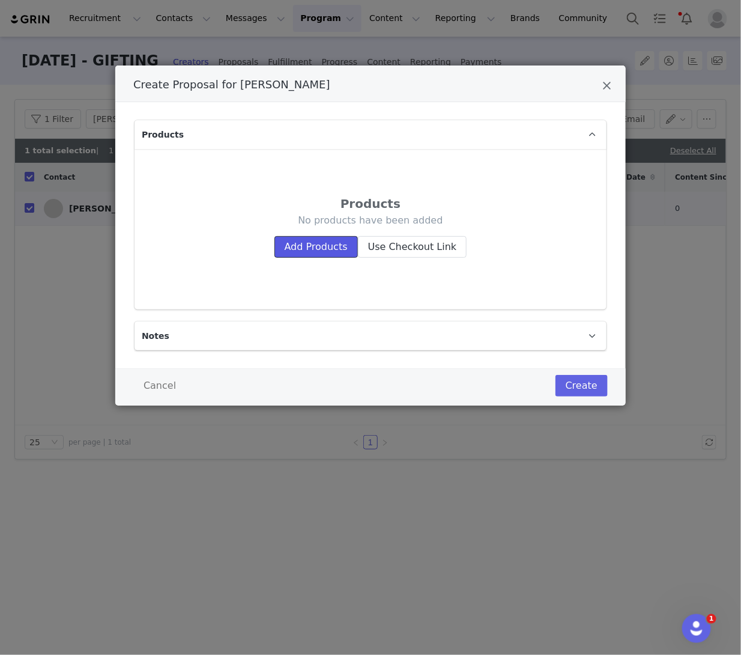
click at [314, 236] on button "Add Products" at bounding box center [315, 247] width 83 height 22
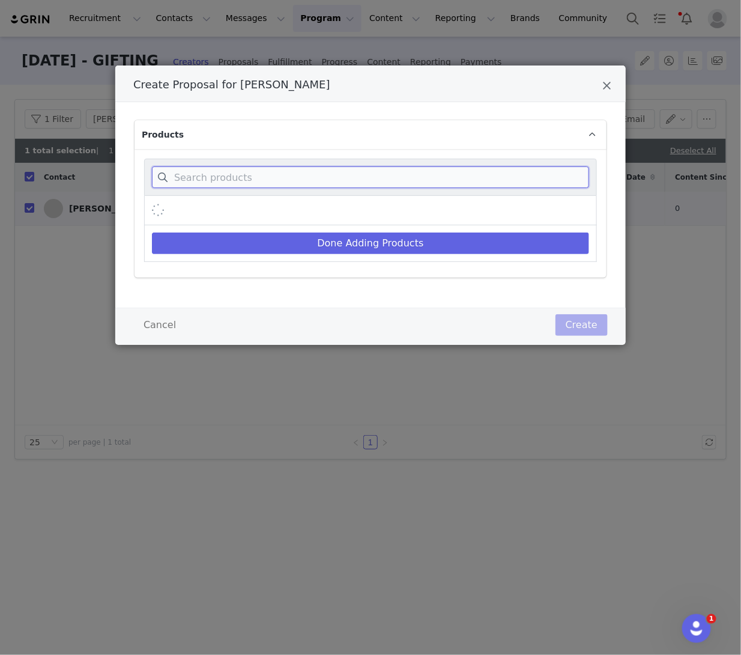
click at [205, 172] on input "Create Proposal for Janice Joostema" at bounding box center [370, 177] width 437 height 22
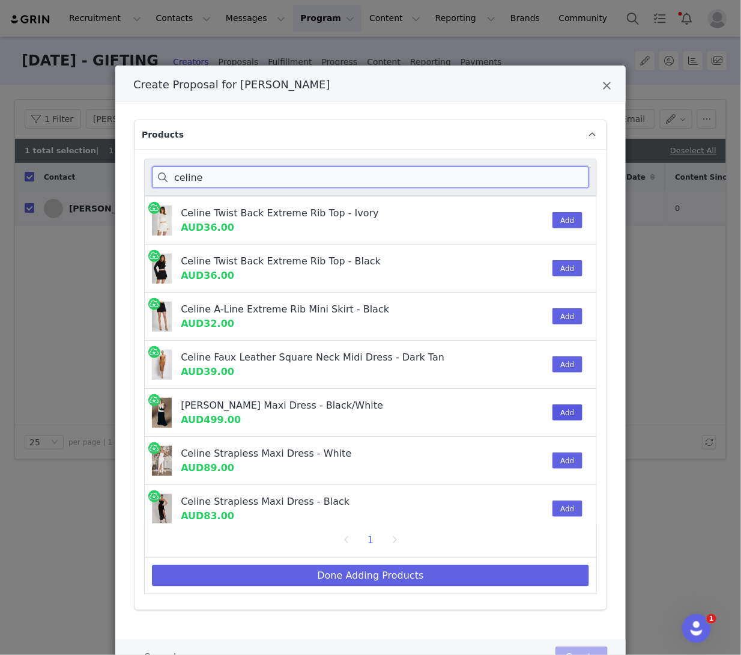
type input "celine"
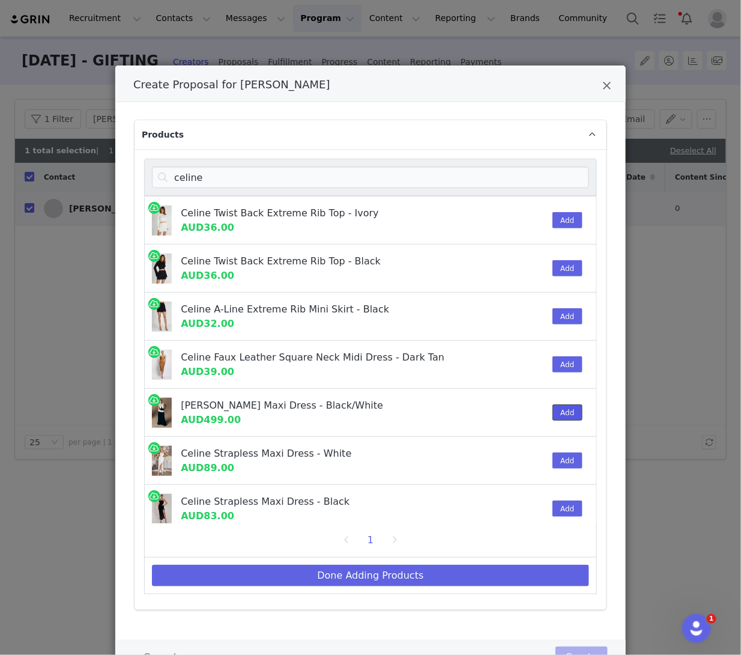
click at [399, 406] on button "Add" at bounding box center [567, 412] width 29 height 16
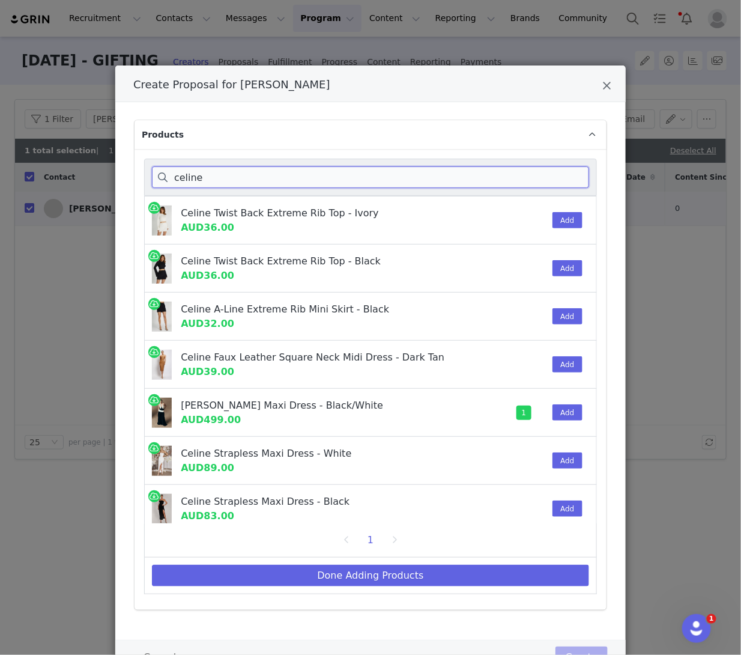
click at [202, 178] on input "celine" at bounding box center [370, 177] width 437 height 22
drag, startPoint x: 243, startPoint y: 178, endPoint x: 69, endPoint y: 174, distance: 174.2
click at [69, 174] on div "Create Proposal for Janice Joostema Products celine Celine Twist Back Extreme R…" at bounding box center [370, 327] width 741 height 655
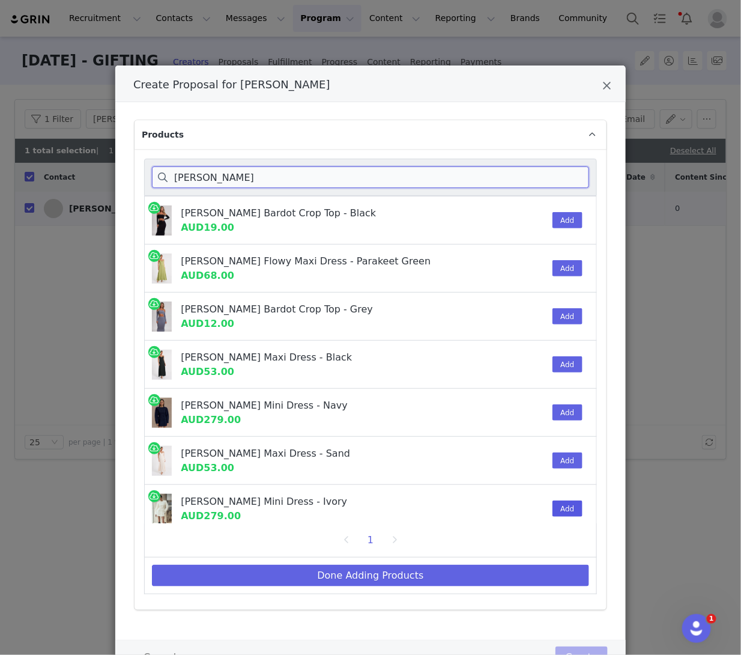
type input "beatrice"
click at [399, 511] on button "Add" at bounding box center [567, 508] width 29 height 16
click at [184, 180] on input "beatrice" at bounding box center [370, 177] width 437 height 22
drag, startPoint x: 239, startPoint y: 180, endPoint x: 112, endPoint y: 178, distance: 126.8
click at [126, 180] on div "Products beatrice Beatrice Ribbed Bardot Crop Top - Black AUD19.00 Add Beatrice…" at bounding box center [370, 371] width 511 height 538
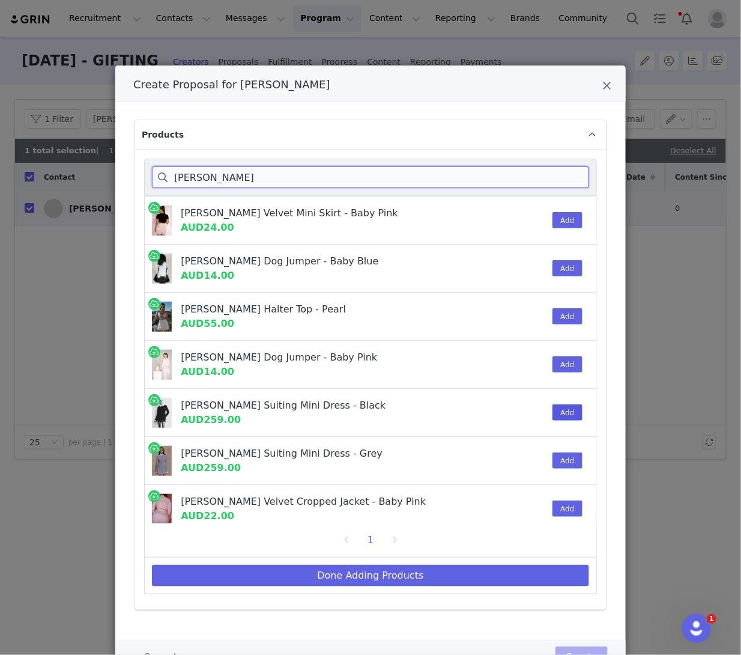
type input "gretchen"
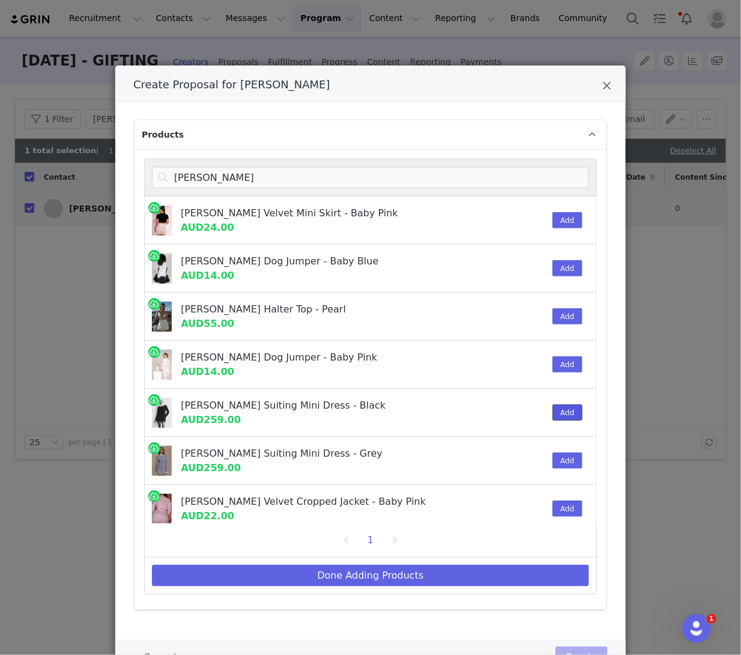
click at [399, 414] on button "Add" at bounding box center [567, 412] width 29 height 16
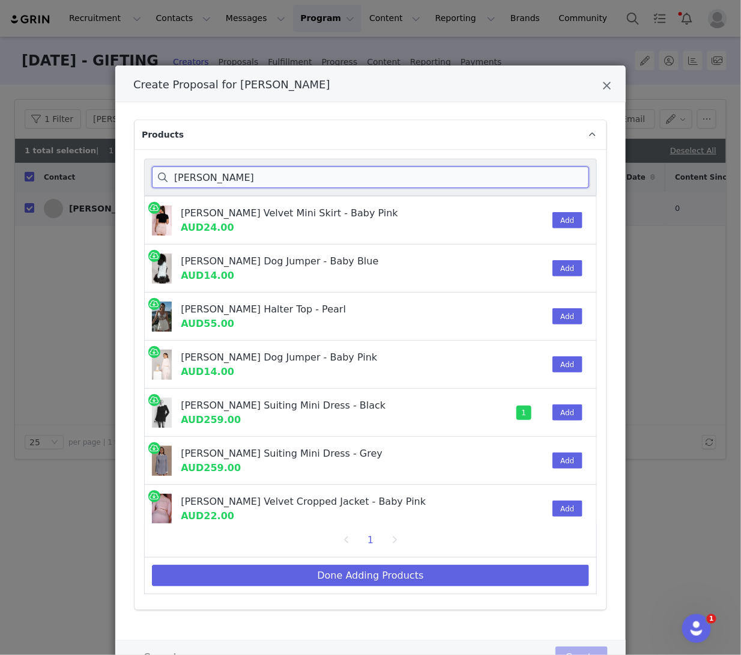
click at [218, 177] on input "gretchen" at bounding box center [370, 177] width 437 height 22
drag, startPoint x: 52, startPoint y: 181, endPoint x: 11, endPoint y: 187, distance: 40.8
click at [11, 187] on div "Create Proposal for Janice Joostema Products gretchen Gretchen Velvet Mini Skir…" at bounding box center [370, 327] width 741 height 655
drag, startPoint x: 238, startPoint y: 182, endPoint x: 92, endPoint y: 181, distance: 146.6
click at [92, 181] on div "Create Proposal for Janice Joostema Products gretchen Gretchen Velvet Mini Skir…" at bounding box center [370, 327] width 741 height 655
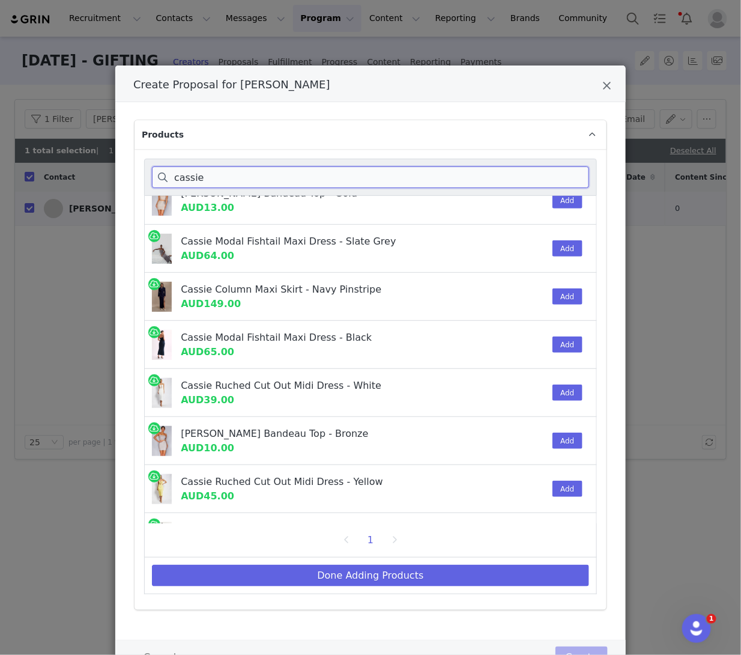
scroll to position [20, 0]
click at [209, 173] on input "cassie" at bounding box center [370, 177] width 437 height 22
drag, startPoint x: 152, startPoint y: 182, endPoint x: 99, endPoint y: 183, distance: 53.5
click at [99, 183] on div "Create Proposal for Janice Joostema Products cassie Cassie Shimmer Bandeau Top …" at bounding box center [370, 327] width 741 height 655
drag, startPoint x: 204, startPoint y: 183, endPoint x: 184, endPoint y: 183, distance: 19.8
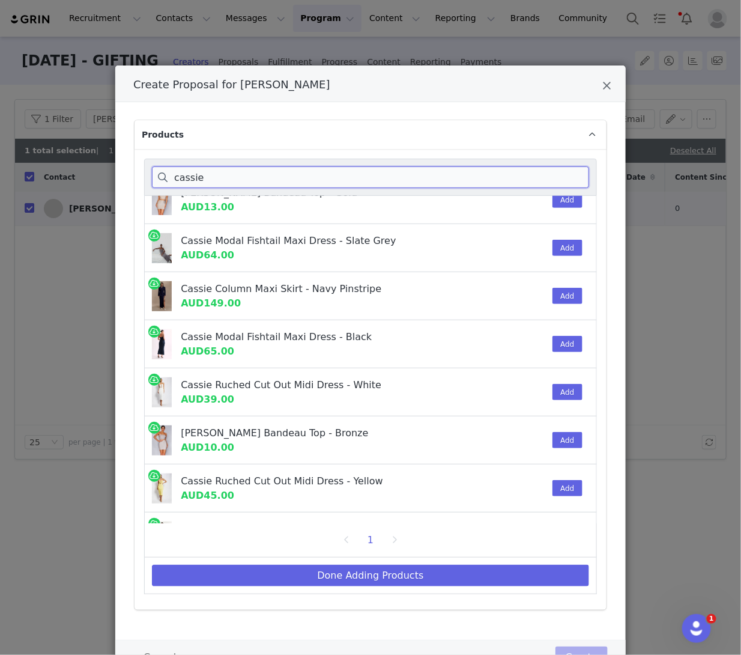
click at [186, 183] on input "cassie" at bounding box center [370, 177] width 437 height 22
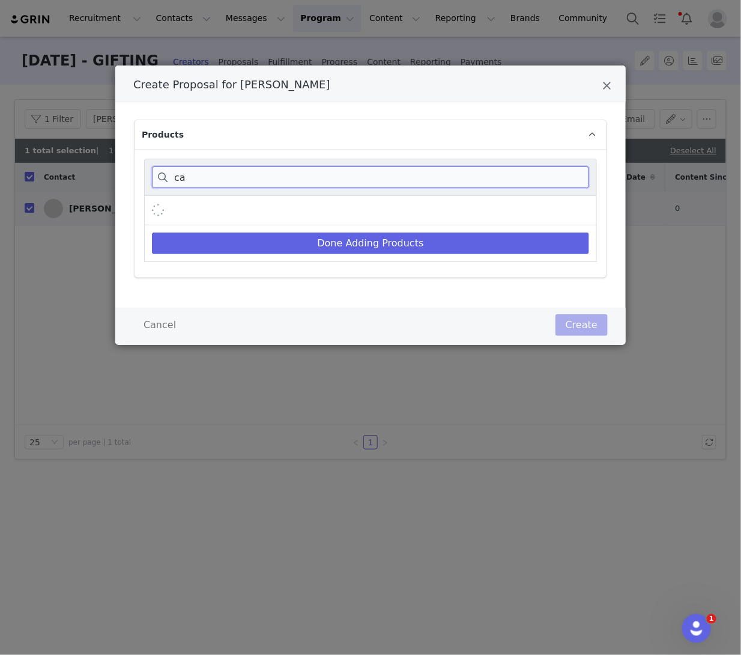
type input "c"
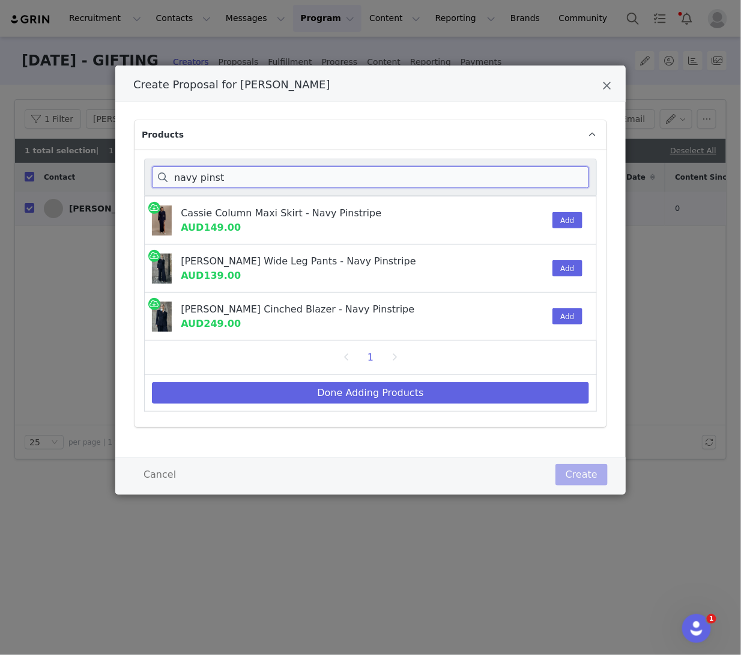
scroll to position [0, 0]
type input "navy pinstripe"
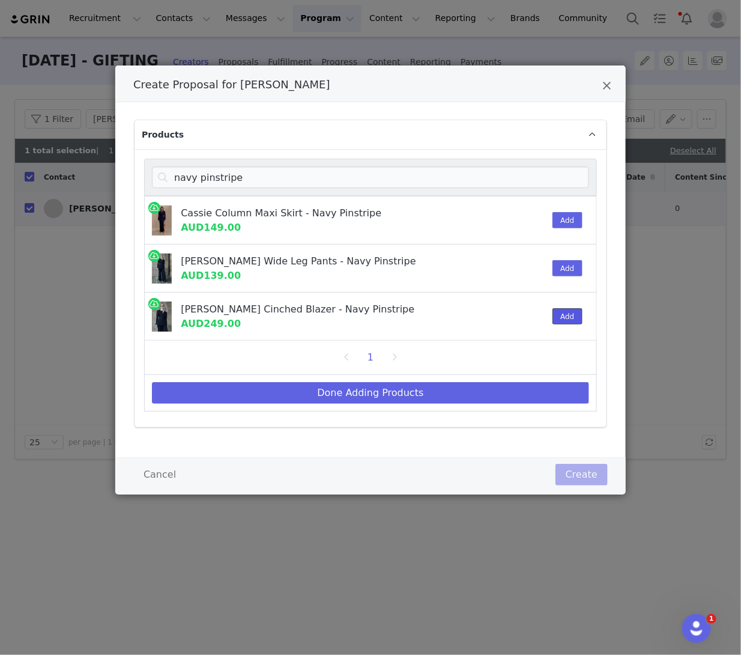
click at [399, 318] on button "Add" at bounding box center [567, 316] width 29 height 16
click at [399, 214] on button "Add" at bounding box center [567, 220] width 29 height 16
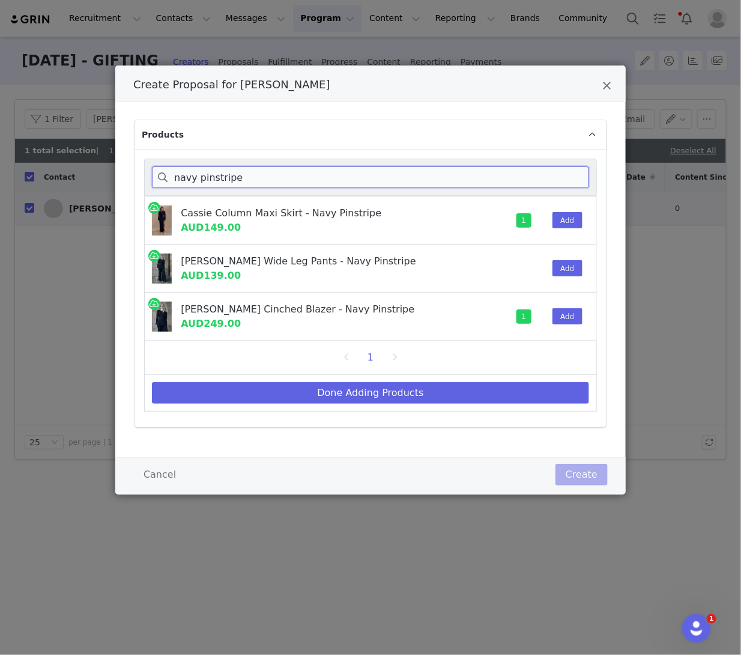
click at [238, 171] on input "navy pinstripe" at bounding box center [370, 177] width 437 height 22
drag, startPoint x: 181, startPoint y: 183, endPoint x: 168, endPoint y: 183, distance: 13.2
click at [168, 183] on input "navy pinstripe" at bounding box center [370, 177] width 437 height 22
drag, startPoint x: 276, startPoint y: 173, endPoint x: 172, endPoint y: 173, distance: 104.5
click at [172, 173] on input "navy pinstripe" at bounding box center [370, 177] width 437 height 22
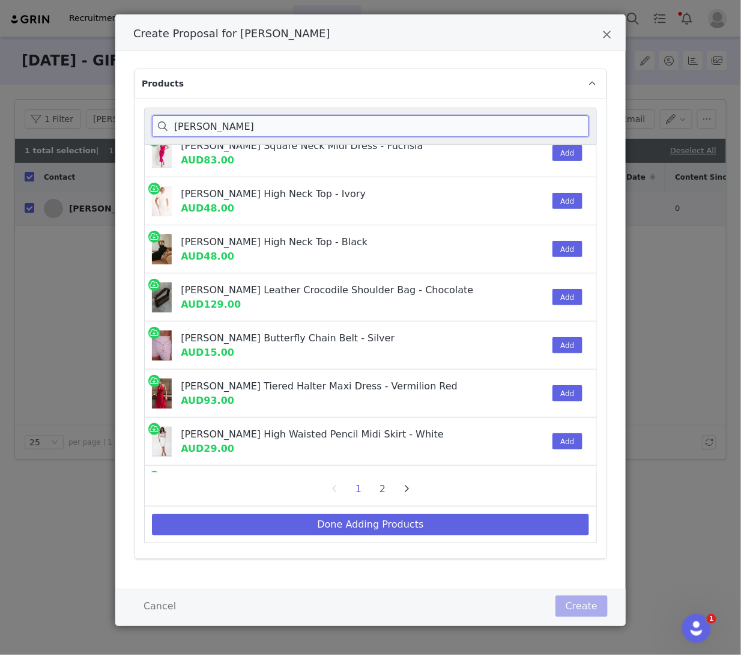
scroll to position [413, 0]
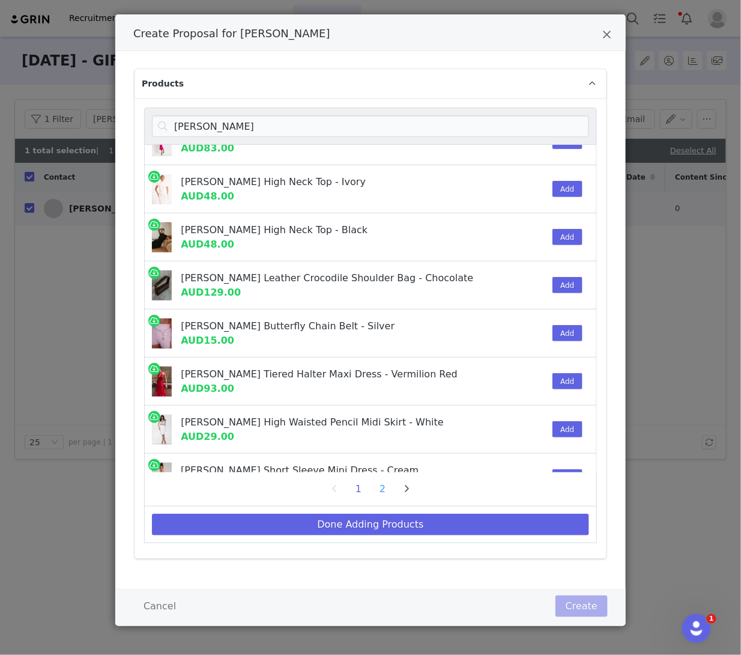
click at [378, 487] on li "2" at bounding box center [383, 488] width 18 height 17
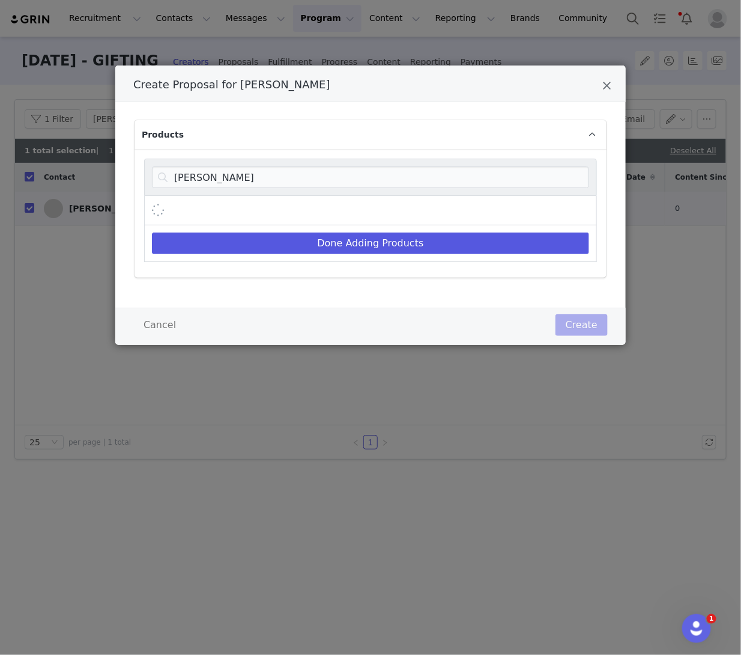
scroll to position [0, 0]
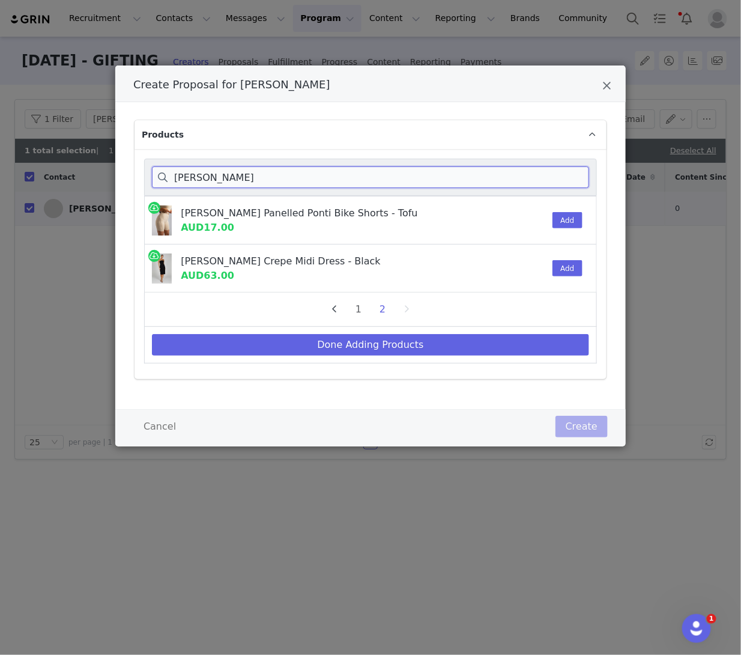
click at [213, 181] on input "maria" at bounding box center [370, 177] width 437 height 22
type input "maria f"
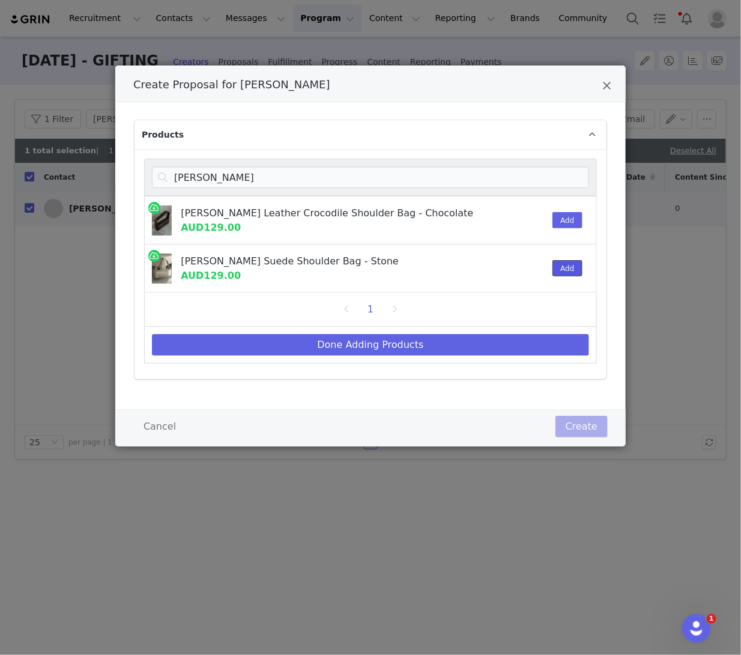
click at [399, 267] on button "Add" at bounding box center [567, 268] width 29 height 16
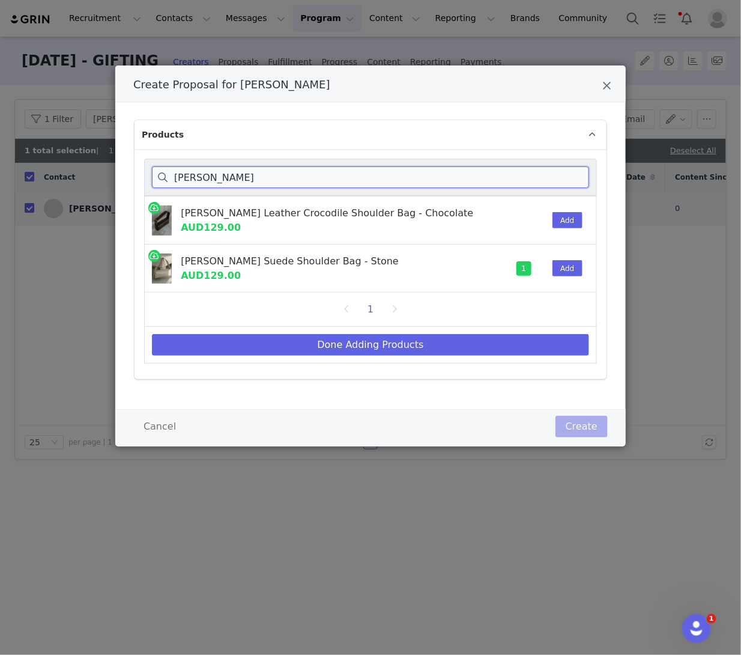
drag, startPoint x: 184, startPoint y: 171, endPoint x: 169, endPoint y: 171, distance: 15.6
click at [169, 171] on input "maria f" at bounding box center [370, 177] width 437 height 22
drag, startPoint x: 210, startPoint y: 179, endPoint x: 151, endPoint y: 179, distance: 58.9
click at [155, 179] on input "maria f" at bounding box center [370, 177] width 437 height 22
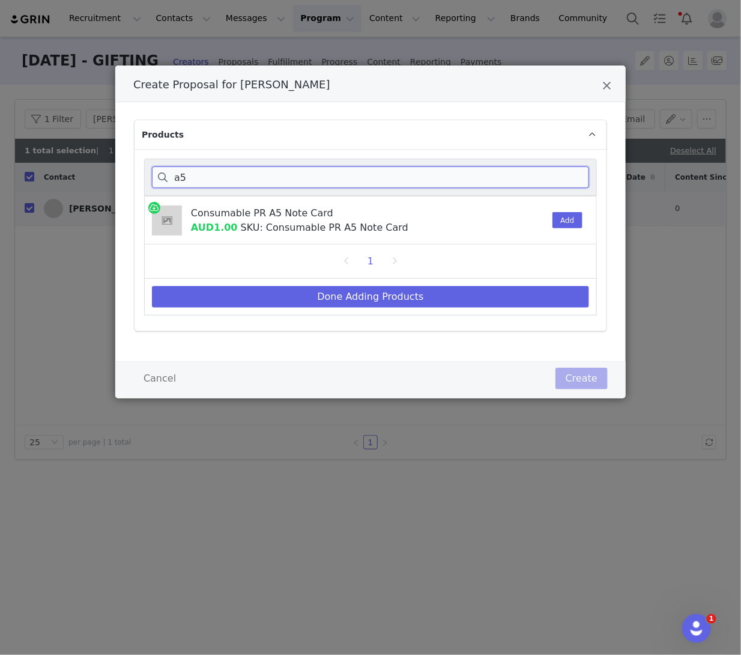
type input "a5"
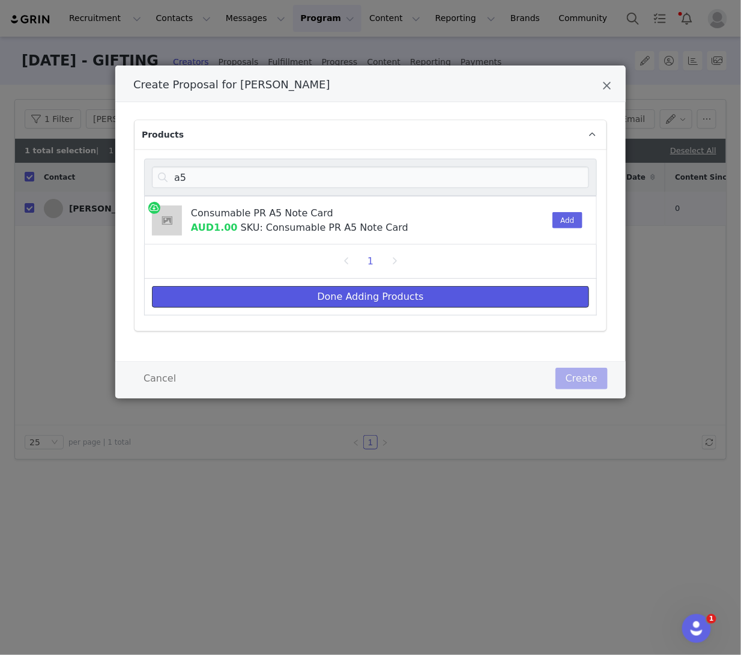
click at [399, 304] on button "Done Adding Products" at bounding box center [370, 297] width 437 height 22
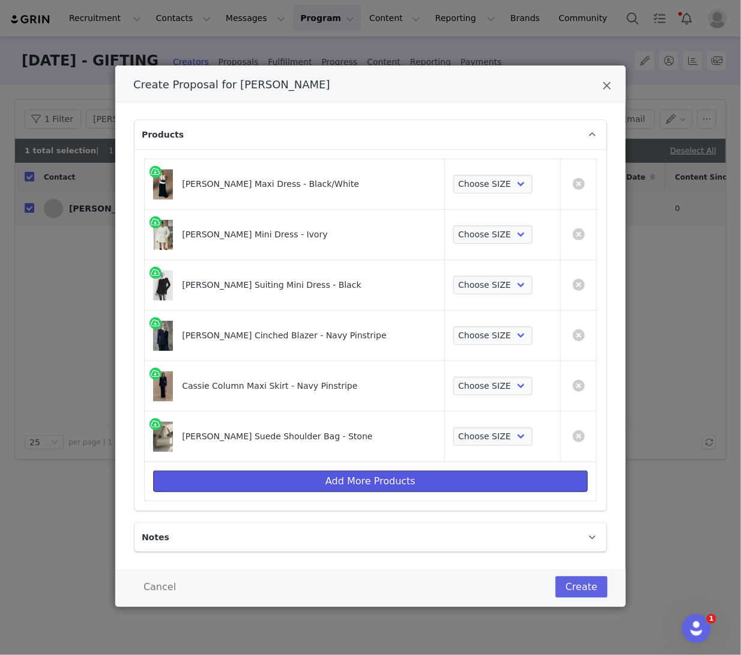
click at [327, 479] on button "Add More Products" at bounding box center [370, 481] width 435 height 22
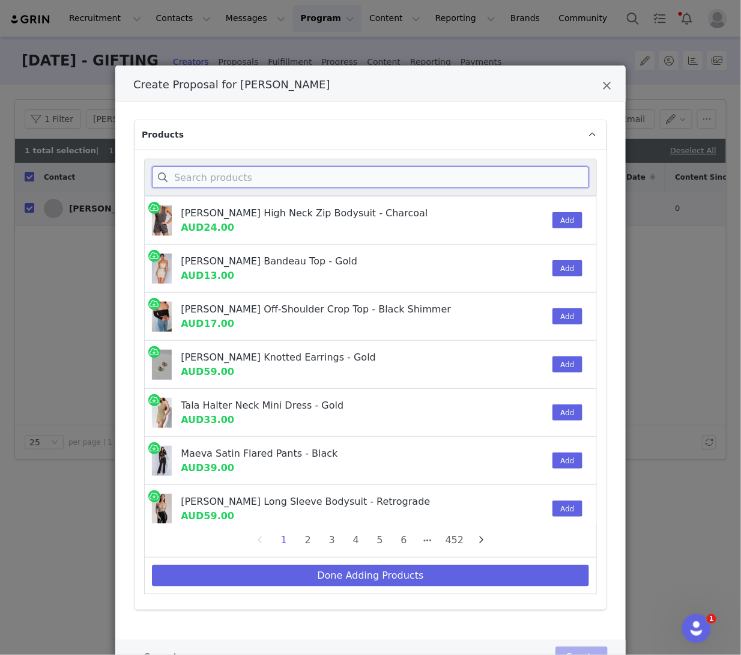
click at [209, 176] on input "Create Proposal for Janice Joostema" at bounding box center [370, 177] width 437 height 22
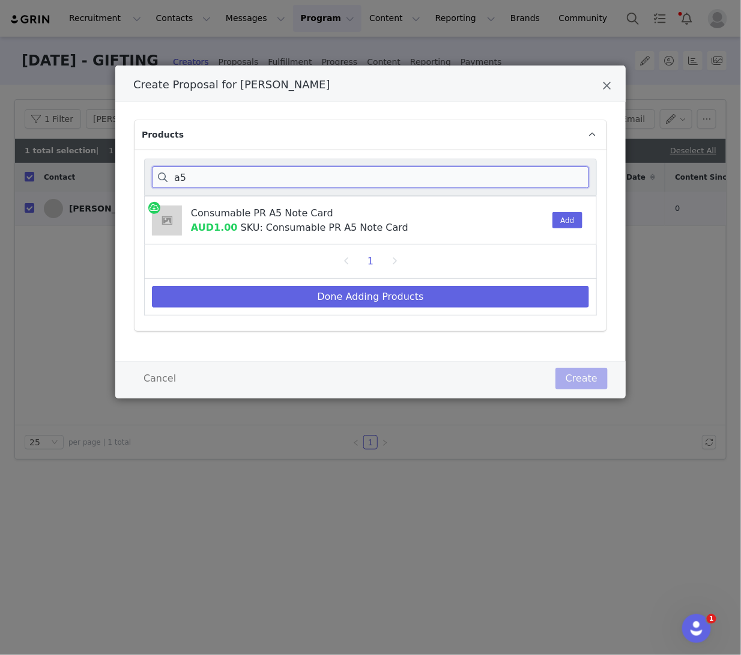
type input "a5"
click at [399, 219] on div "Consumable PR A5 Note Card AUD1.00 SKU: Consumable PR A5 Note Card Add" at bounding box center [370, 220] width 453 height 49
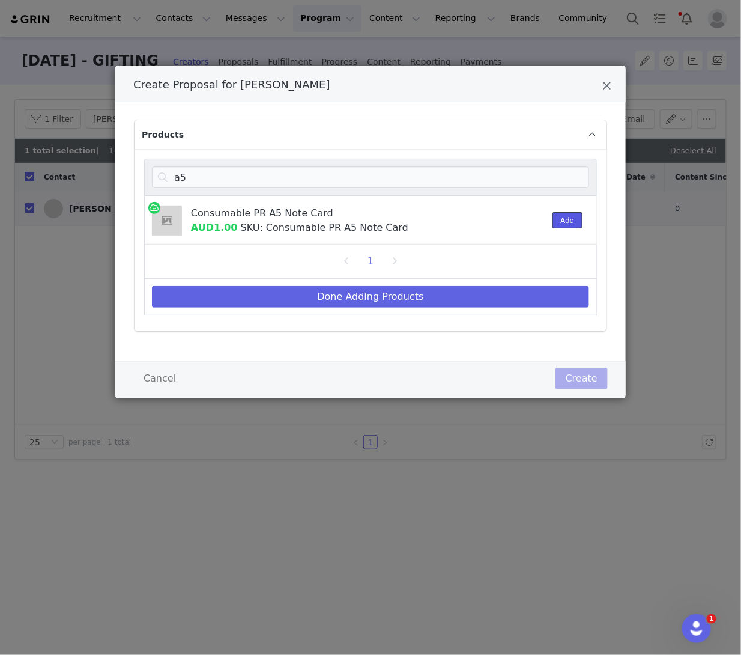
click at [399, 218] on button "Add" at bounding box center [567, 220] width 29 height 16
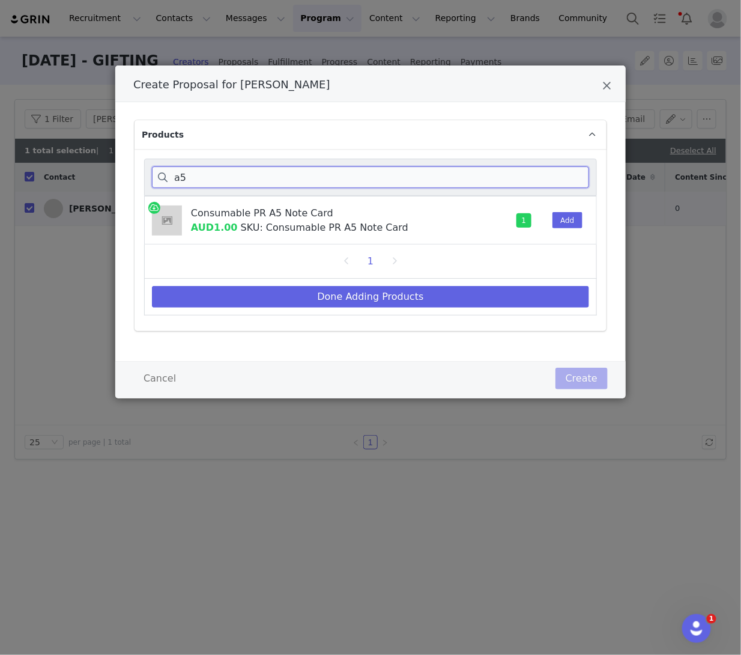
drag, startPoint x: 208, startPoint y: 177, endPoint x: 136, endPoint y: 177, distance: 72.7
click at [136, 177] on div "a5 Consumable PR A5 Note Card AUD1.00 SKU: Consumable PR A5 Note Card 1 Add 1 D…" at bounding box center [371, 240] width 472 height 182
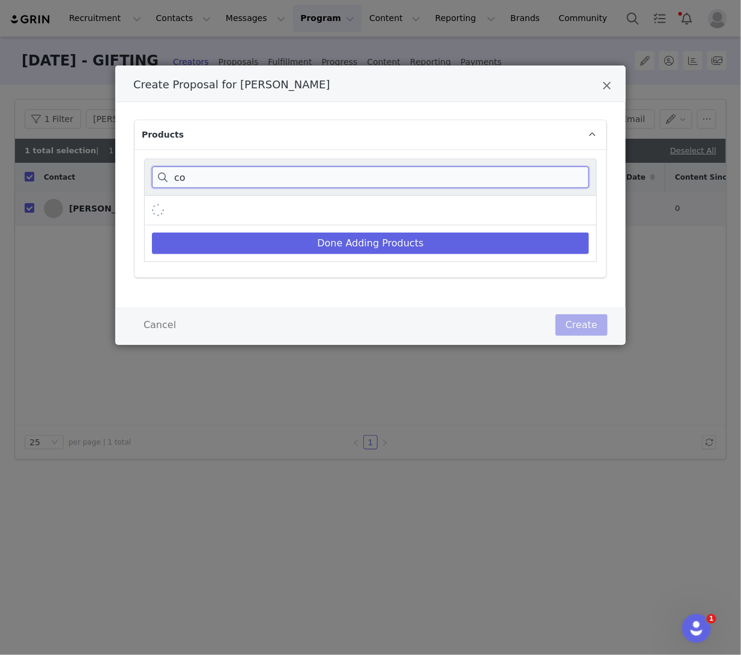
type input "c"
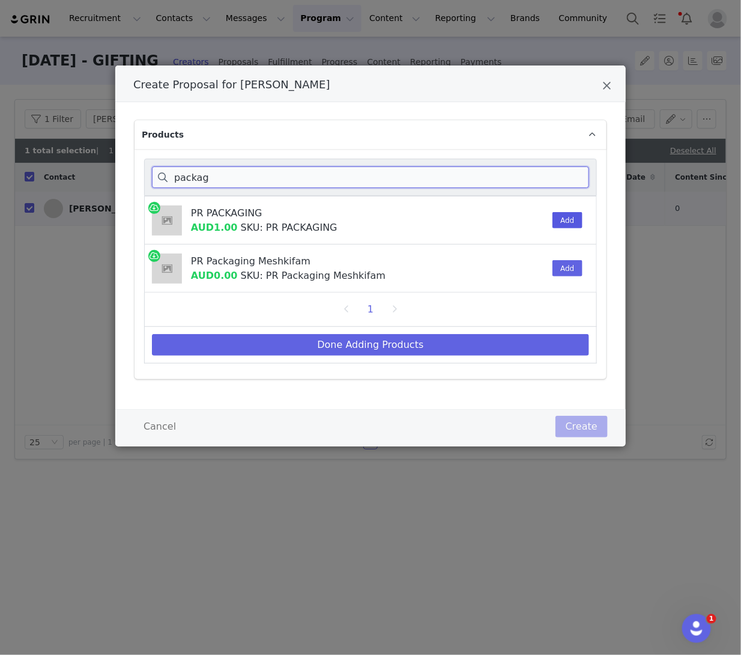
type input "packag"
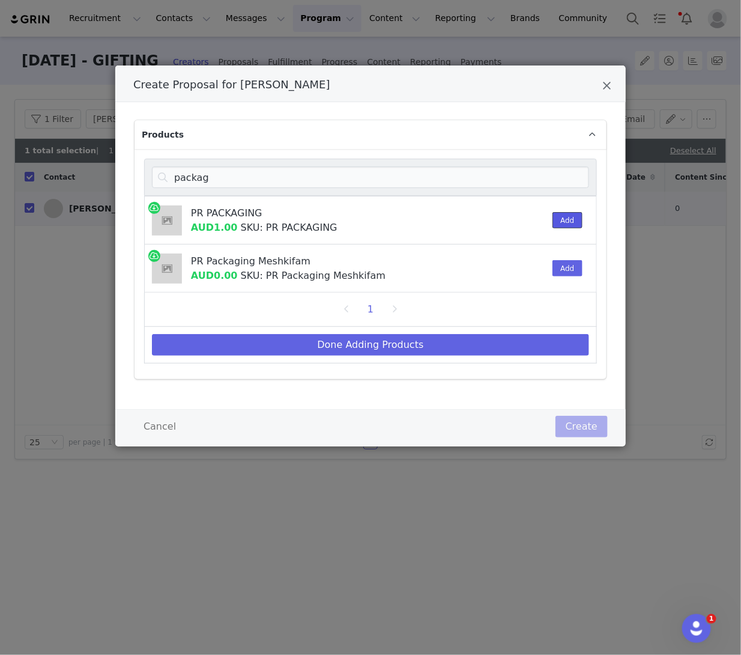
click at [399, 222] on button "Add" at bounding box center [567, 220] width 29 height 16
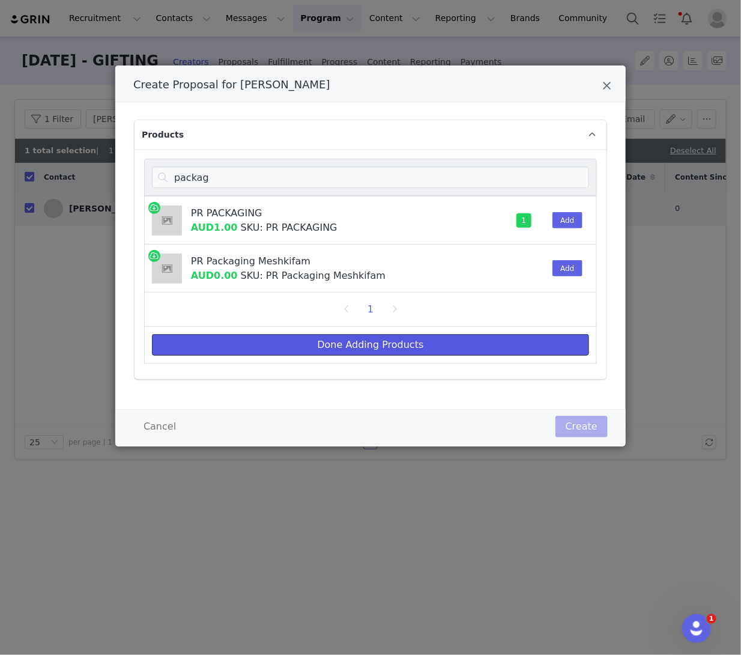
click at [399, 342] on button "Done Adding Products" at bounding box center [370, 345] width 437 height 22
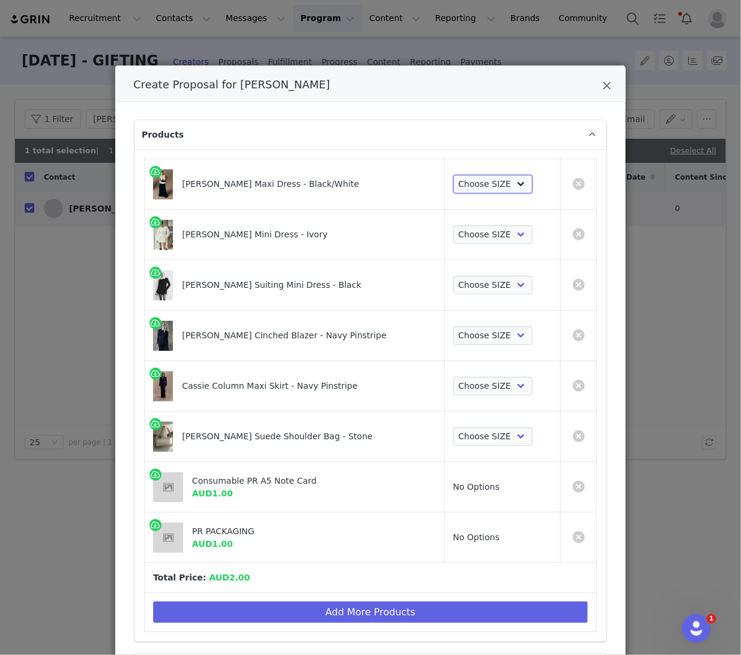
click at [399, 183] on select "Choose SIZE XXS XS S M L XL XXL 3XL" at bounding box center [493, 184] width 80 height 19
select select "27911096"
click at [399, 175] on select "Choose SIZE XXS XS S M L XL XXL 3XL" at bounding box center [493, 184] width 80 height 19
click at [399, 230] on select "Choose SIZE XXS XS S M L XL XXL 3XL" at bounding box center [493, 234] width 80 height 19
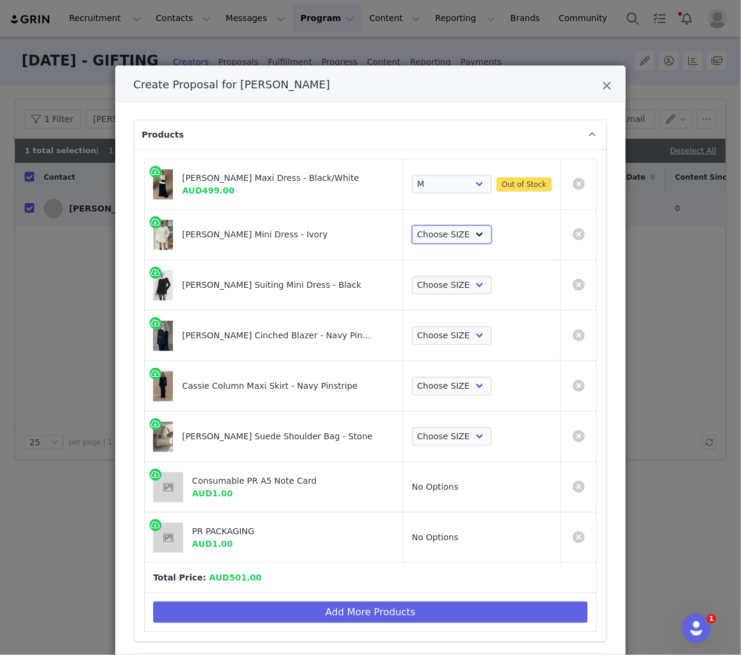
select select "27695928"
click at [399, 225] on select "Choose SIZE XXS XS S M L XL XXL 3XL" at bounding box center [452, 234] width 80 height 19
click at [399, 286] on select "Choose SIZE XXS XS S M L XL XXL 3XL" at bounding box center [452, 285] width 80 height 19
select select "27694040"
click at [399, 276] on select "Choose SIZE XXS XS S M L XL XXL 3XL" at bounding box center [452, 285] width 80 height 19
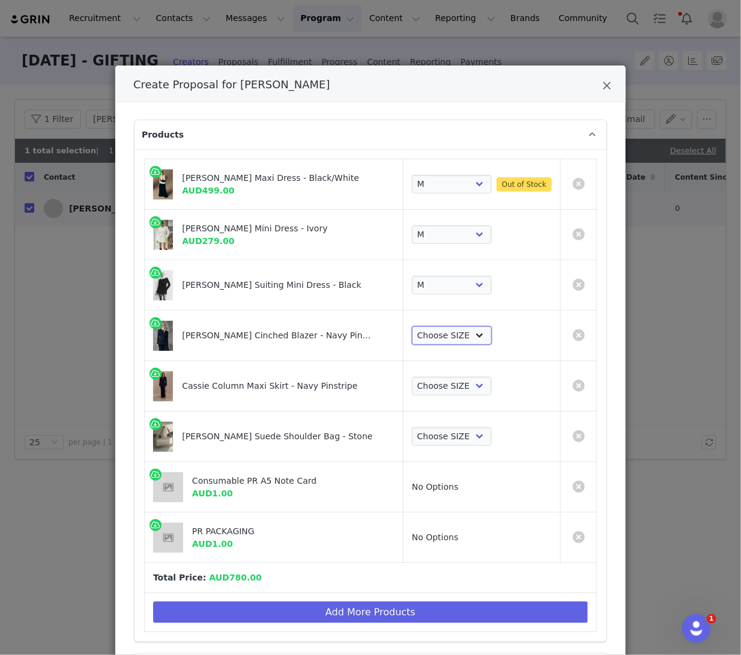
click at [399, 331] on select "Choose SIZE XXS XS S M L XL XXL 3XL" at bounding box center [452, 335] width 80 height 19
select select "27696221"
click at [399, 326] on select "Choose SIZE XXS XS S M L XL XXL 3XL" at bounding box center [452, 335] width 80 height 19
click at [399, 402] on td "Choose SIZE XXS XS S M L XL XXL 3XL" at bounding box center [482, 386] width 157 height 50
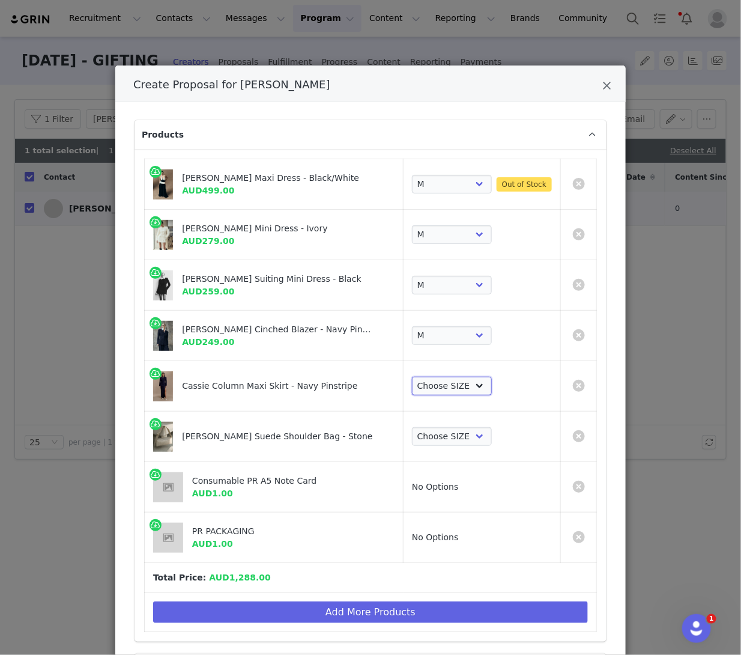
click at [399, 383] on select "Choose SIZE XXS XS S M L XL XXL 3XL" at bounding box center [452, 386] width 80 height 19
select select "27696094"
click at [399, 377] on select "Choose SIZE XXS XS S M L XL XXL 3XL" at bounding box center [452, 386] width 80 height 19
click at [399, 412] on td "Choose SIZE ONE SIZE" at bounding box center [482, 436] width 157 height 50
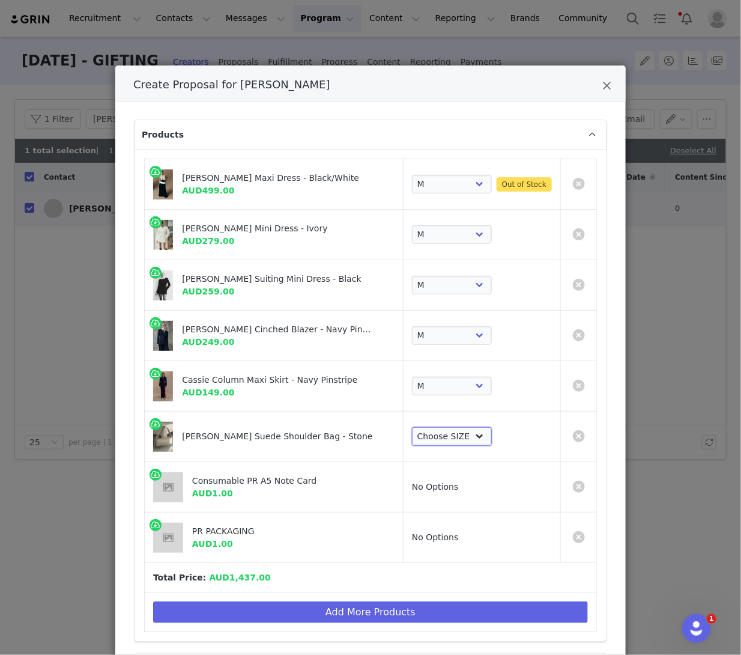
click at [399, 428] on select "Choose SIZE ONE SIZE" at bounding box center [452, 436] width 80 height 19
select select "27799328"
click at [399, 427] on select "Choose SIZE ONE SIZE" at bounding box center [452, 436] width 80 height 19
click at [221, 186] on span "AUD499.00" at bounding box center [208, 191] width 52 height 10
click at [399, 187] on select "Choose SIZE XXS XS S M L XL XXL 3XL" at bounding box center [452, 184] width 80 height 19
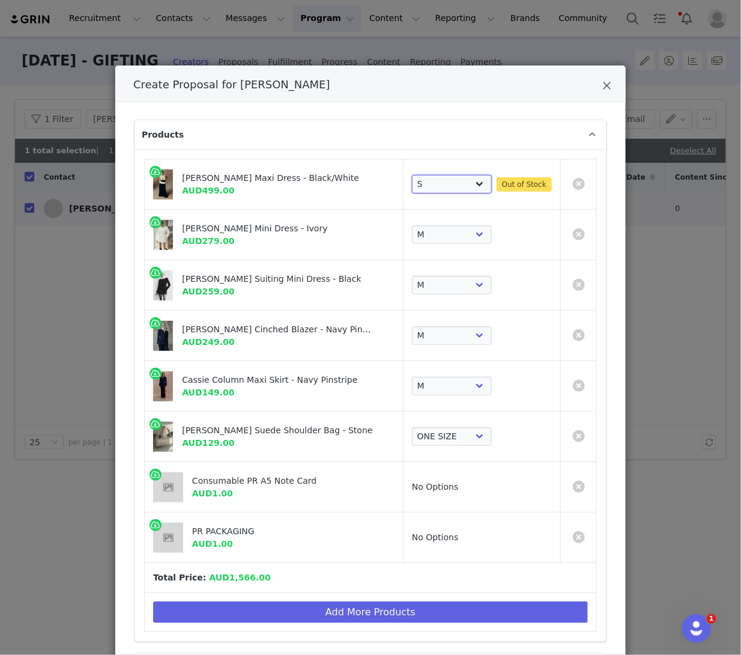
click at [399, 175] on select "Choose SIZE XXS XS S M L XL XXL 3XL" at bounding box center [452, 184] width 80 height 19
click at [399, 176] on select "Choose SIZE XXS XS S M L XL XXL 3XL" at bounding box center [452, 184] width 80 height 19
click at [399, 175] on select "Choose SIZE XXS XS S M L XL XXL 3XL" at bounding box center [452, 184] width 80 height 19
click at [399, 188] on select "Choose SIZE XXS XS S M L XL XXL 3XL" at bounding box center [452, 184] width 80 height 19
click at [399, 175] on select "Choose SIZE XXS XS S M L XL XXL 3XL" at bounding box center [452, 184] width 80 height 19
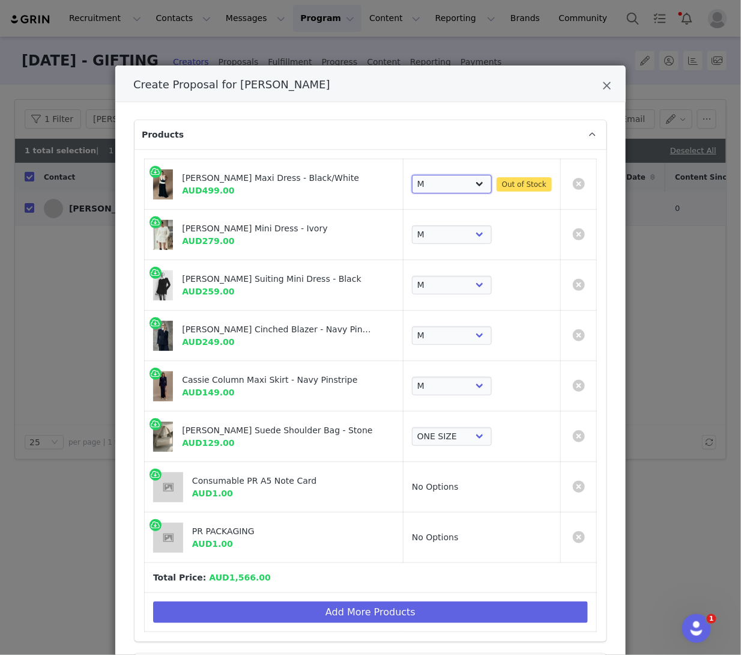
click at [399, 179] on select "Choose SIZE XXS XS S M L XL XXL 3XL" at bounding box center [452, 184] width 80 height 19
click at [399, 175] on select "Choose SIZE XXS XS S M L XL XXL 3XL" at bounding box center [452, 184] width 80 height 19
click at [399, 185] on link "Create Proposal for Janice Joostema" at bounding box center [579, 184] width 12 height 12
select select "27695928"
select select "27799328"
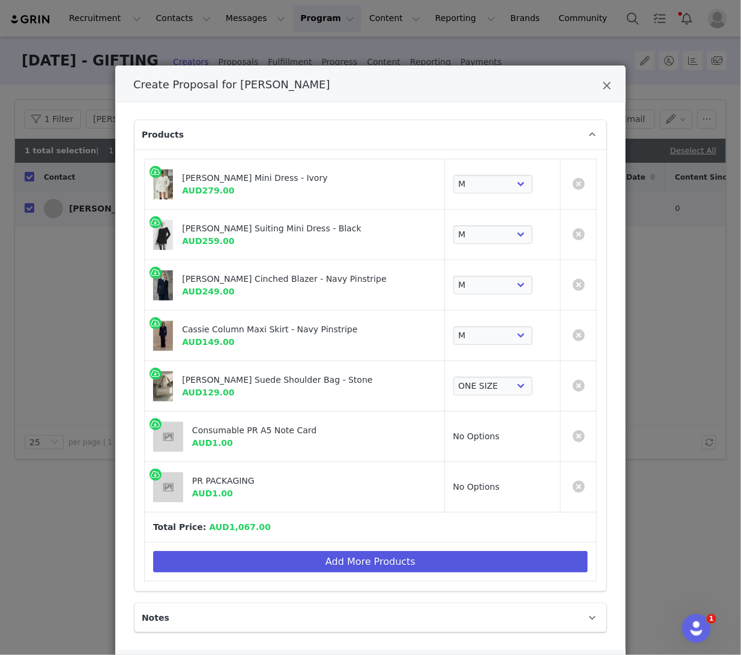
scroll to position [60, 0]
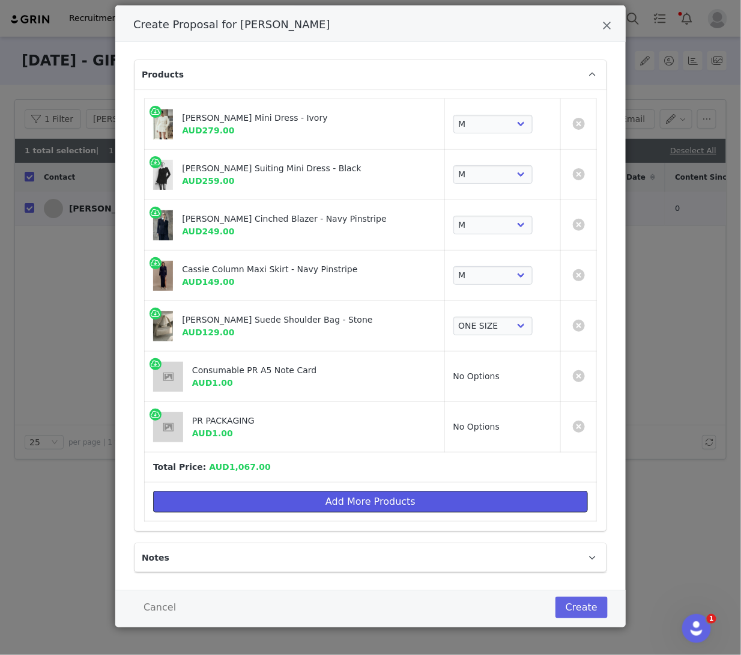
click at [244, 496] on button "Add More Products" at bounding box center [370, 502] width 435 height 22
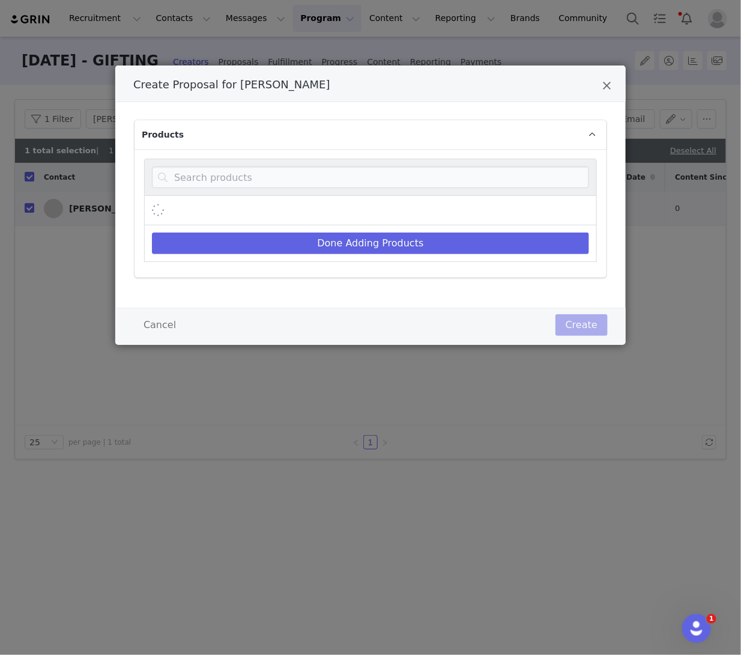
click at [233, 191] on div "Create Proposal for Janice Joostema" at bounding box center [370, 177] width 453 height 37
click at [230, 174] on input "Create Proposal for Janice Joostema" at bounding box center [370, 177] width 437 height 22
type input "a"
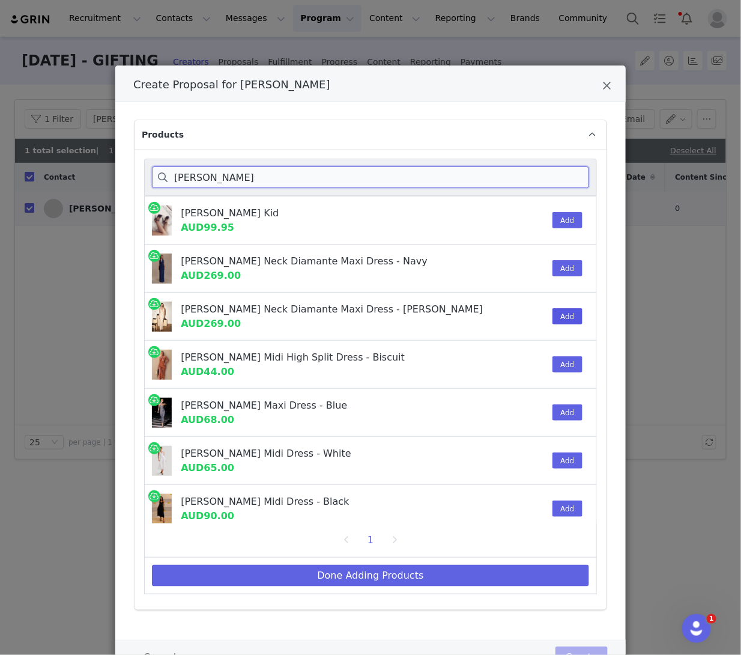
type input "harriet"
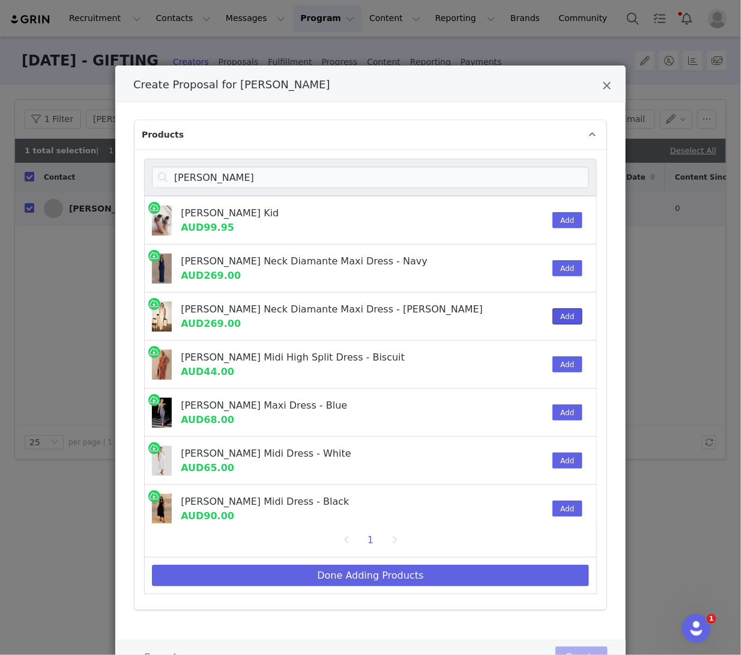
click at [399, 317] on button "Add" at bounding box center [567, 316] width 29 height 16
click at [399, 278] on div "Add" at bounding box center [563, 267] width 37 height 47
click at [399, 268] on button "Add" at bounding box center [567, 268] width 29 height 16
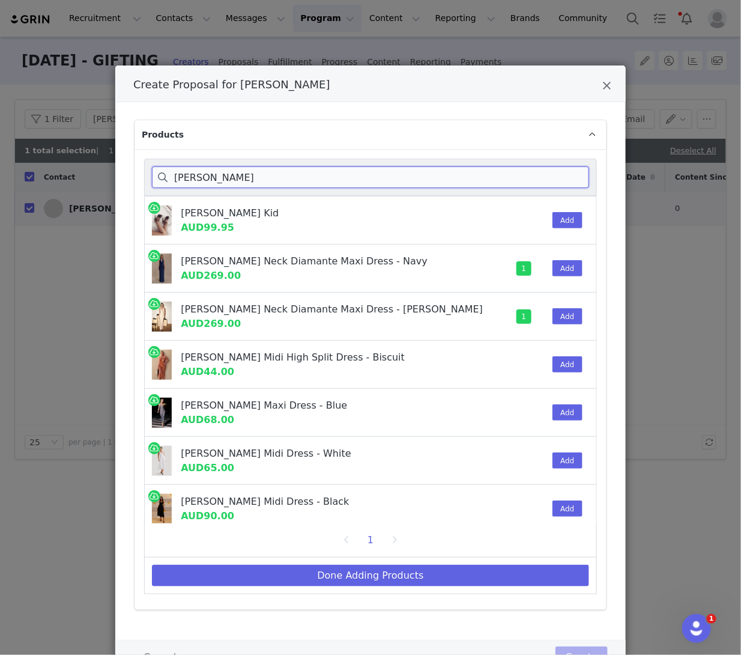
click at [215, 178] on input "harriet" at bounding box center [370, 177] width 437 height 22
drag, startPoint x: 215, startPoint y: 178, endPoint x: 97, endPoint y: 178, distance: 118.3
click at [97, 178] on div "Create Proposal for Janice Joostema Products harriet Harriet - Black Kid AUD99.…" at bounding box center [370, 327] width 741 height 655
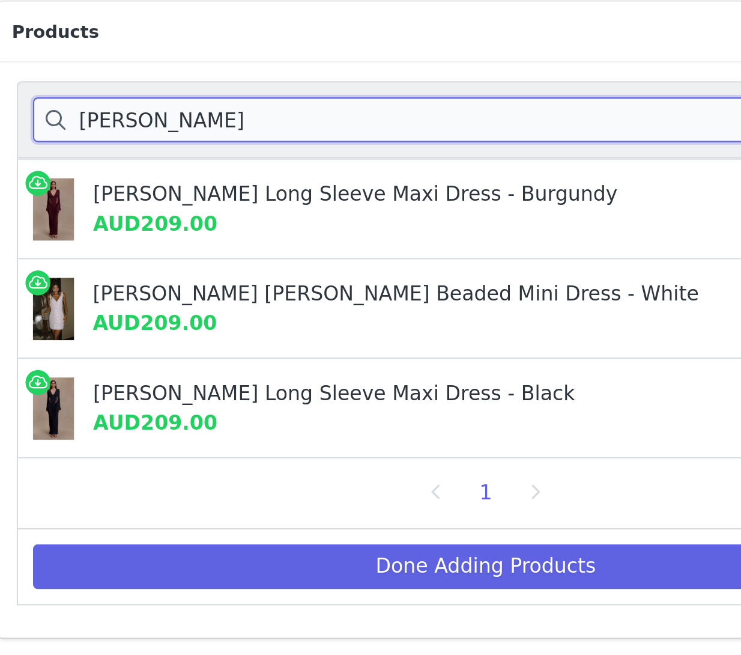
type input "louanne"
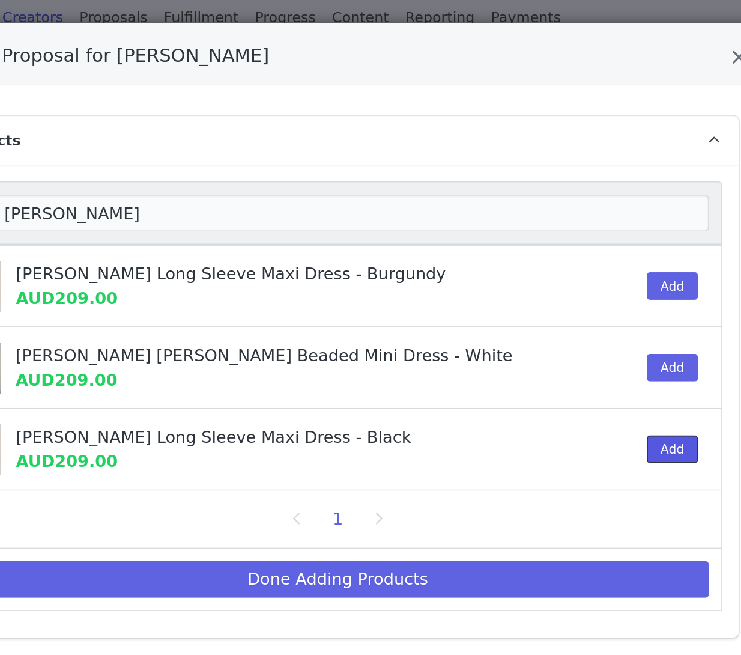
click at [399, 322] on button "Add" at bounding box center [567, 316] width 29 height 16
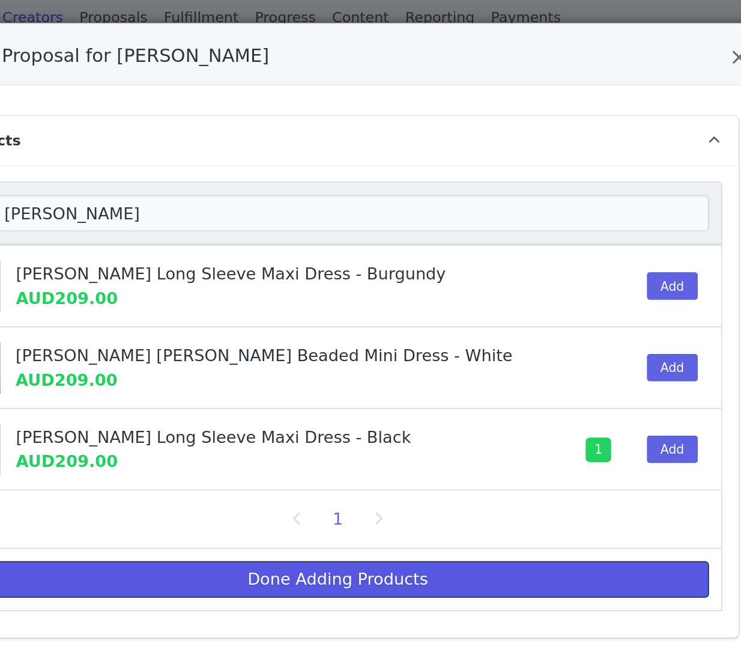
click at [380, 393] on button "Done Adding Products" at bounding box center [370, 393] width 437 height 22
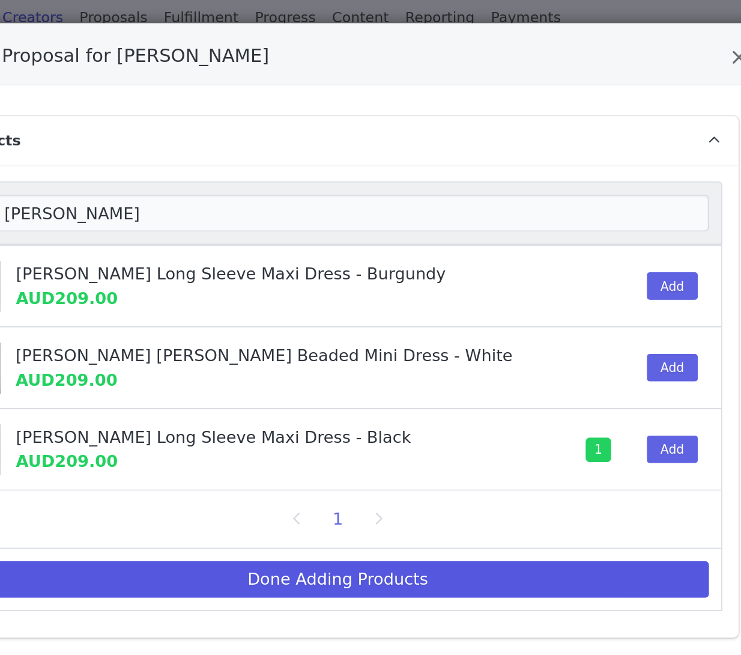
select select "27695928"
select select "27694040"
select select "27696221"
select select "27696094"
select select "27799328"
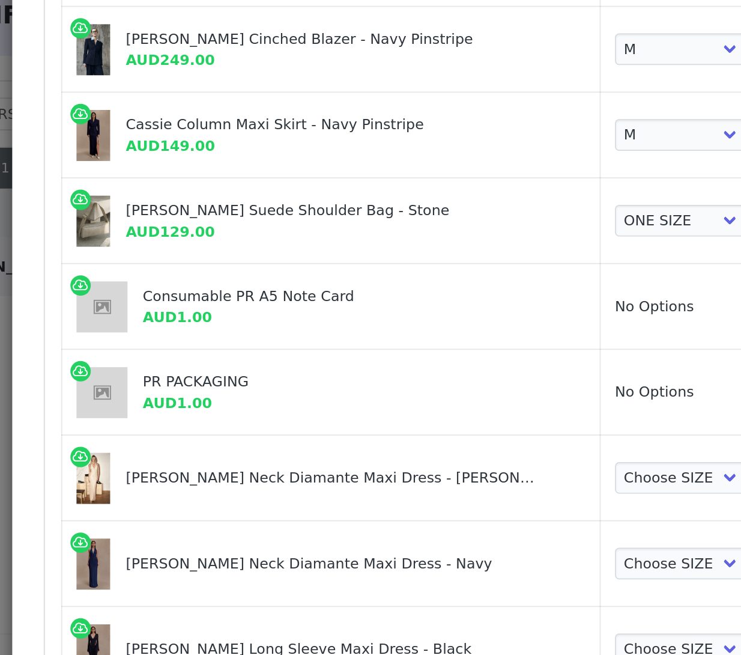
scroll to position [211, 0]
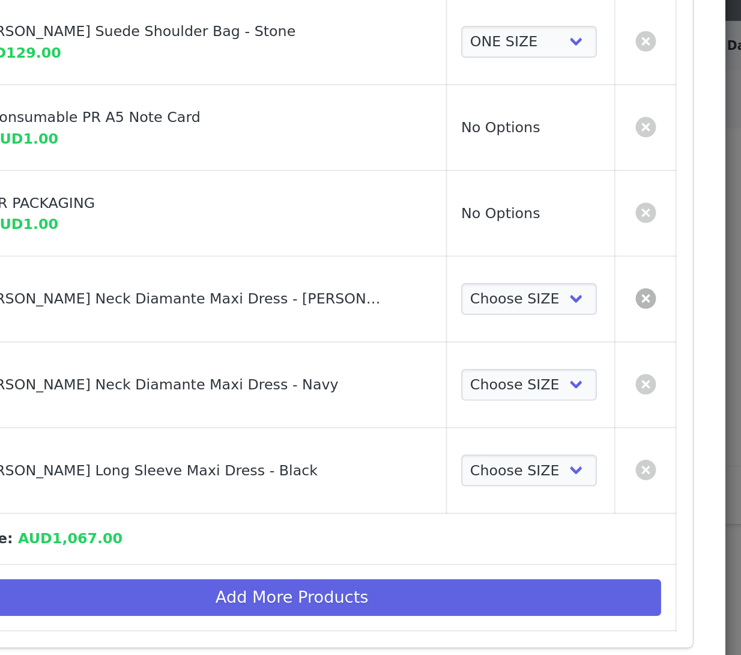
click at [399, 325] on link "Create Proposal for Janice Joostema" at bounding box center [579, 326] width 12 height 12
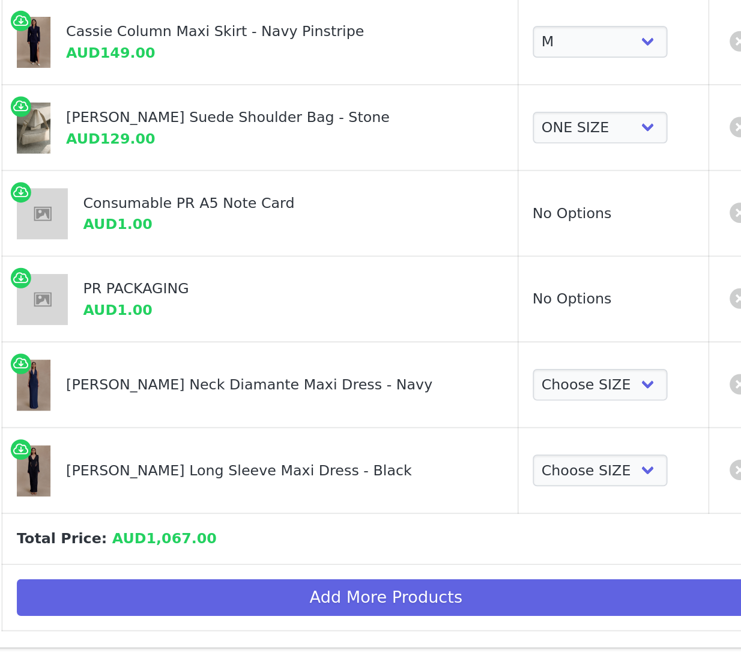
scroll to position [0, 0]
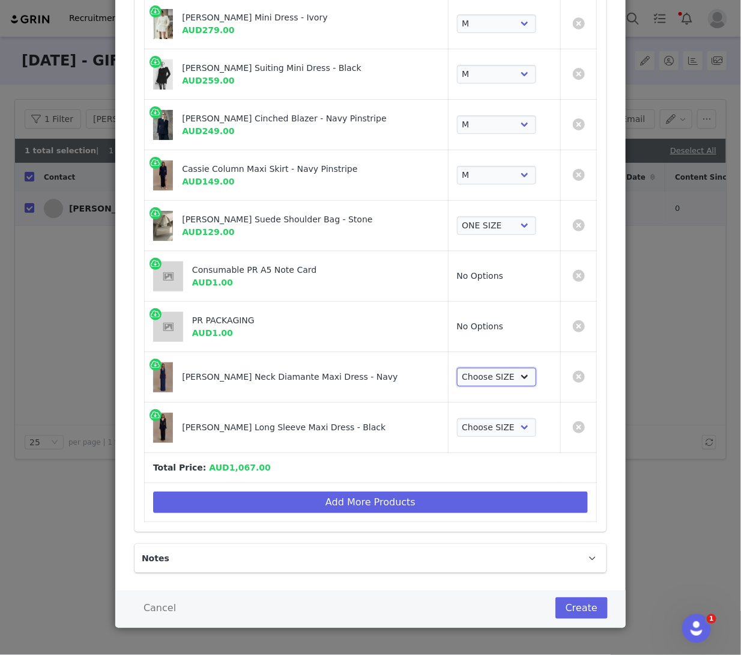
click at [399, 380] on select "Choose SIZE XXS XS S M L XL XXL 3XL" at bounding box center [497, 377] width 80 height 19
select select "27695772"
click at [399, 368] on select "Choose SIZE XXS XS S M L XL XXL 3XL" at bounding box center [497, 377] width 80 height 19
click at [399, 435] on td "Choose SIZE XXS XS S M L XL XXL 3XL" at bounding box center [504, 427] width 112 height 50
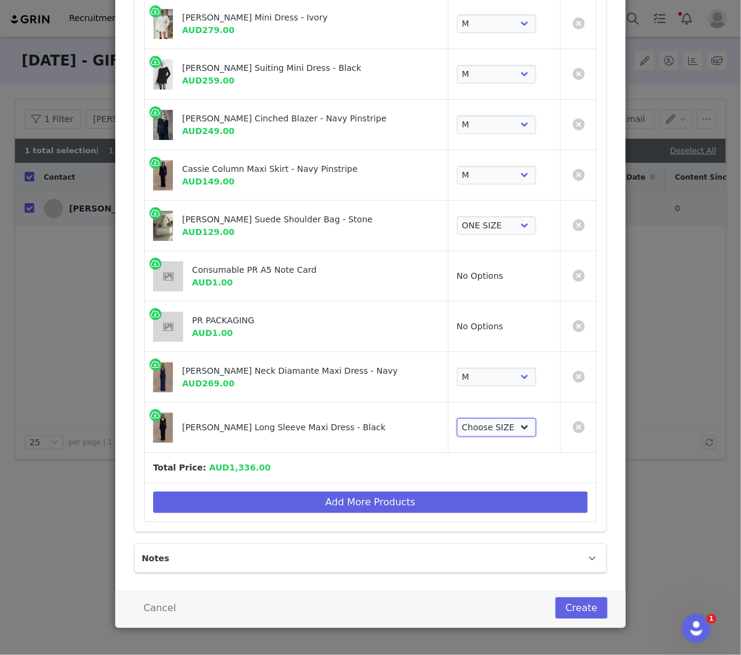
click at [399, 426] on select "Choose SIZE XXS XS S M L XL XXL 3XL" at bounding box center [497, 427] width 80 height 19
select select "27733386"
click at [399, 418] on select "Choose SIZE XXS XS S M L XL XXL 3XL" at bounding box center [497, 427] width 80 height 19
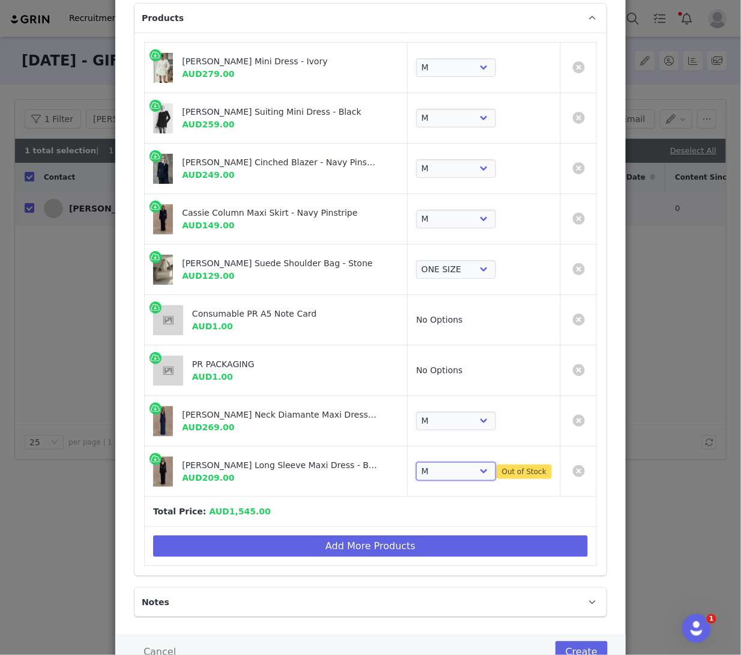
scroll to position [110, 0]
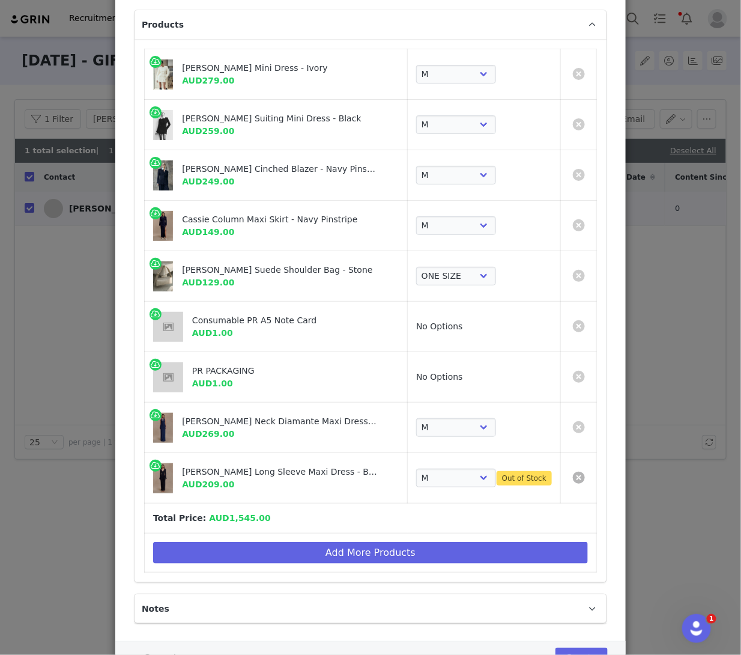
click at [399, 476] on link "Create Proposal for Janice Joostema" at bounding box center [579, 477] width 12 height 12
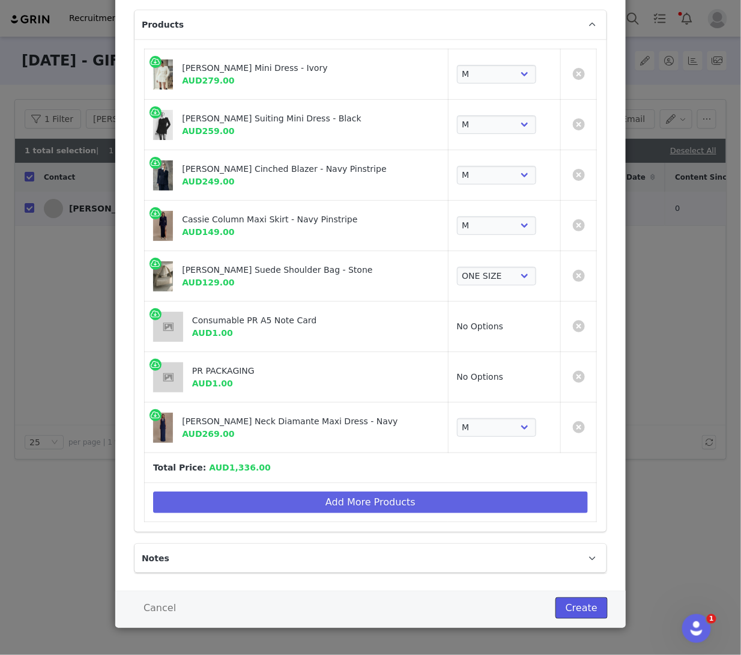
click at [399, 604] on button "Create" at bounding box center [582, 608] width 52 height 22
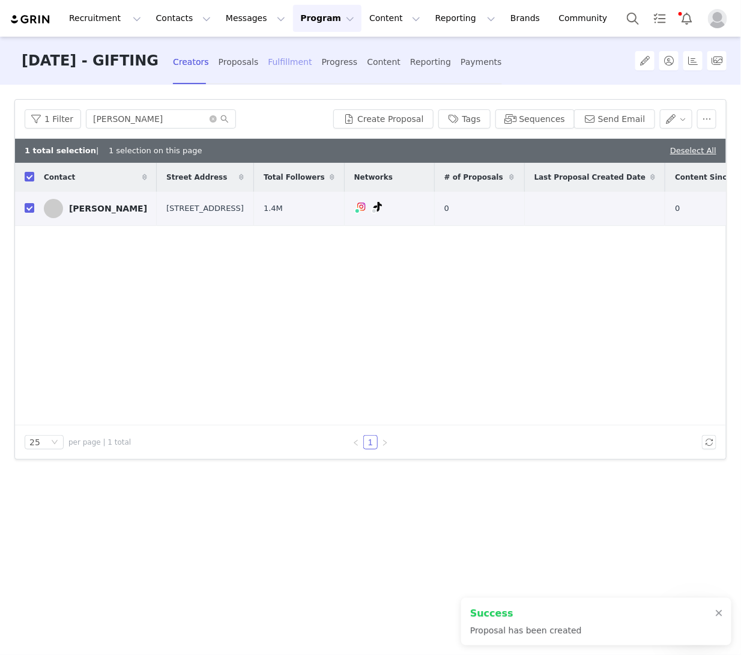
click at [309, 68] on div "Fulfillment" at bounding box center [290, 62] width 44 height 32
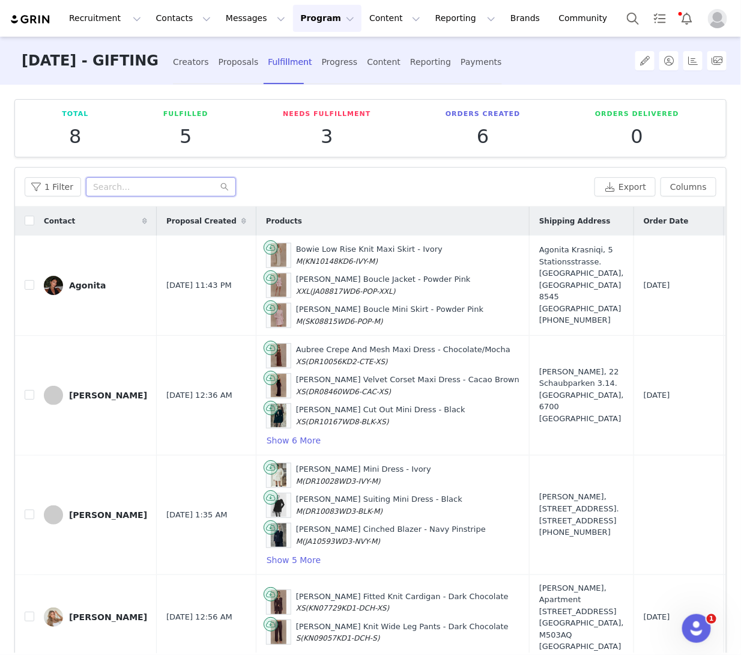
click at [110, 184] on input "text" at bounding box center [161, 186] width 150 height 19
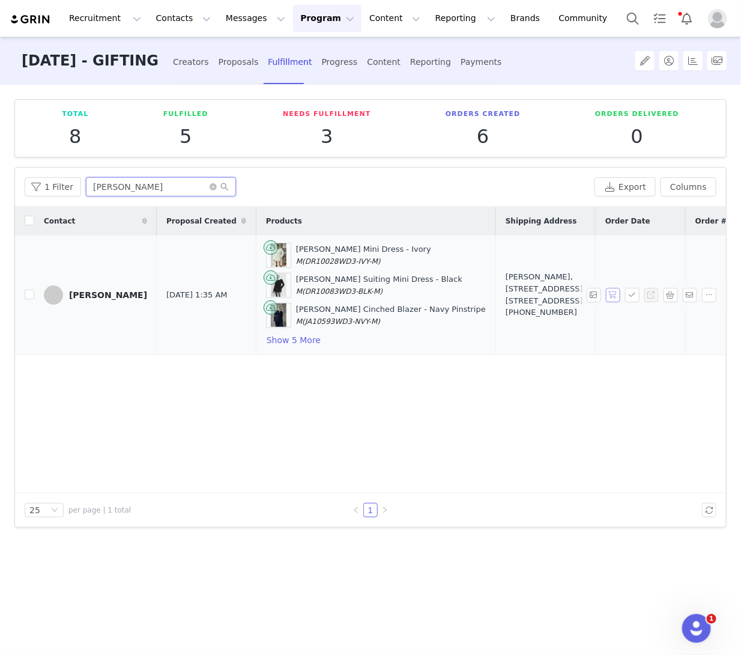
type input "janice"
click at [399, 295] on button "button" at bounding box center [613, 295] width 14 height 14
click at [399, 295] on button "button" at bounding box center [632, 295] width 14 height 14
click at [321, 431] on div "Contact Proposal Created Products Shipping Address Order Date Order # Fulfillme…" at bounding box center [370, 350] width 711 height 286
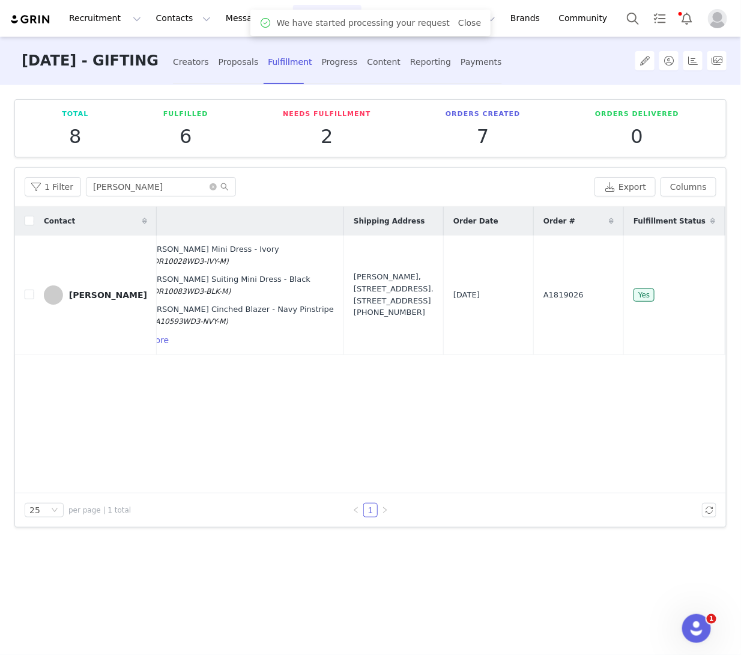
scroll to position [0, 160]
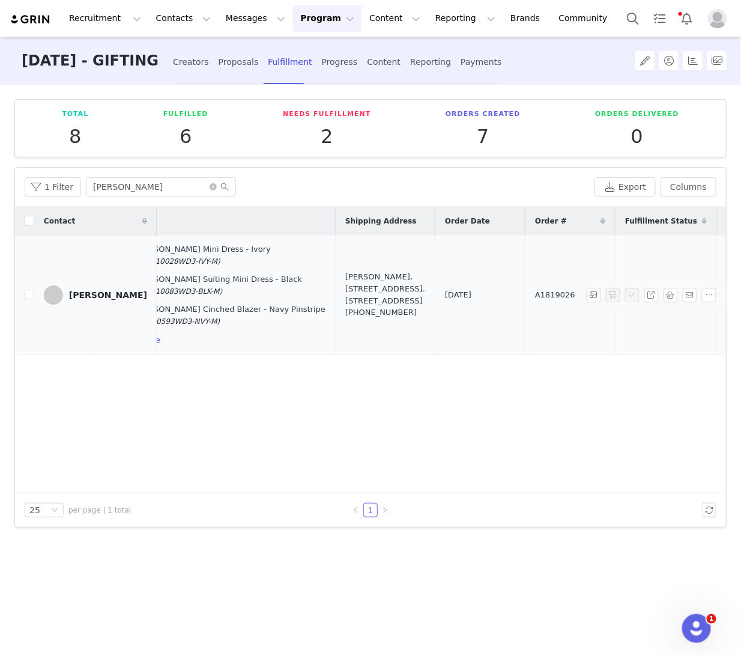
click at [399, 294] on span "A1819026" at bounding box center [555, 295] width 40 height 12
copy span "A1819026"
click at [399, 305] on td "A1819026" at bounding box center [571, 295] width 90 height 120
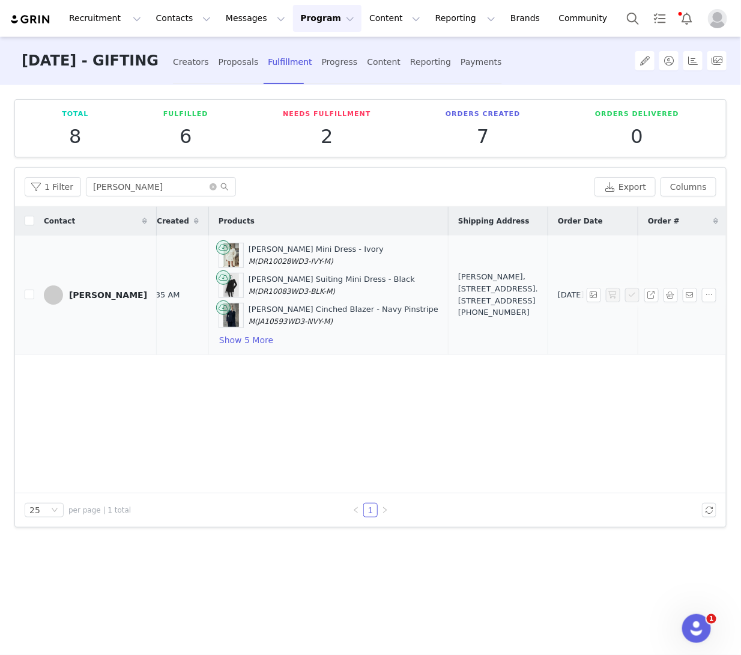
scroll to position [0, 33]
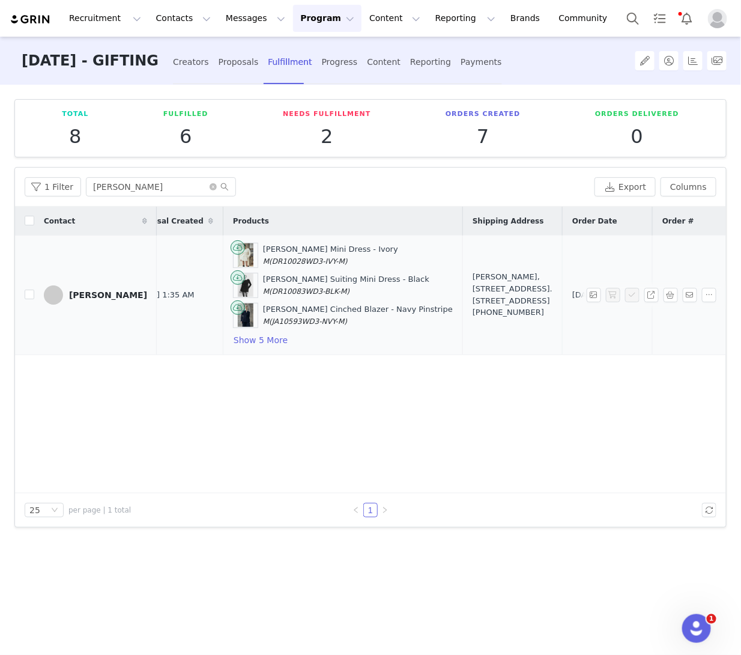
drag, startPoint x: 453, startPoint y: 316, endPoint x: 407, endPoint y: 275, distance: 61.7
click at [399, 275] on td "Janice Joostema, 88 Redcliffe Gardens, Ground. London, SW10 9HH United Kingdom …" at bounding box center [513, 295] width 100 height 120
copy div "88 Redcliffe Gardens, Ground. London, SW10 9HH United Kingdom"
click at [399, 296] on button "button" at bounding box center [671, 295] width 14 height 14
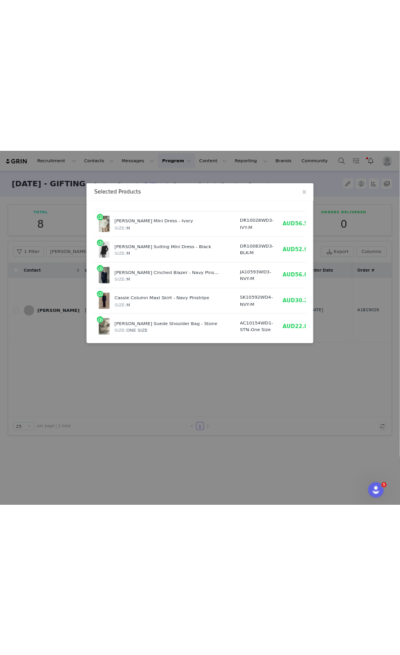
scroll to position [23, 0]
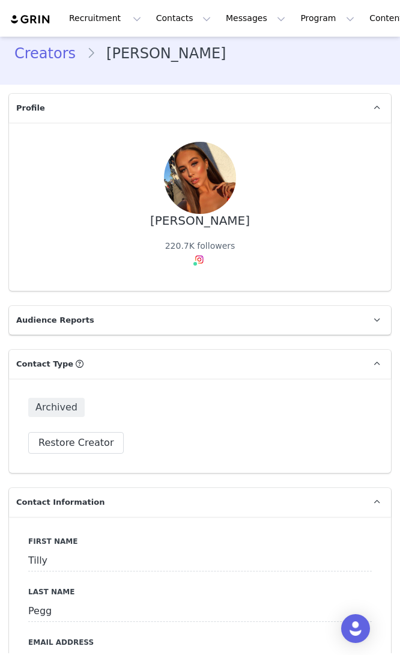
type input "+1 ([GEOGRAPHIC_DATA])"
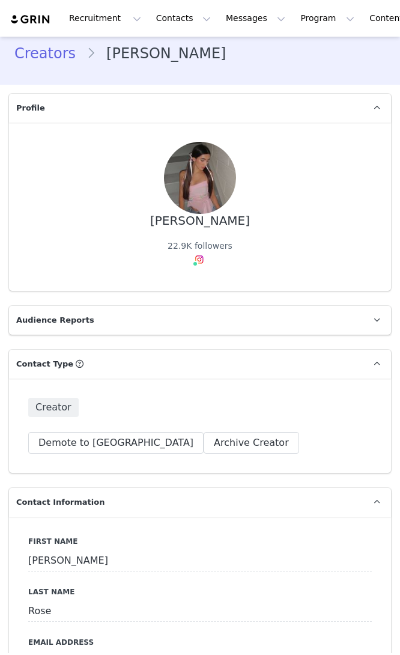
type input "+1 ([GEOGRAPHIC_DATA])"
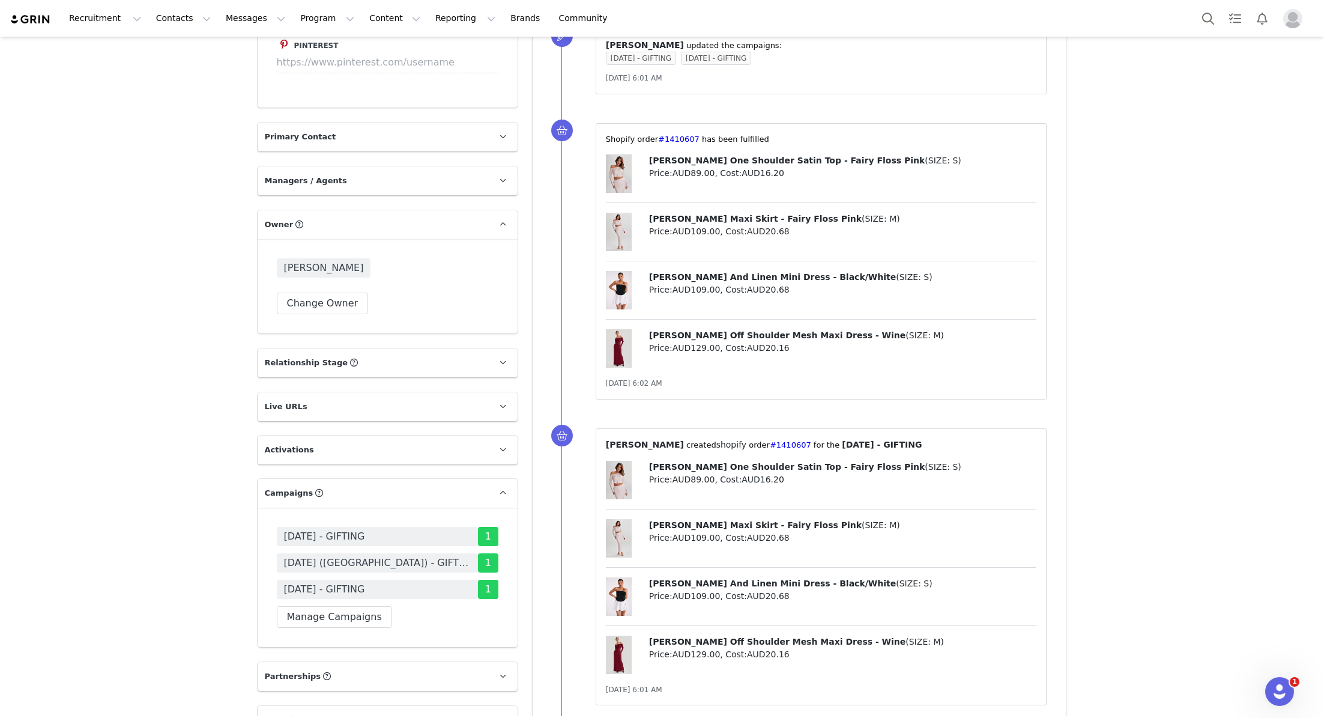
scroll to position [1662, 0]
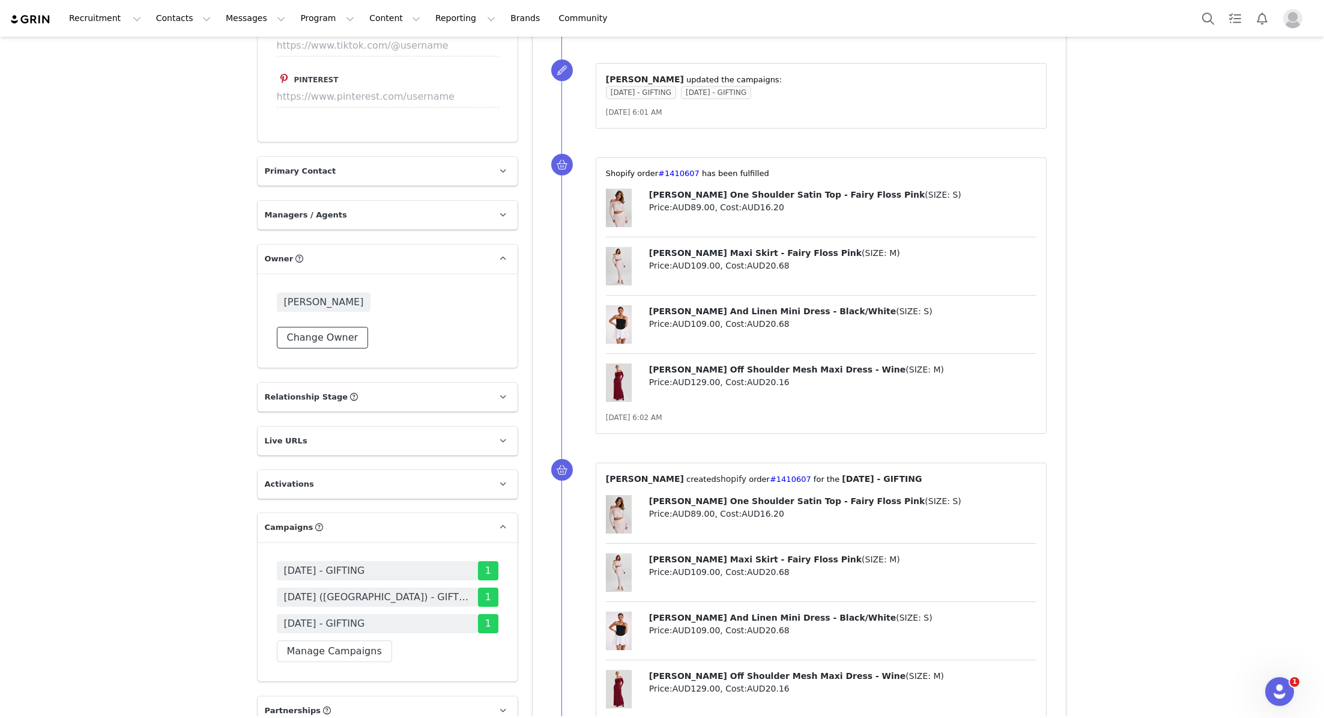
click at [339, 327] on button "Change Owner" at bounding box center [323, 338] width 92 height 22
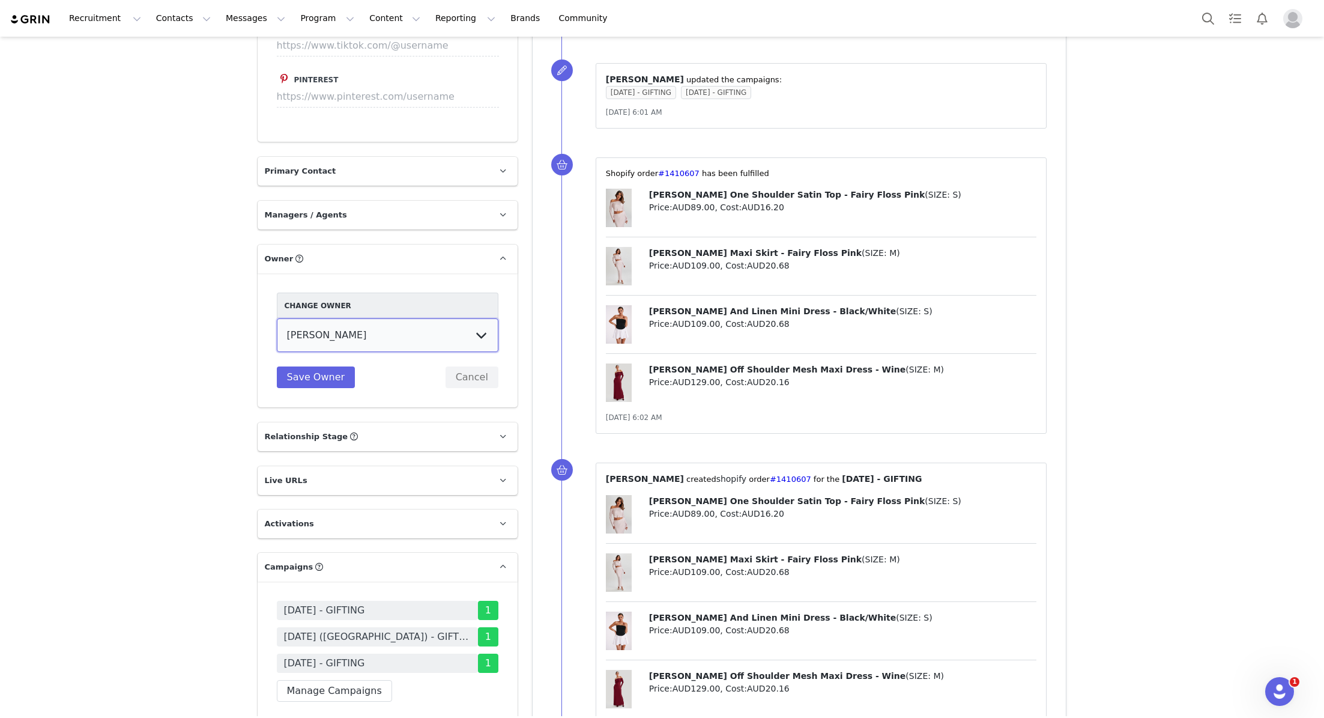
click at [399, 318] on select "[PERSON_NAME] [US_STATE][PERSON_NAME] [PERSON_NAME] [PERSON_NAME] [PERSON_NAME]…" at bounding box center [388, 335] width 222 height 34
select select "8cb49ddd-fec6-4a65-b9df-5988c8c58674"
click at [277, 318] on select "[PERSON_NAME] [US_STATE][PERSON_NAME] [PERSON_NAME] [PERSON_NAME] [PERSON_NAME]…" at bounding box center [388, 335] width 222 height 34
click at [318, 366] on button "Save Owner" at bounding box center [316, 377] width 79 height 22
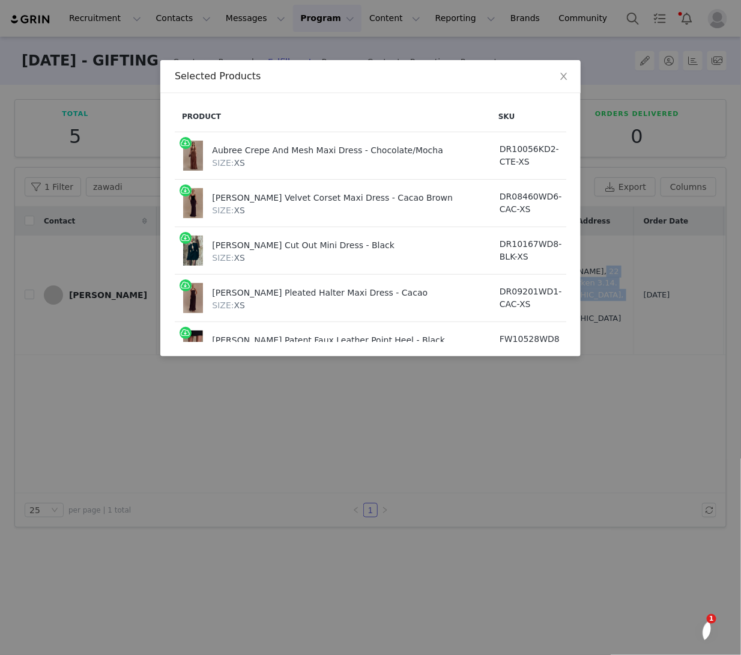
scroll to position [215, 28]
